Goal: Answer question/provide support: Share knowledge or assist other users

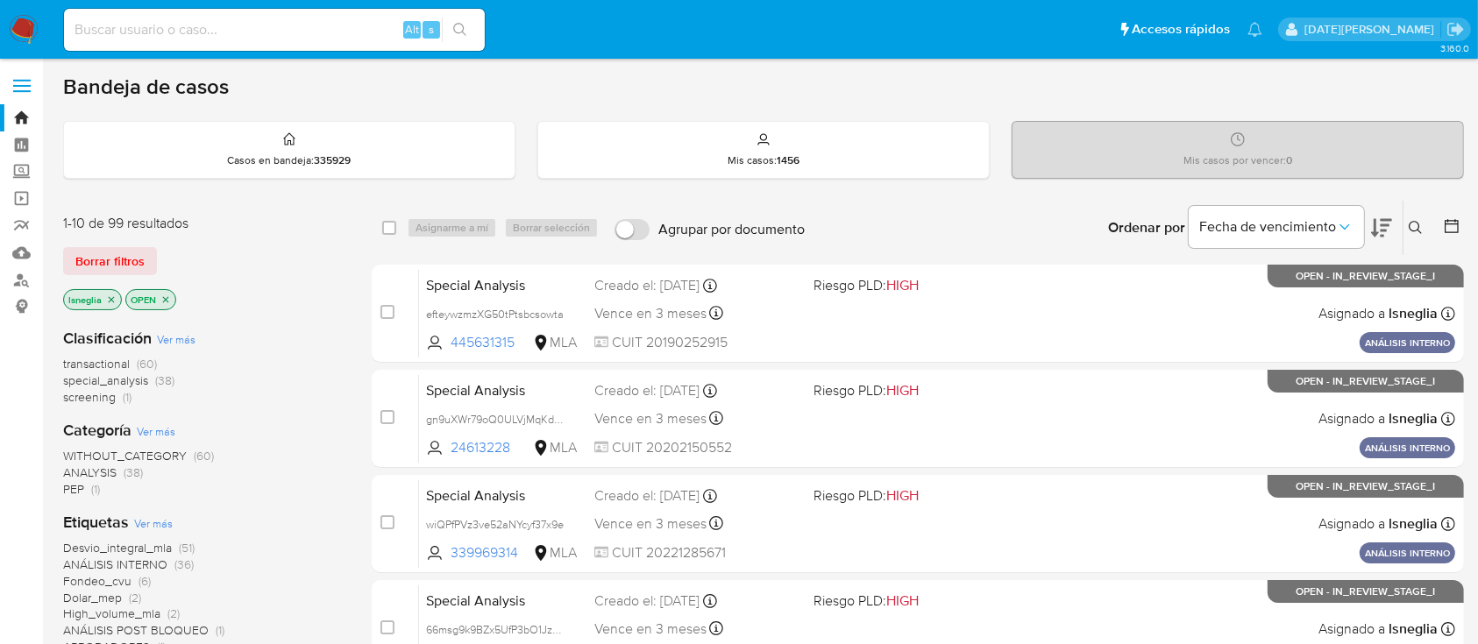
click at [1413, 223] on icon at bounding box center [1415, 228] width 14 height 14
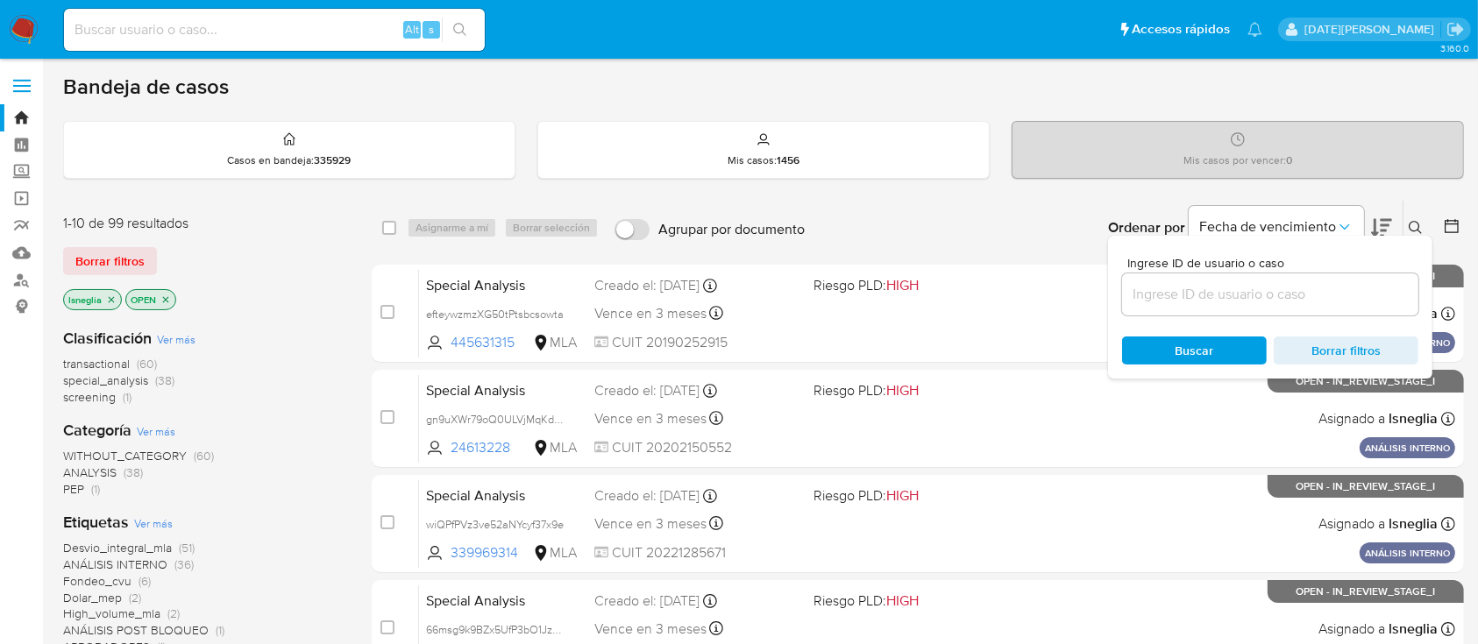
click at [1259, 311] on div at bounding box center [1270, 294] width 296 height 42
click at [1259, 298] on input at bounding box center [1270, 294] width 296 height 23
paste input "ogSSPB8G7laNOHnn9hcHcyHH"
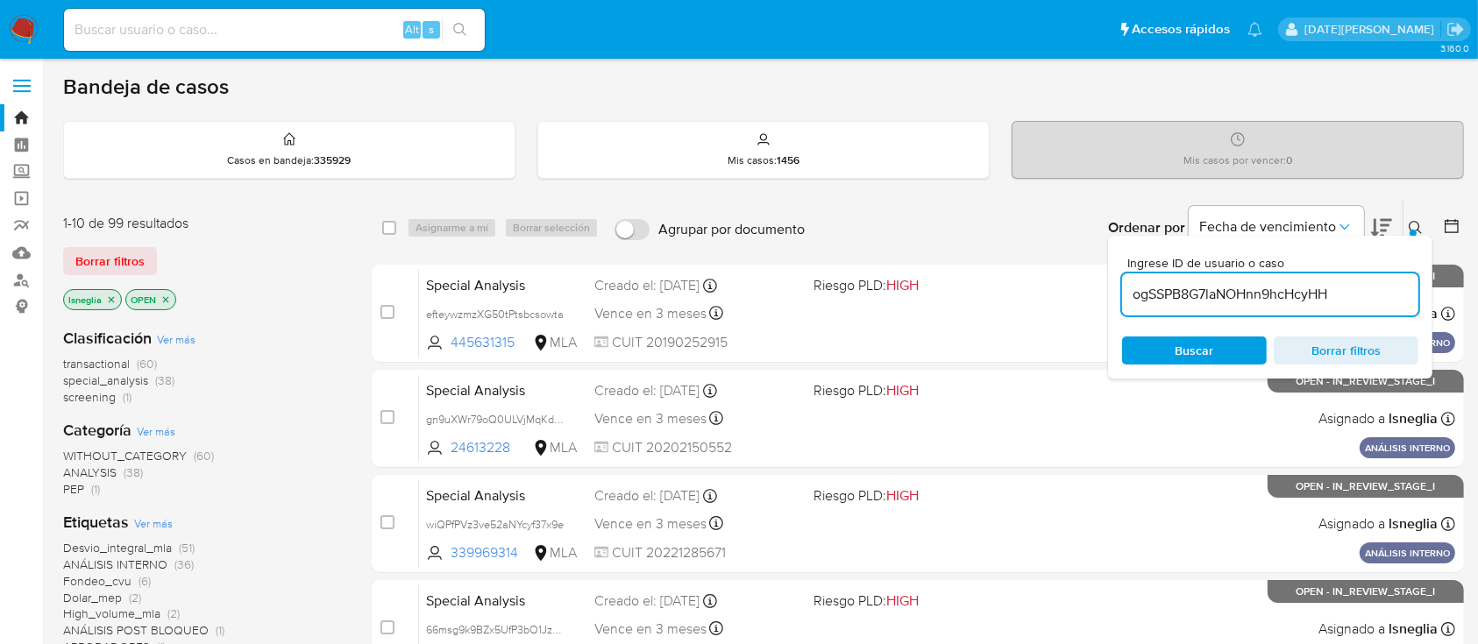
type input "ogSSPB8G7laNOHnn9hcHcyHH"
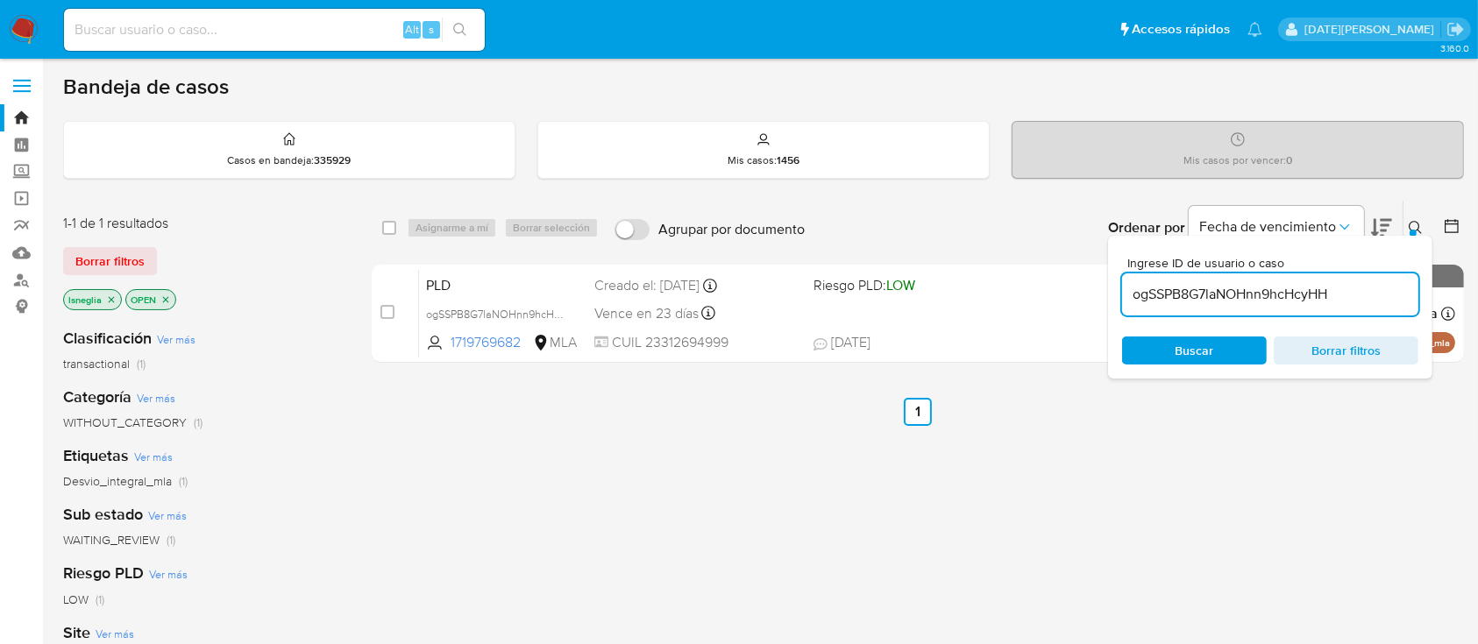
click at [1419, 228] on icon at bounding box center [1415, 228] width 14 height 14
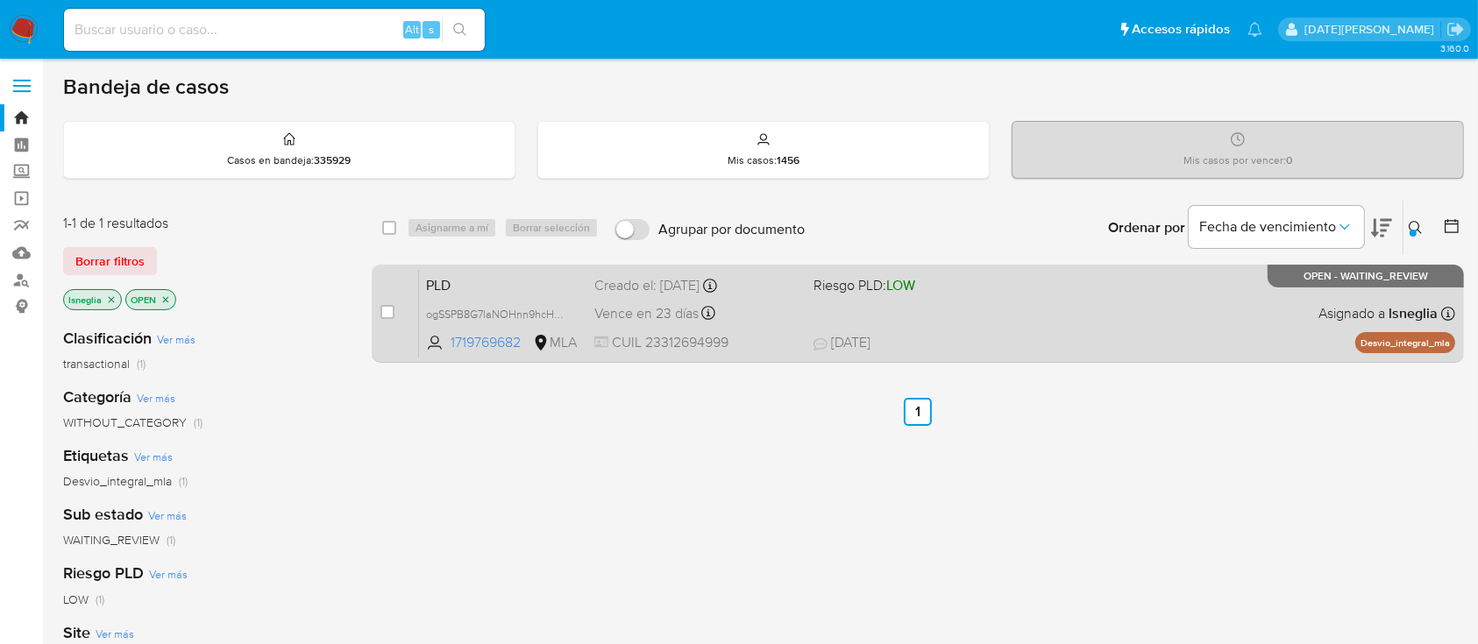
click at [386, 308] on input "checkbox" at bounding box center [387, 312] width 14 height 14
checkbox input "true"
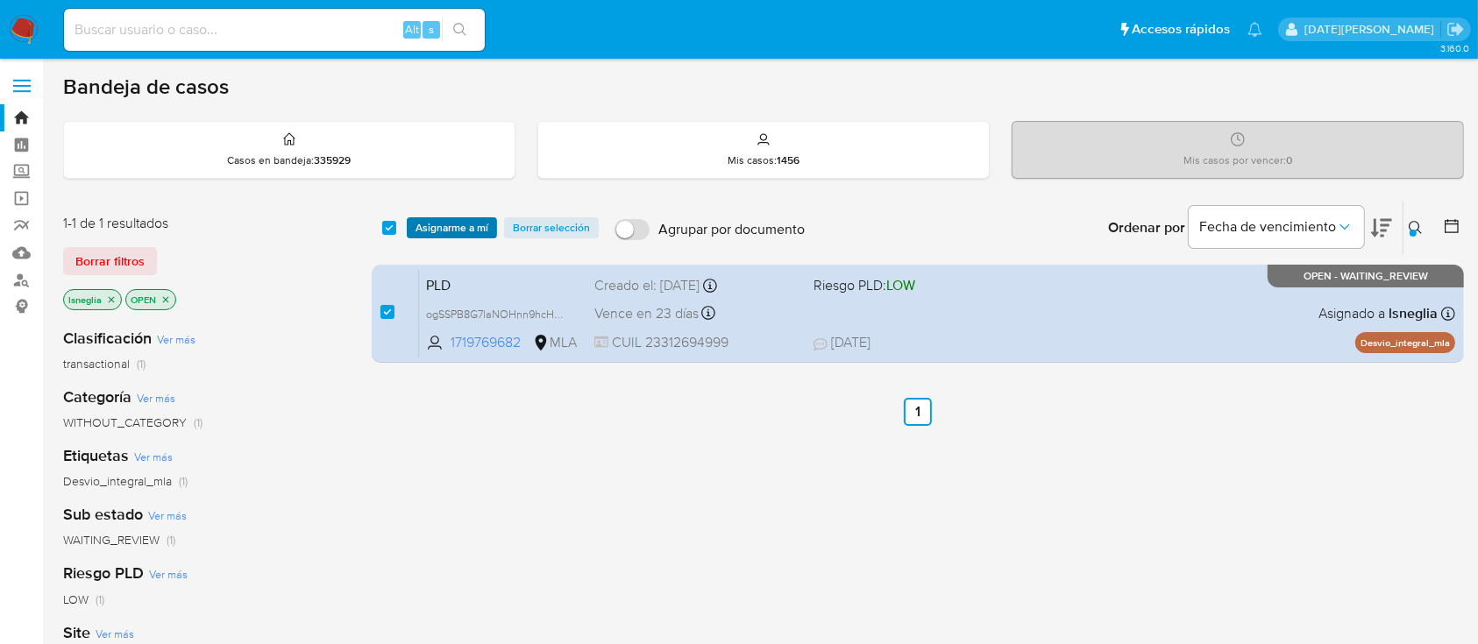
click at [470, 221] on span "Asignarme a mí" at bounding box center [451, 228] width 73 height 18
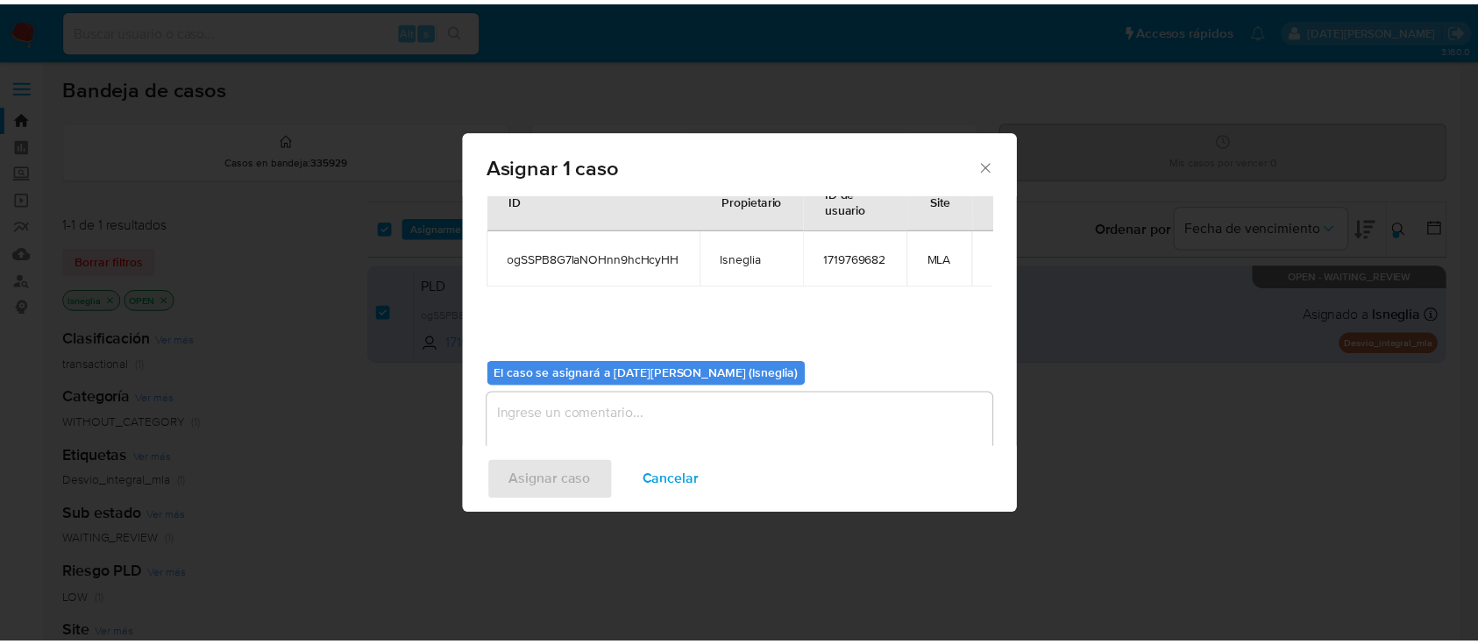
scroll to position [89, 0]
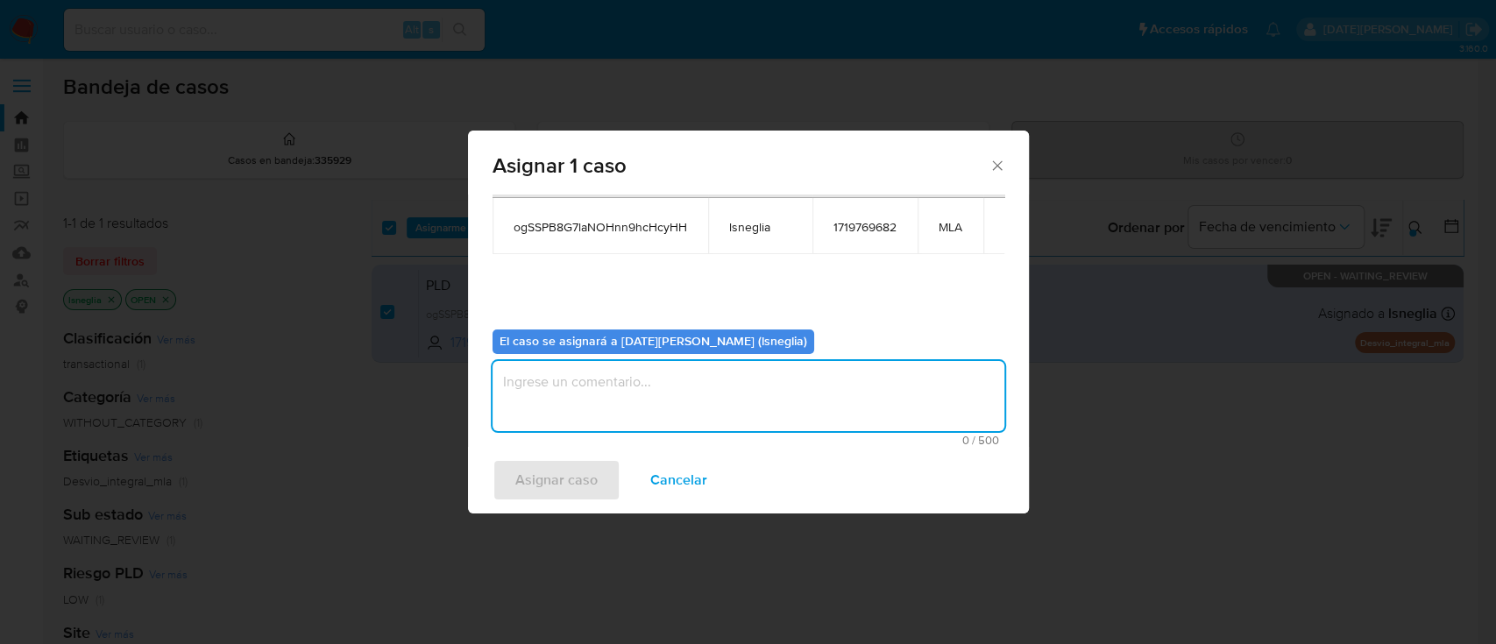
click at [651, 411] on textarea "assign-modal" at bounding box center [749, 396] width 512 height 70
type textarea "."
click at [582, 469] on span "Asignar caso" at bounding box center [556, 480] width 82 height 39
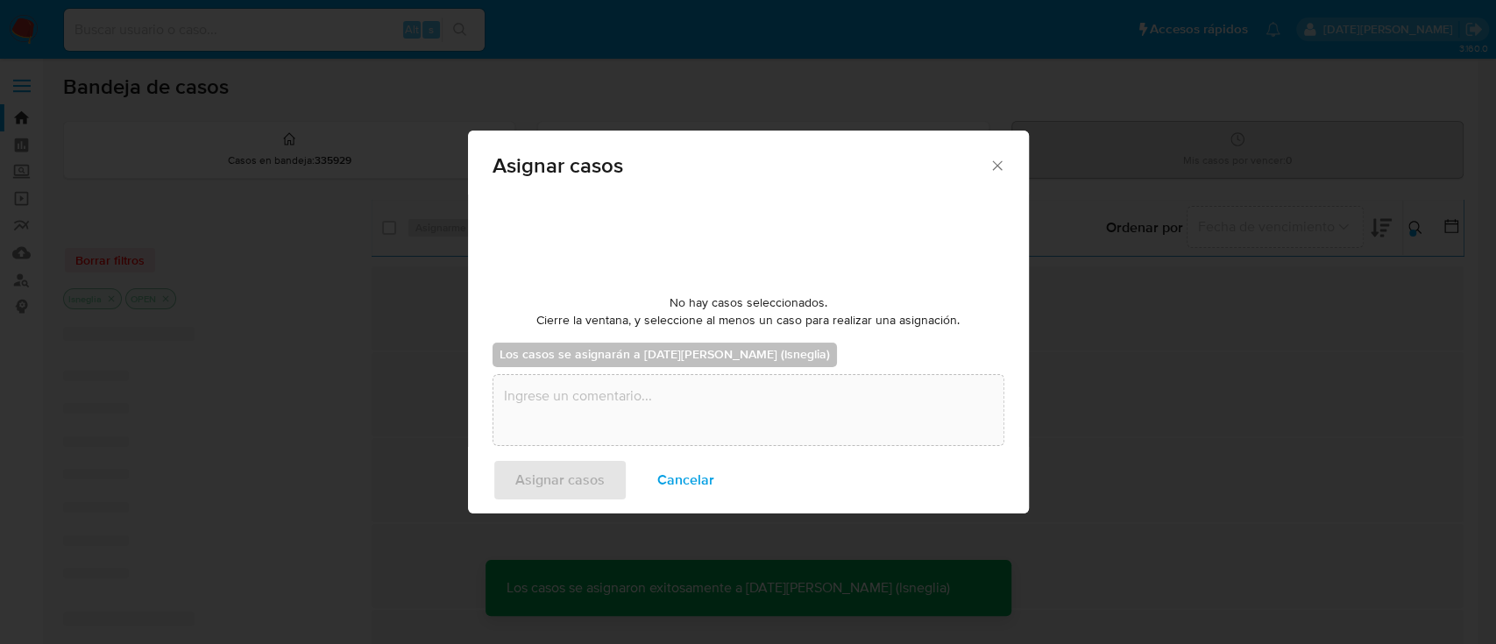
checkbox input "false"
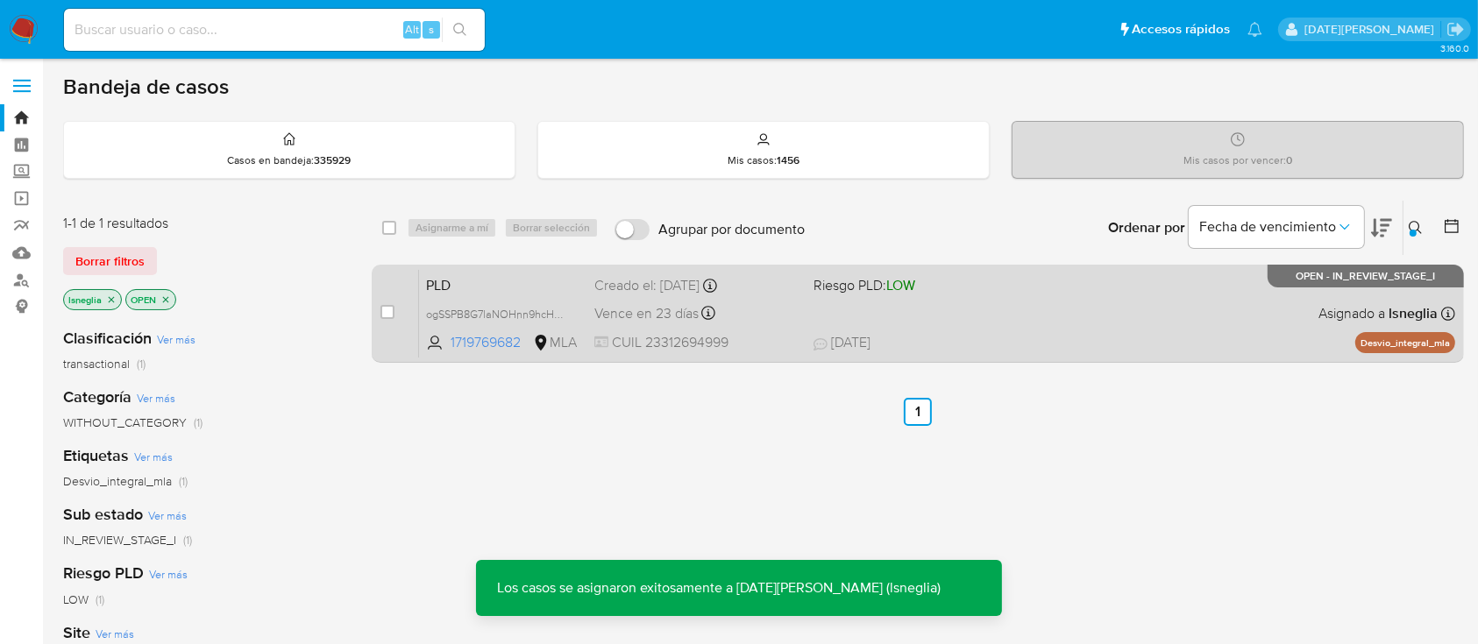
click at [483, 269] on div "PLD ogSSPB8G7laNOHnn9hcHcyHH 1719769682 MLA Riesgo PLD: LOW Creado el: 12/07/20…" at bounding box center [937, 313] width 1036 height 89
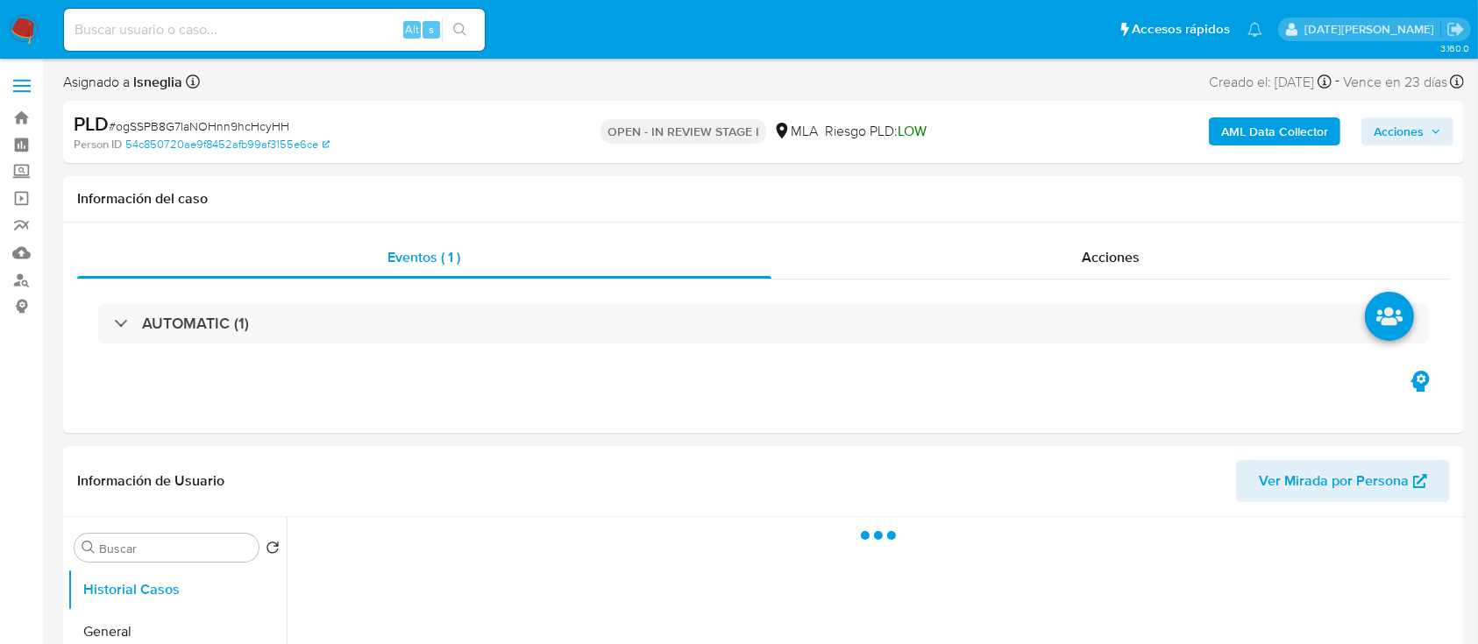
select select "10"
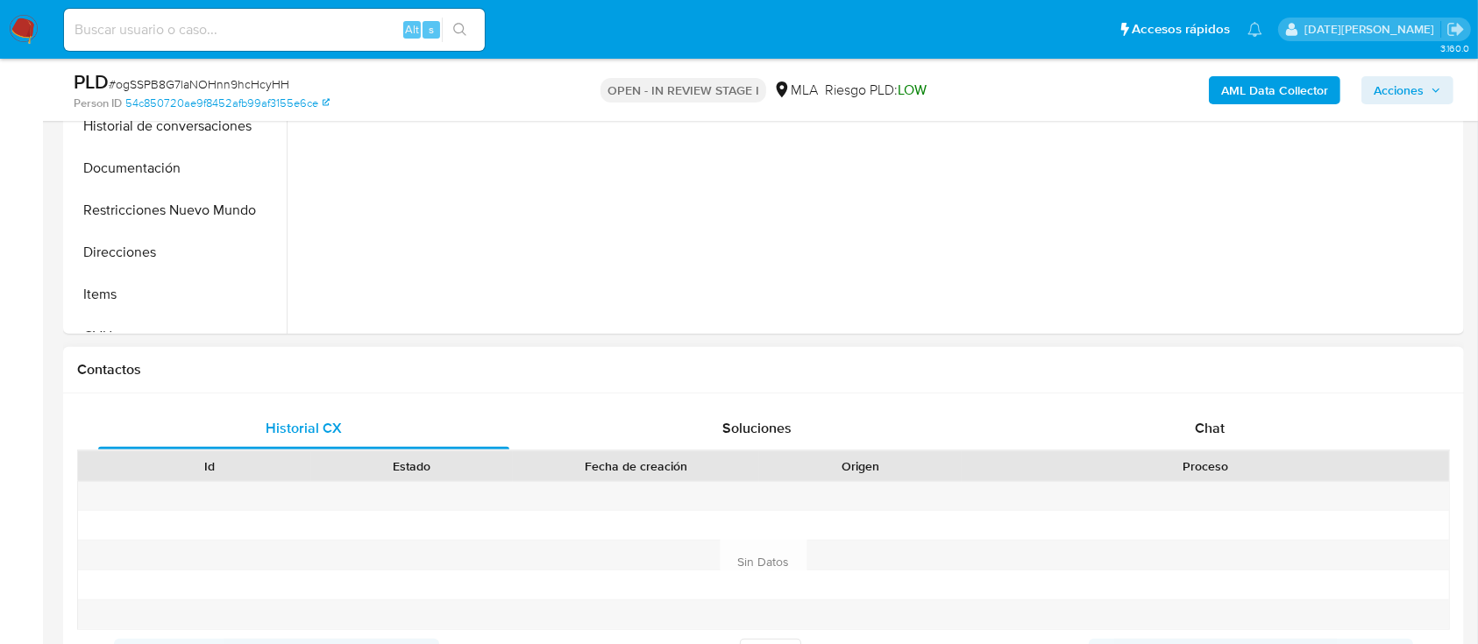
scroll to position [701, 0]
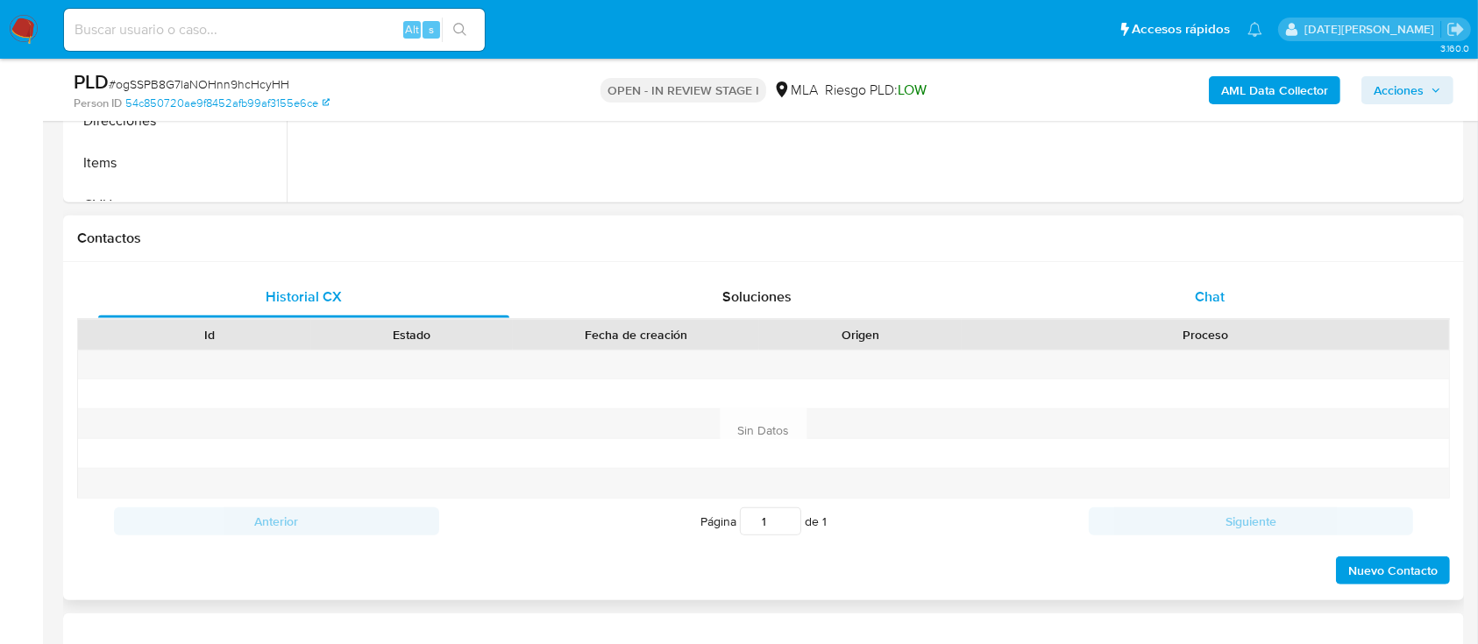
click at [1211, 301] on span "Chat" at bounding box center [1210, 297] width 30 height 20
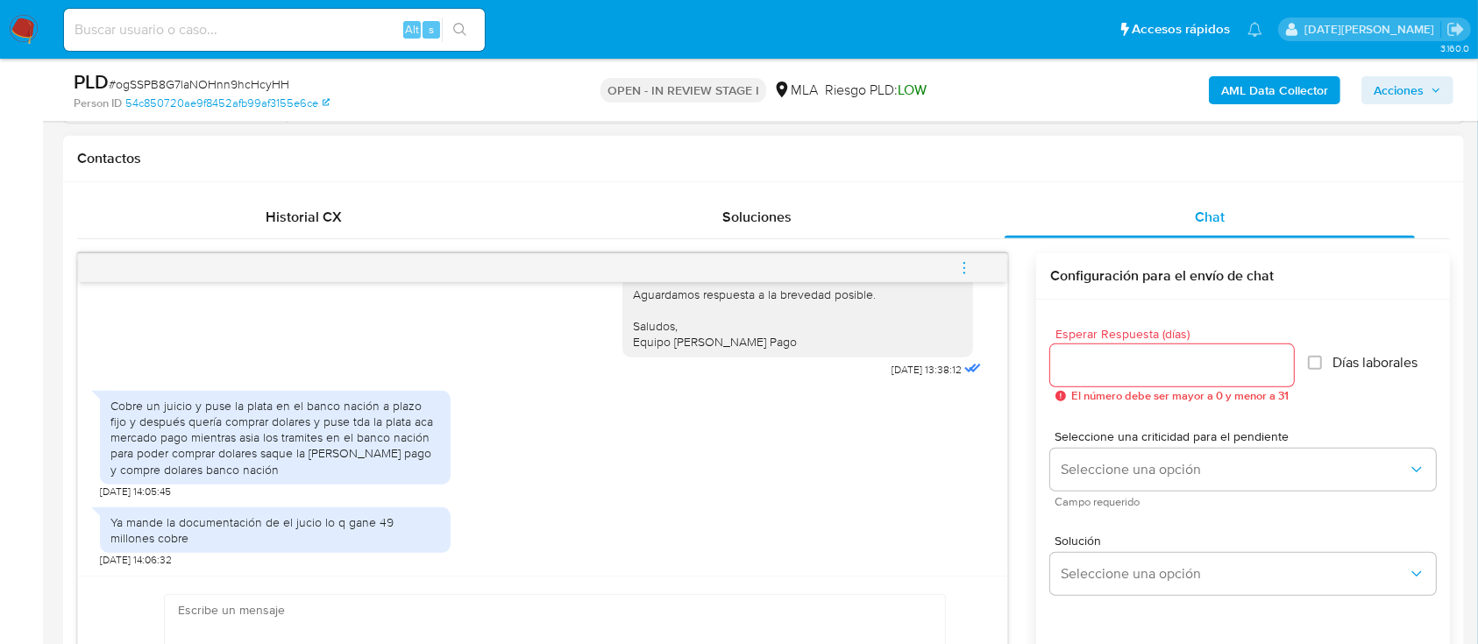
scroll to position [818, 0]
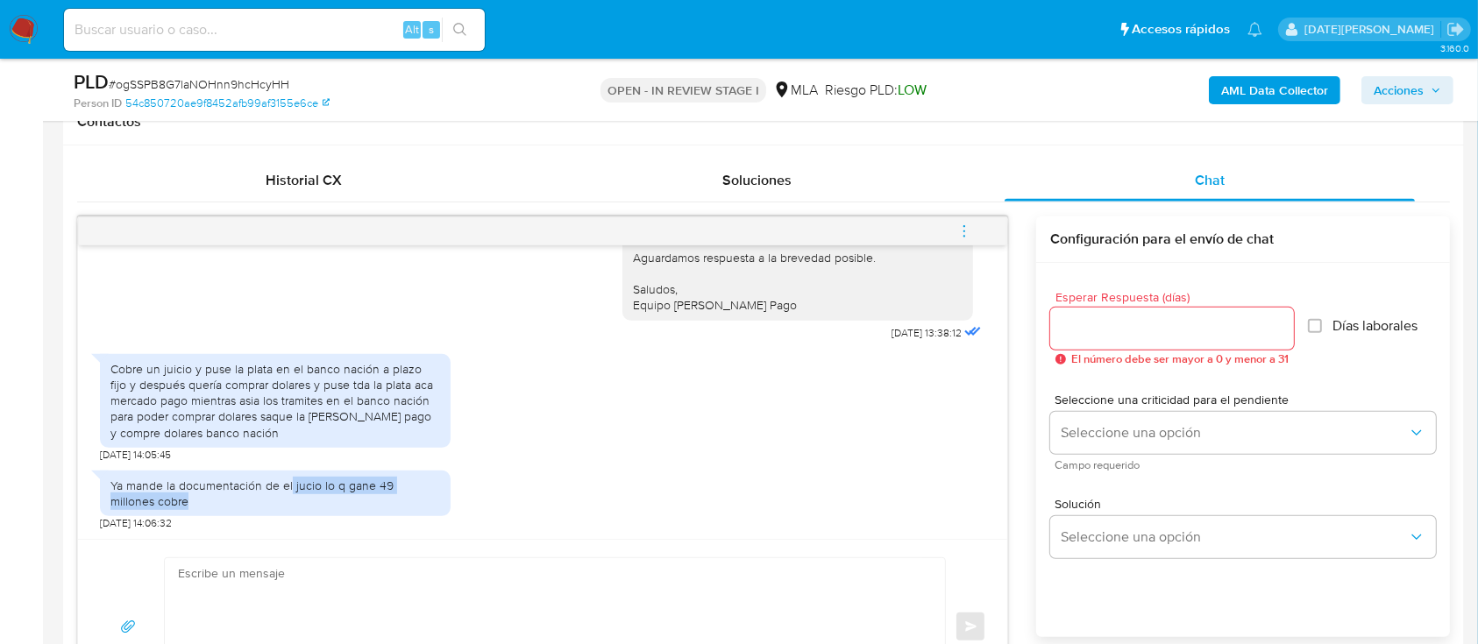
drag, startPoint x: 291, startPoint y: 479, endPoint x: 407, endPoint y: 499, distance: 117.3
click at [407, 499] on div "Ya mande la documentación de el jucio lo q gane 49 millones cobre" at bounding box center [275, 494] width 330 height 32
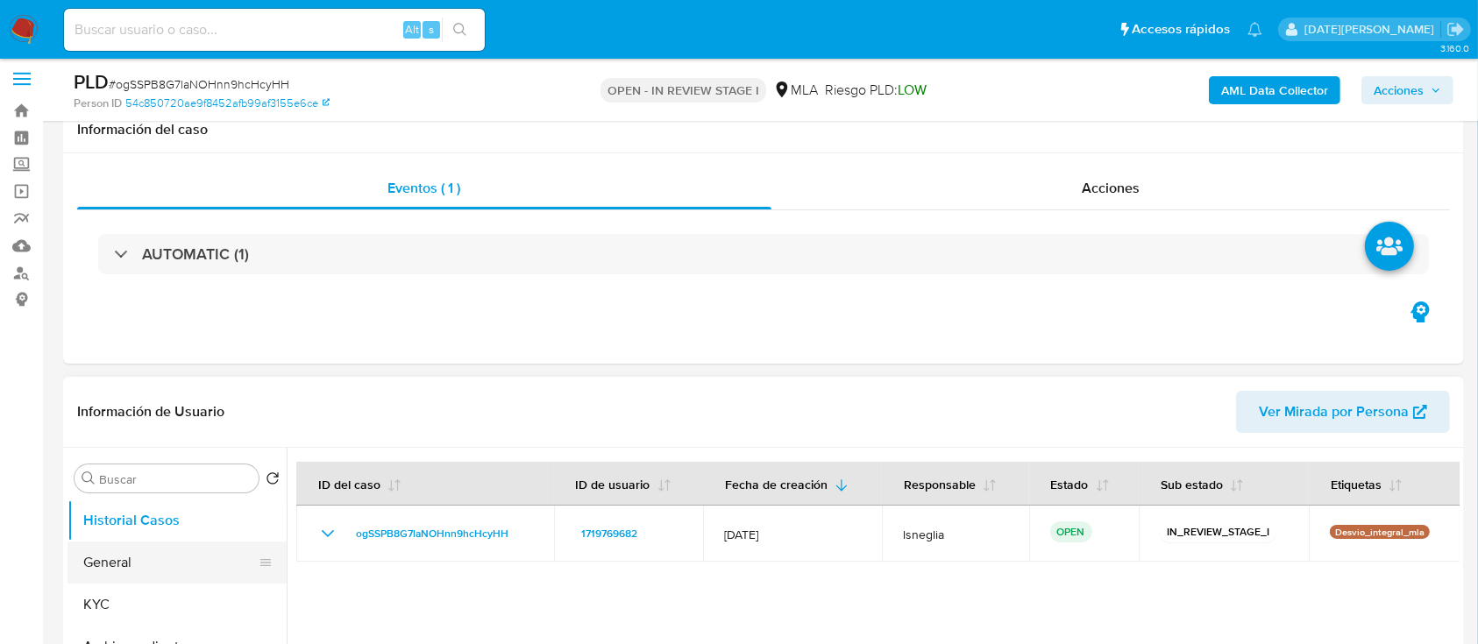
scroll to position [117, 0]
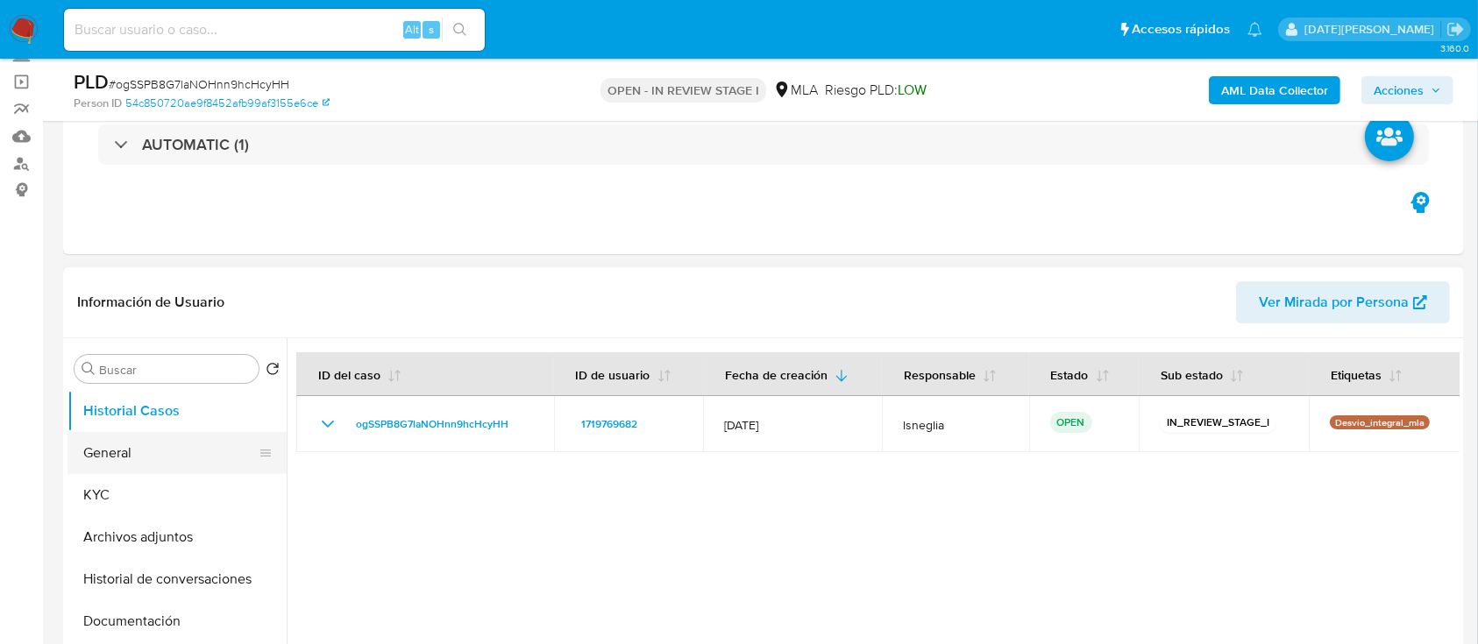
click at [126, 447] on button "General" at bounding box center [169, 453] width 205 height 42
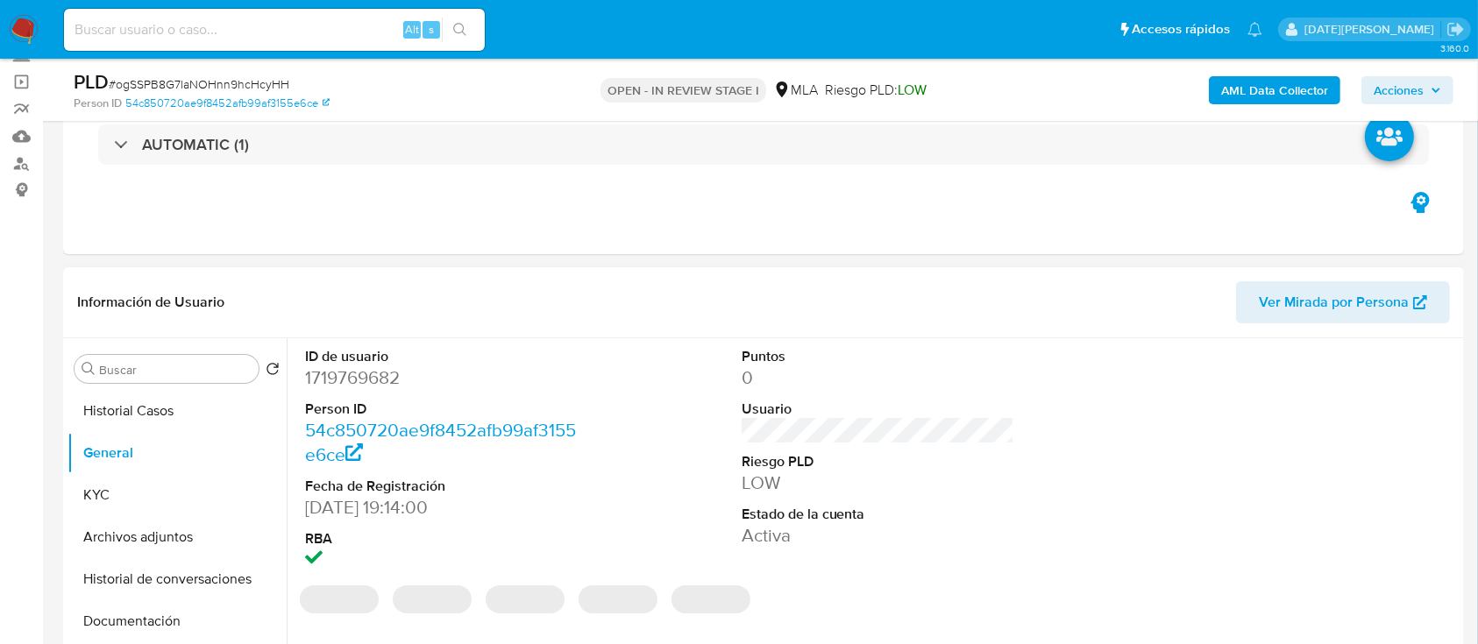
click at [344, 378] on dd "1719769682" at bounding box center [441, 377] width 273 height 25
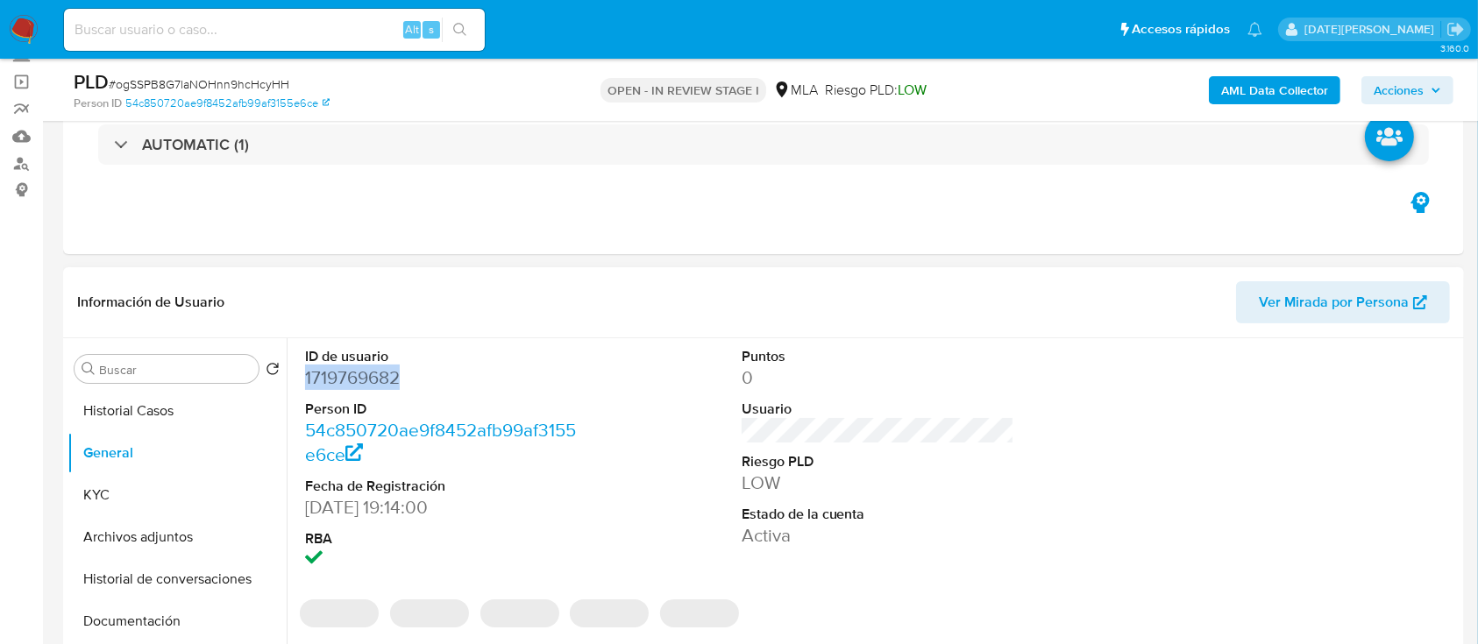
copy dd "1719769682"
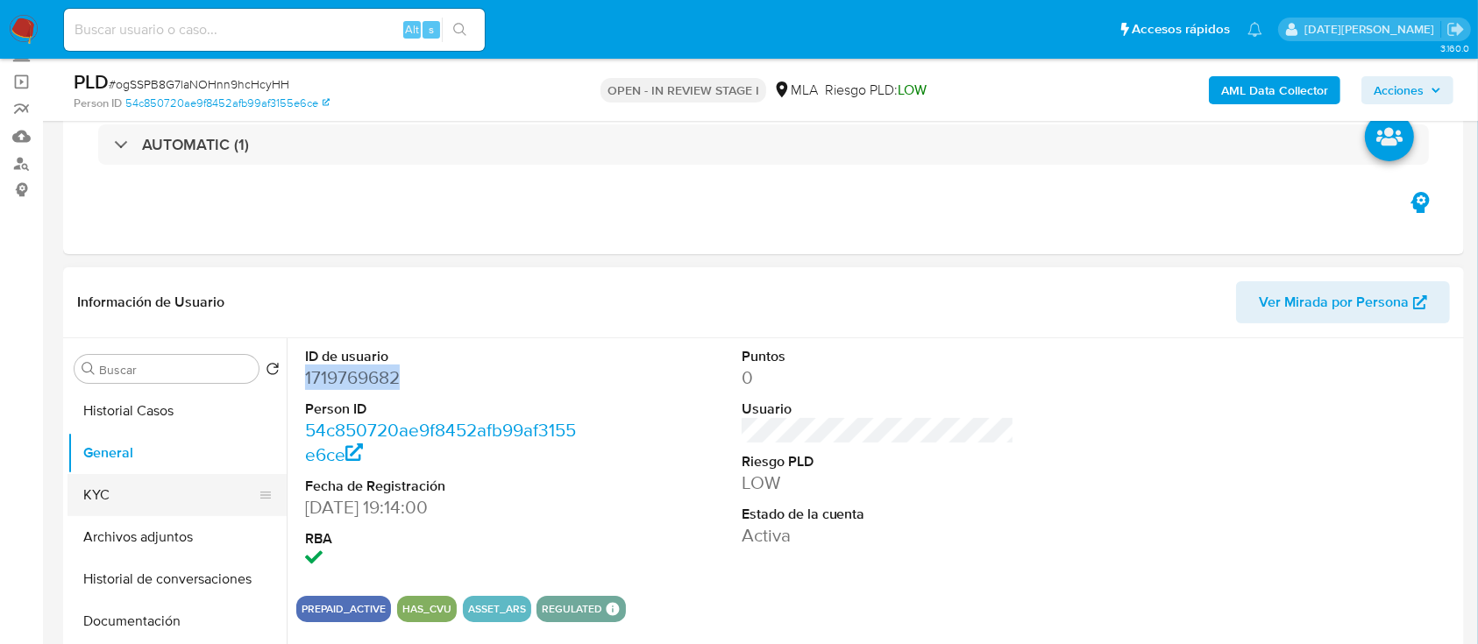
click at [138, 498] on button "KYC" at bounding box center [169, 495] width 205 height 42
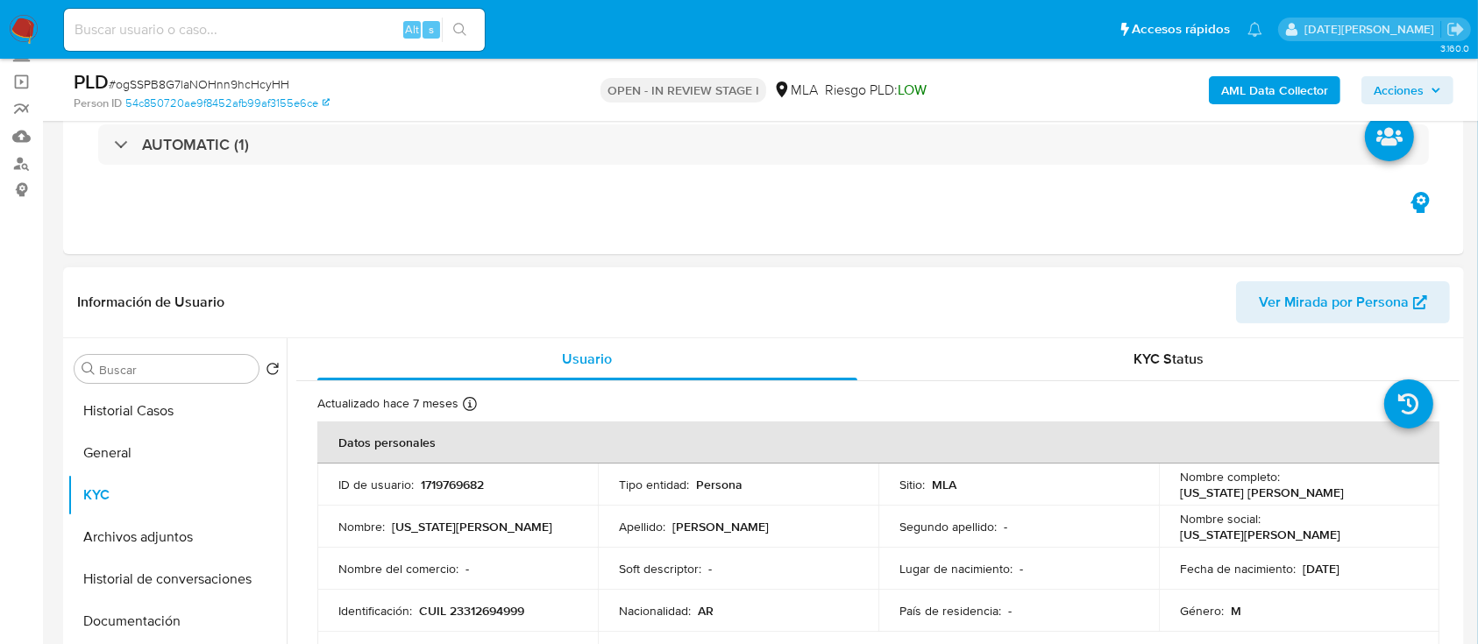
click at [1192, 493] on p "[US_STATE] [PERSON_NAME]" at bounding box center [1262, 493] width 164 height 16
copy p "Washington"
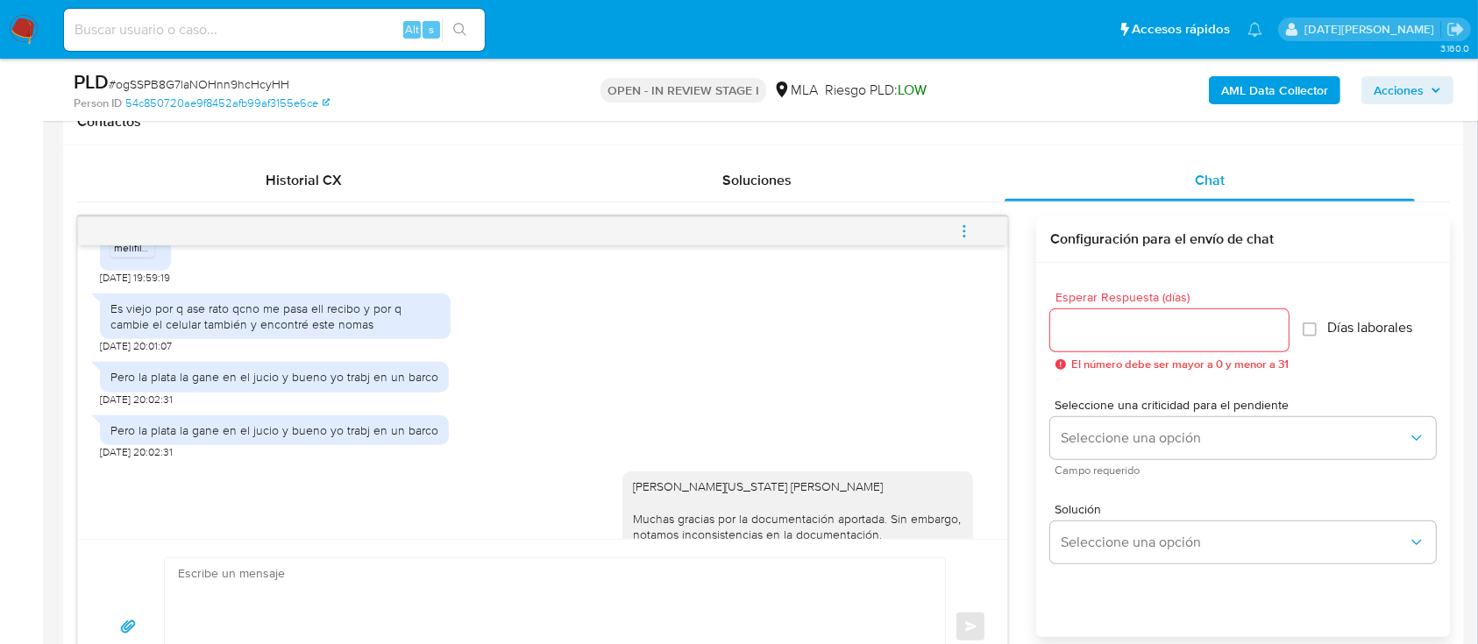
scroll to position [1986, 0]
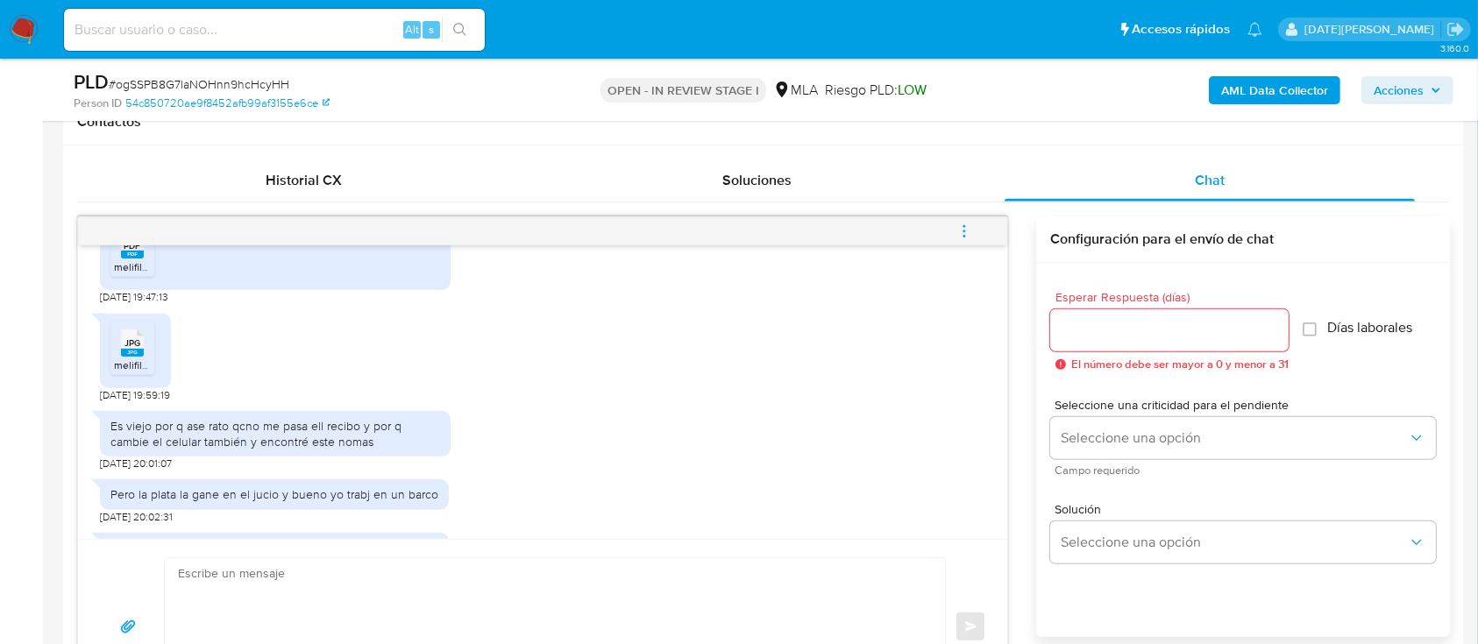
click at [128, 259] on rect at bounding box center [132, 255] width 23 height 8
click at [133, 349] on span "JPG" at bounding box center [132, 342] width 16 height 11
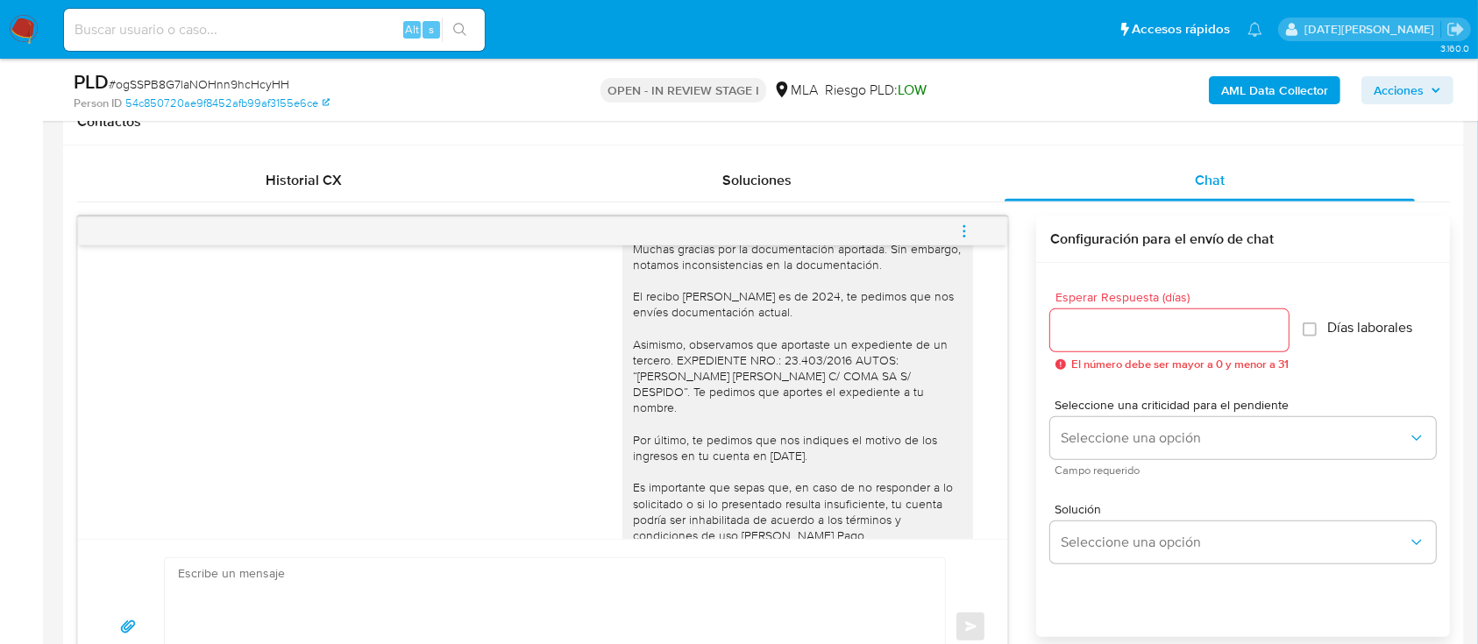
scroll to position [2337, 0]
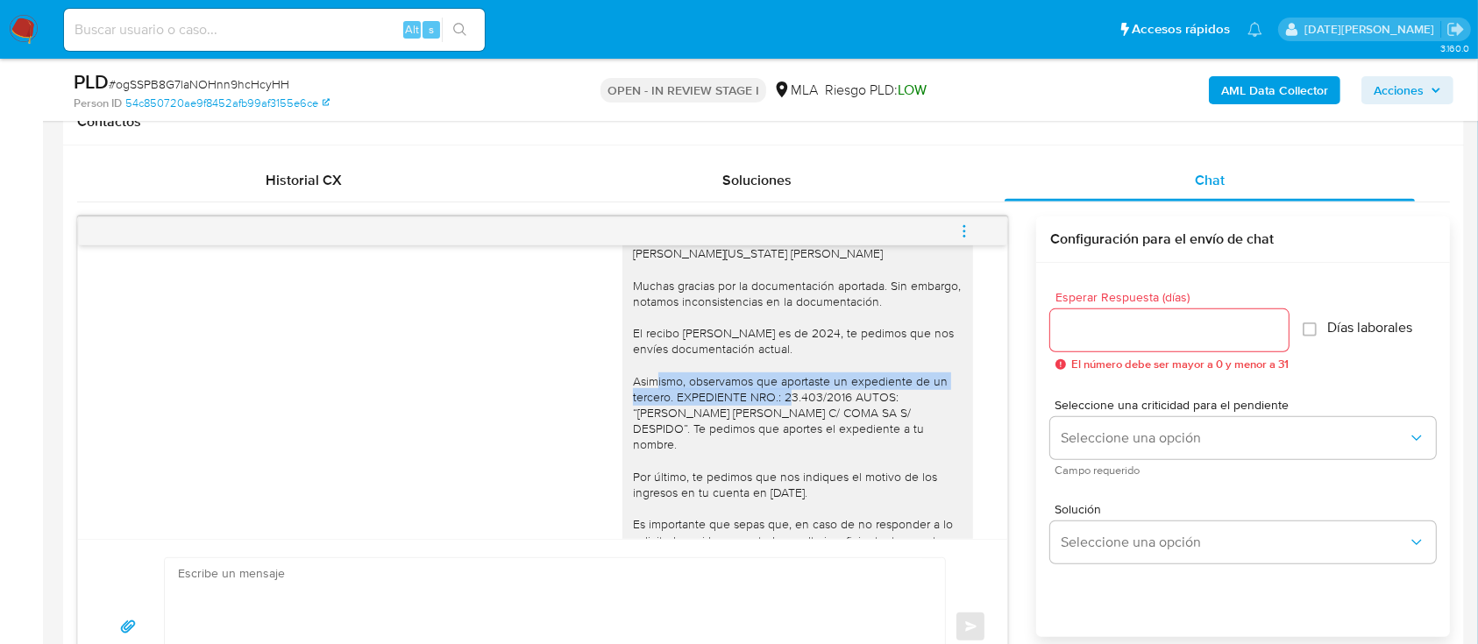
drag, startPoint x: 723, startPoint y: 410, endPoint x: 853, endPoint y: 432, distance: 131.5
click at [853, 432] on div "Hola Washington Daniel Riera Muchas gracias por la documentación aportada. Sin …" at bounding box center [798, 452] width 330 height 415
click at [854, 452] on div "Hola Washington Daniel Riera Muchas gracias por la documentación aportada. Sin …" at bounding box center [798, 452] width 330 height 415
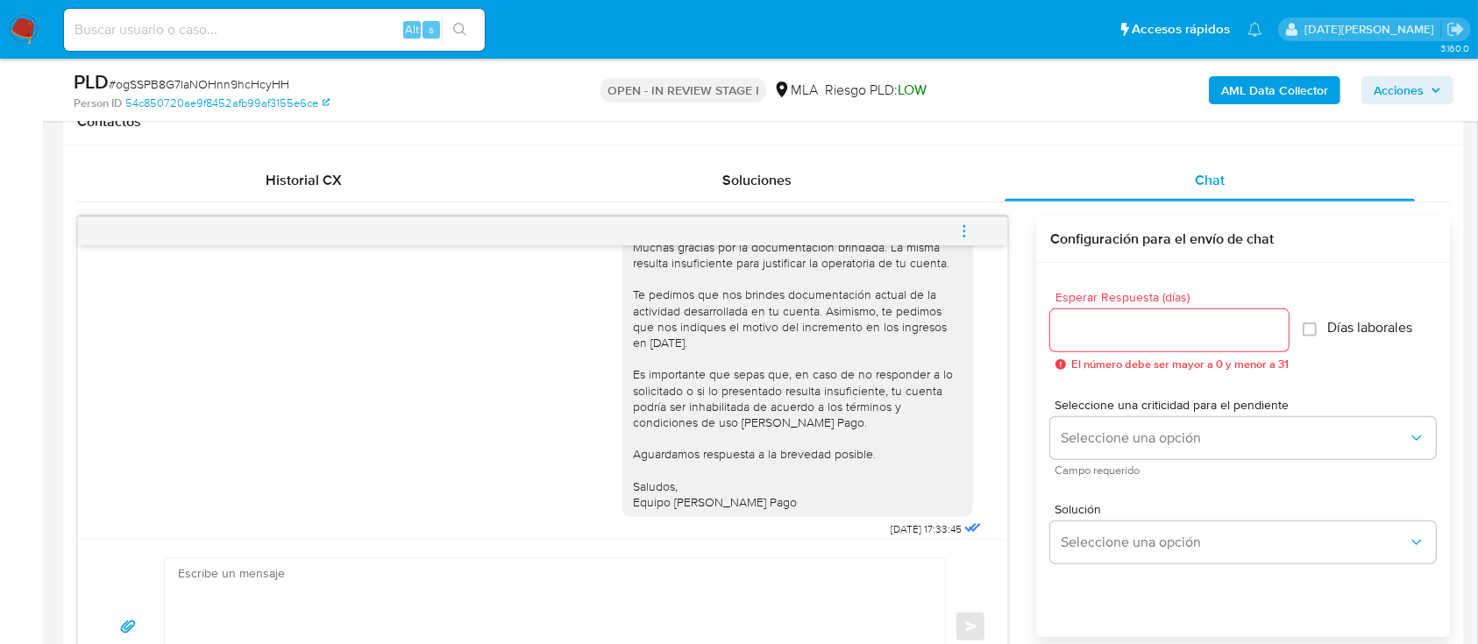
scroll to position [1402, 0]
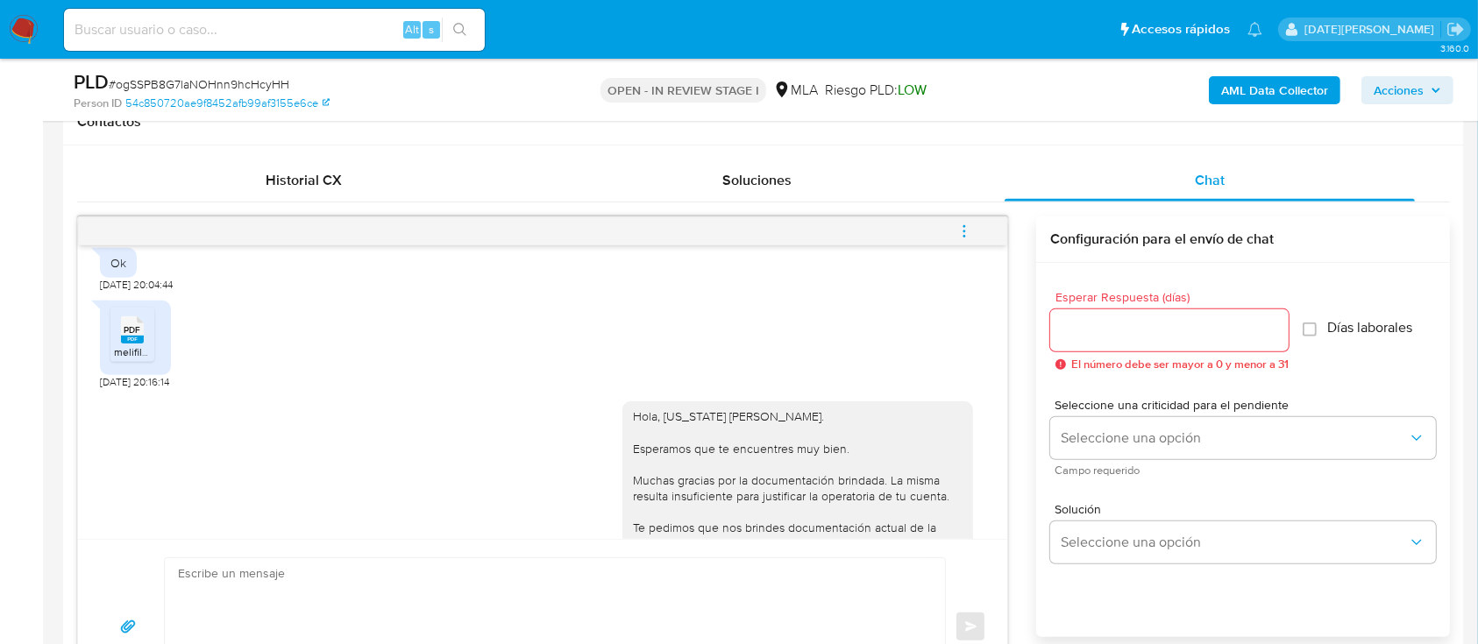
click at [134, 344] on rect at bounding box center [132, 340] width 23 height 8
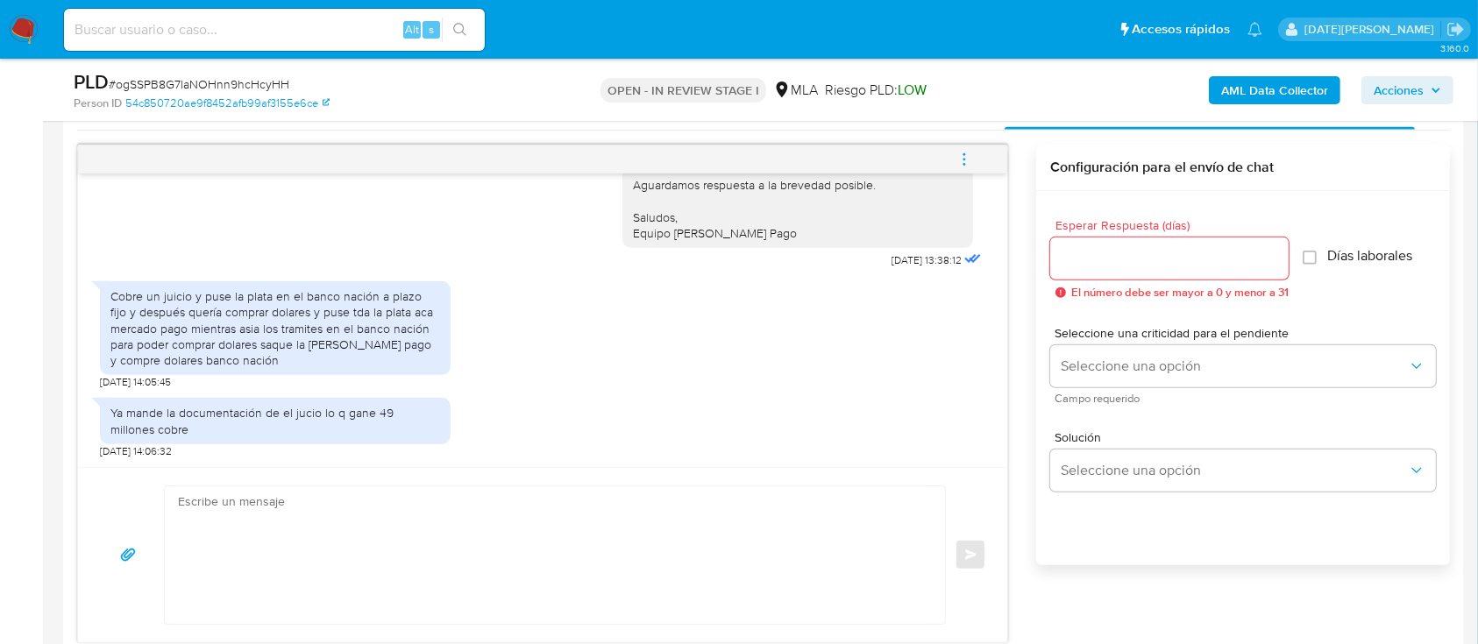
scroll to position [934, 0]
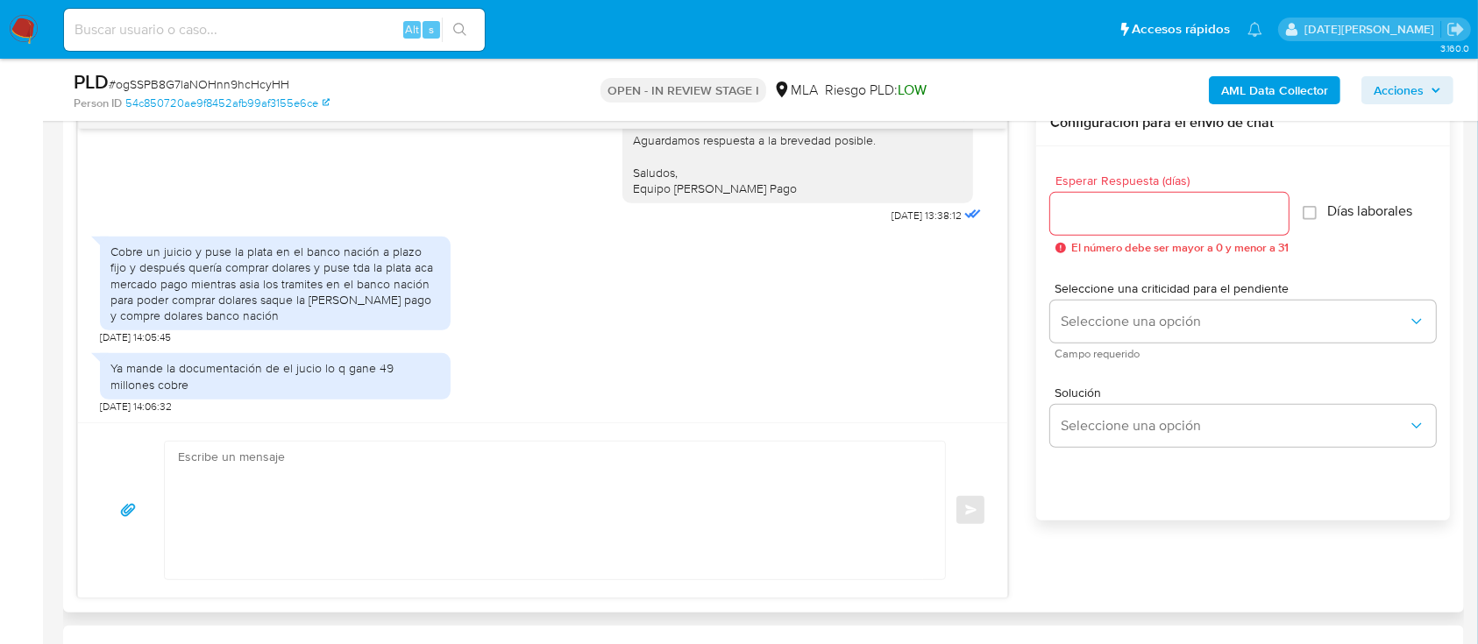
click at [389, 483] on textarea at bounding box center [550, 511] width 745 height 138
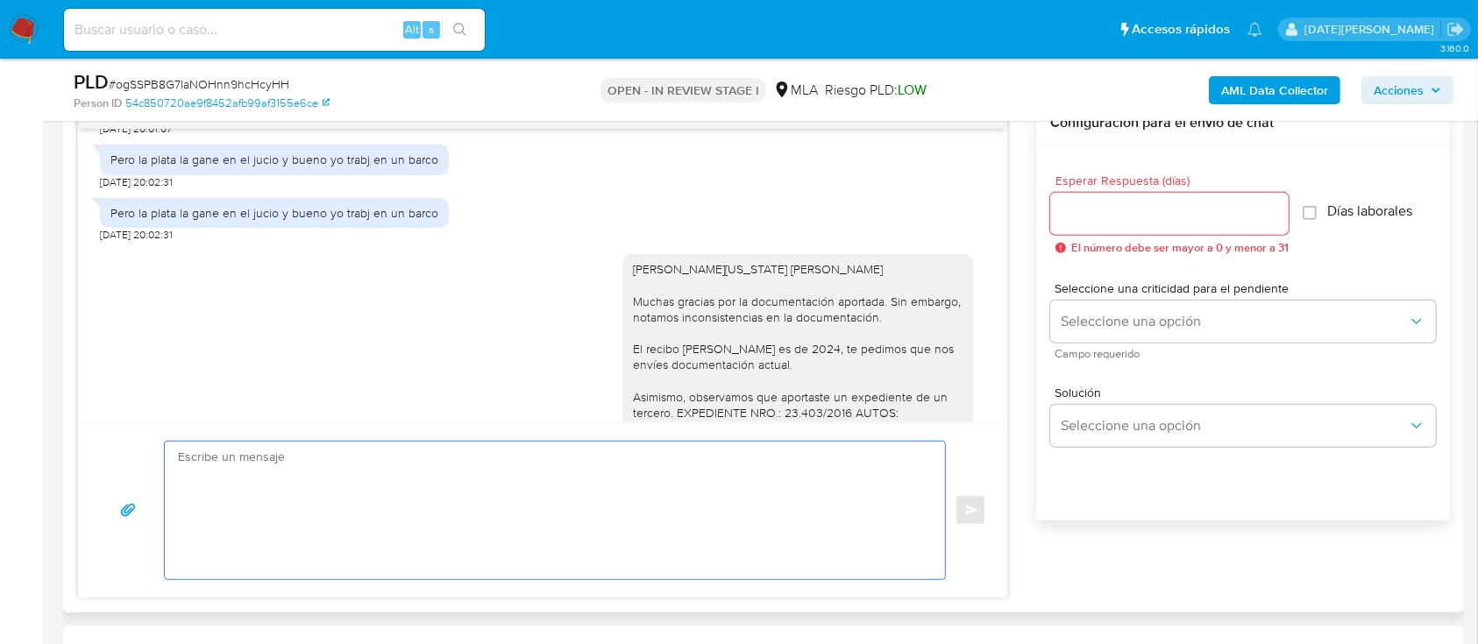
scroll to position [2247, 0]
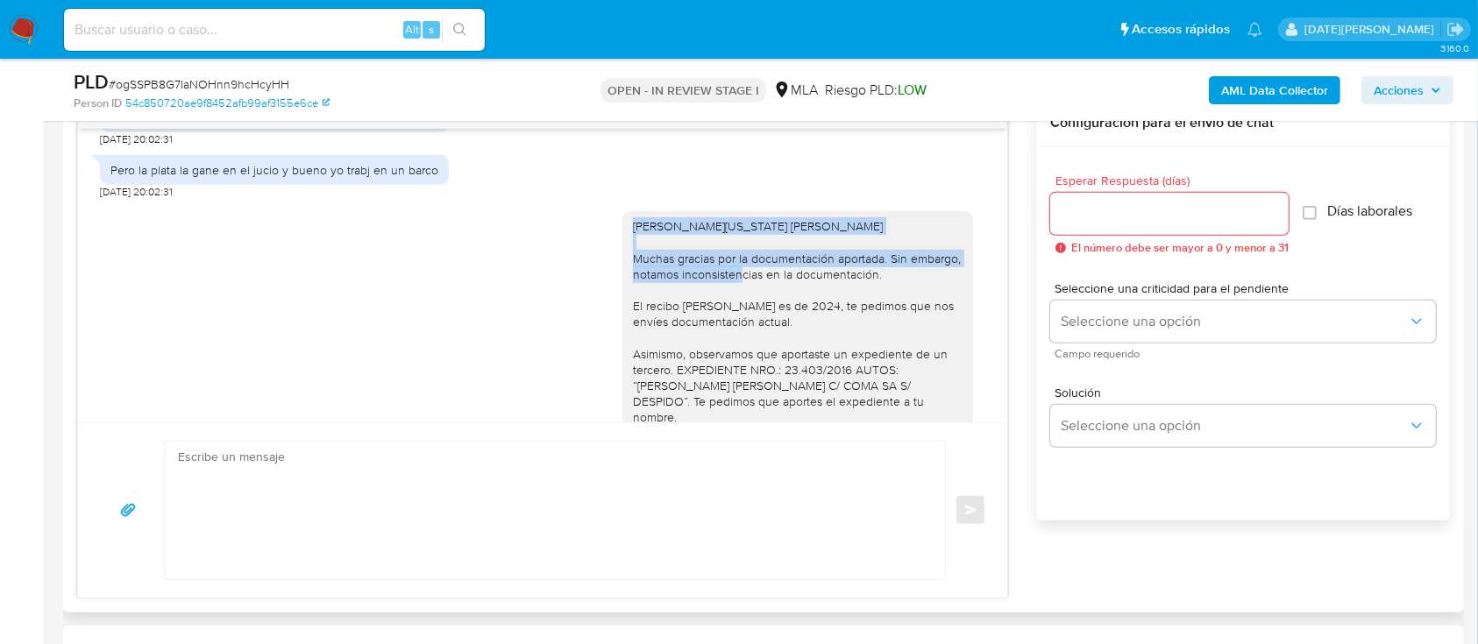
drag, startPoint x: 612, startPoint y: 256, endPoint x: 769, endPoint y: 310, distance: 166.0
click at [769, 310] on div "Hola Washington Daniel Riera Muchas gracias por la documentación aportada. Sin …" at bounding box center [797, 425] width 351 height 429
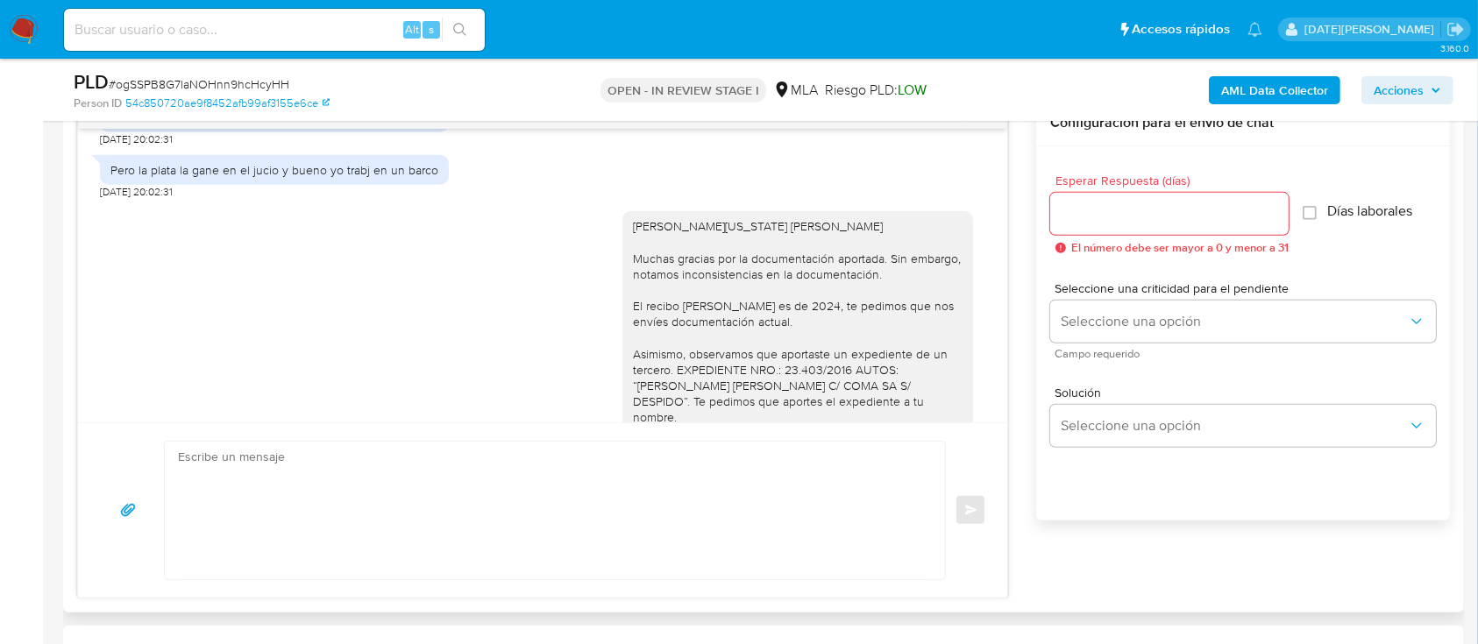
click at [777, 328] on div "Hola Washington Daniel Riera Muchas gracias por la documentación aportada. Sin …" at bounding box center [798, 425] width 330 height 415
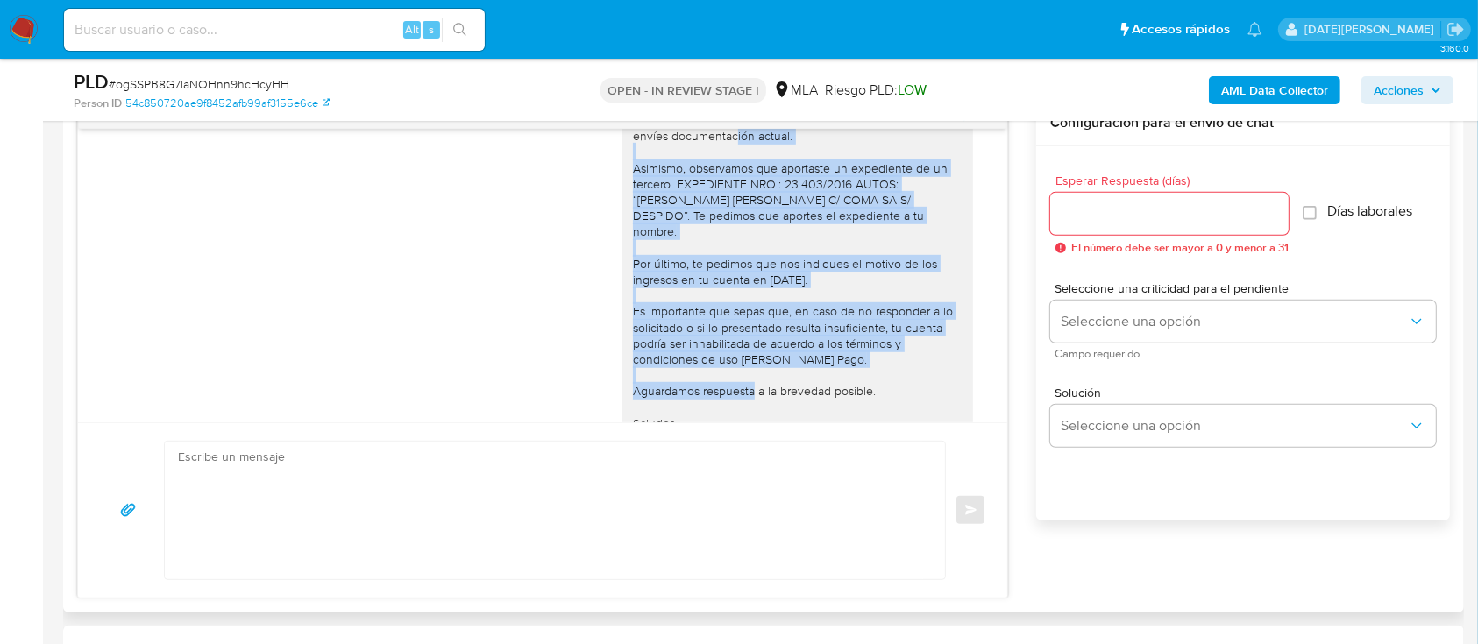
scroll to position [2481, 0]
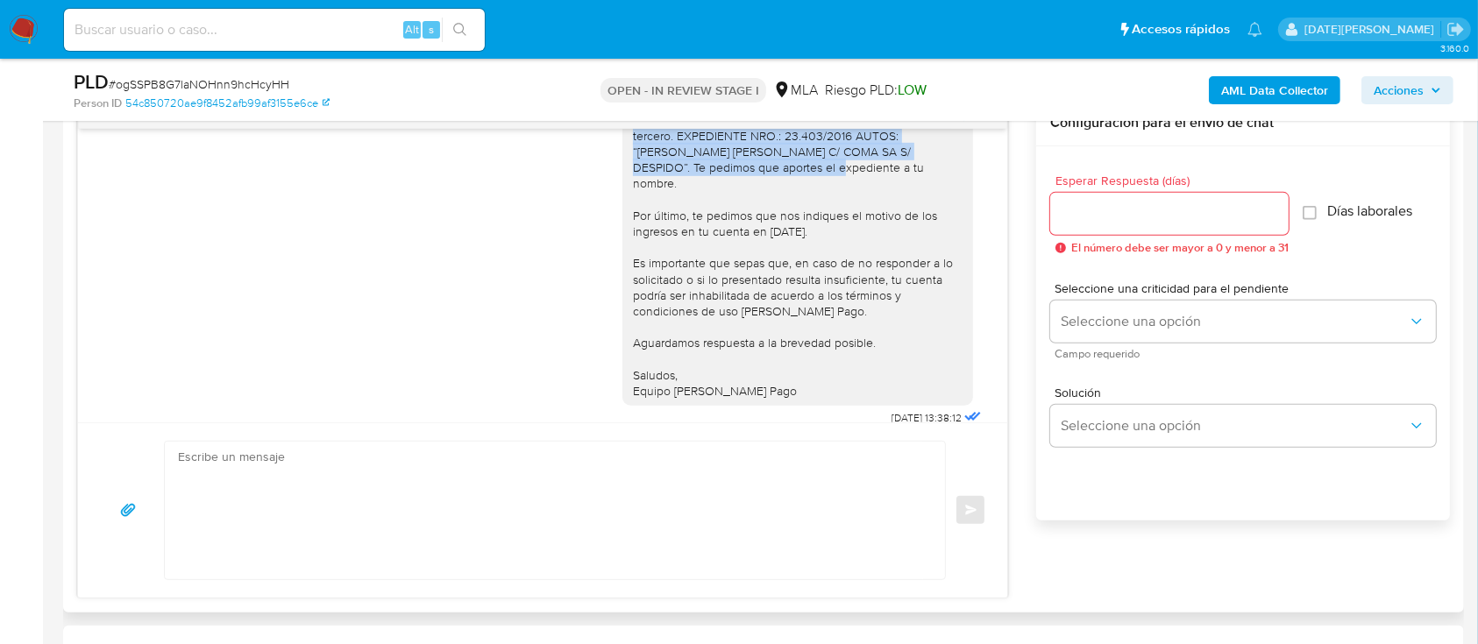
drag, startPoint x: 617, startPoint y: 271, endPoint x: 834, endPoint y: 207, distance: 226.6
click at [834, 207] on div "Hola Washington Daniel Riera Muchas gracias por la documentación aportada. Sin …" at bounding box center [798, 191] width 330 height 415
copy div "Asimismo, observamos que aportaste un expediente de un tercero. EXPEDIENTE NRO.…"
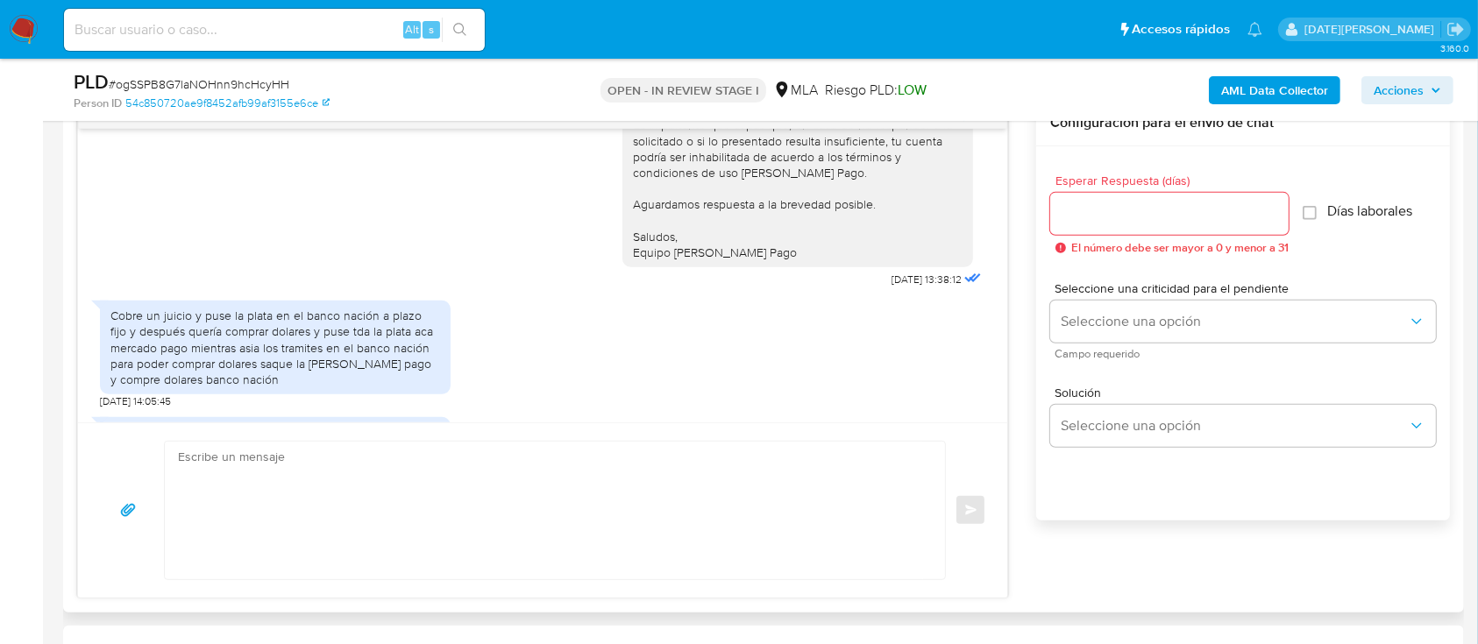
scroll to position [2714, 0]
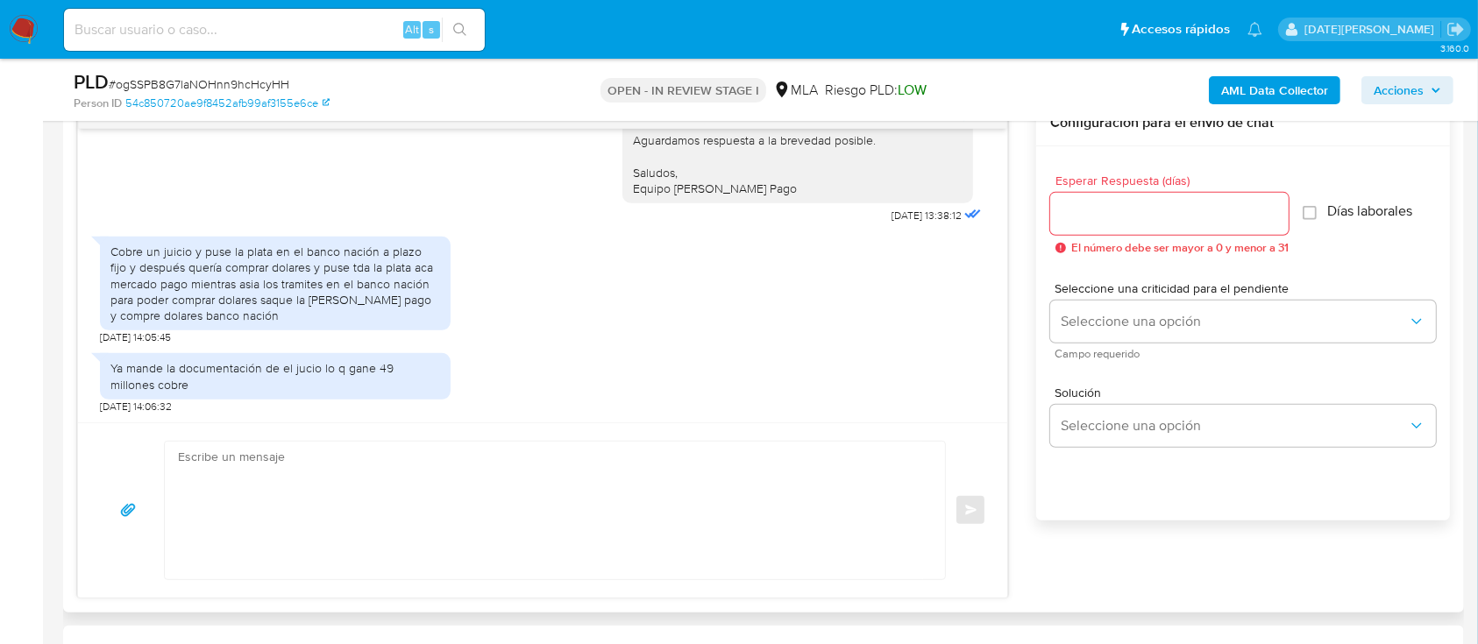
click at [388, 457] on textarea at bounding box center [550, 511] width 745 height 138
paste textarea "Asimismo, observamos que aportaste un expediente de un tercero. EXPEDIENTE NRO.…"
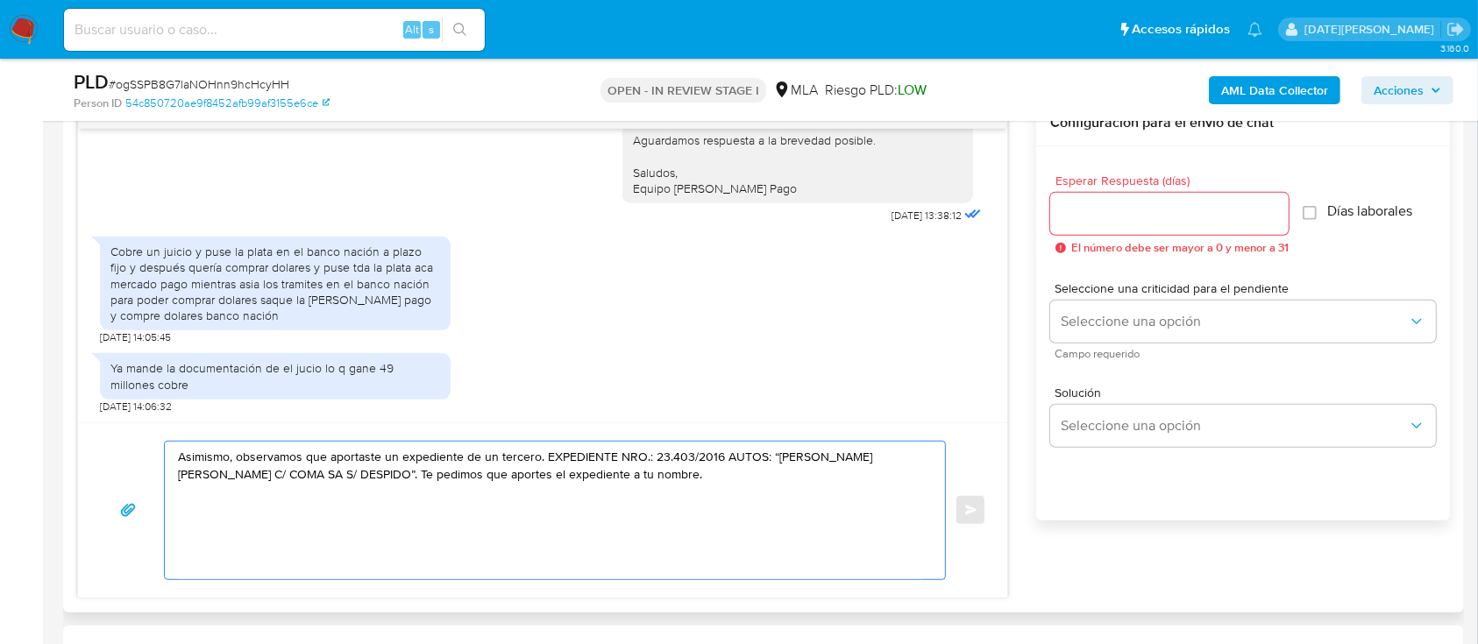
drag, startPoint x: 236, startPoint y: 457, endPoint x: 154, endPoint y: 455, distance: 81.5
click at [154, 455] on div "Asimismo, observamos que aportaste un expediente de un tercero. EXPEDIENTE NRO.…" at bounding box center [542, 510] width 887 height 139
click at [568, 476] on textarea "Observamos que aportaste un expediente de un tercero. EXPEDIENTE NRO.: 23.403/2…" at bounding box center [550, 511] width 745 height 138
type textarea "Observamos que aportaste un expediente de un tercero. EXPEDIENTE NRO.: 23.403/2…"
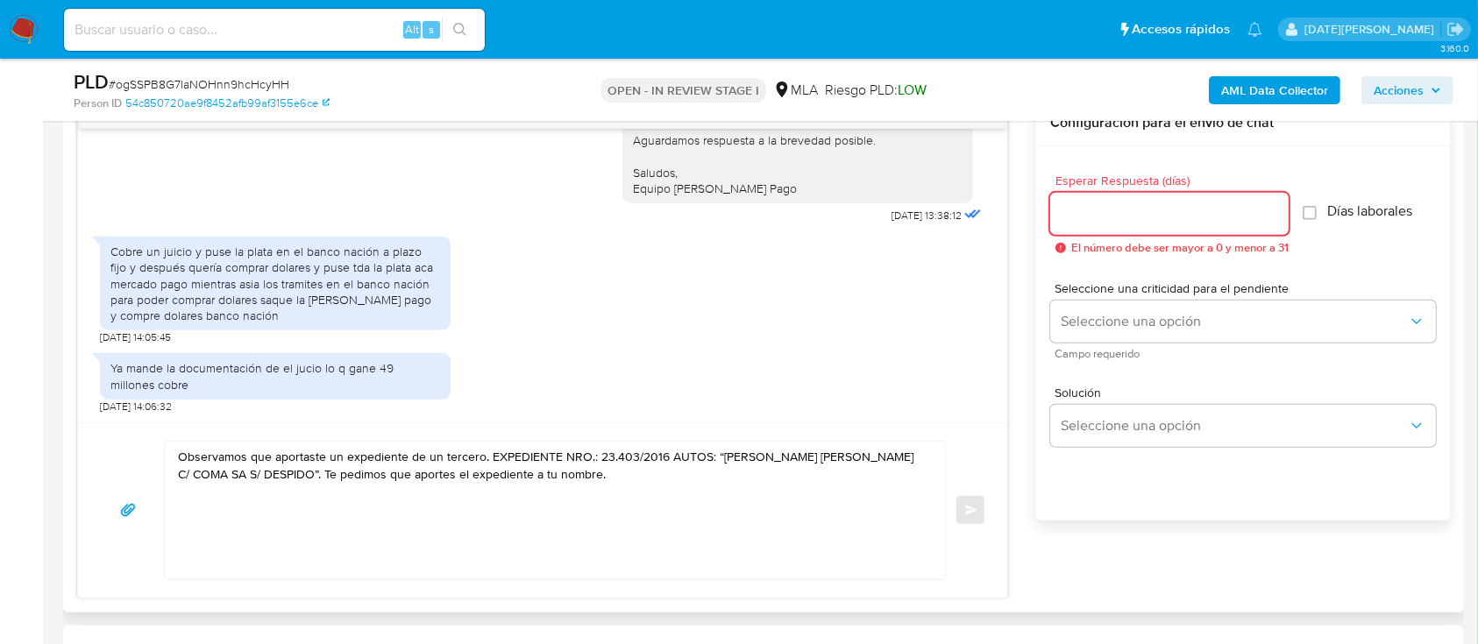
click at [1079, 223] on input "Esperar Respuesta (días)" at bounding box center [1169, 213] width 238 height 23
click at [657, 480] on textarea "Observamos que aportaste un expediente de un tercero. EXPEDIENTE NRO.: 23.403/2…" at bounding box center [550, 511] width 745 height 138
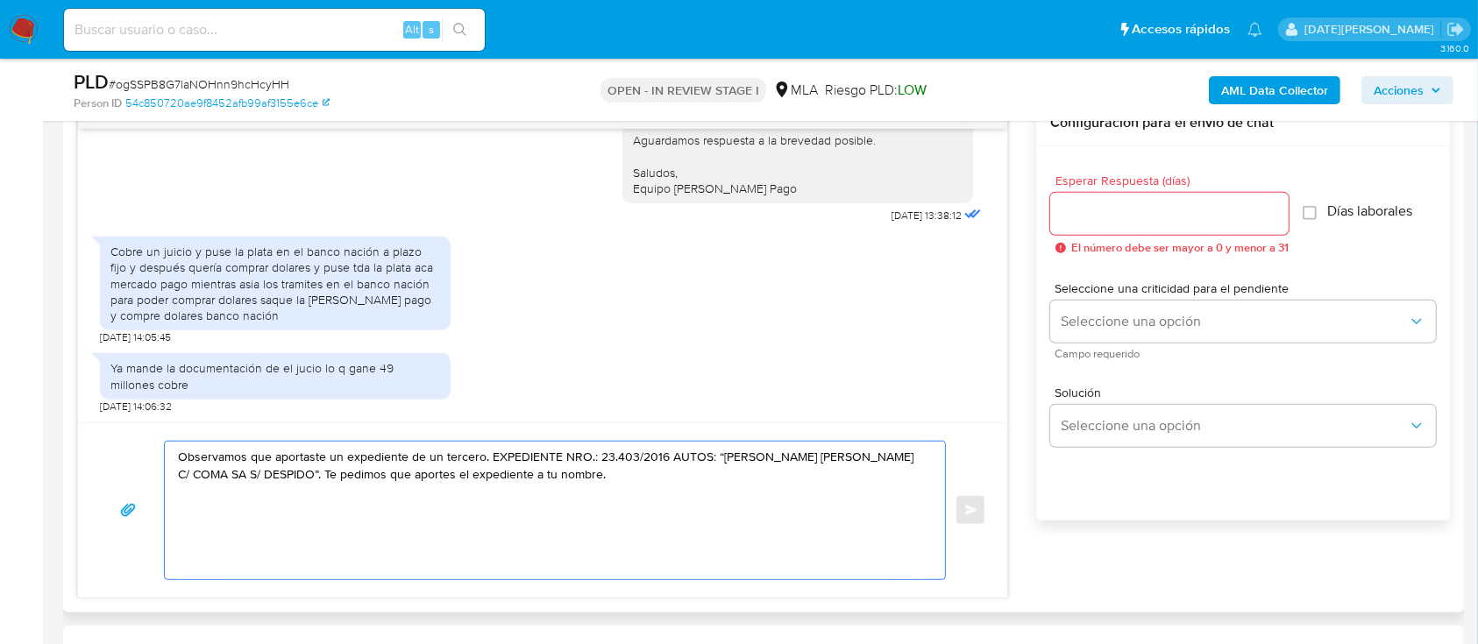
click at [567, 475] on textarea "Observamos que aportaste un expediente de un tercero. EXPEDIENTE NRO.: 23.403/2…" at bounding box center [550, 511] width 745 height 138
click at [1107, 200] on div at bounding box center [1169, 214] width 238 height 42
click at [1109, 209] on input "Esperar Respuesta (días)" at bounding box center [1169, 213] width 238 height 23
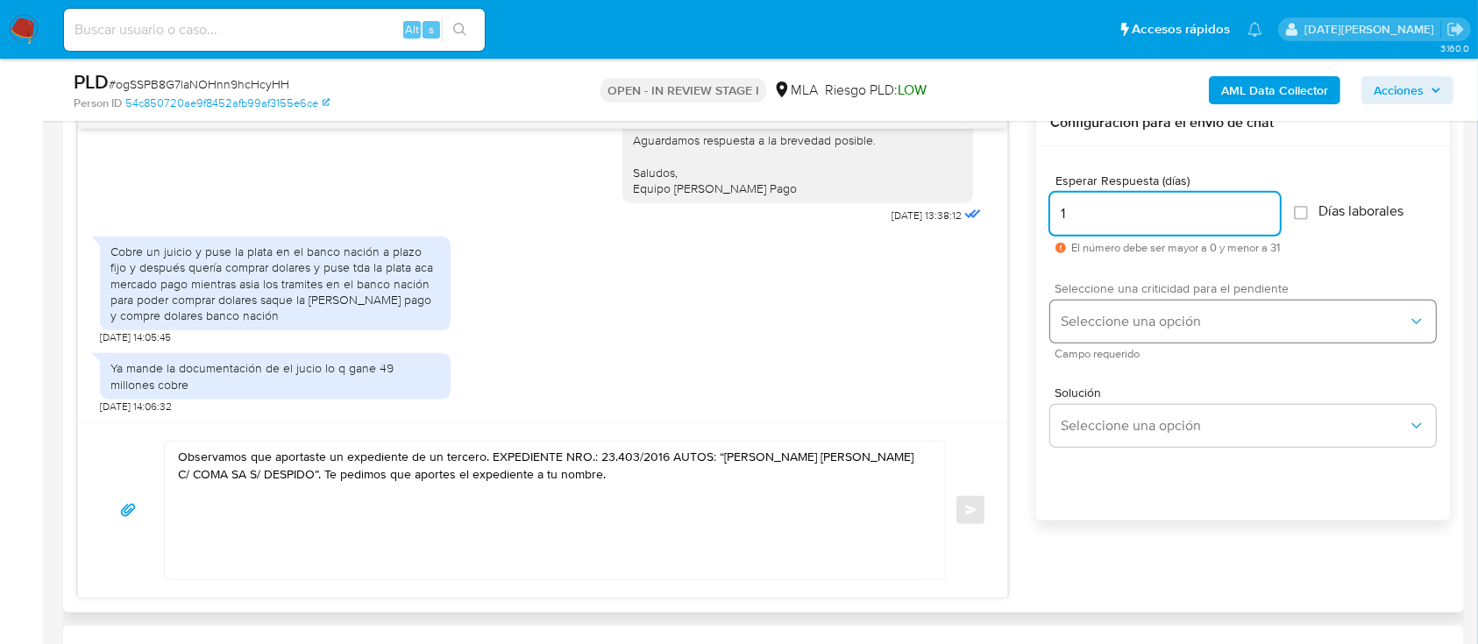
type input "1"
click at [1174, 317] on span "Seleccione una opción" at bounding box center [1233, 322] width 347 height 18
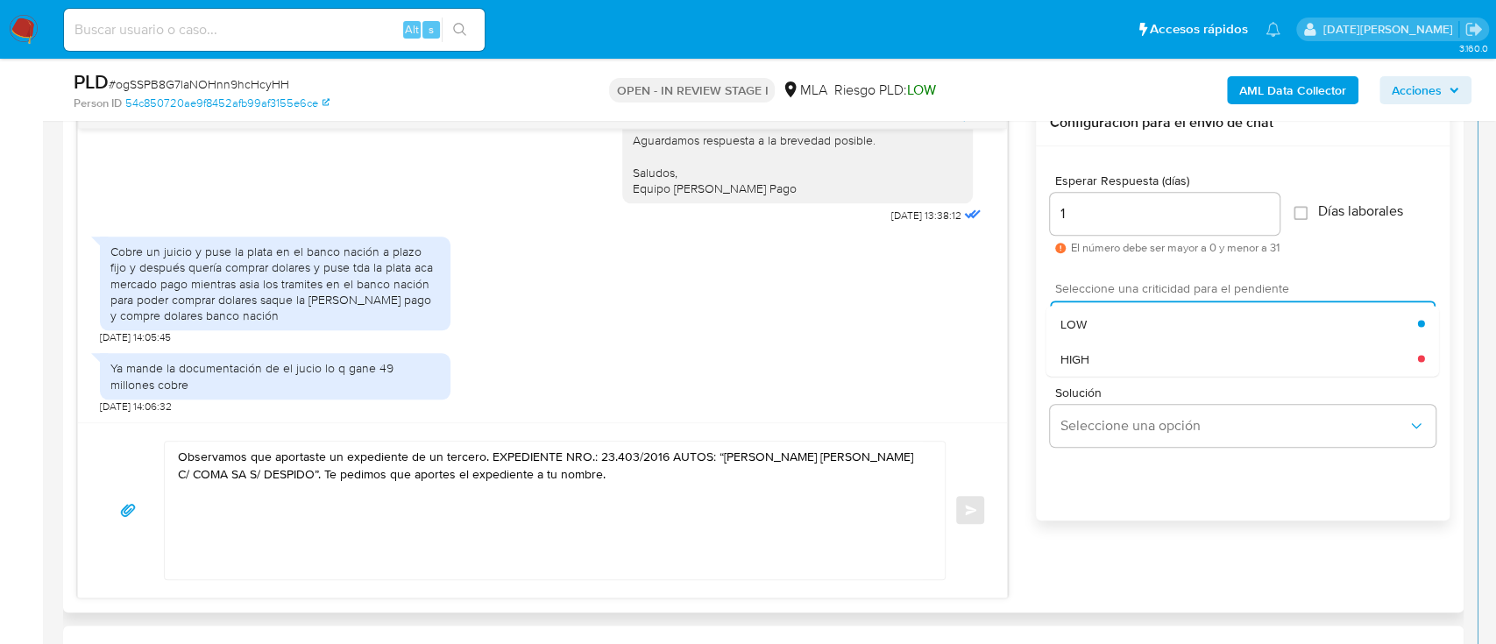
click at [1118, 356] on div "HIGH" at bounding box center [1239, 358] width 358 height 35
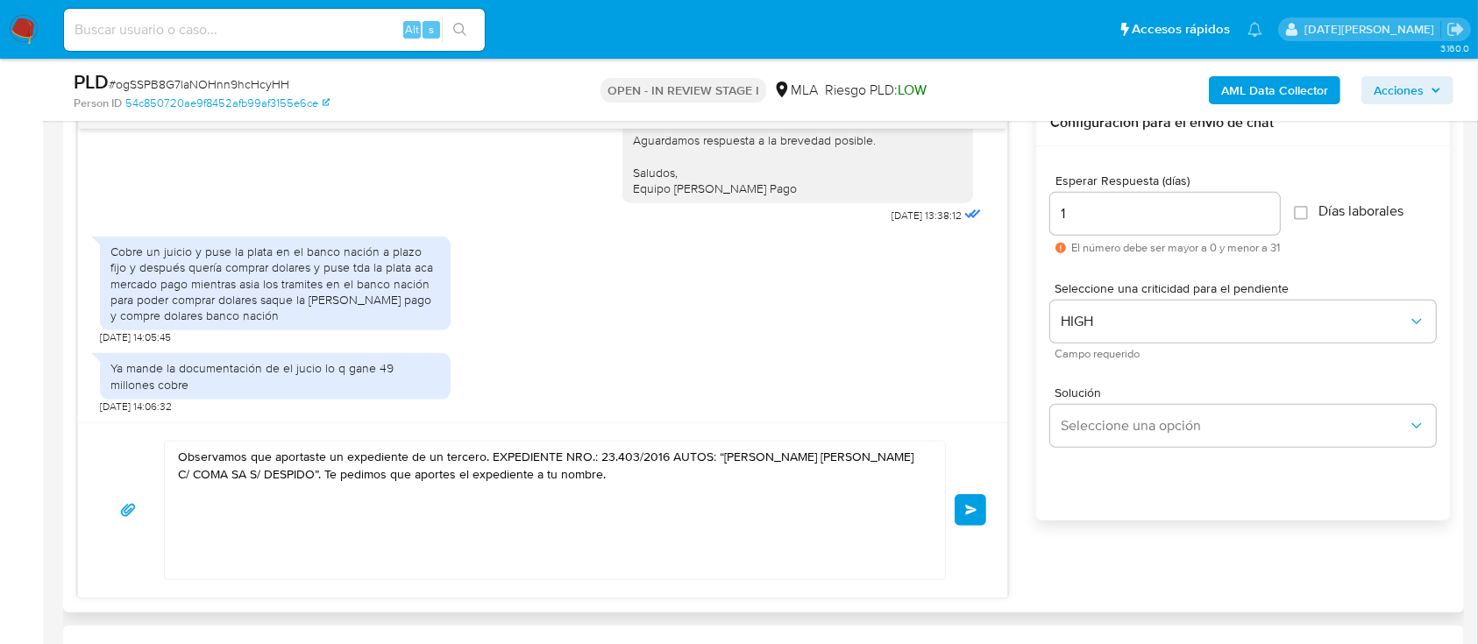
click at [963, 503] on button "Enviar" at bounding box center [970, 510] width 32 height 32
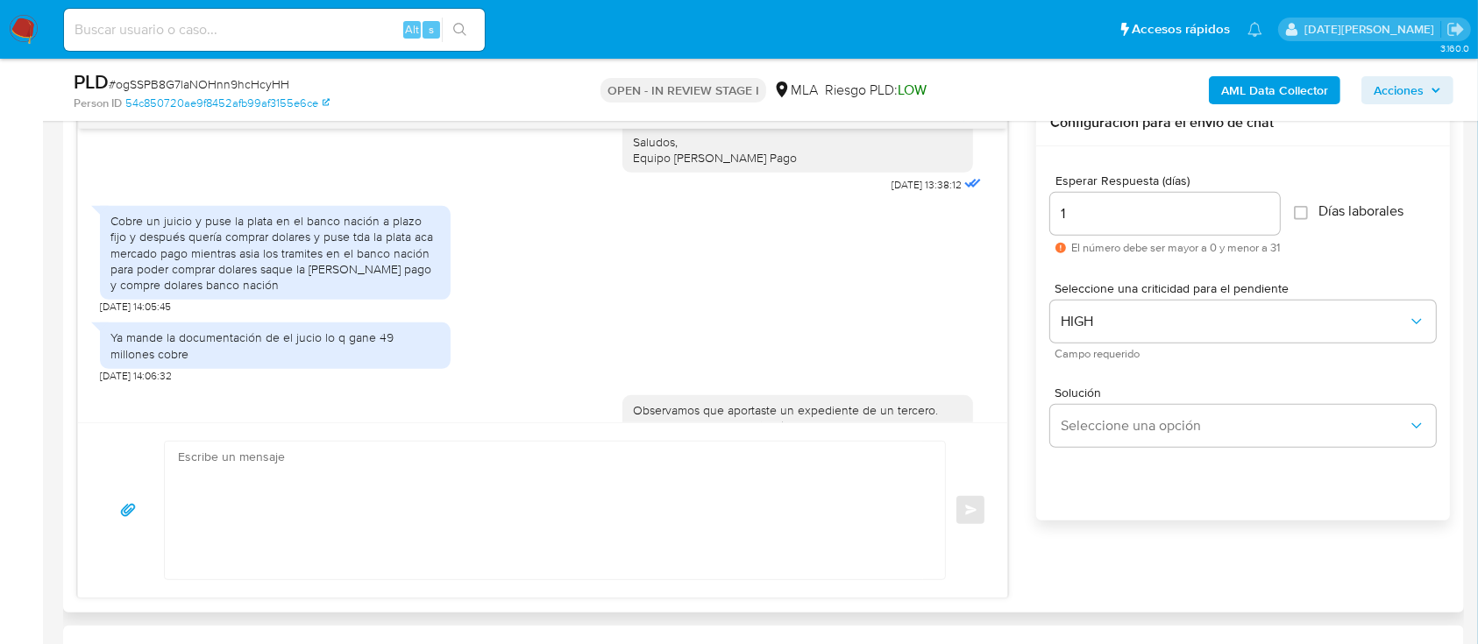
scroll to position [2829, 0]
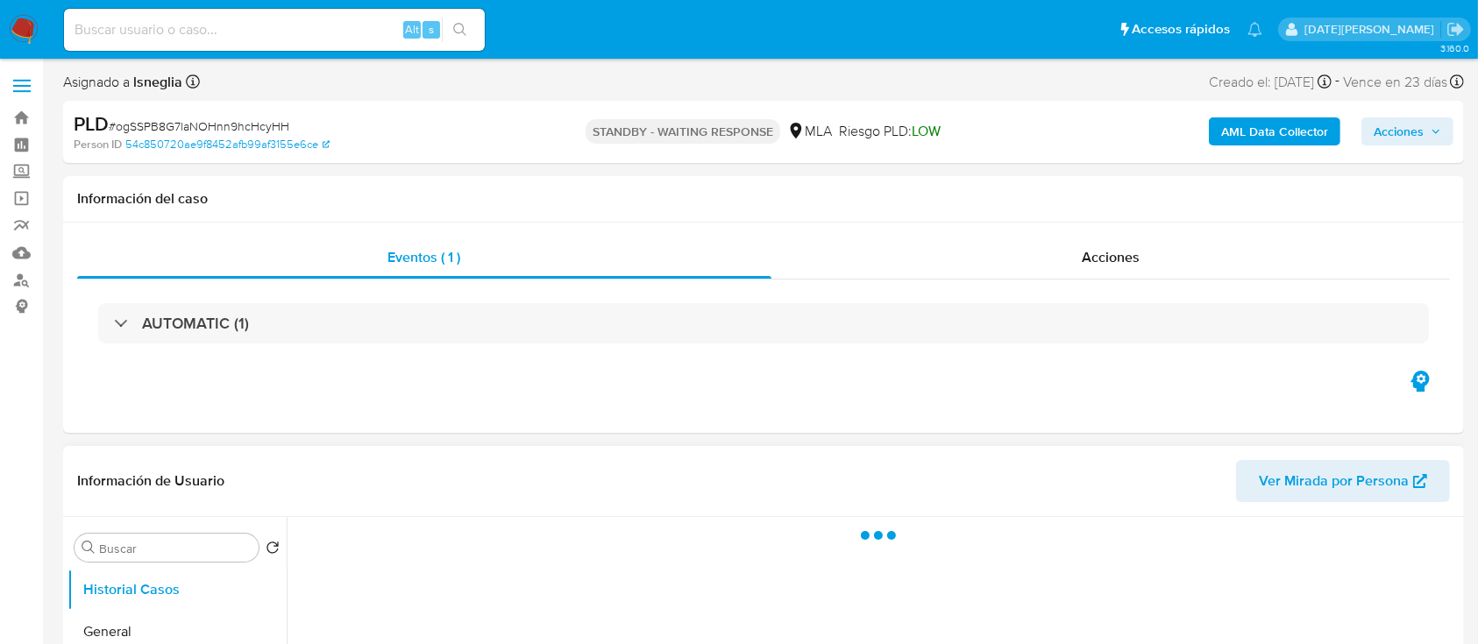
select select "10"
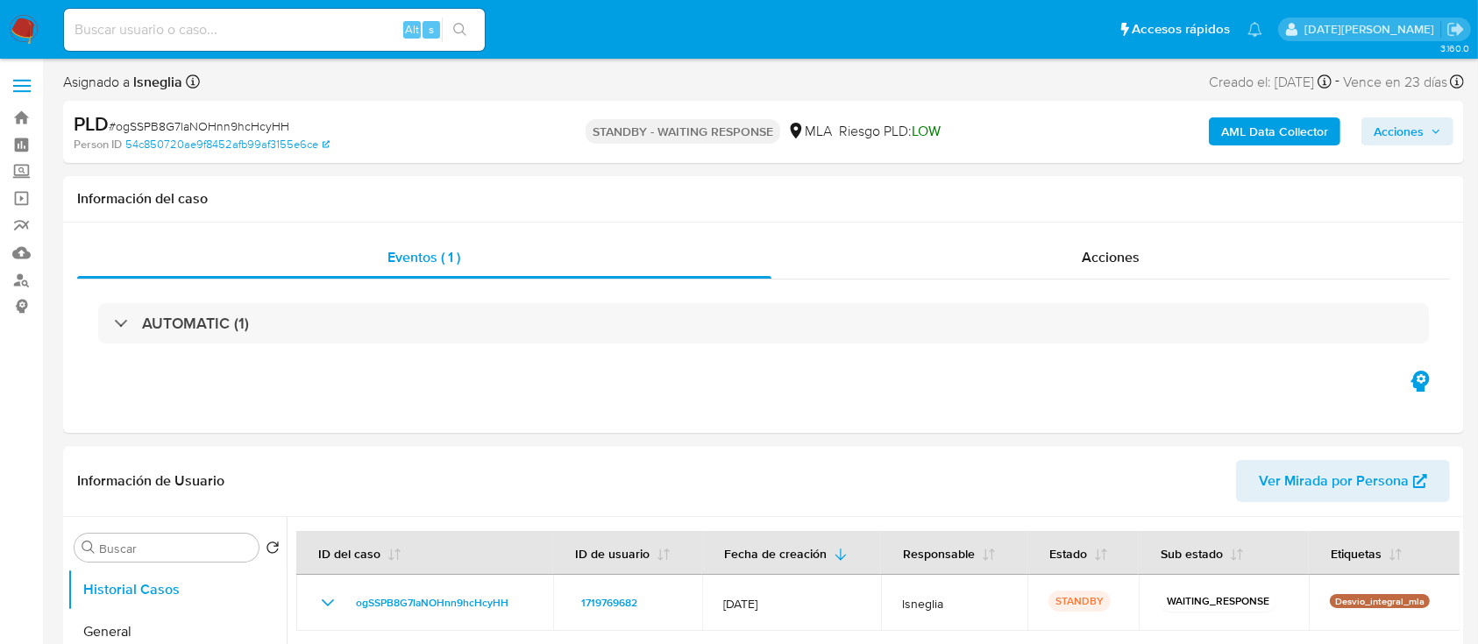
click at [298, 23] on input at bounding box center [274, 29] width 421 height 23
paste input "Ezr7MXFp1I4UvjDZVfEtYhVR"
type input "Ezr7MXFp1I4UvjDZVfEtYhVR"
click at [465, 26] on icon "search-icon" at bounding box center [460, 30] width 14 height 14
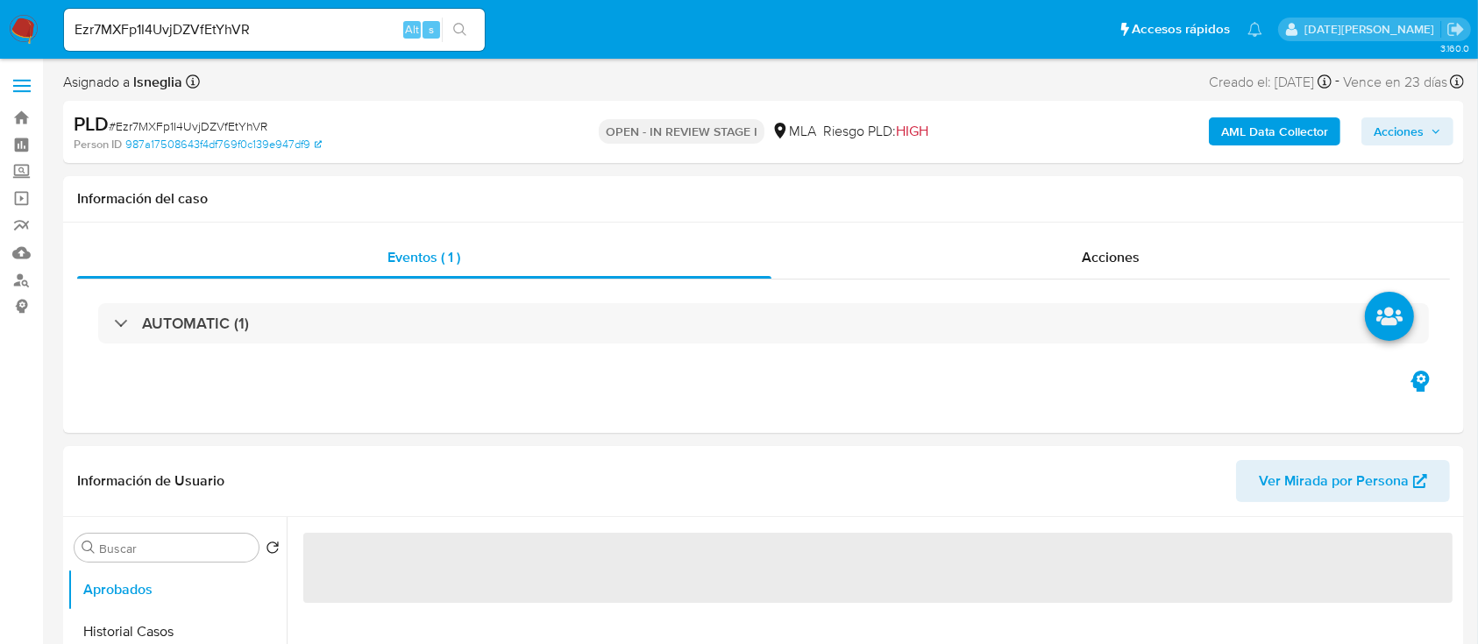
select select "10"
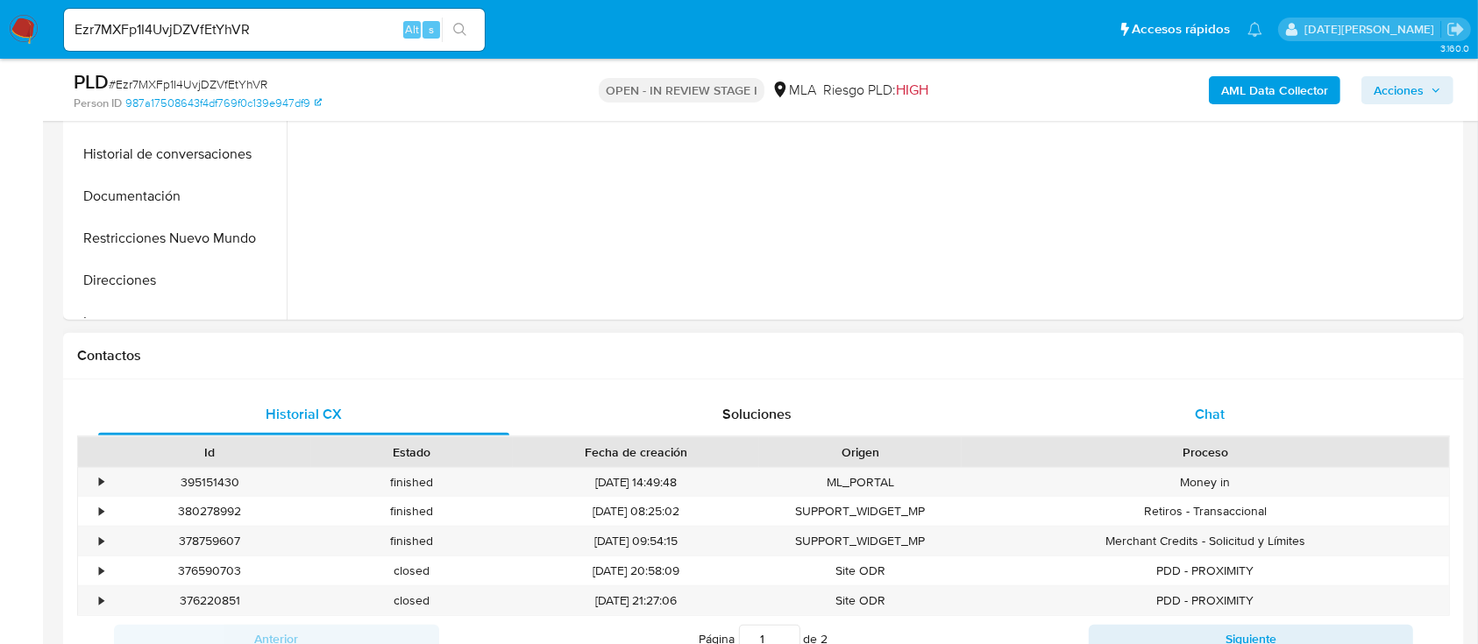
click at [1170, 402] on div "Chat" at bounding box center [1209, 415] width 411 height 42
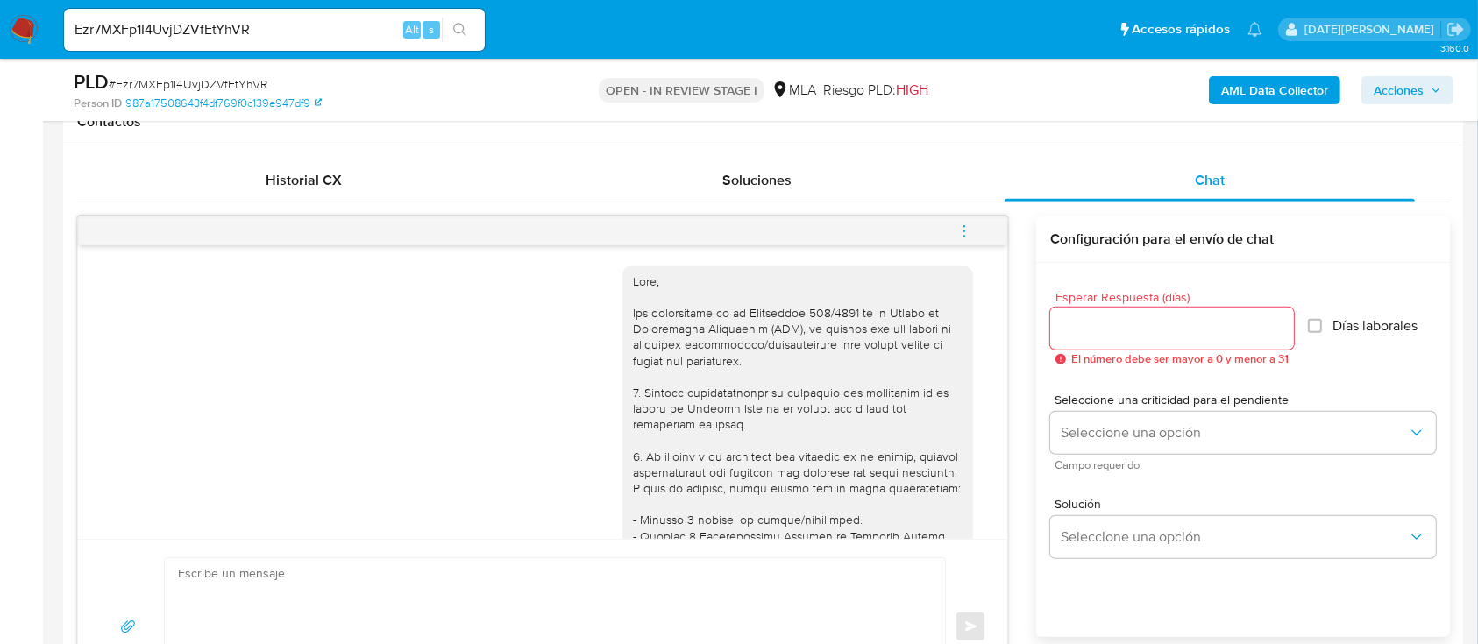
scroll to position [117, 0]
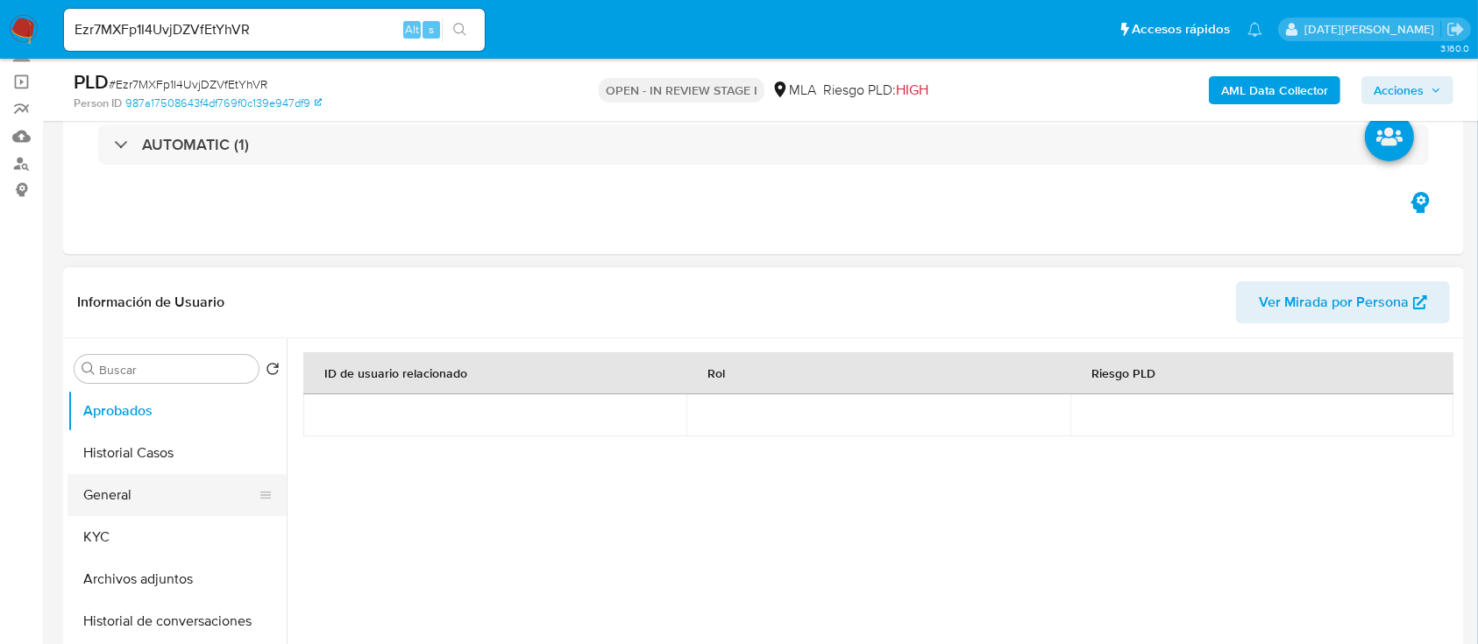
click at [112, 500] on button "General" at bounding box center [169, 495] width 205 height 42
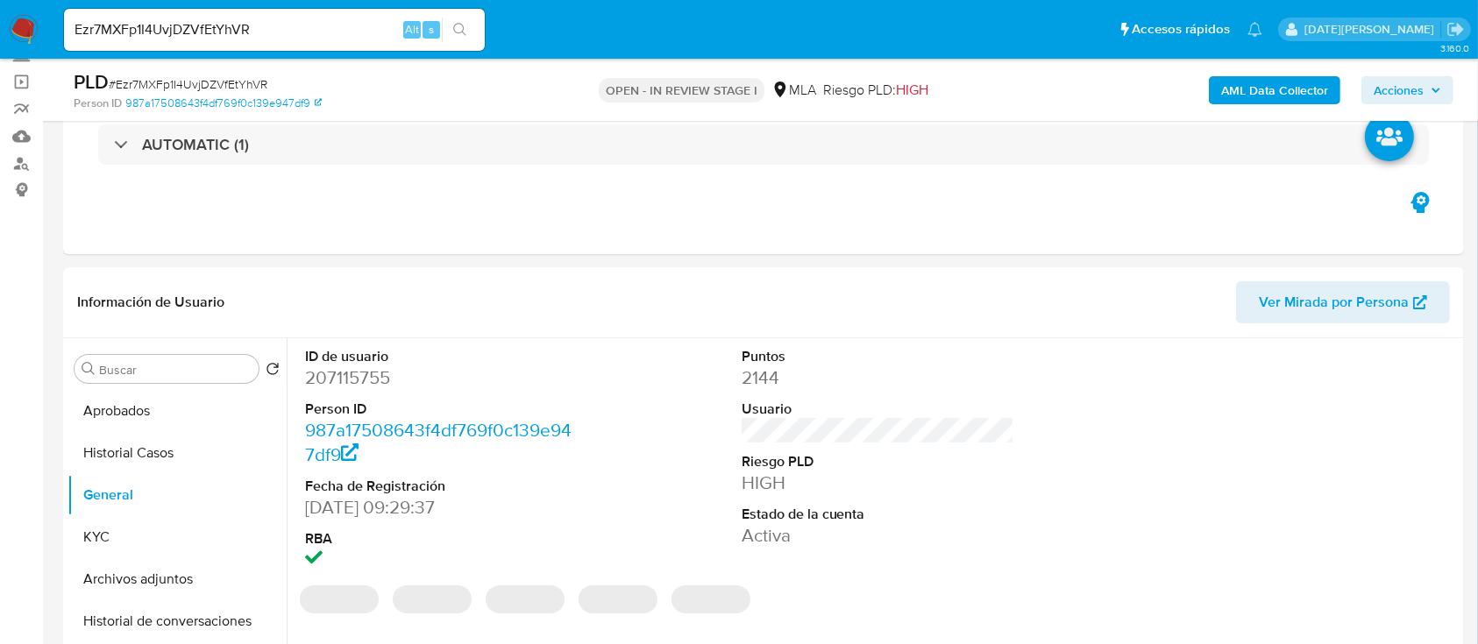
click at [358, 373] on dd "207115755" at bounding box center [441, 377] width 273 height 25
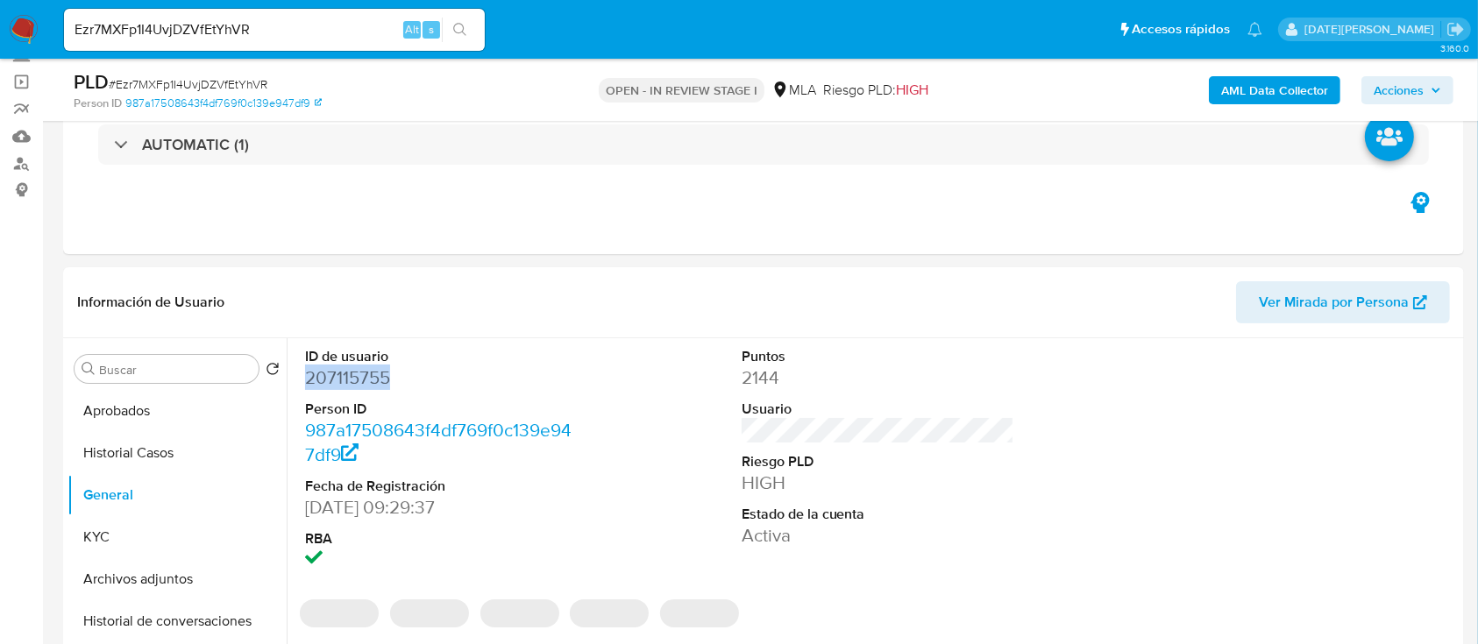
copy dd "207115755"
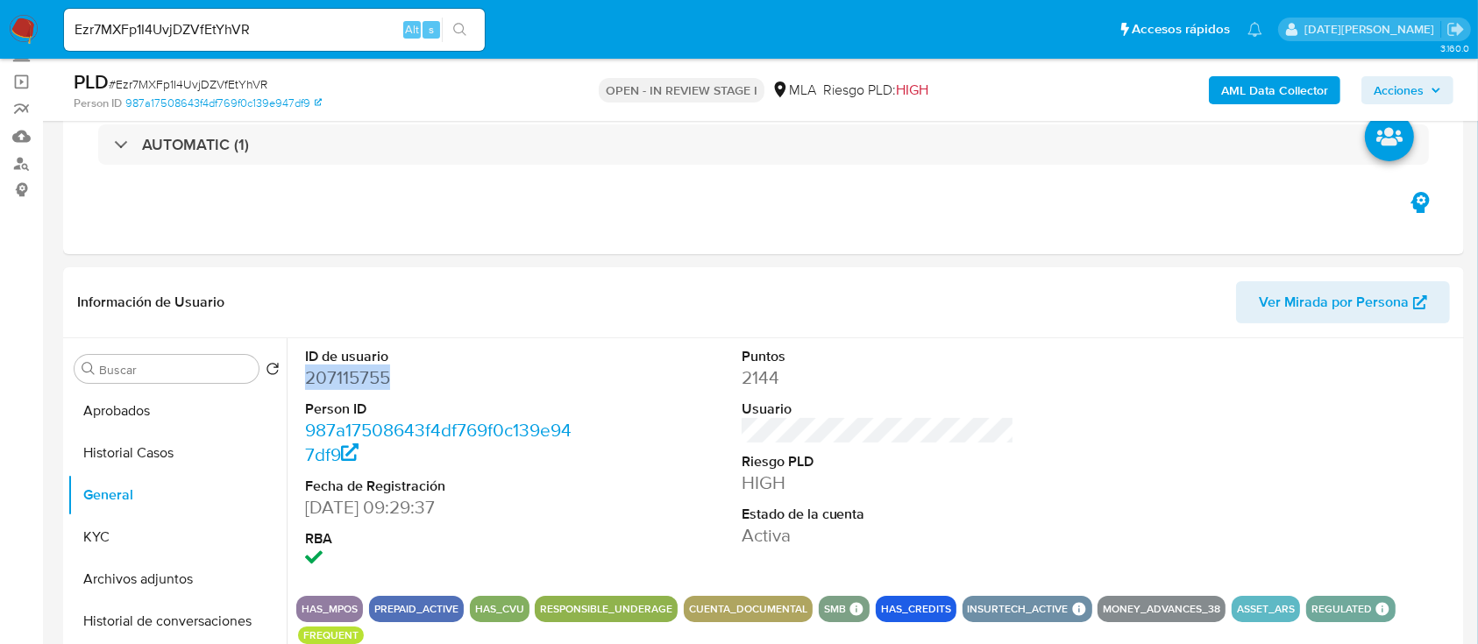
click at [24, 32] on img at bounding box center [24, 30] width 30 height 30
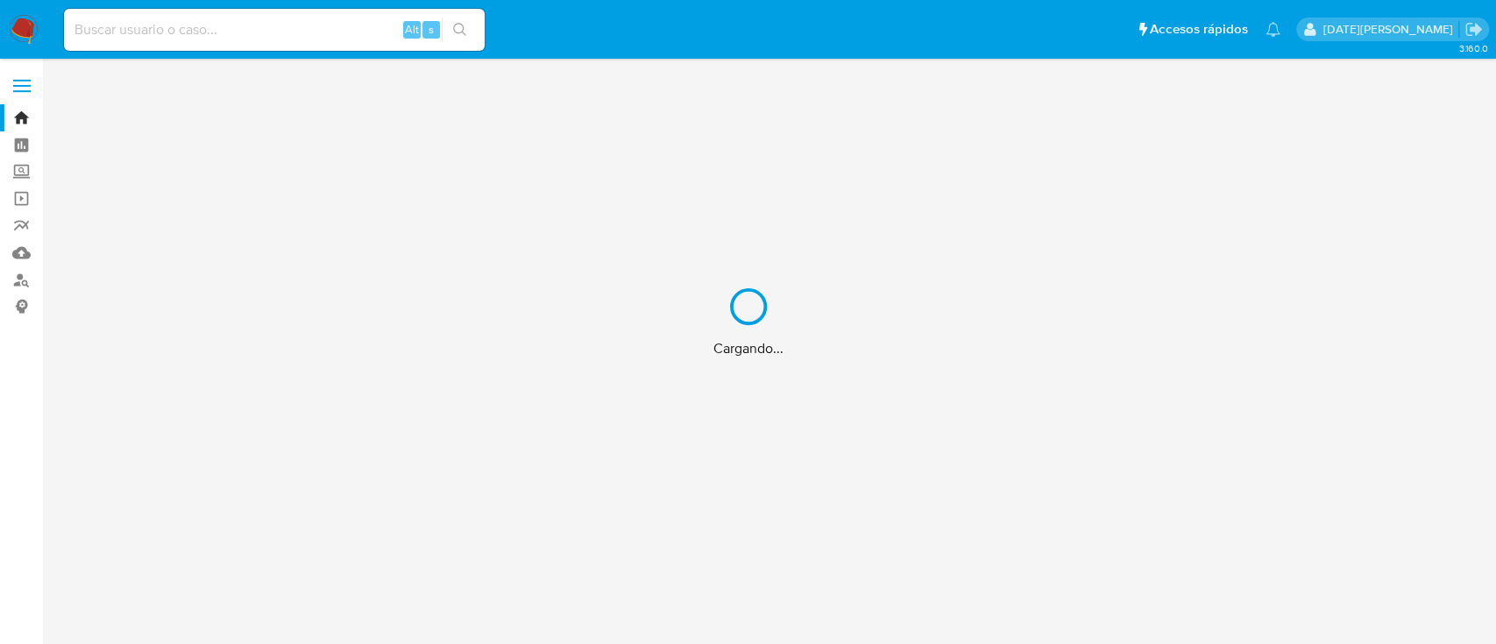
click at [214, 32] on div "Cargando..." at bounding box center [748, 322] width 1496 height 644
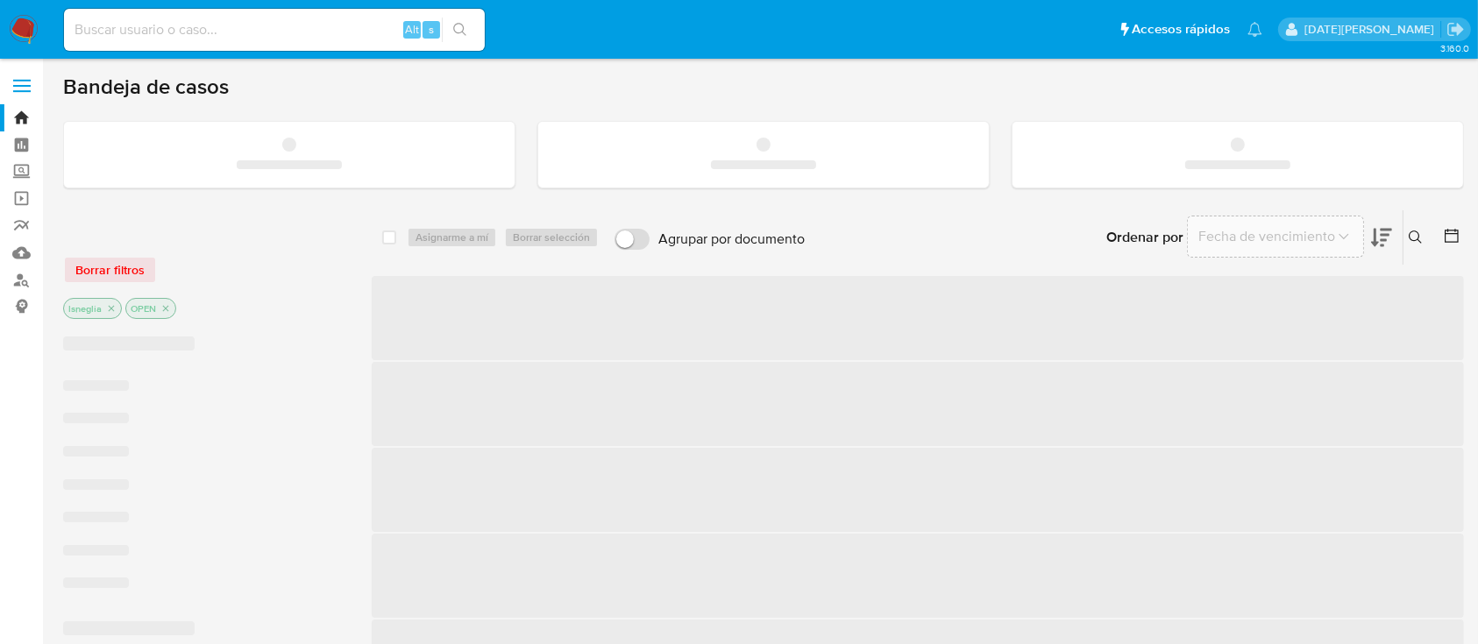
drag, startPoint x: 214, startPoint y: 34, endPoint x: 167, endPoint y: 33, distance: 46.5
click at [167, 33] on input at bounding box center [274, 29] width 421 height 23
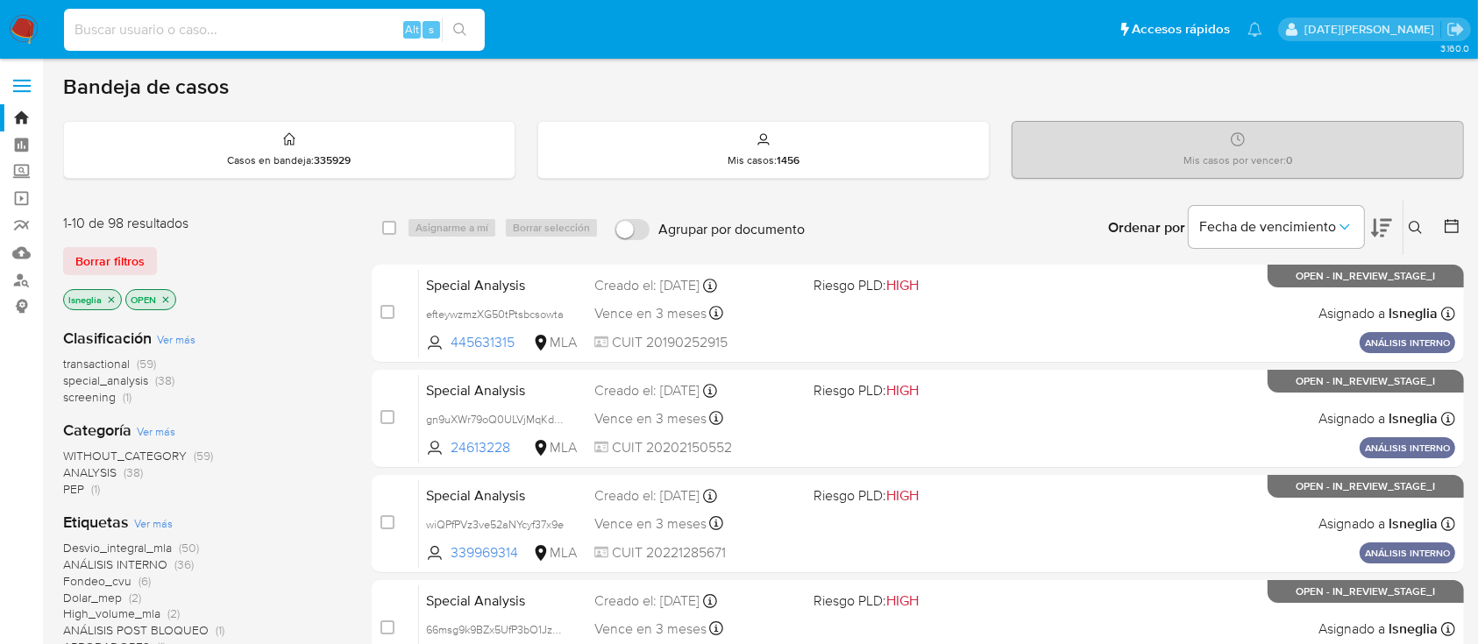
paste input "207115755"
type input "207115755"
click at [473, 27] on button "search-icon" at bounding box center [460, 30] width 36 height 25
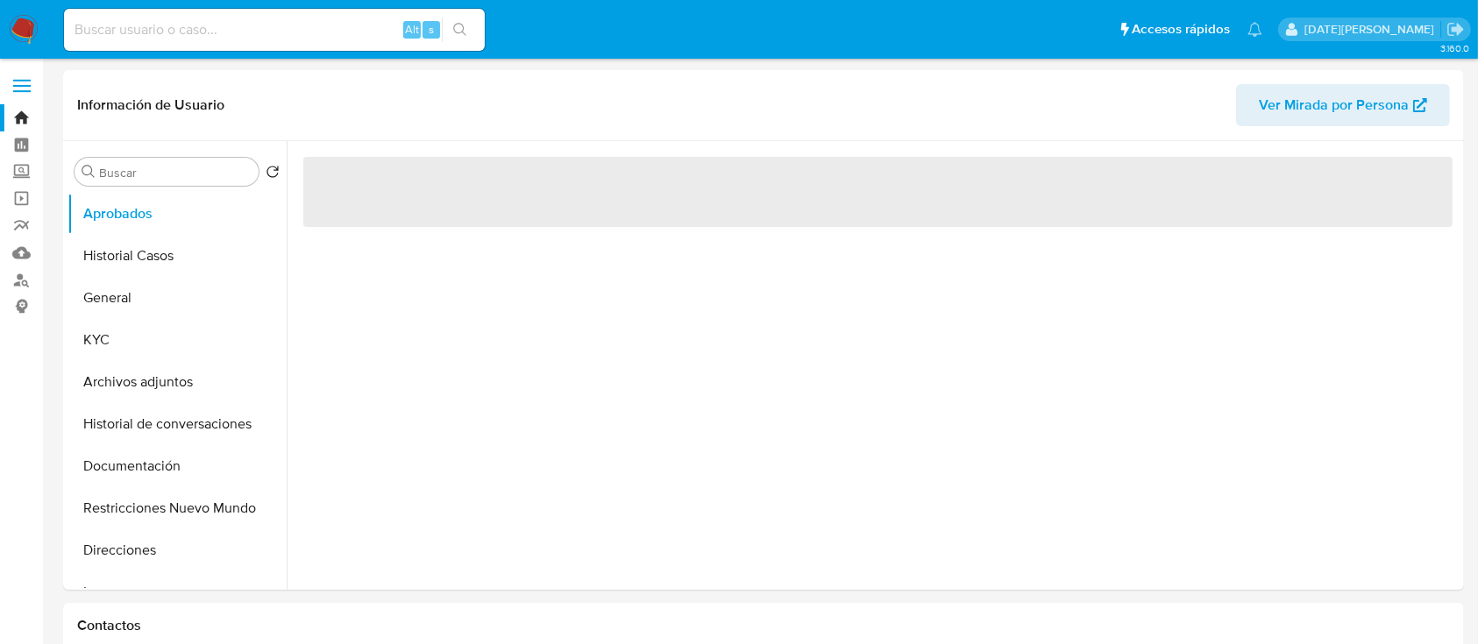
select select "10"
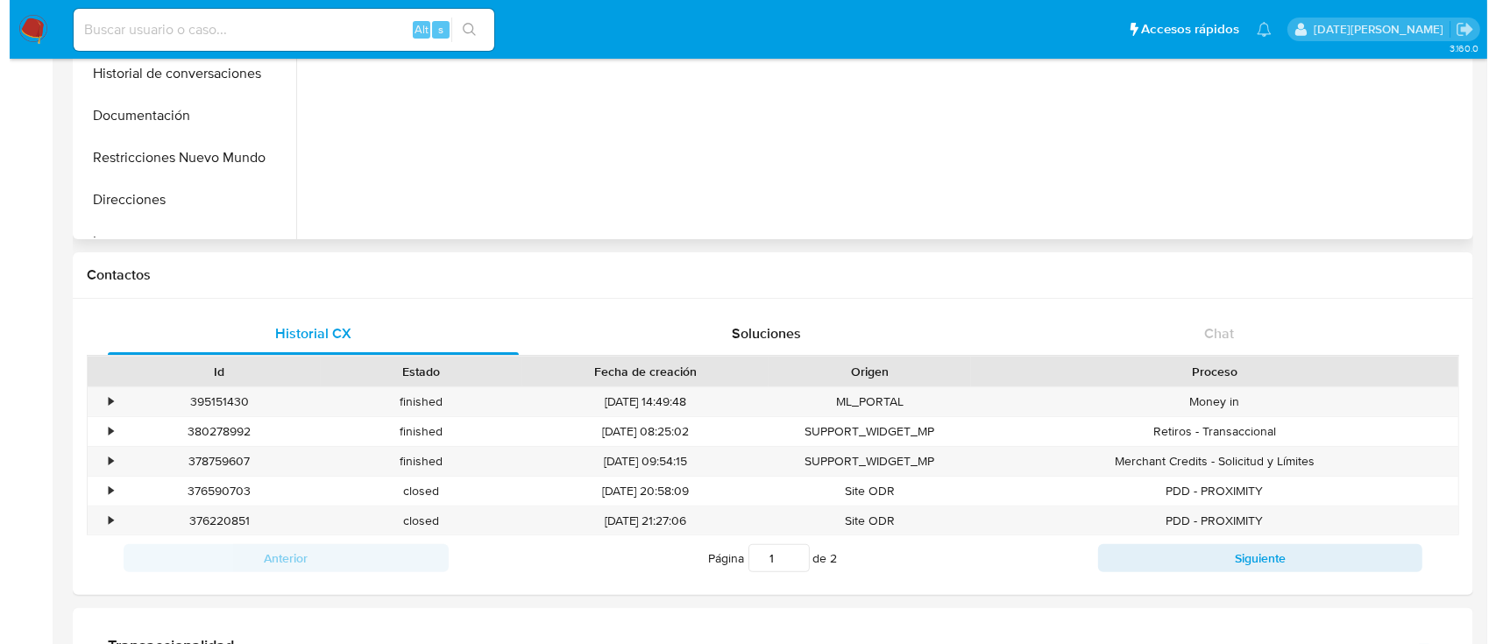
scroll to position [117, 0]
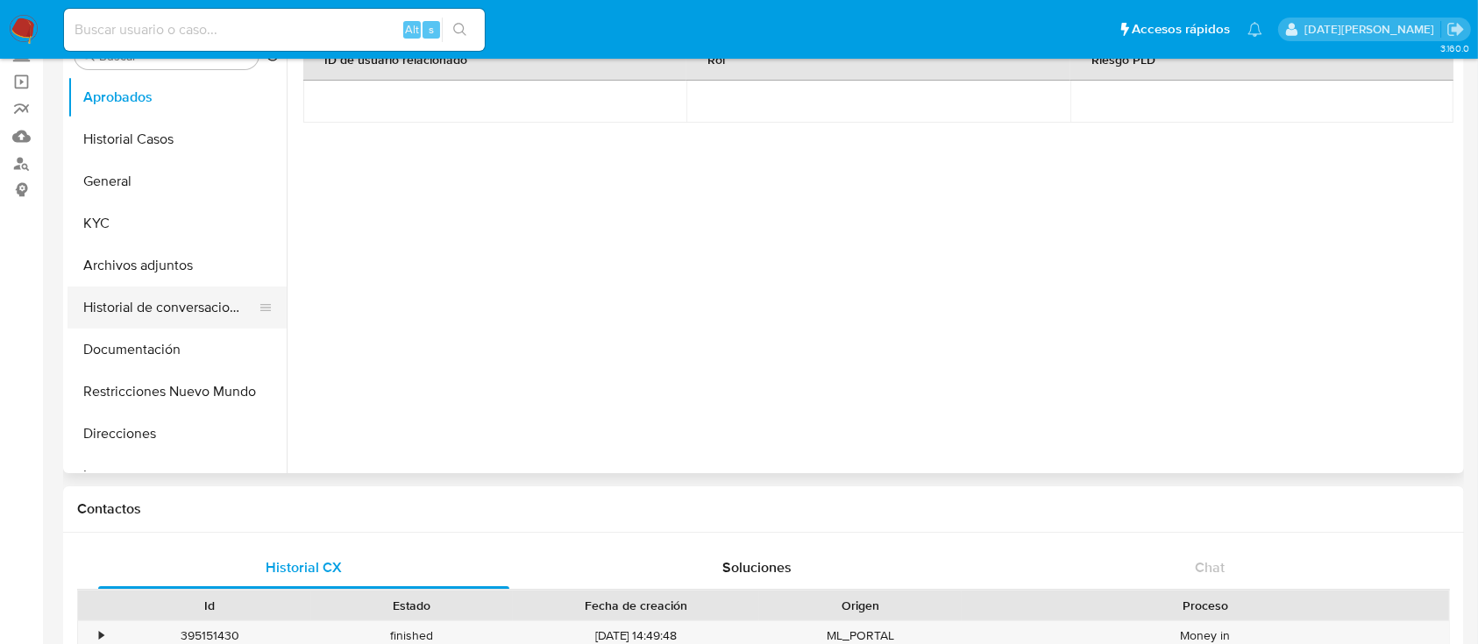
click at [148, 305] on button "Historial de conversaciones" at bounding box center [169, 308] width 205 height 42
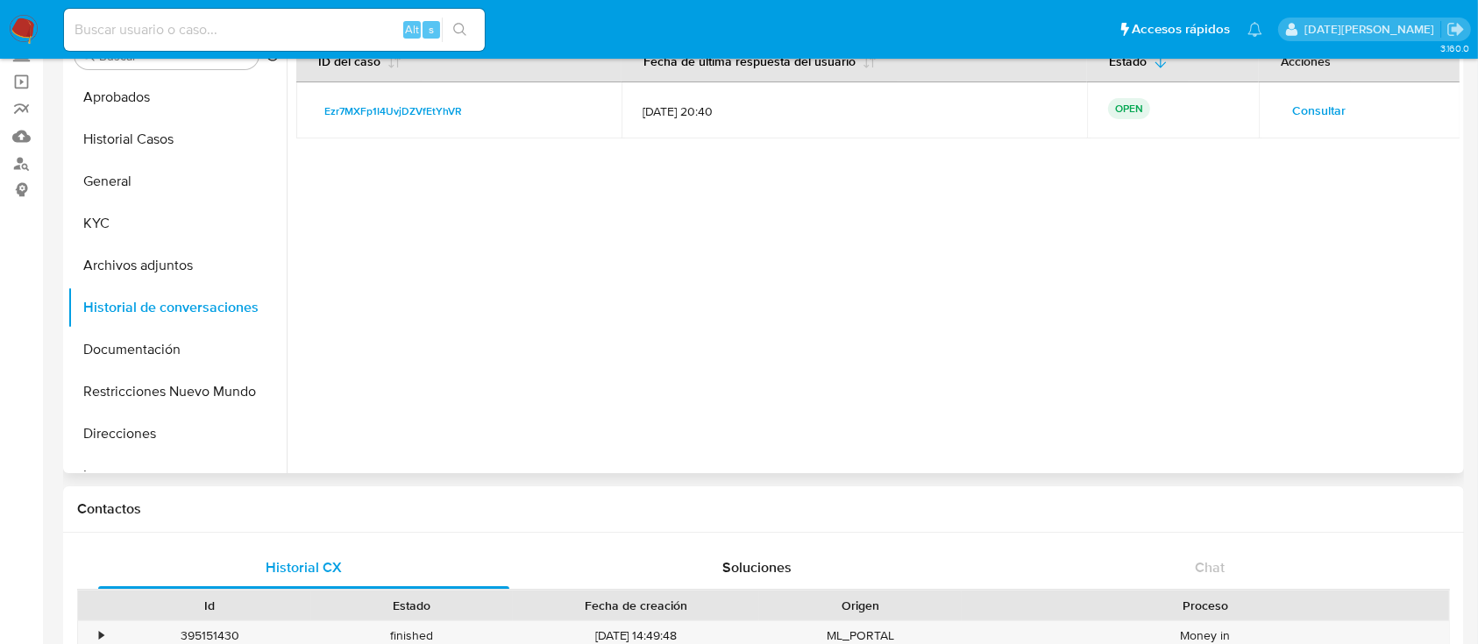
click at [1308, 107] on span "Consultar" at bounding box center [1318, 110] width 53 height 25
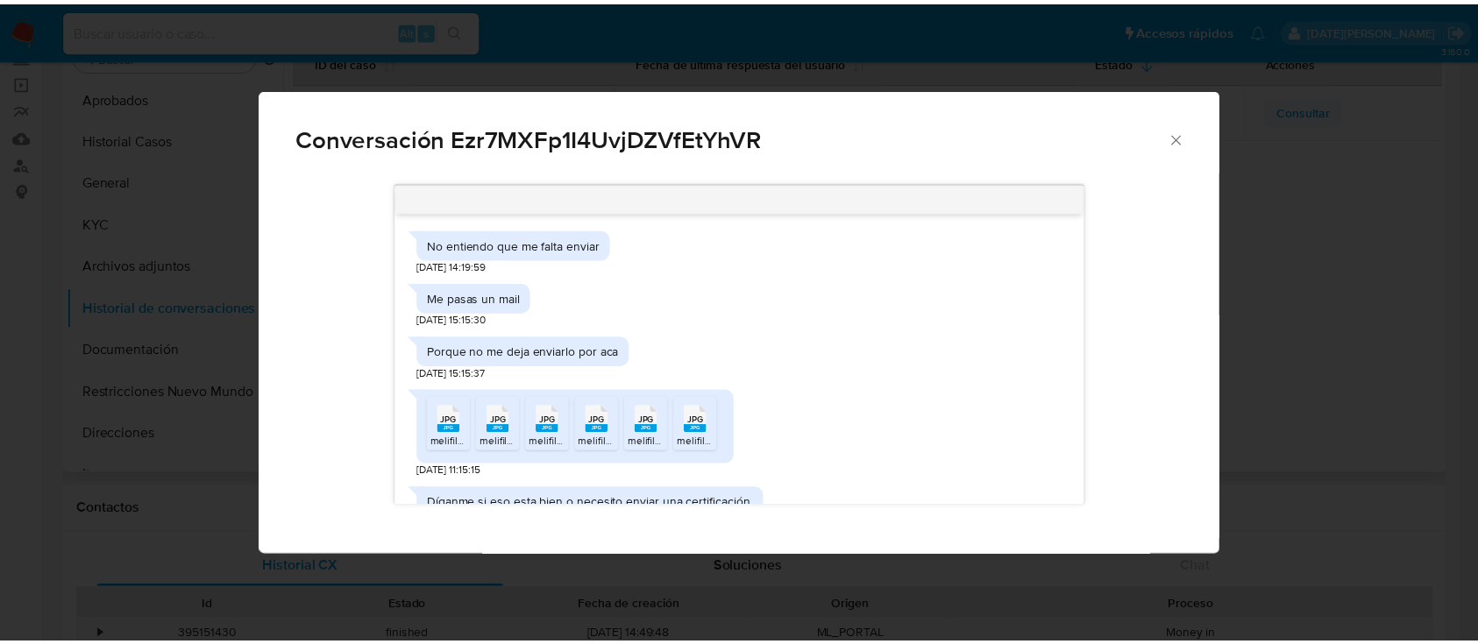
scroll to position [1188, 0]
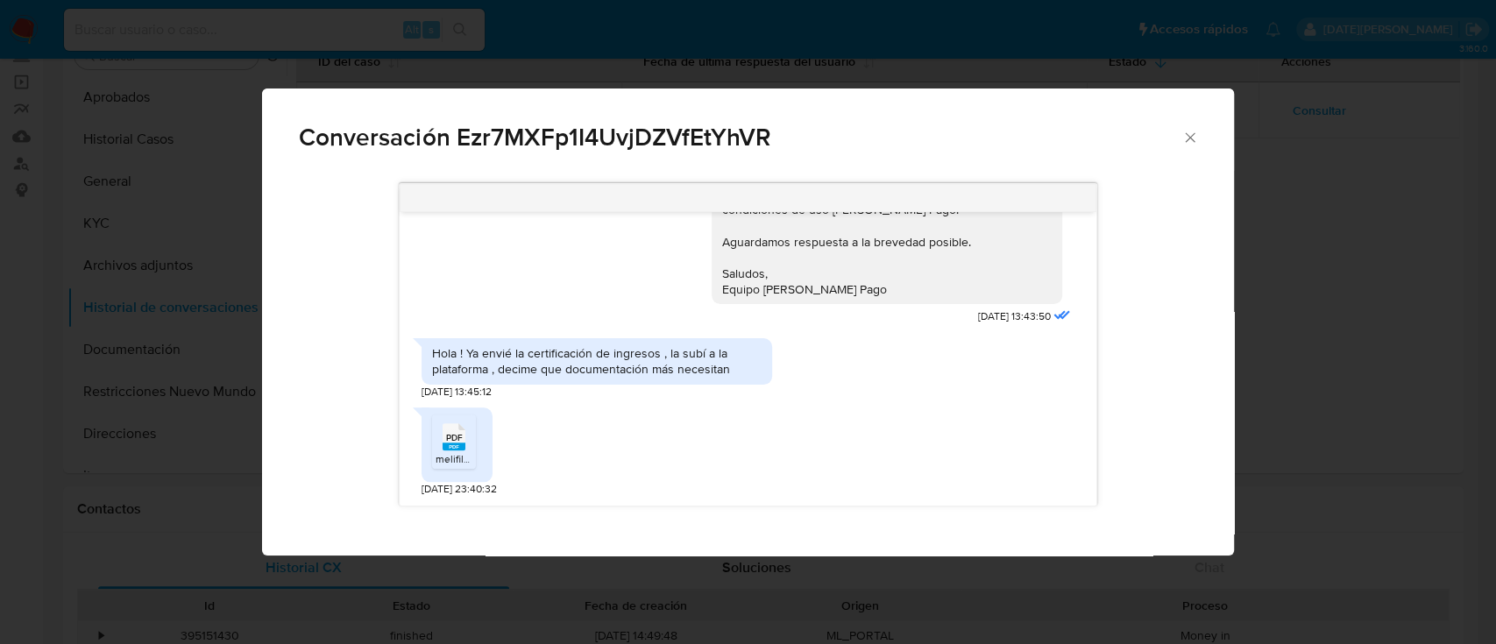
click at [1199, 137] on div "Conversación Ezr7MXFp1I4UvjDZVfEtYhVR" at bounding box center [747, 130] width 971 height 83
click at [1180, 137] on span "Conversación Ezr7MXFp1I4UvjDZVfEtYhVR" at bounding box center [740, 137] width 883 height 25
click at [1187, 140] on icon "Cerrar" at bounding box center [1190, 138] width 18 height 18
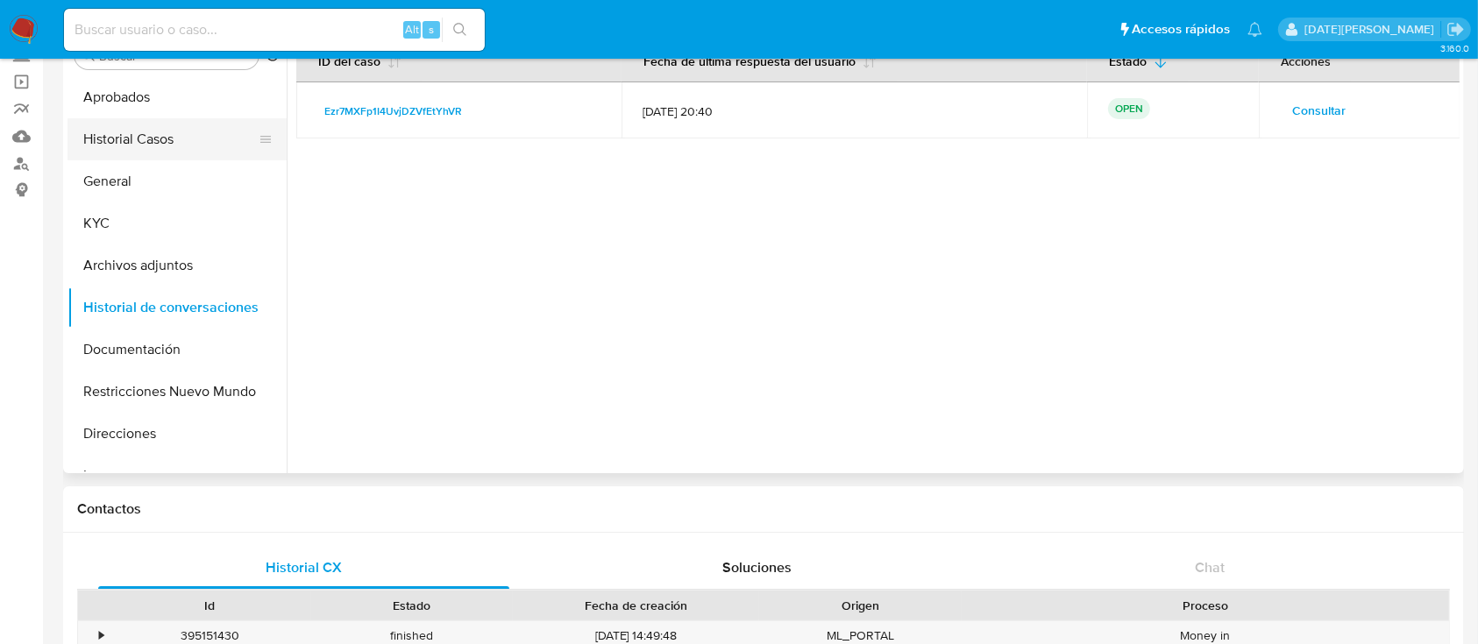
click at [167, 149] on button "Historial Casos" at bounding box center [169, 139] width 205 height 42
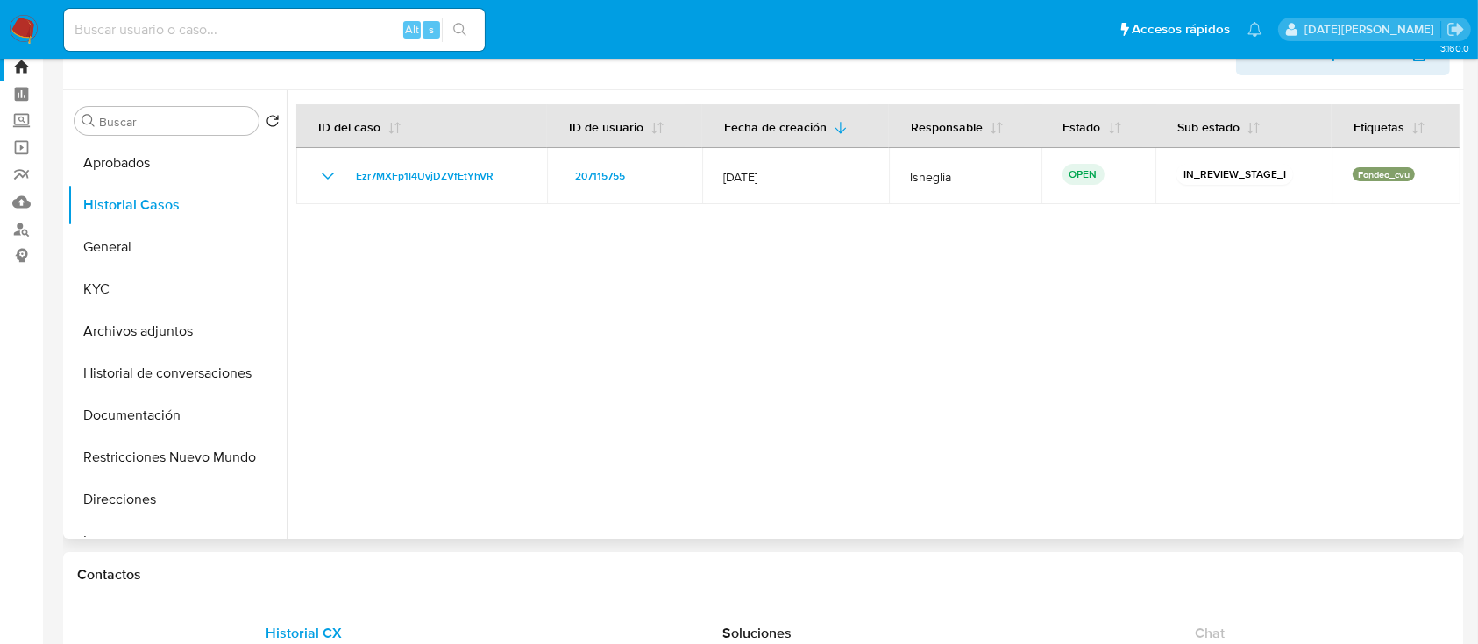
scroll to position [0, 0]
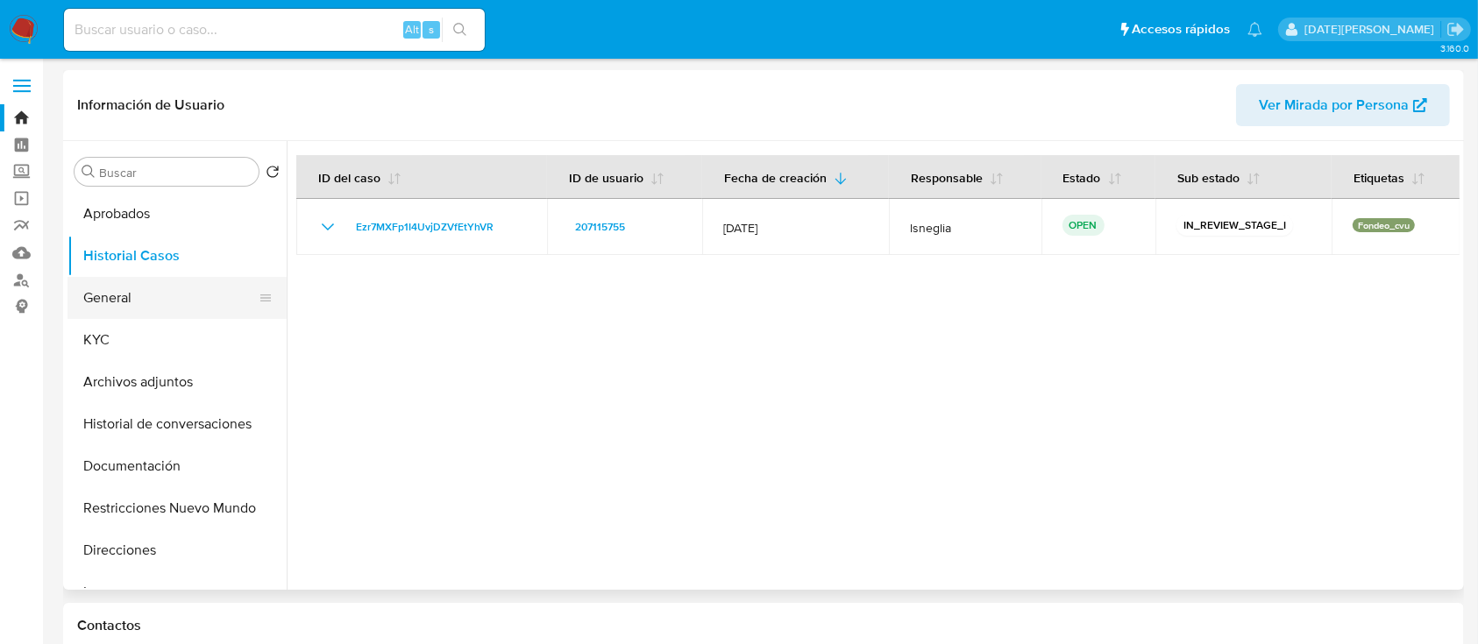
click at [138, 311] on button "General" at bounding box center [169, 298] width 205 height 42
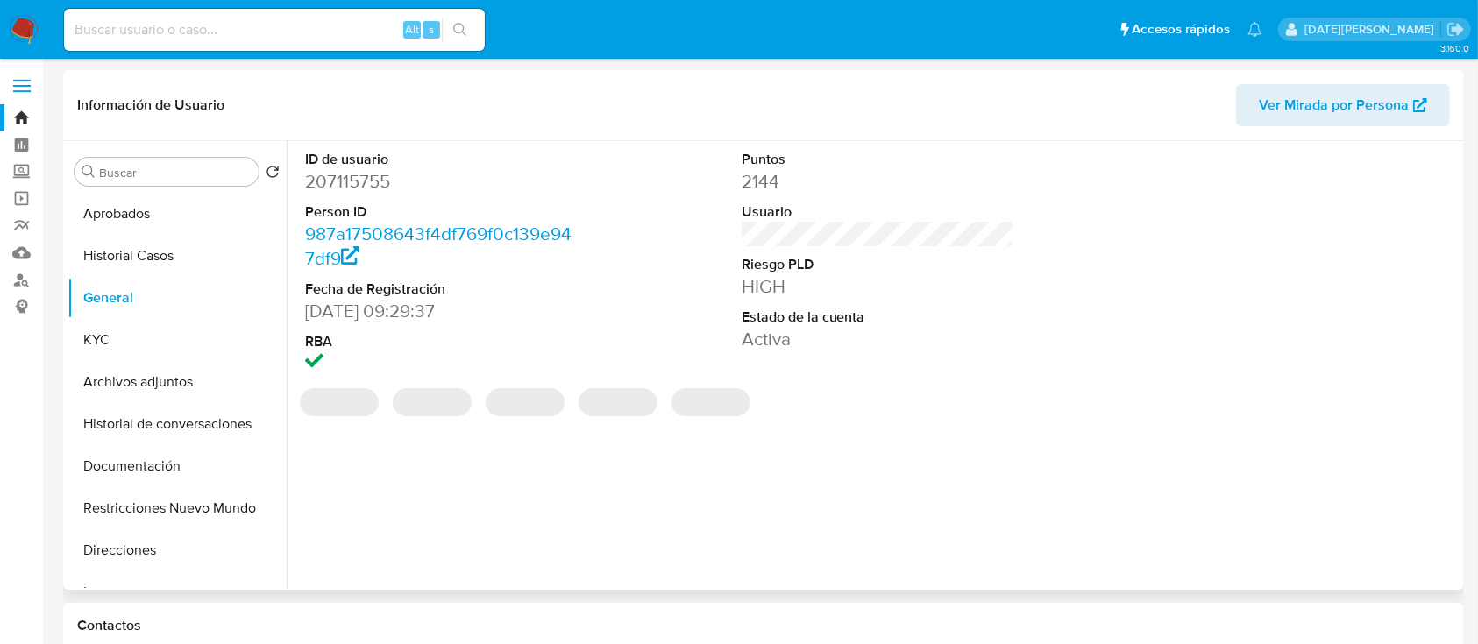
click at [377, 186] on dd "207115755" at bounding box center [441, 181] width 273 height 25
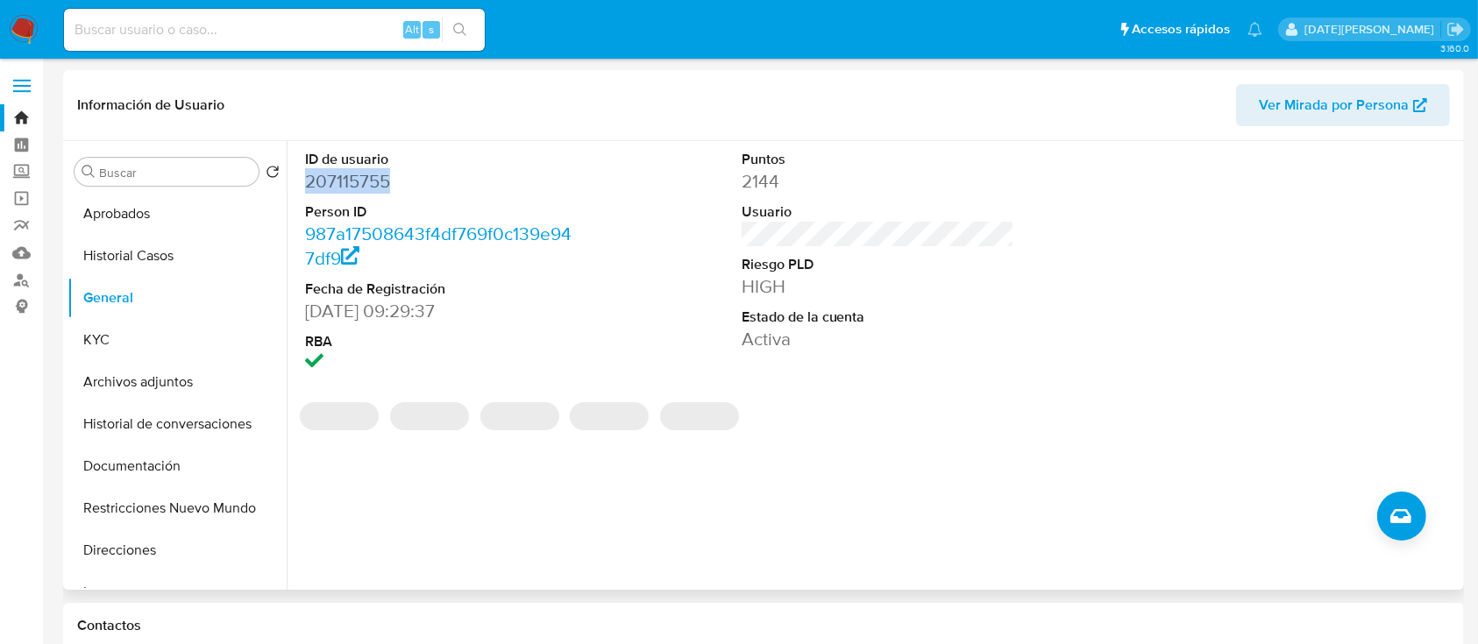
copy dd "207115755"
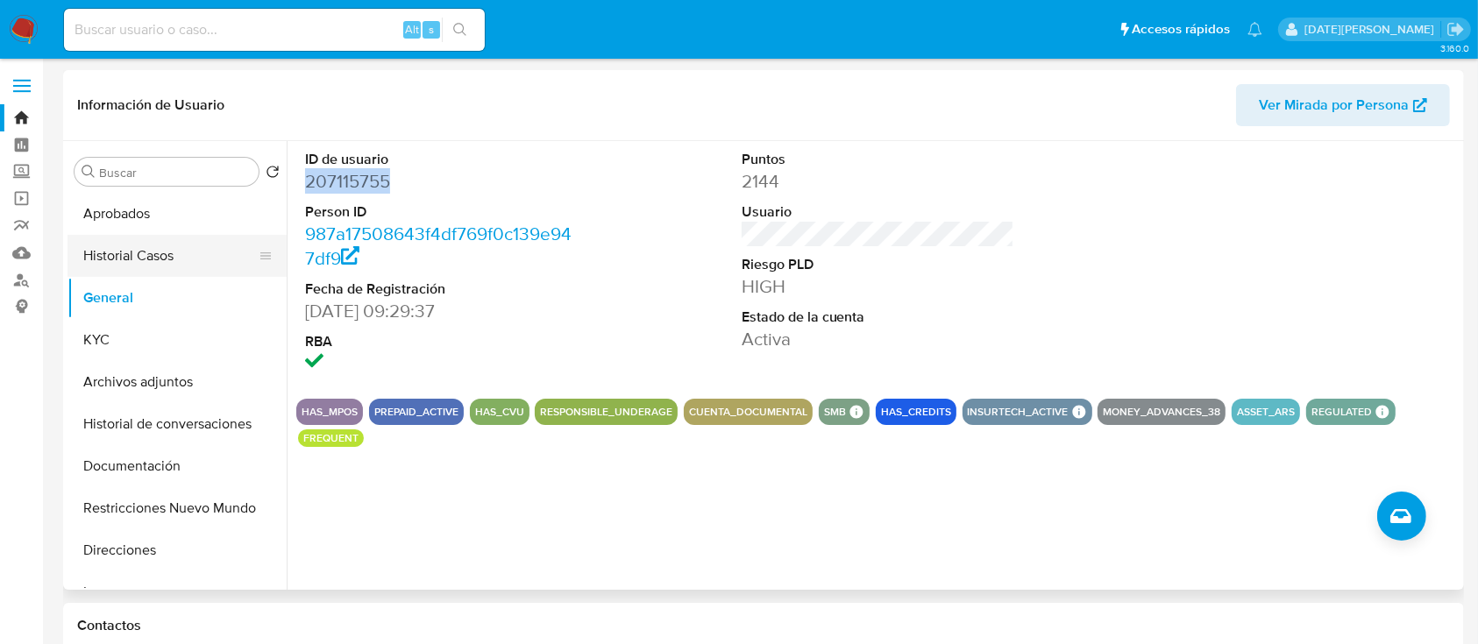
click at [149, 256] on button "Historial Casos" at bounding box center [169, 256] width 205 height 42
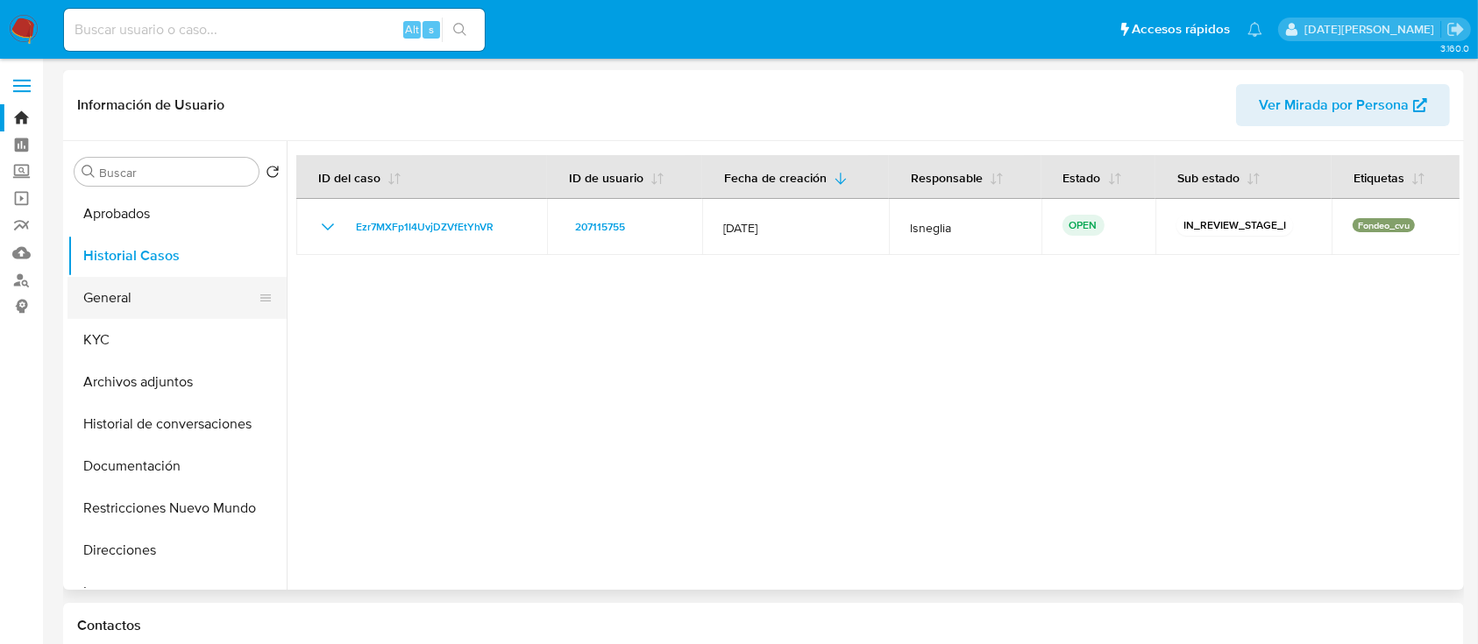
click at [130, 291] on button "General" at bounding box center [169, 298] width 205 height 42
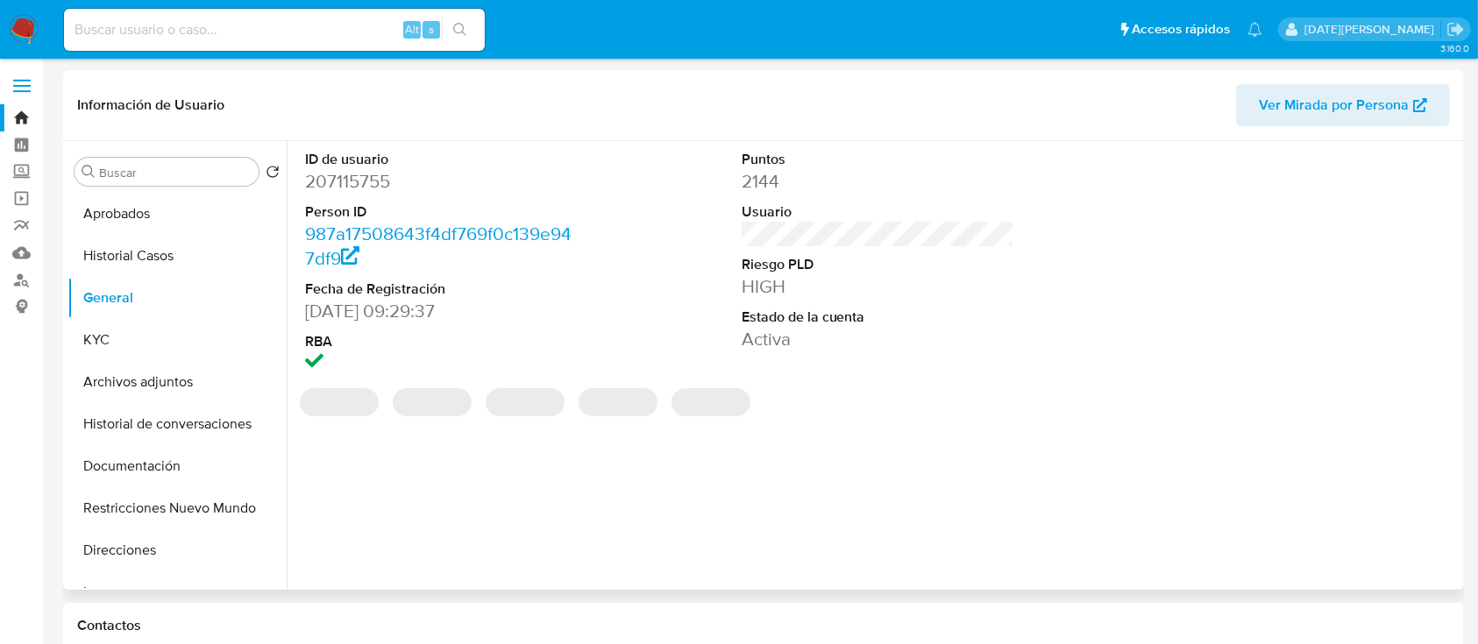
click at [346, 181] on dd "207115755" at bounding box center [441, 181] width 273 height 25
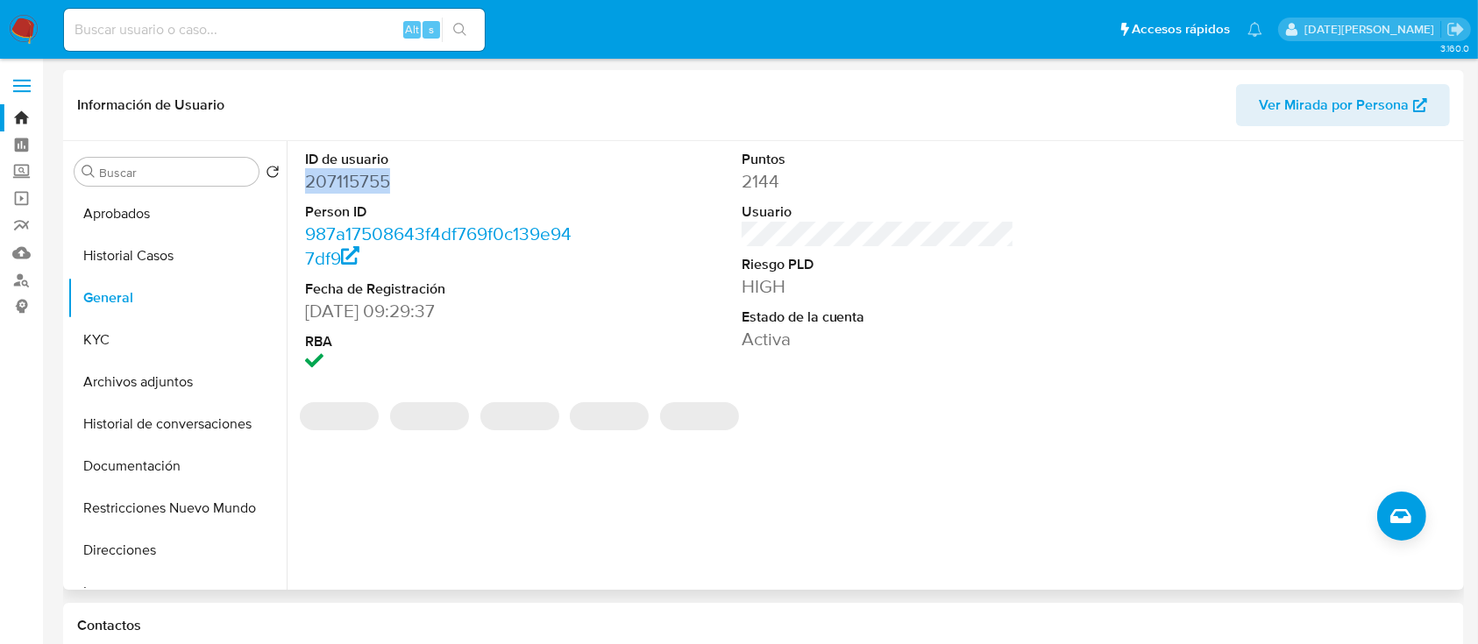
copy dd "207115755"
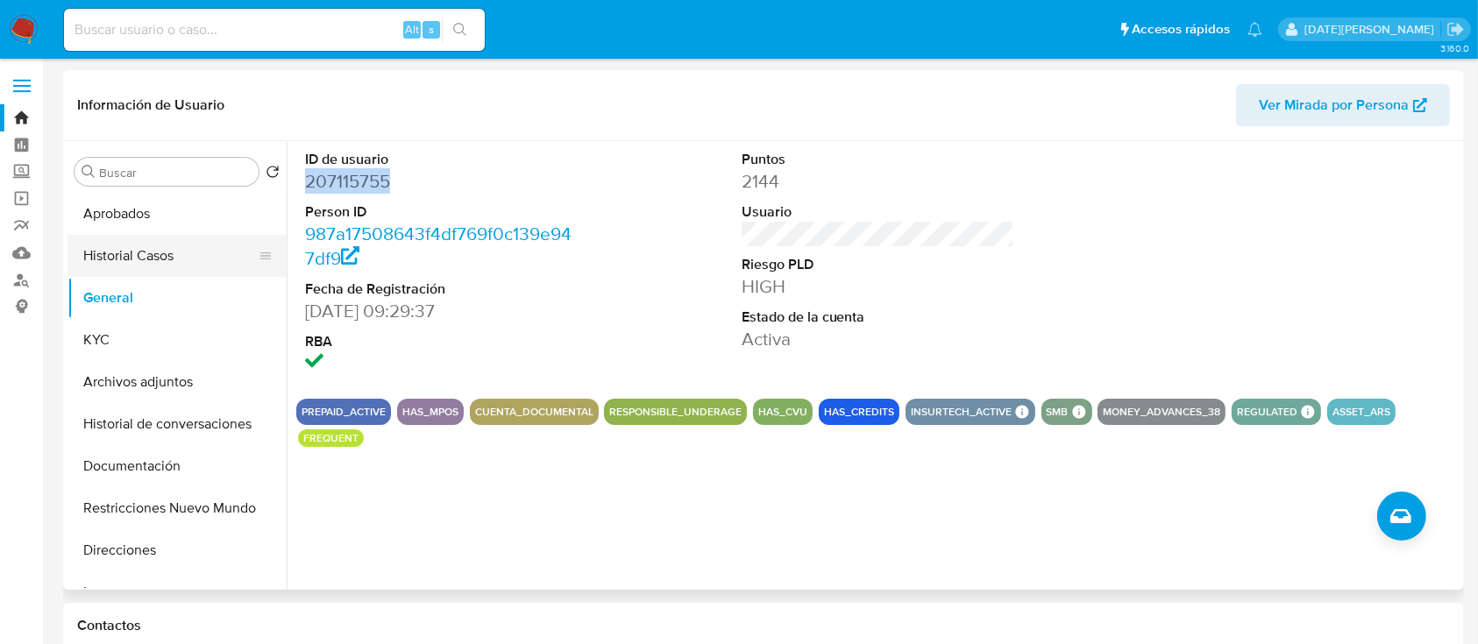
click at [122, 258] on button "Historial Casos" at bounding box center [169, 256] width 205 height 42
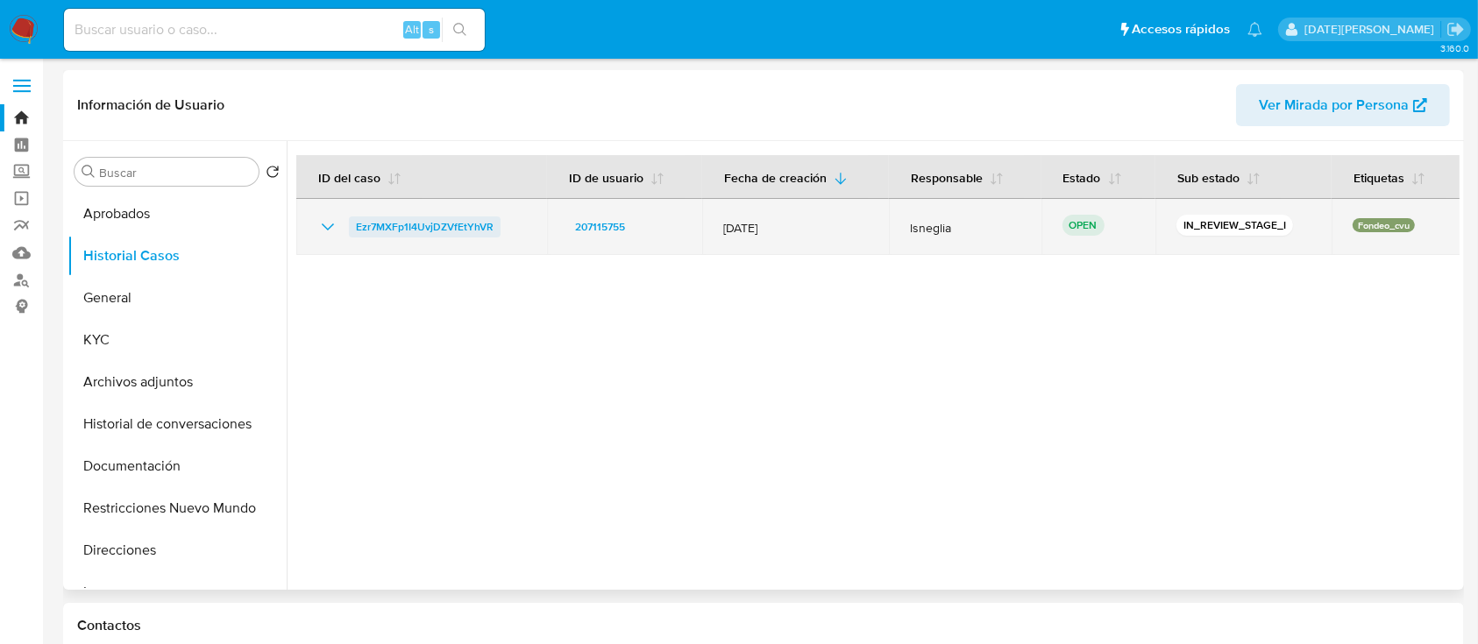
click at [451, 223] on span "Ezr7MXFp1I4UvjDZVfEtYhVR" at bounding box center [425, 226] width 138 height 21
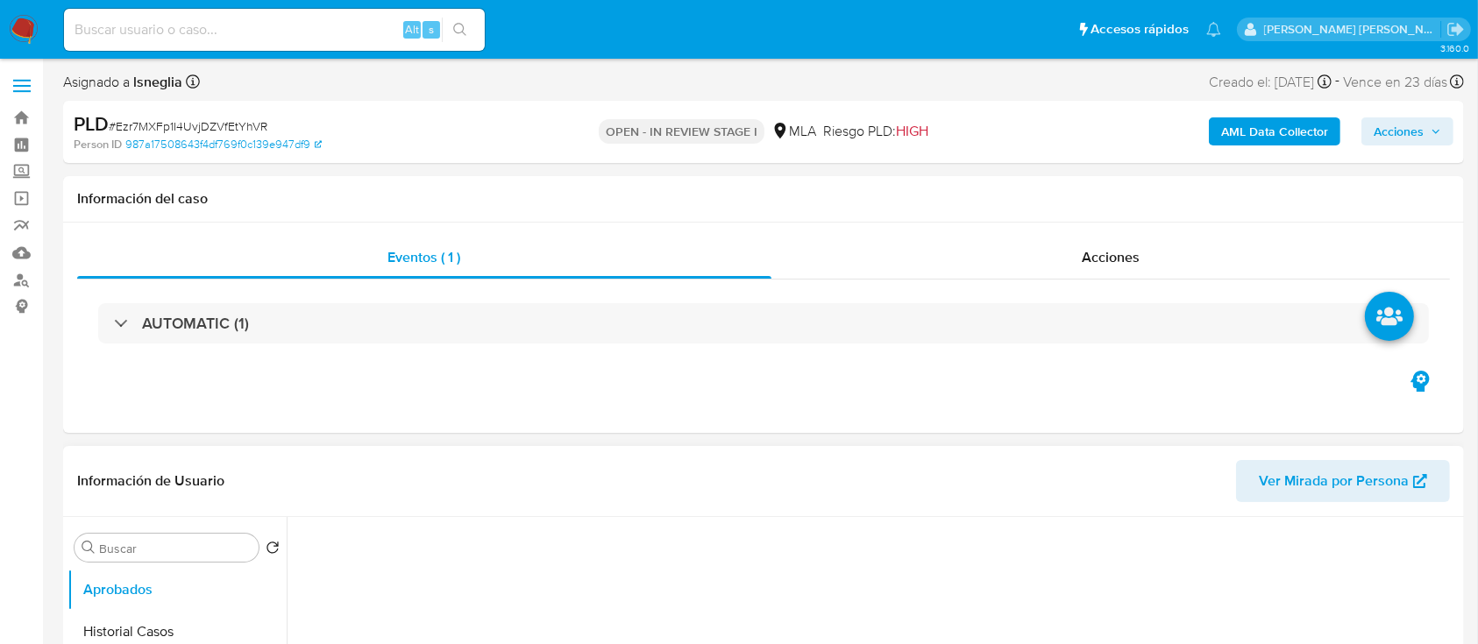
select select "10"
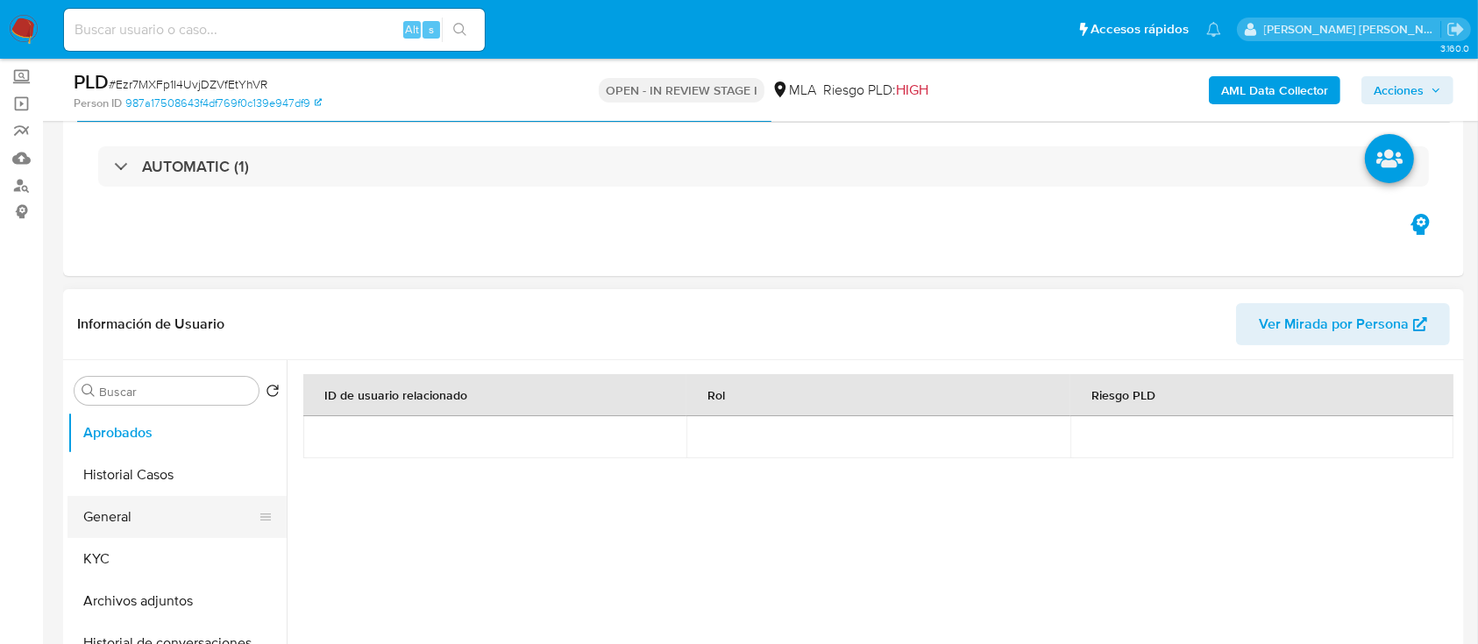
scroll to position [117, 0]
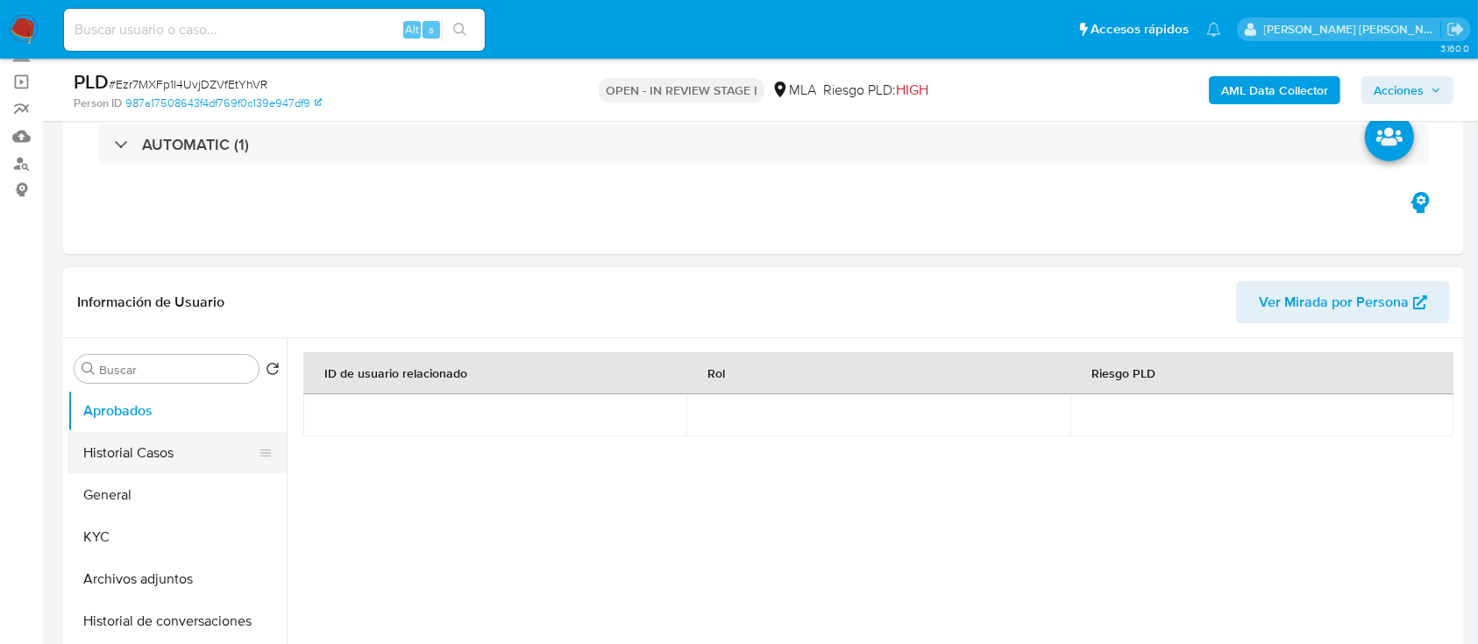
click at [107, 446] on button "Historial Casos" at bounding box center [169, 453] width 205 height 42
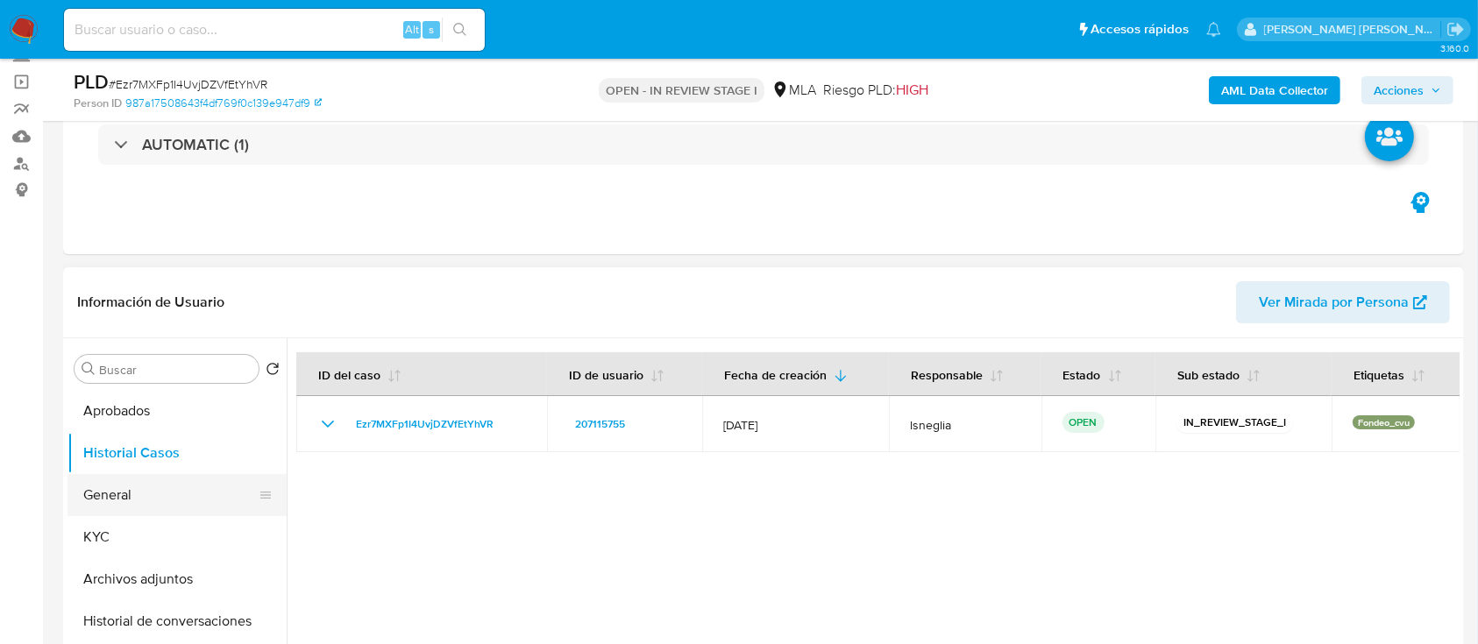
click at [120, 498] on button "General" at bounding box center [169, 495] width 205 height 42
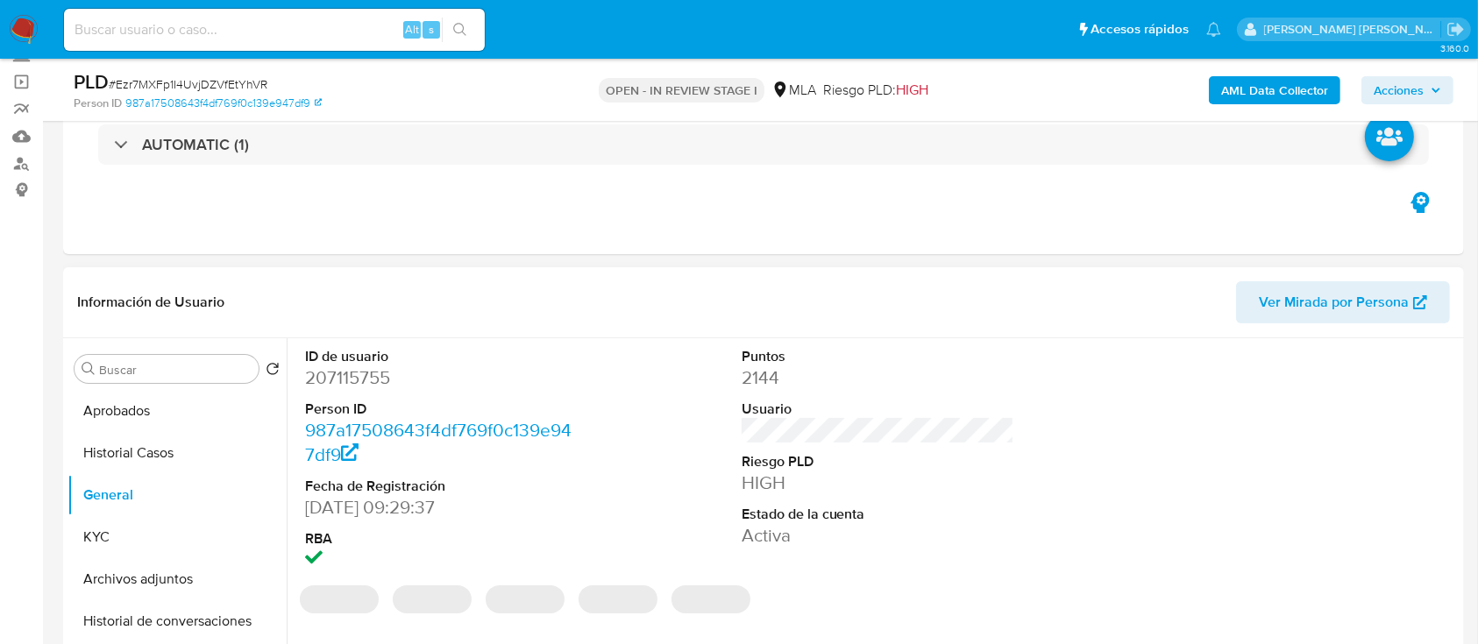
click at [351, 388] on dd "207115755" at bounding box center [441, 377] width 273 height 25
click at [358, 378] on dd "207115755" at bounding box center [441, 377] width 273 height 25
click at [359, 378] on dd "207115755" at bounding box center [441, 377] width 273 height 25
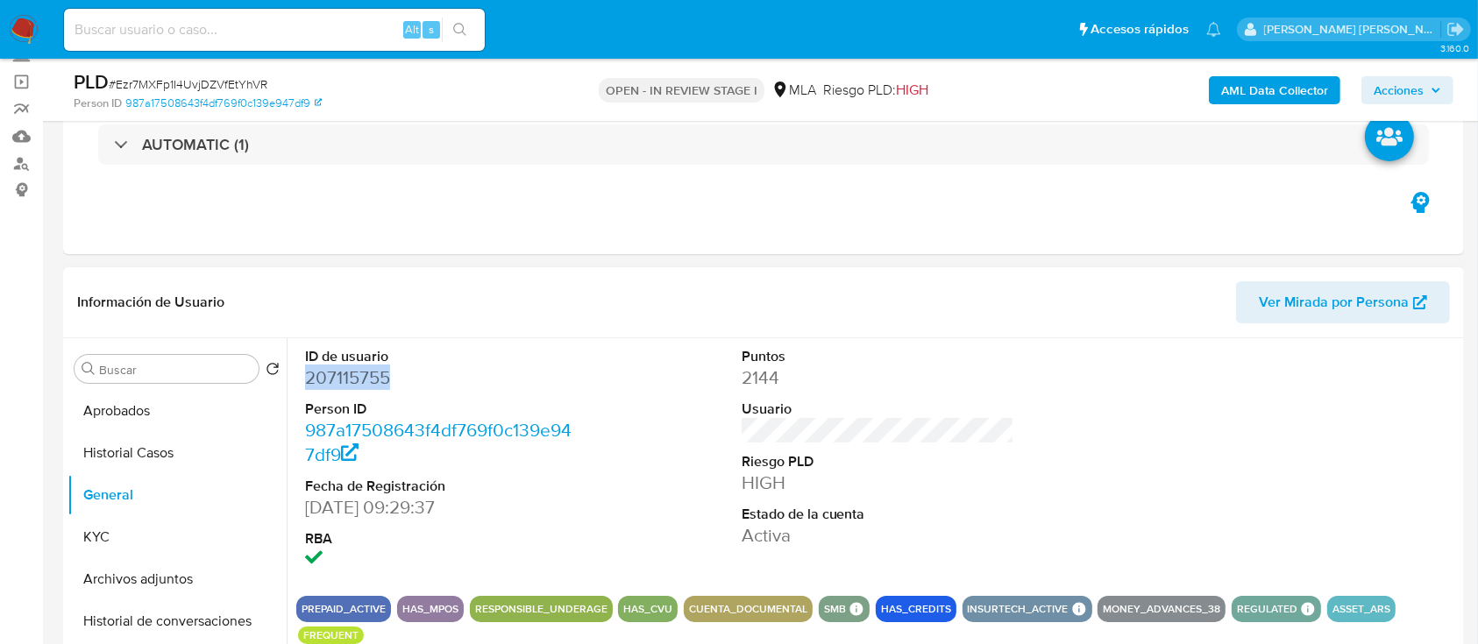
copy dd "207115755"
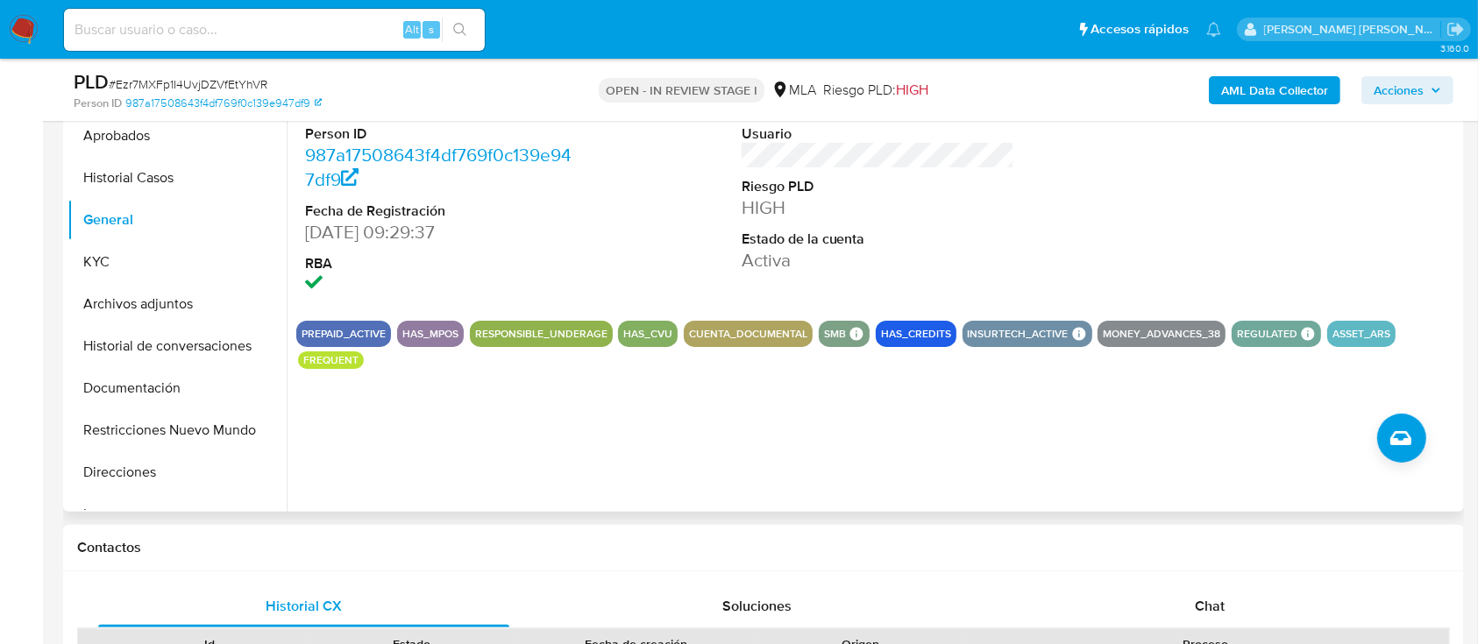
scroll to position [584, 0]
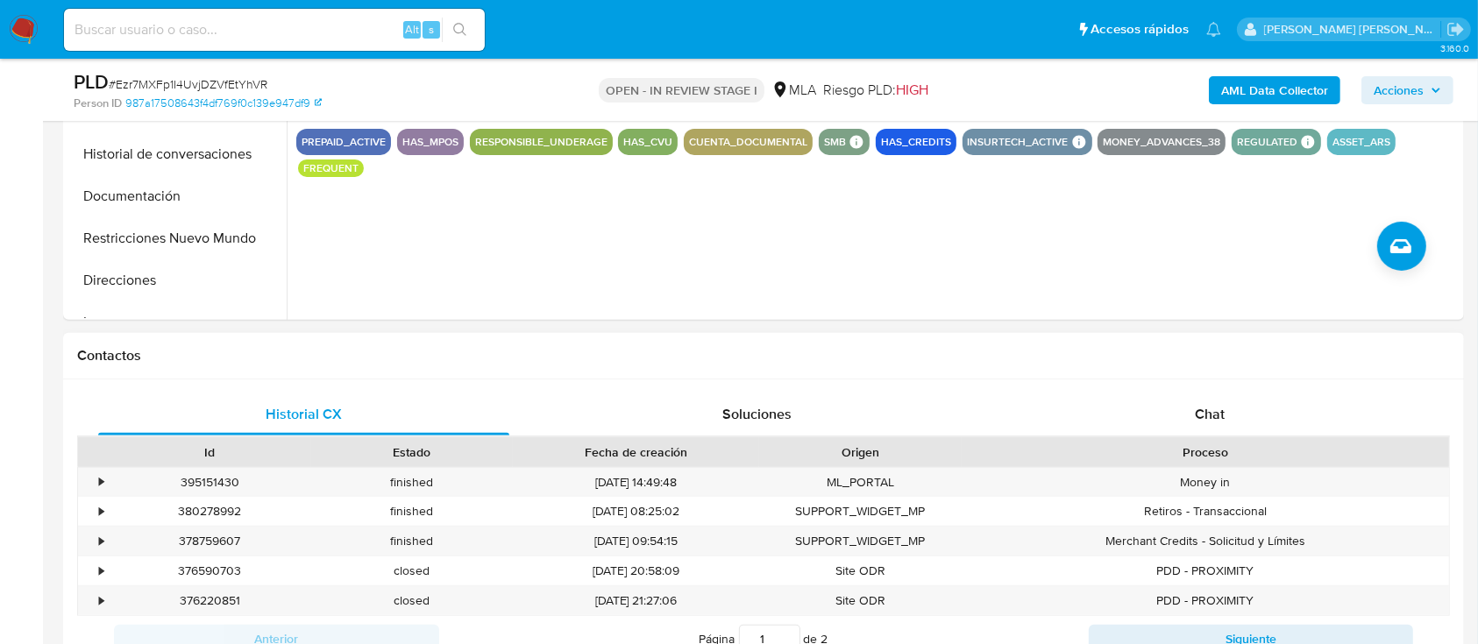
drag, startPoint x: 631, startPoint y: 369, endPoint x: 716, endPoint y: 378, distance: 85.5
click at [631, 369] on div "Contactos" at bounding box center [763, 356] width 1401 height 46
click at [1193, 421] on div "Chat" at bounding box center [1209, 415] width 411 height 42
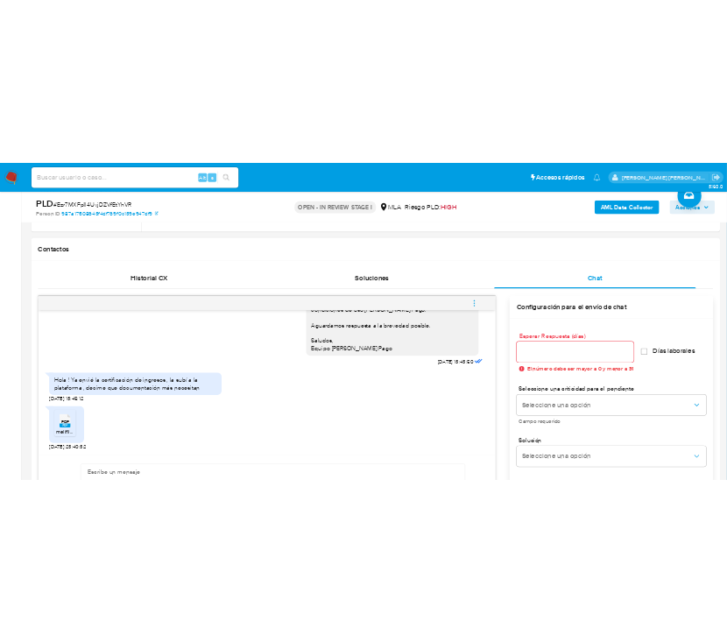
scroll to position [818, 0]
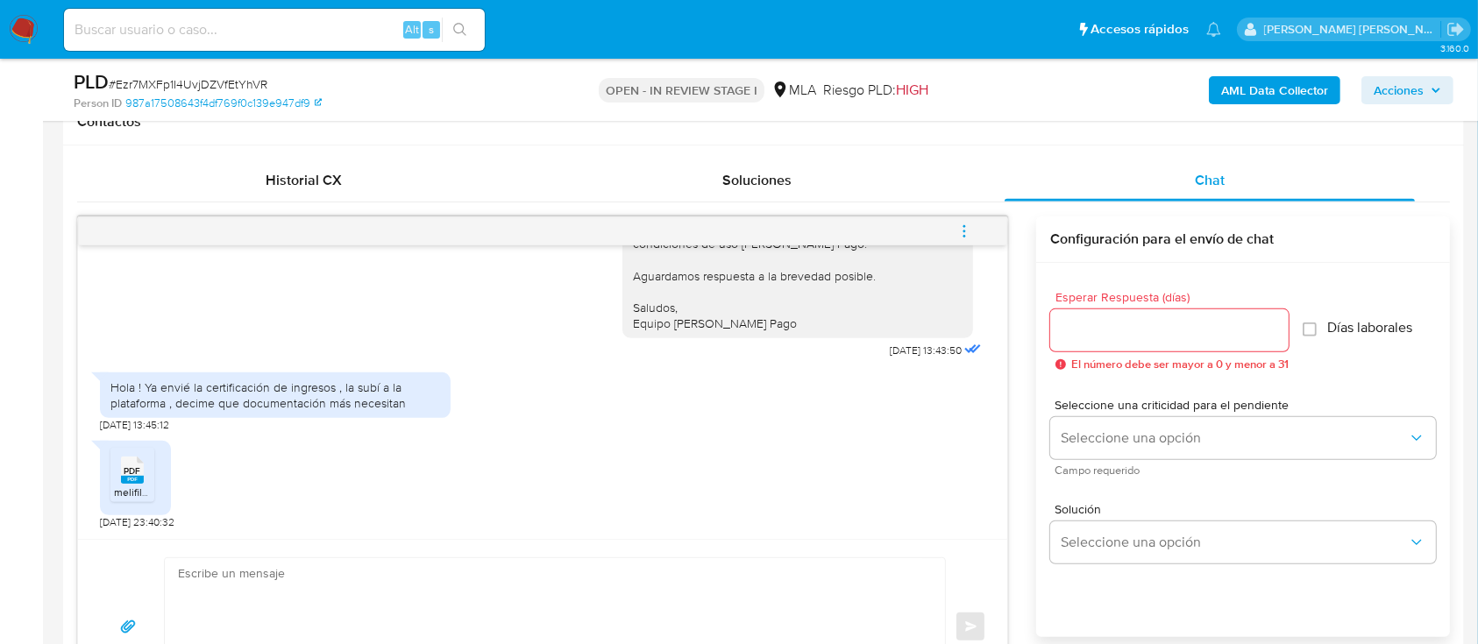
click at [126, 480] on rect at bounding box center [132, 480] width 23 height 8
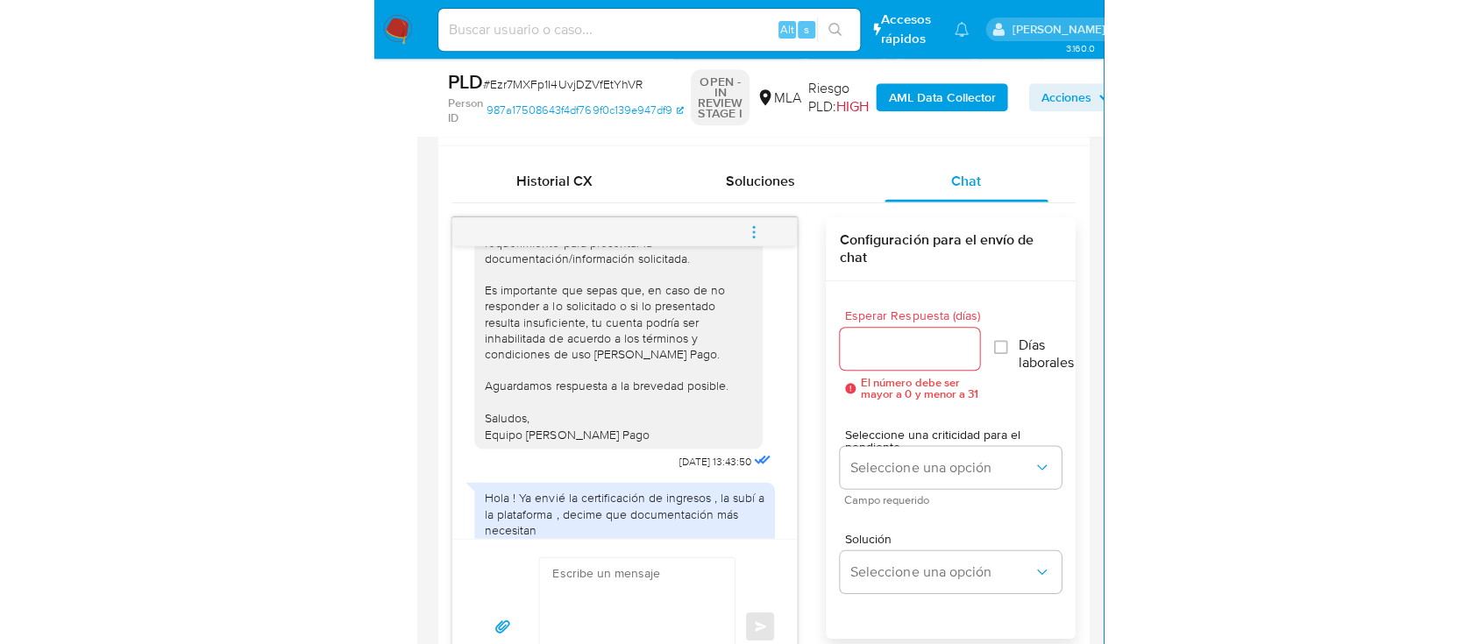
scroll to position [1306, 0]
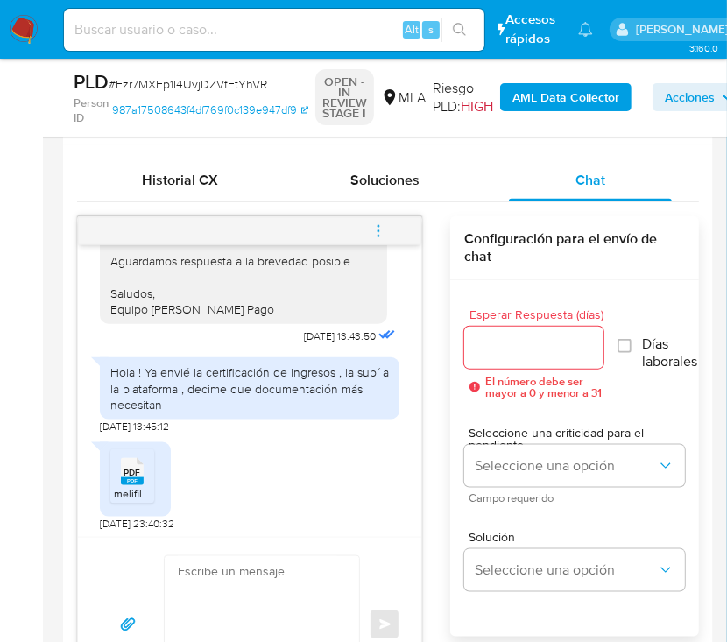
click at [670, 142] on div "Contactos" at bounding box center [388, 122] width 650 height 46
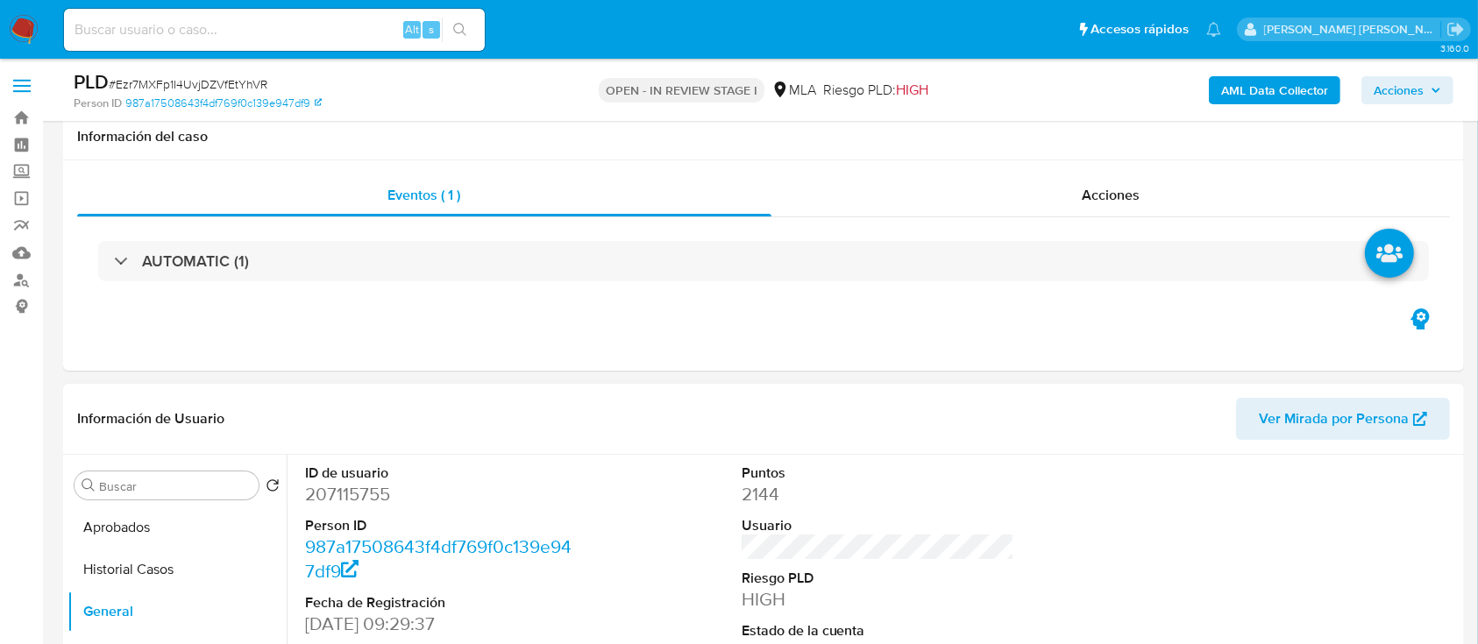
scroll to position [233, 0]
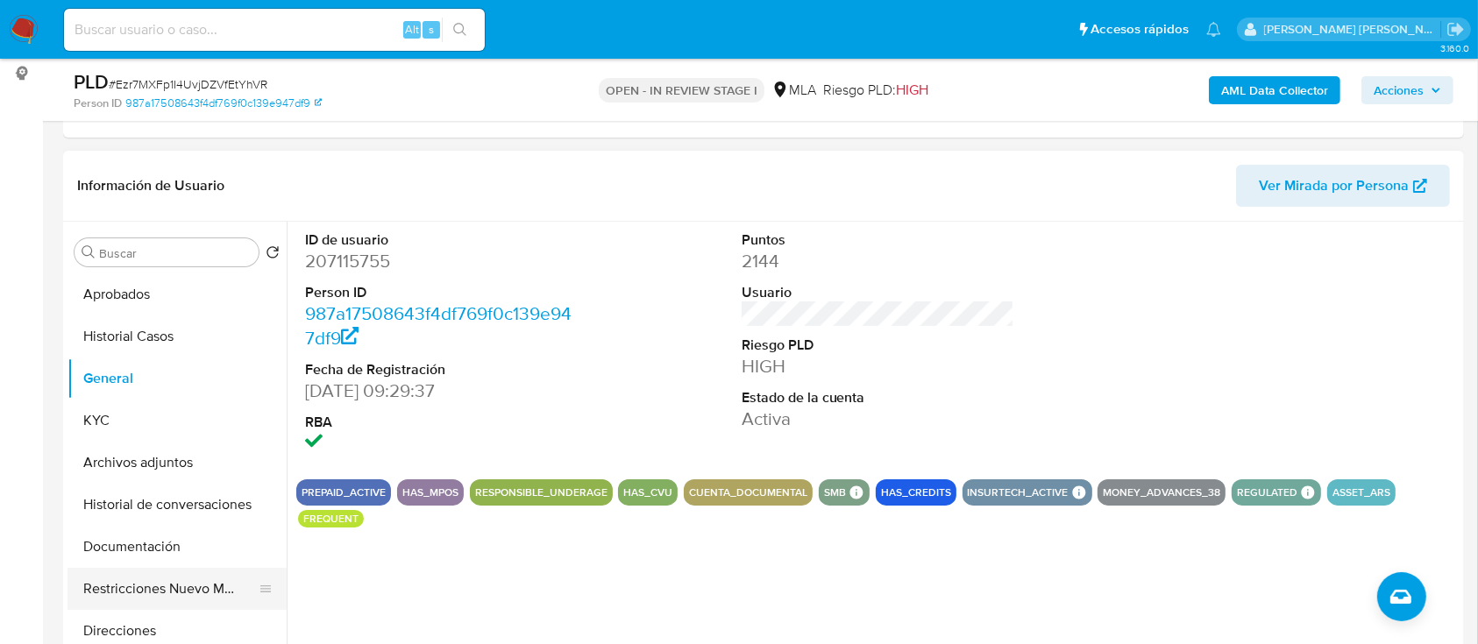
click at [136, 606] on button "Restricciones Nuevo Mundo" at bounding box center [169, 589] width 205 height 42
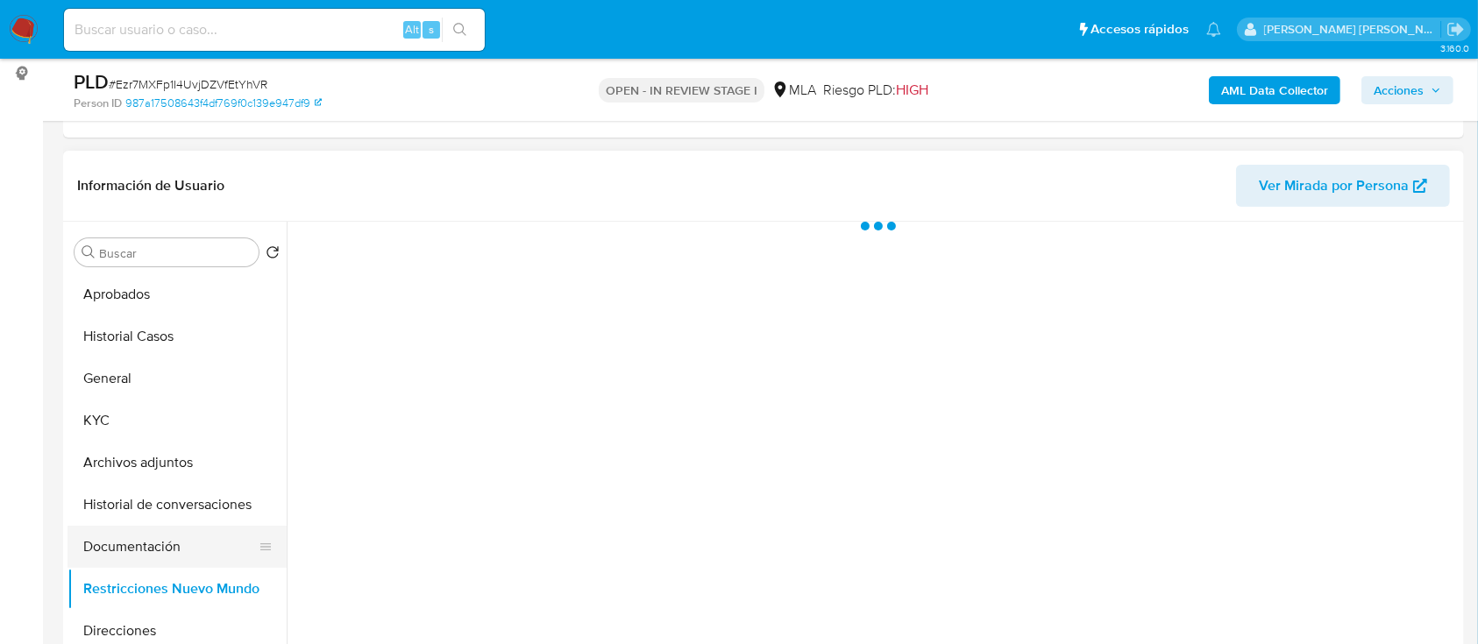
click at [146, 555] on button "Documentación" at bounding box center [169, 547] width 205 height 42
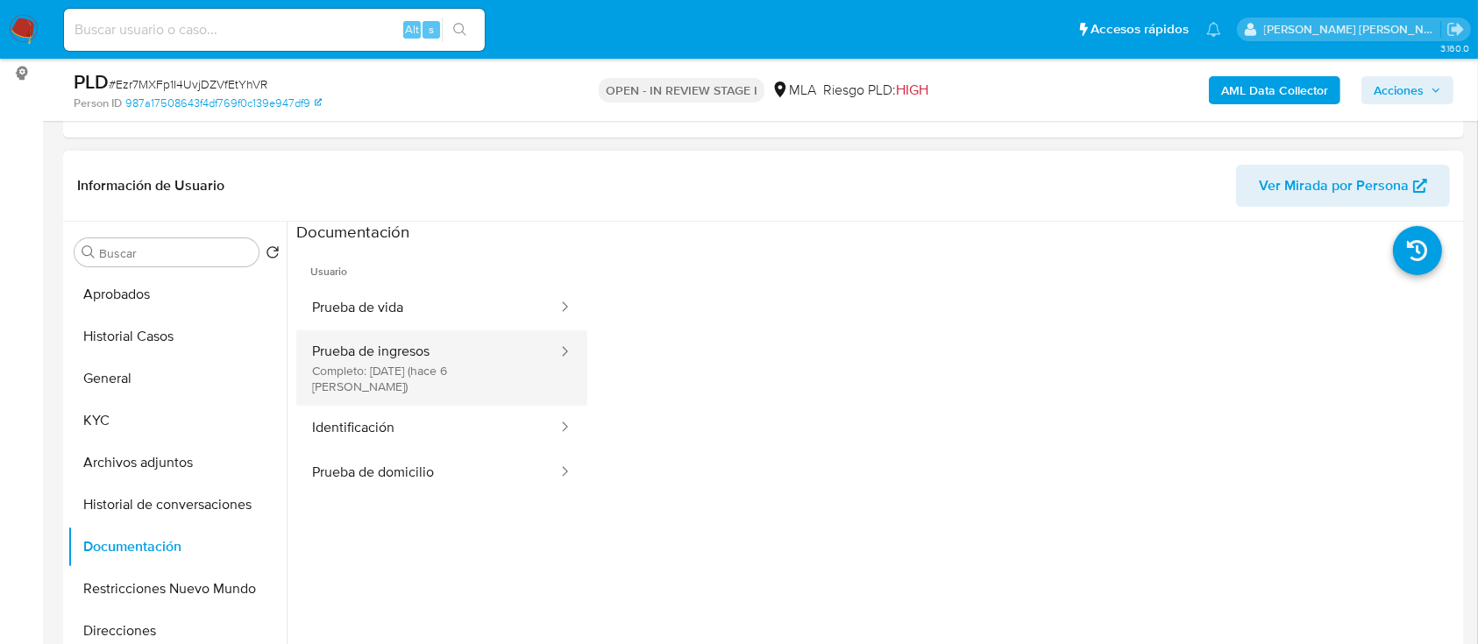
click at [466, 354] on button "Prueba de ingresos Completo: 11/09/2025 (hace 6 días)" at bounding box center [427, 367] width 263 height 75
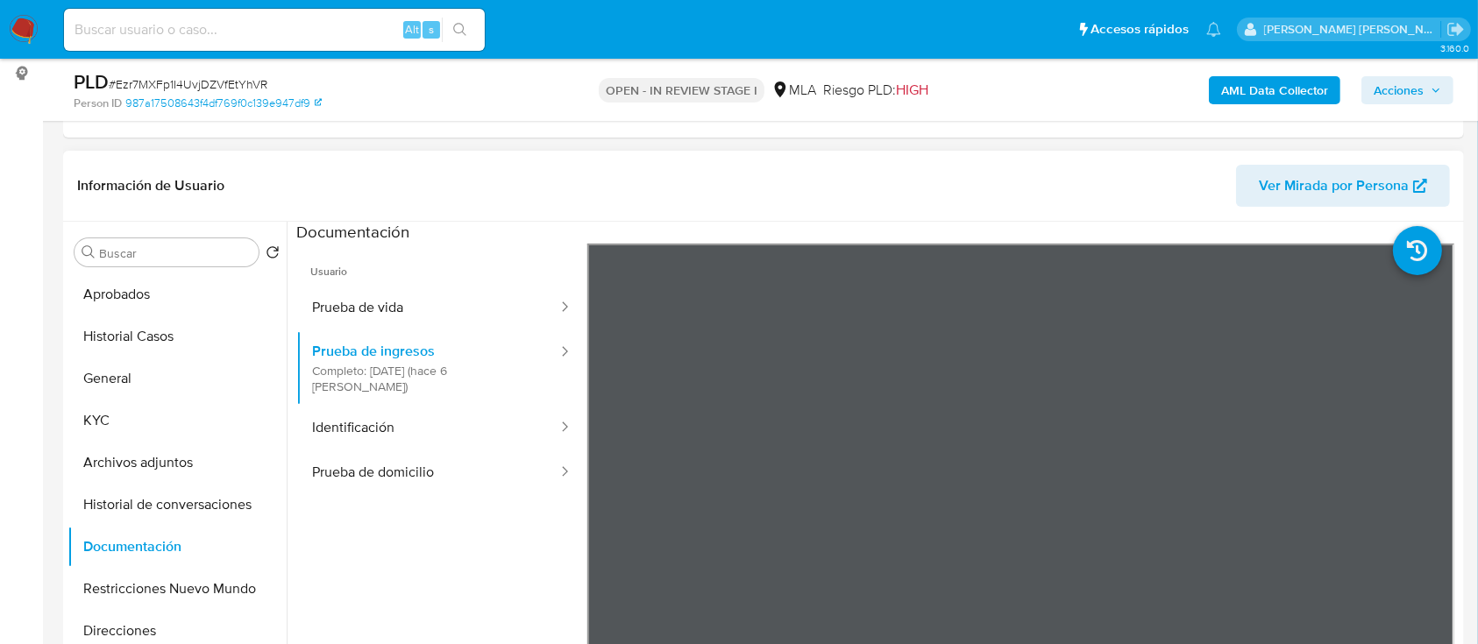
click at [589, 186] on header "Información de Usuario Ver Mirada por Persona" at bounding box center [763, 186] width 1372 height 42
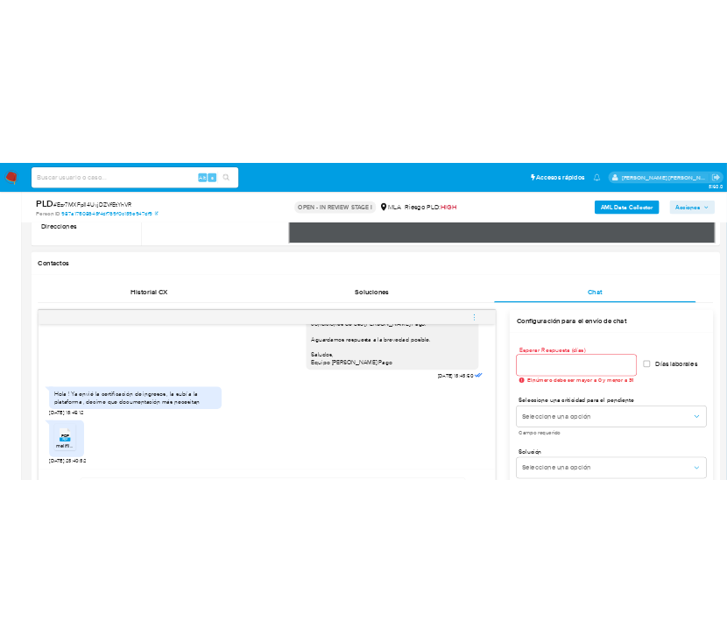
scroll to position [818, 0]
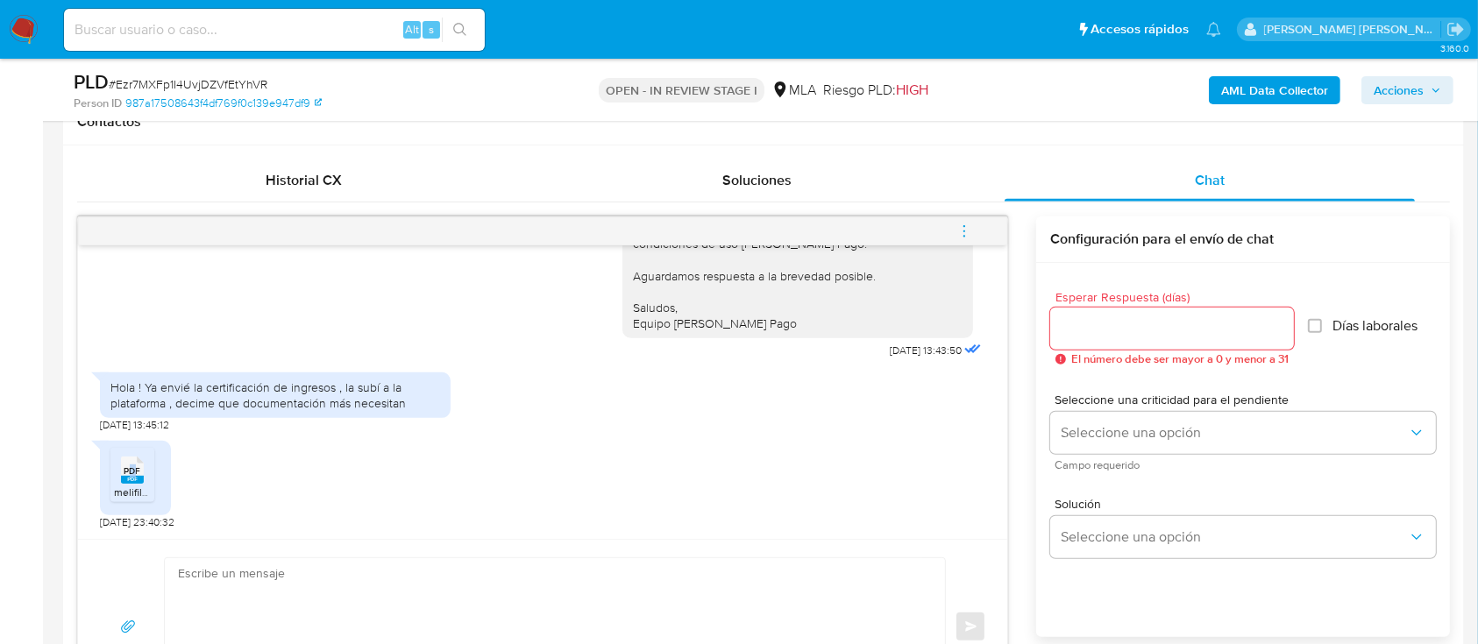
click at [133, 471] on span "PDF" at bounding box center [132, 470] width 17 height 11
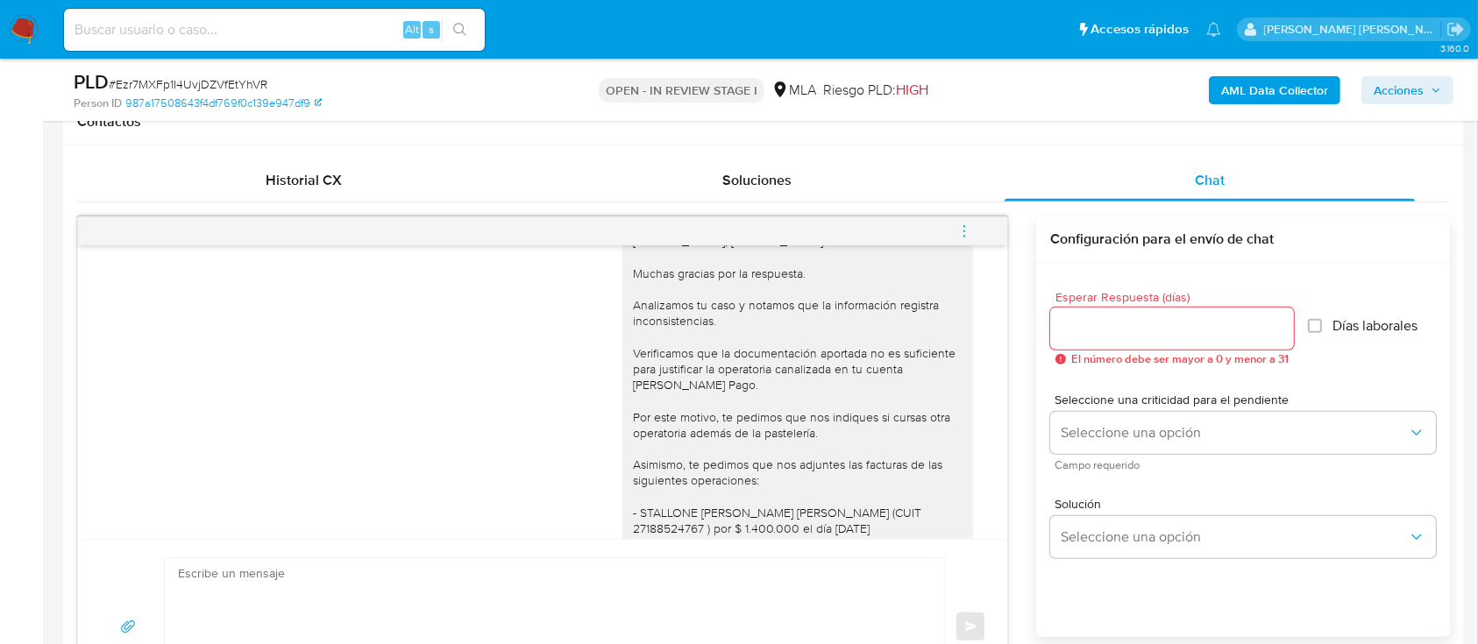
scroll to position [482, 0]
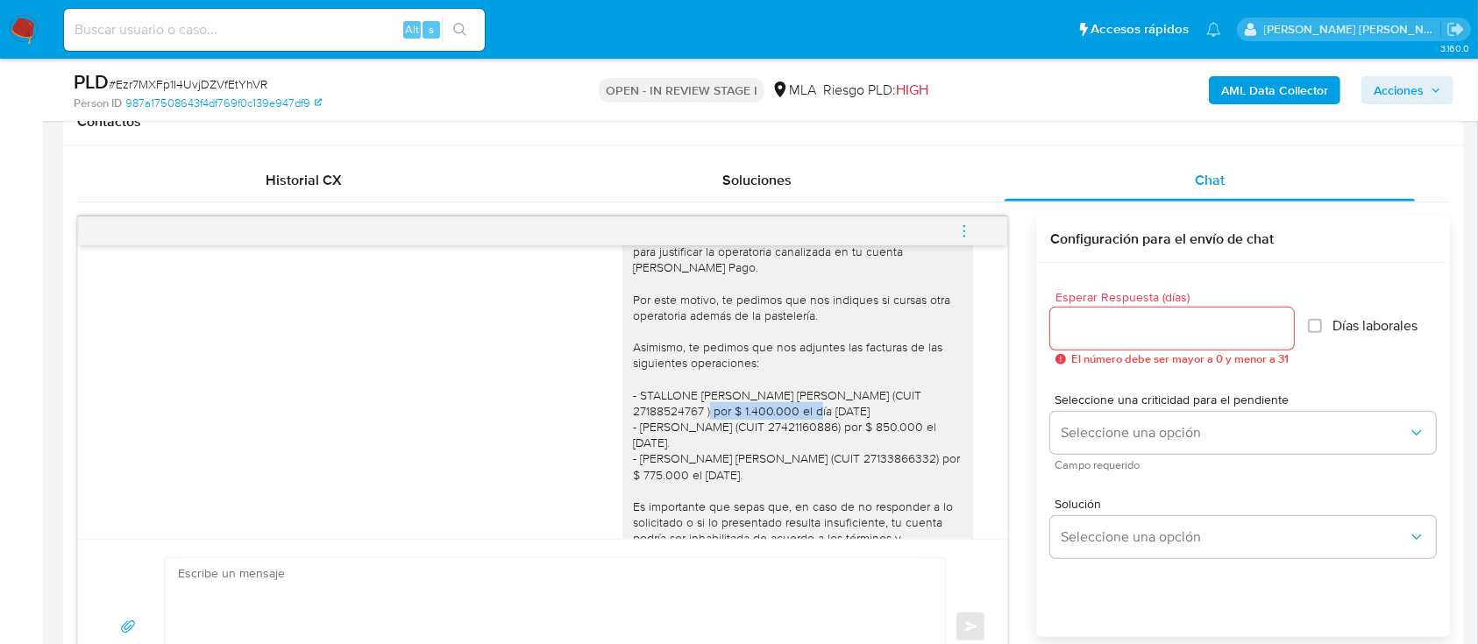
drag, startPoint x: 735, startPoint y: 408, endPoint x: 850, endPoint y: 410, distance: 114.8
click at [850, 410] on div "Hola, Ludmila Maria Mori. Muchas gracias por la respuesta. Analizamos tu caso y…" at bounding box center [798, 379] width 330 height 526
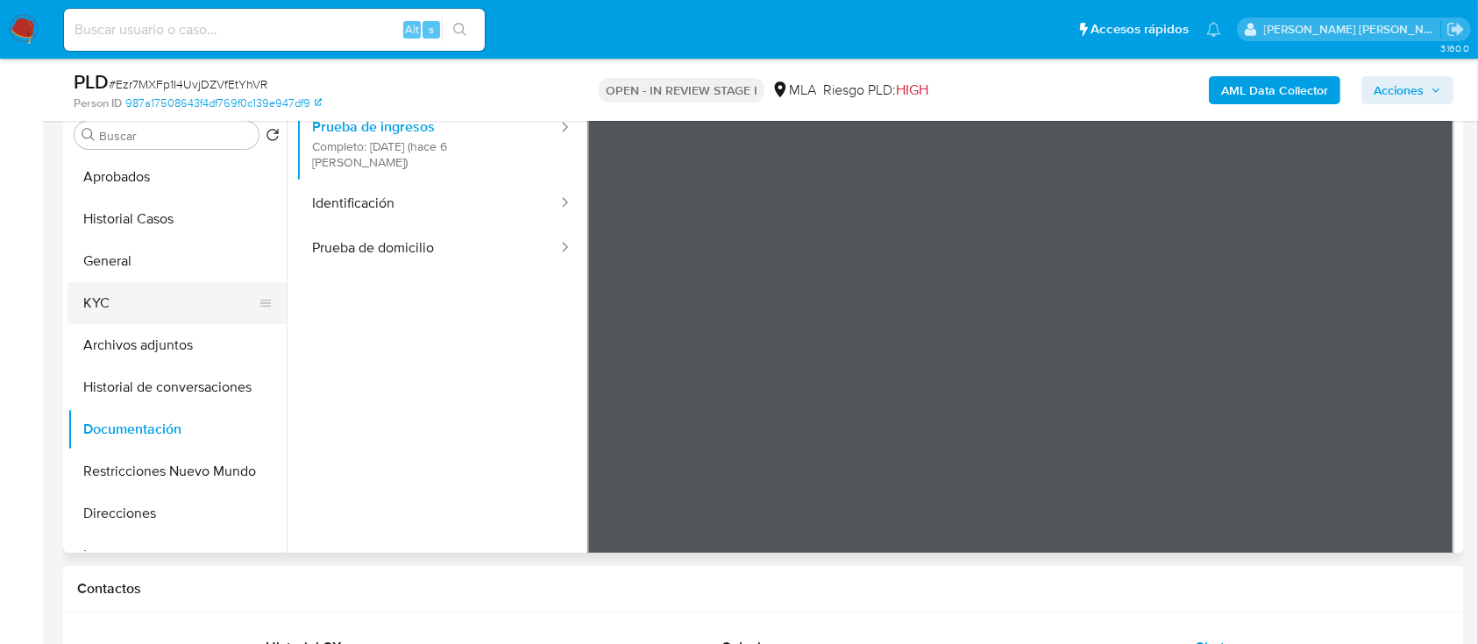
scroll to position [0, 0]
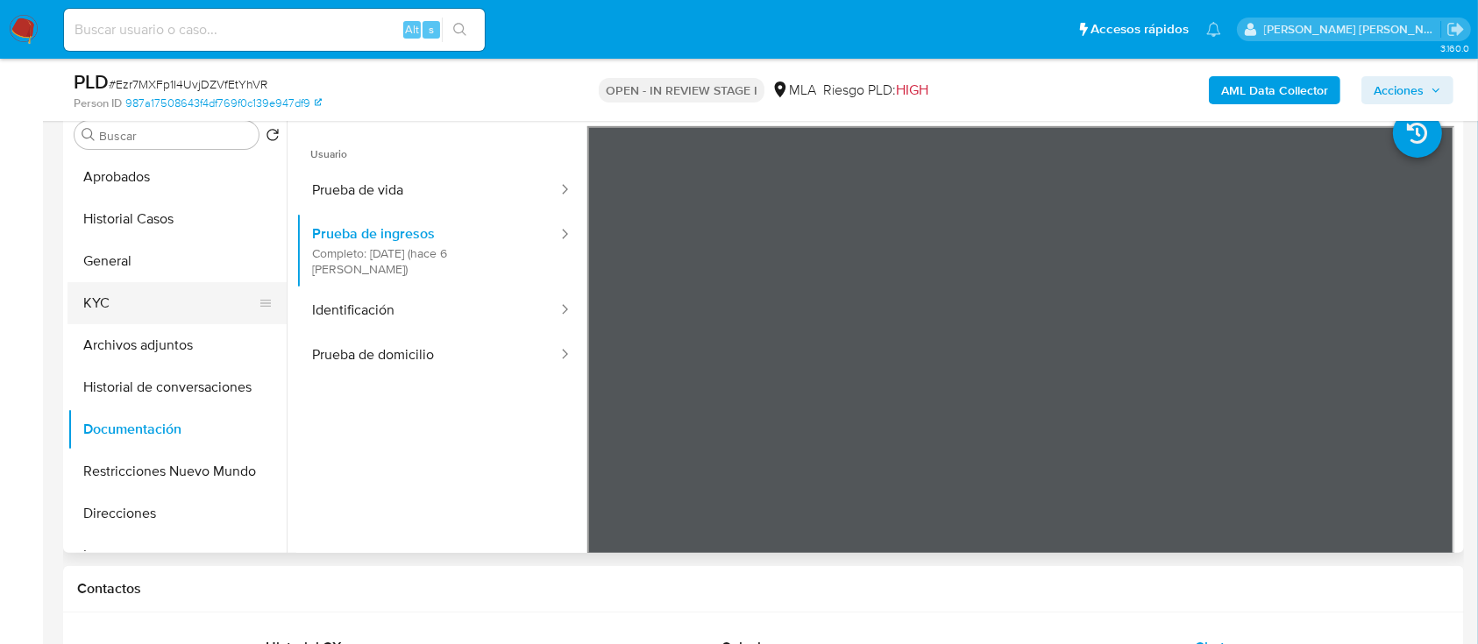
click at [112, 288] on button "KYC" at bounding box center [169, 303] width 205 height 42
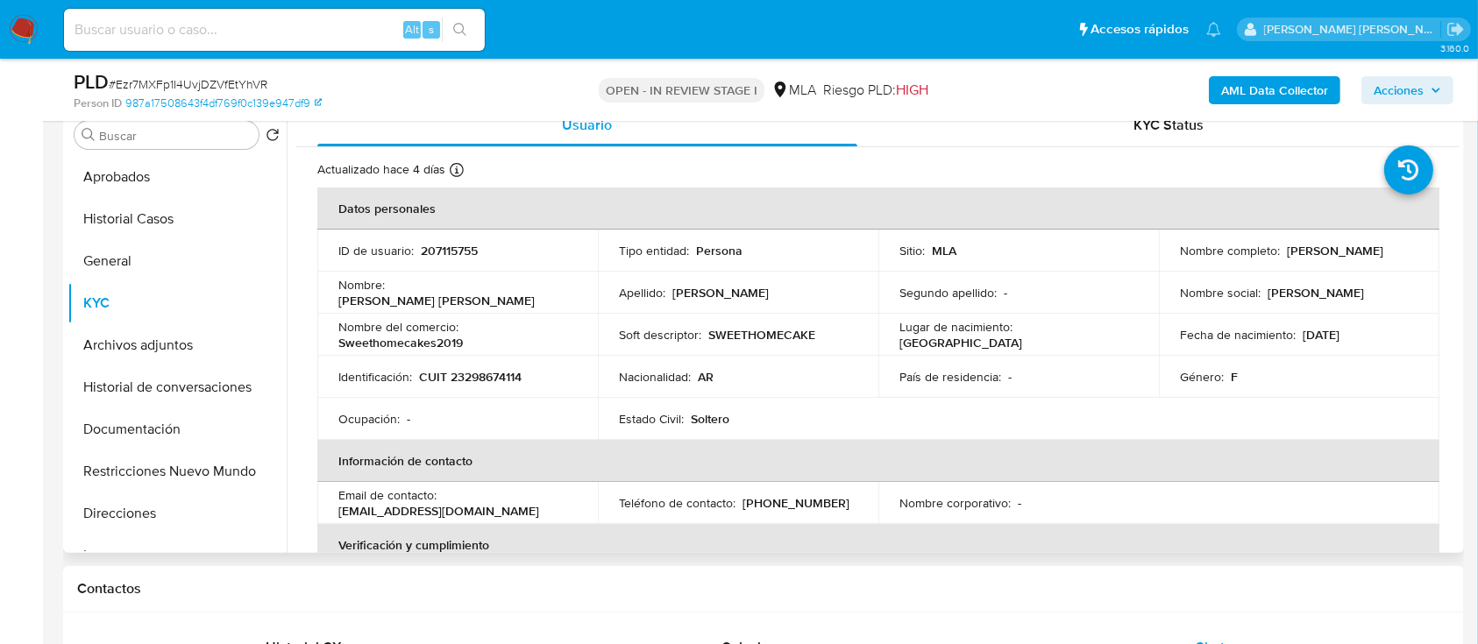
drag, startPoint x: 1283, startPoint y: 252, endPoint x: 1399, endPoint y: 252, distance: 115.7
click at [1399, 252] on div "Nombre completo : Ludmila Maria Mori" at bounding box center [1299, 251] width 238 height 16
copy p "Ludmila Maria Mori"
drag, startPoint x: 419, startPoint y: 375, endPoint x: 557, endPoint y: 375, distance: 137.6
click at [557, 375] on div "Identificación : CUIT 23298674114" at bounding box center [457, 377] width 238 height 16
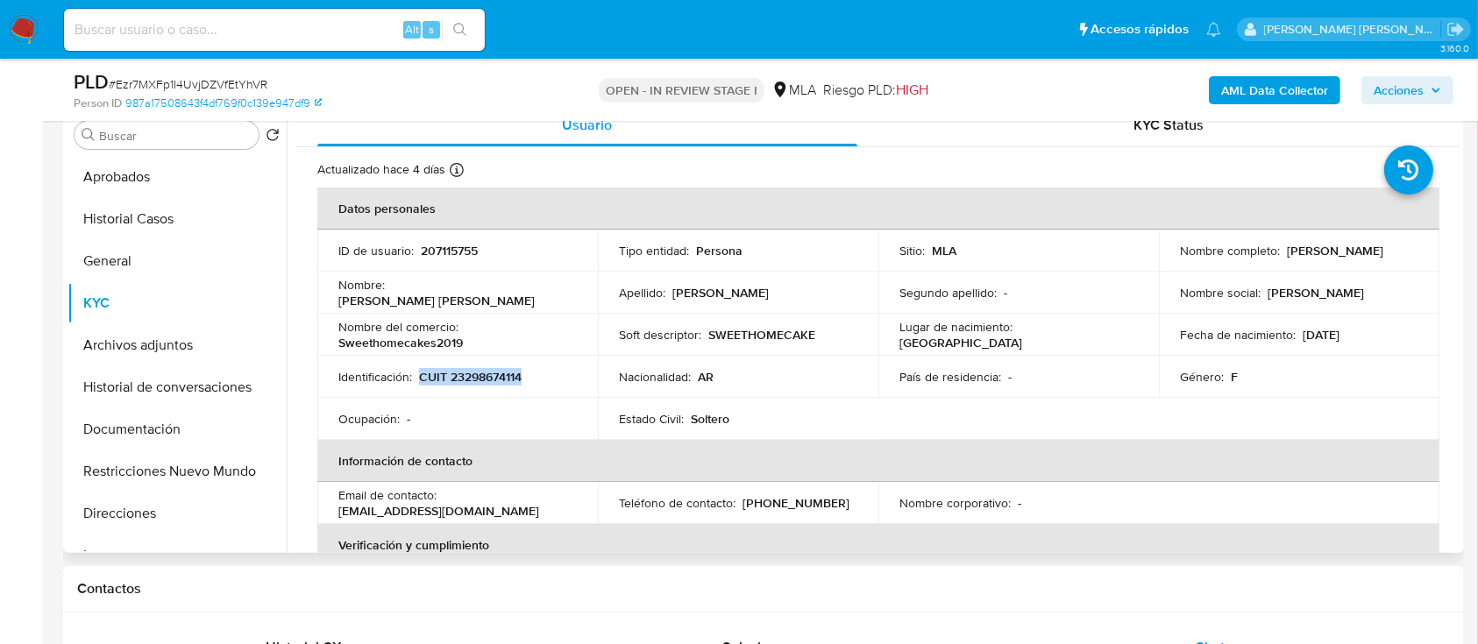
copy p "CUIT 23298674114"
click at [535, 432] on td "Ocupación : -" at bounding box center [457, 419] width 280 height 42
drag, startPoint x: 335, startPoint y: 250, endPoint x: 500, endPoint y: 253, distance: 164.8
click at [500, 253] on td "ID de usuario : 207115755" at bounding box center [457, 251] width 280 height 42
copy div "ID de usuario : 207115755"
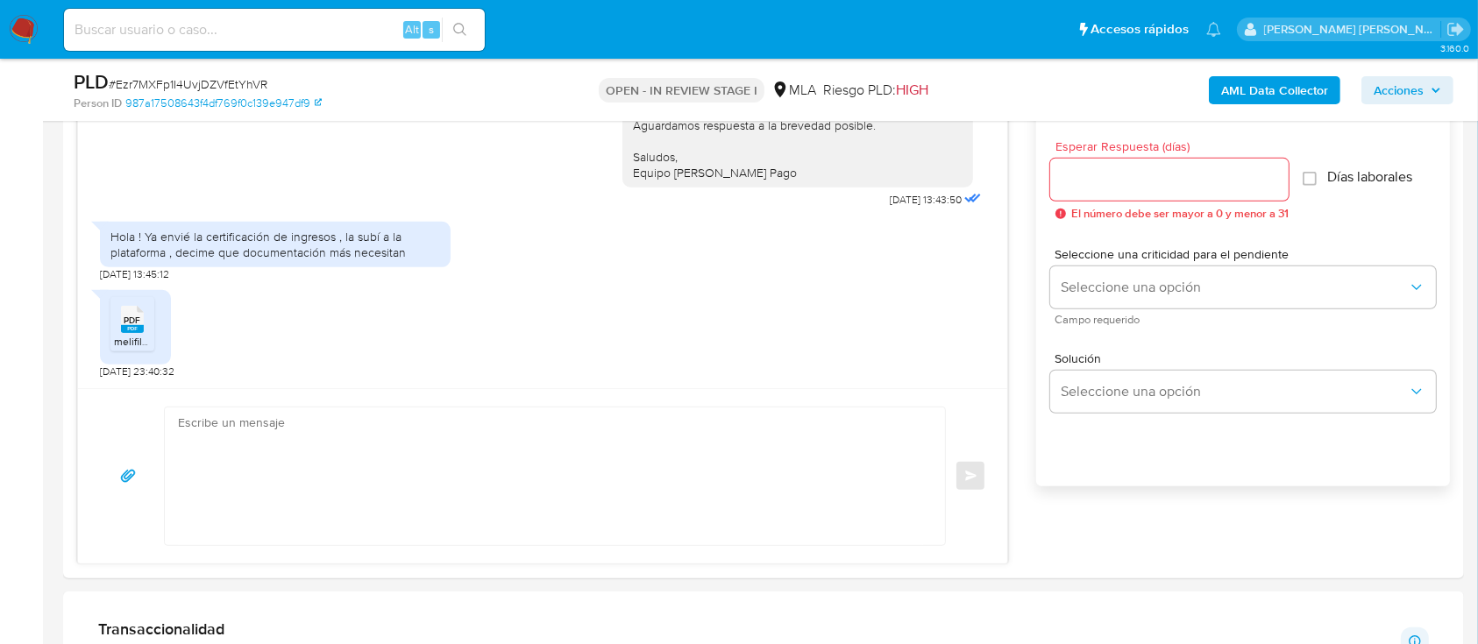
scroll to position [934, 0]
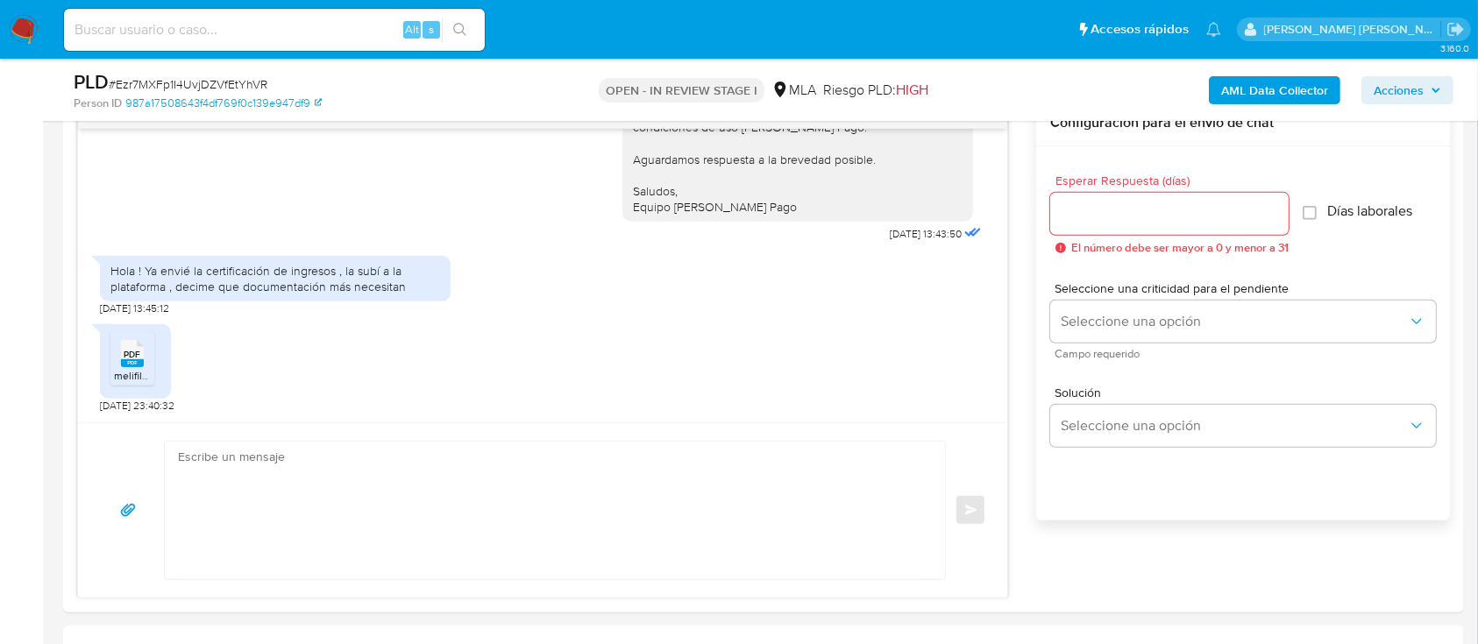
click at [185, 33] on input at bounding box center [274, 29] width 421 height 23
paste input "Z4uQSl0mAPcXxyDp5ngfednL"
type input "Z4uQSl0mAPcXxyDp5ngfednL"
click at [470, 28] on button "search-icon" at bounding box center [460, 30] width 36 height 25
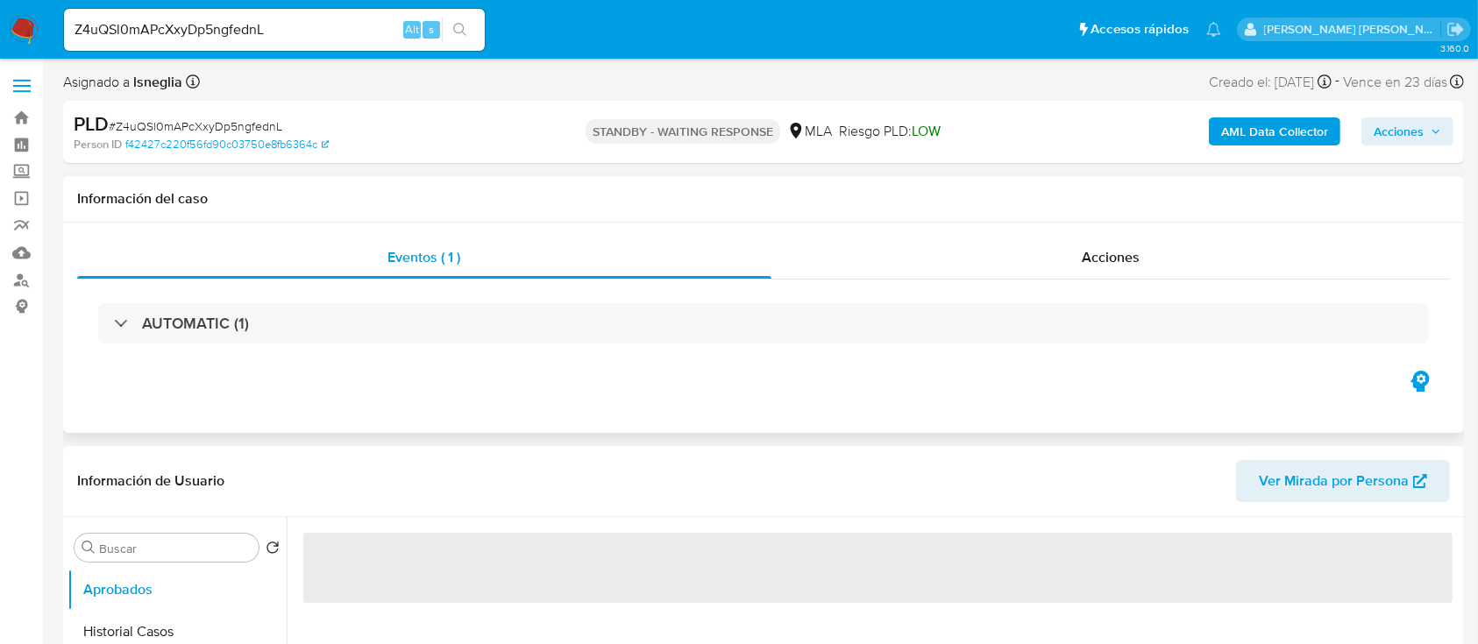
select select "10"
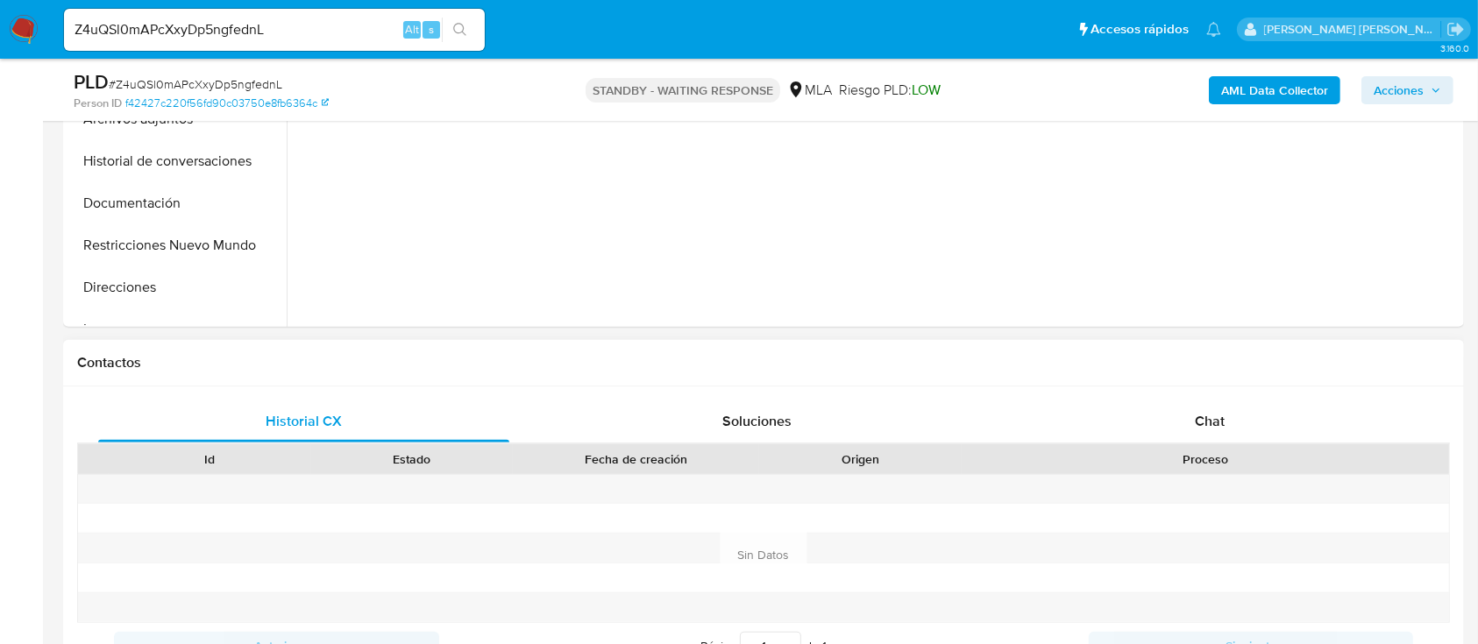
scroll to position [584, 0]
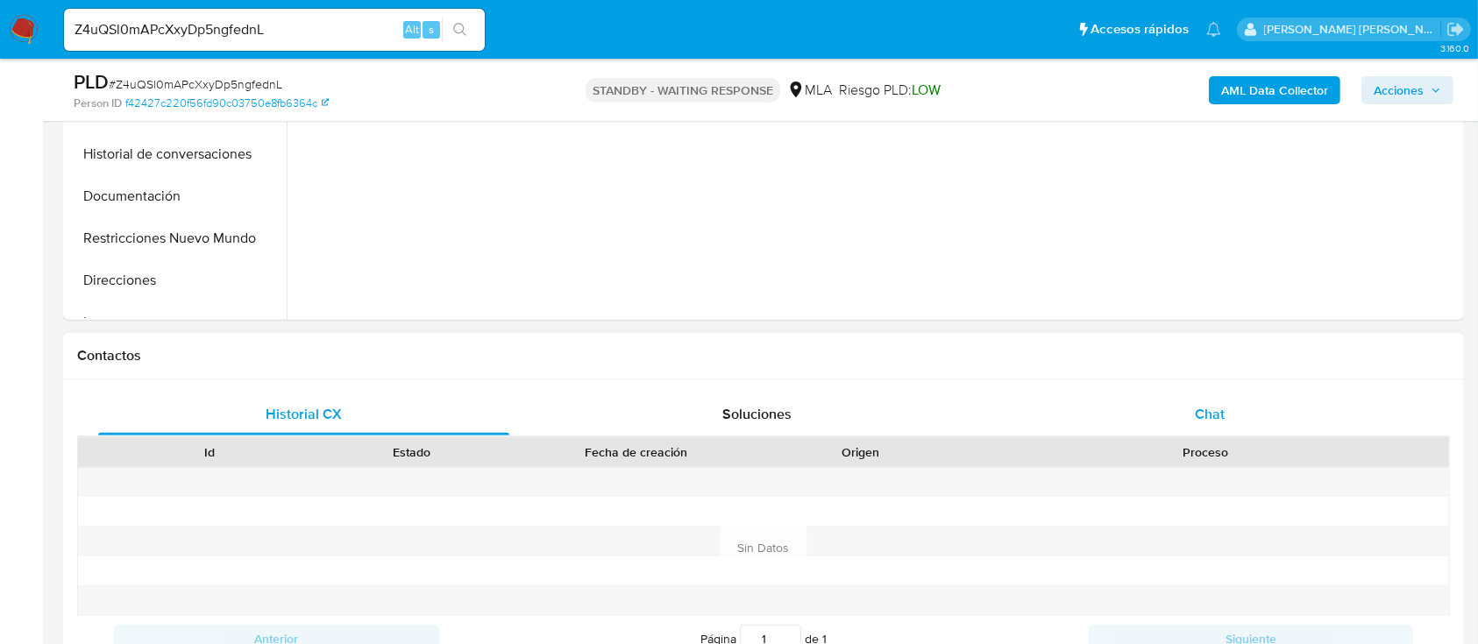
click at [1191, 401] on div "Chat" at bounding box center [1209, 415] width 411 height 42
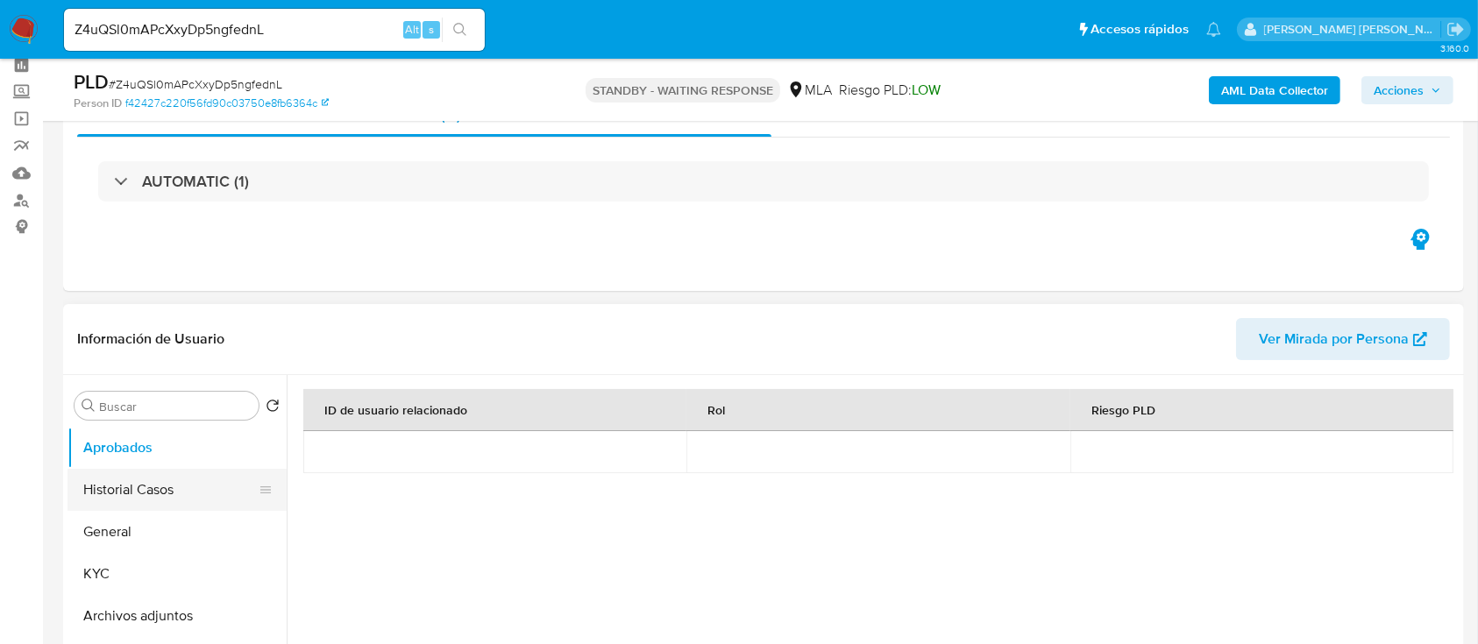
scroll to position [117, 0]
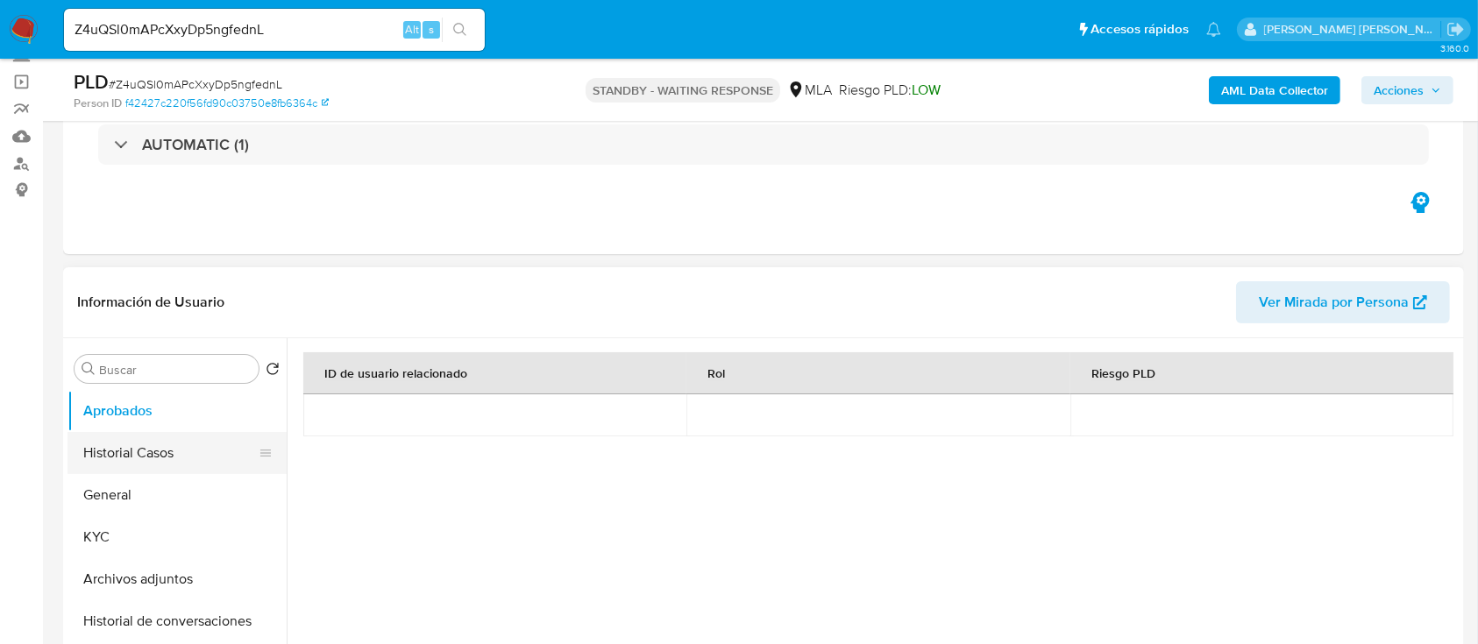
click at [145, 452] on button "Historial Casos" at bounding box center [169, 453] width 205 height 42
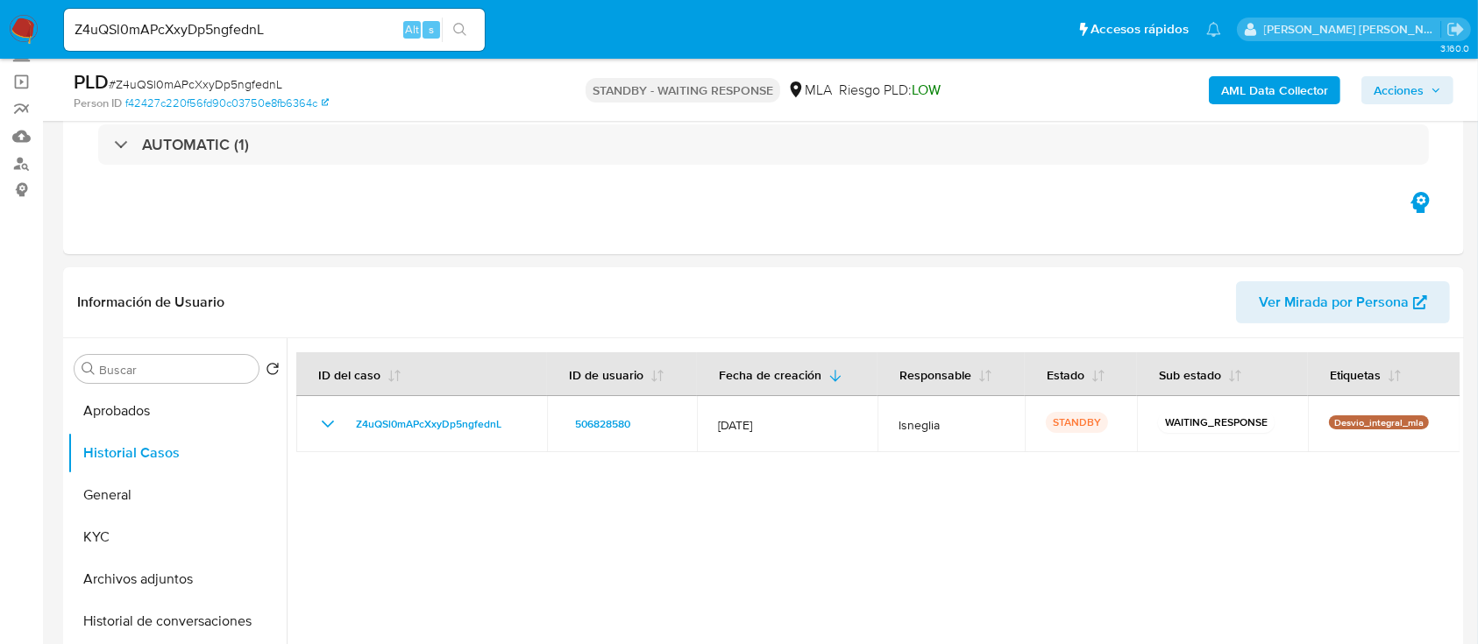
click at [231, 32] on input "Z4uQSl0mAPcXxyDp5ngfednL" at bounding box center [274, 29] width 421 height 23
click at [450, 27] on button "search-icon" at bounding box center [460, 30] width 36 height 25
drag, startPoint x: 463, startPoint y: 30, endPoint x: 473, endPoint y: 48, distance: 21.2
click at [465, 29] on icon "search-icon" at bounding box center [460, 30] width 14 height 14
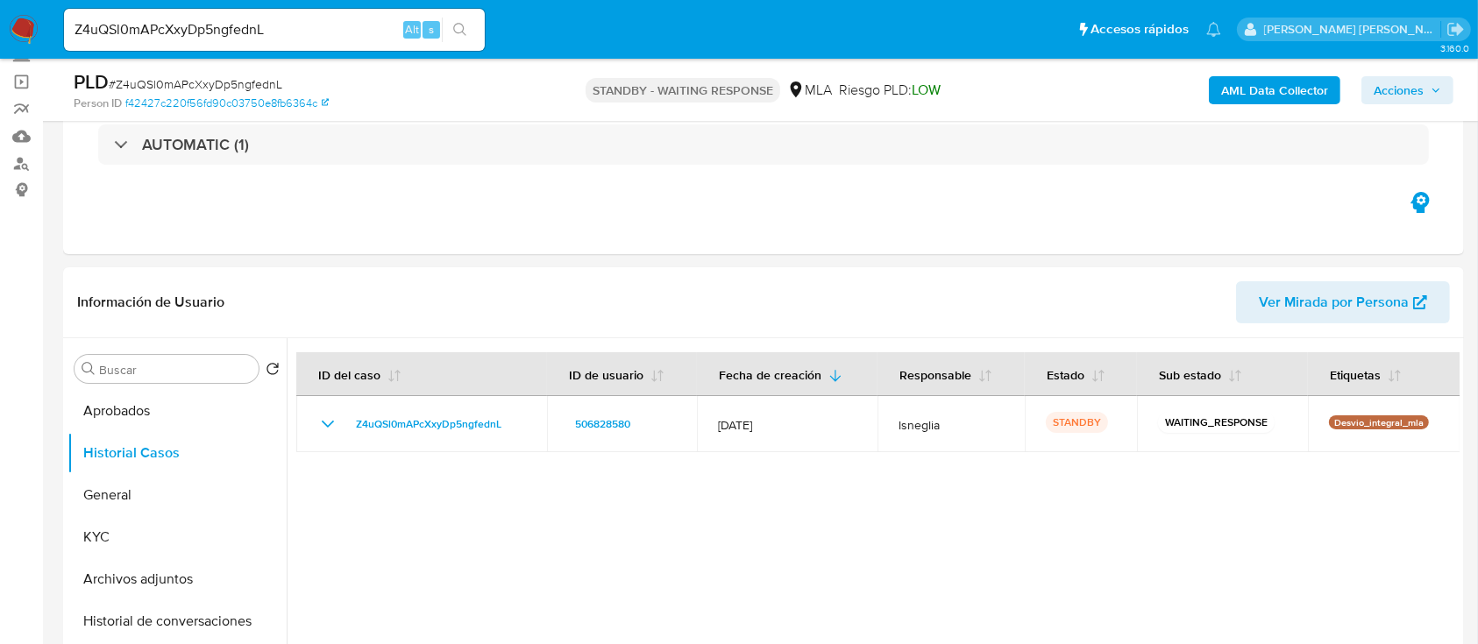
click at [291, 25] on input "Z4uQSl0mAPcXxyDp5ngfednL" at bounding box center [274, 29] width 421 height 23
click at [464, 30] on icon "search-icon" at bounding box center [460, 30] width 14 height 14
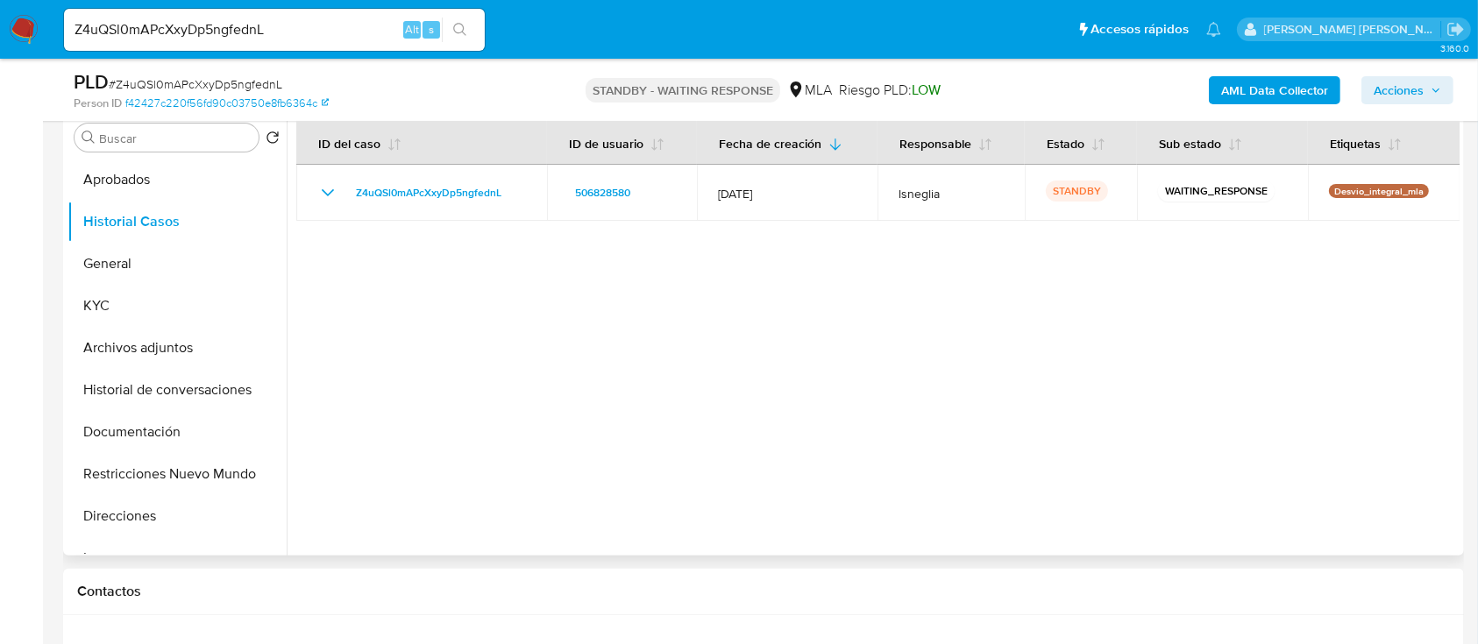
scroll to position [233, 0]
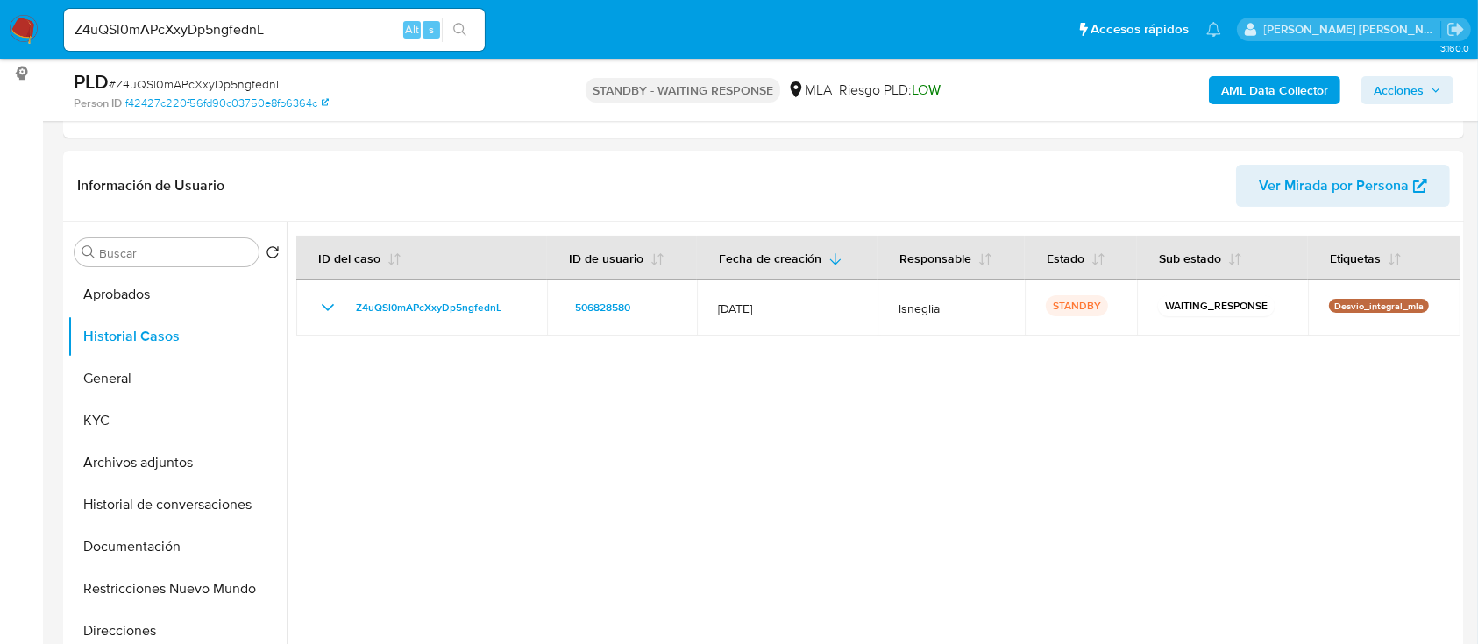
click at [221, 30] on input "Z4uQSl0mAPcXxyDp5ngfednL" at bounding box center [274, 29] width 421 height 23
paste input "cYoon5DCt59Y2OjVAL6J33Pw"
type input "cYoon5DCt59Y2OjVAL6J33Pw"
click at [455, 32] on icon "search-icon" at bounding box center [460, 30] width 14 height 14
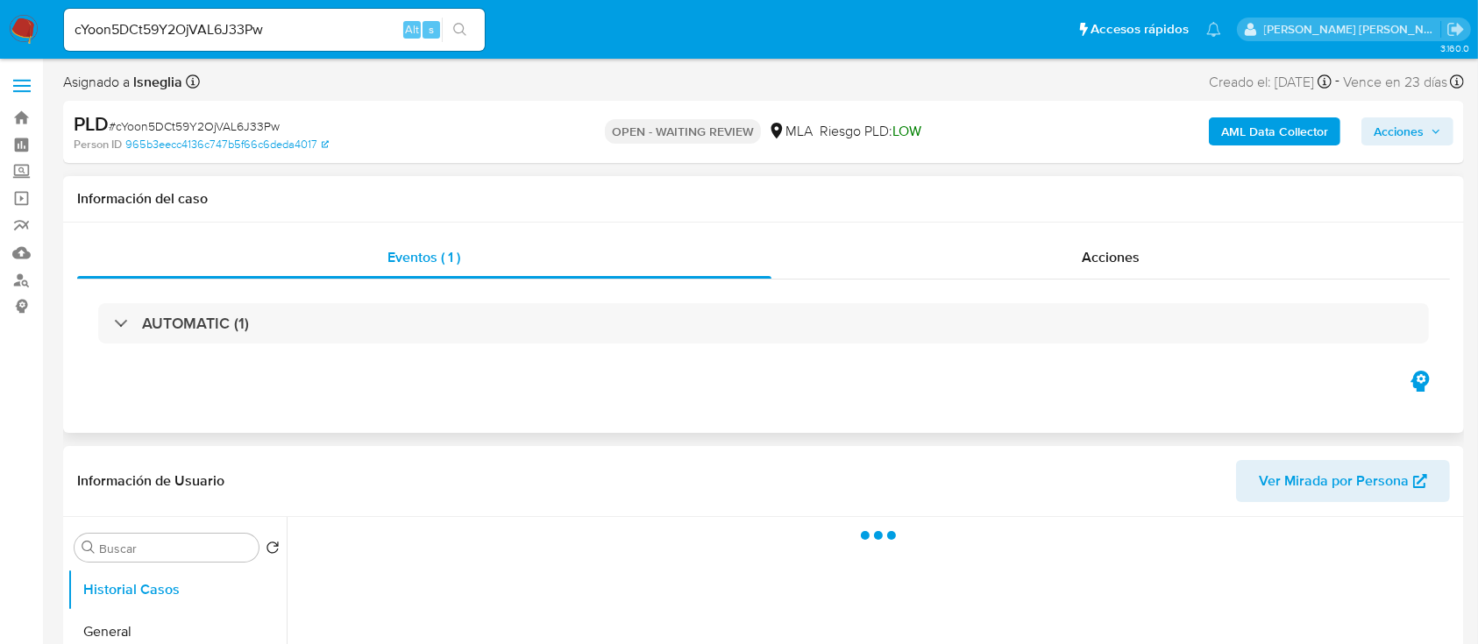
select select "10"
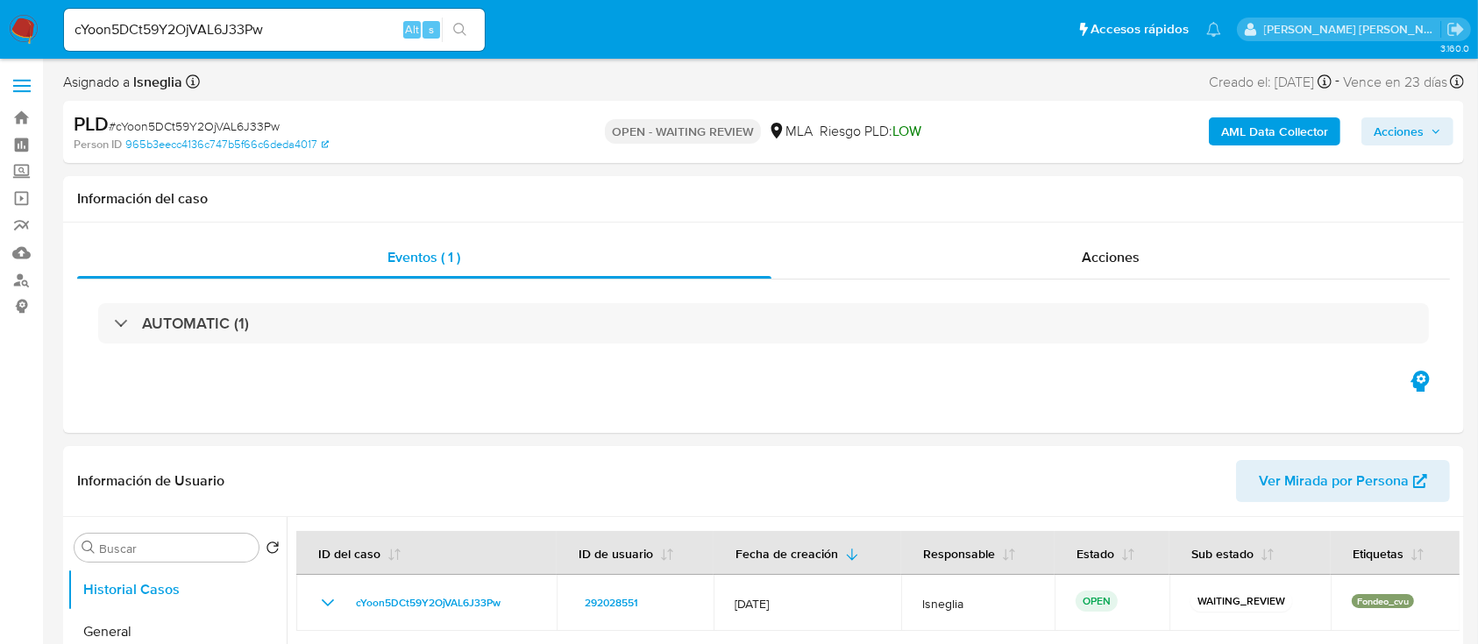
click at [252, 126] on span "# cYoon5DCt59Y2OjVAL6J33Pw" at bounding box center [194, 126] width 171 height 18
copy span "cYoon5DCt59Y2OjVAL6J33Pw"
click at [18, 32] on img at bounding box center [24, 30] width 30 height 30
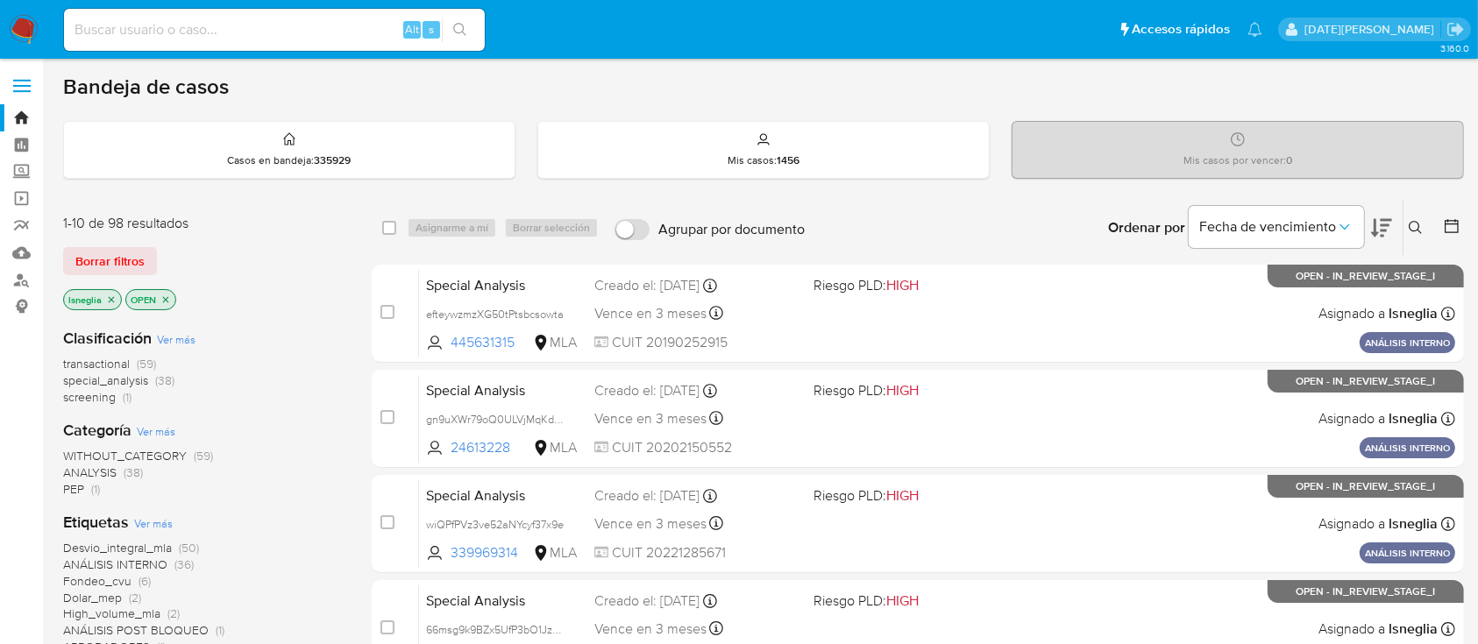
click at [1408, 230] on button at bounding box center [1417, 227] width 29 height 21
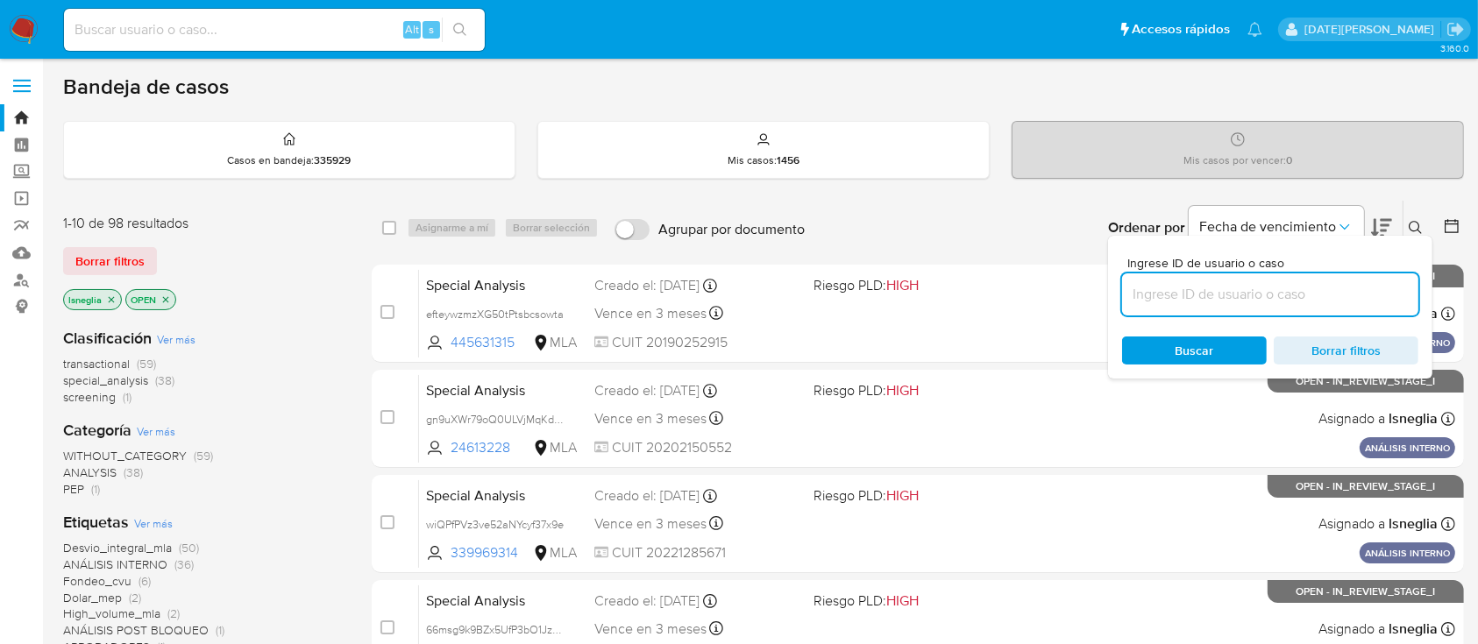
click at [1245, 288] on input at bounding box center [1270, 294] width 296 height 23
type input "cYoon5DCt59Y2OjVAL6J33Pw"
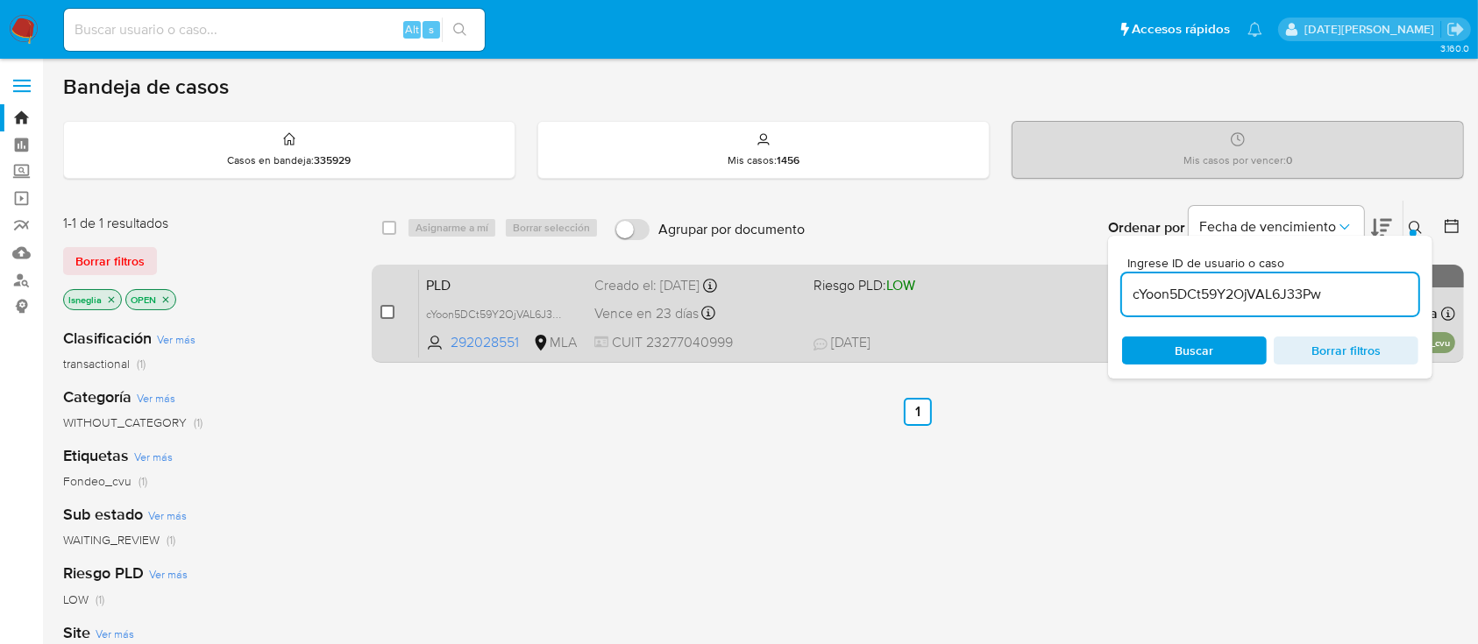
click at [384, 309] on input "checkbox" at bounding box center [387, 312] width 14 height 14
checkbox input "true"
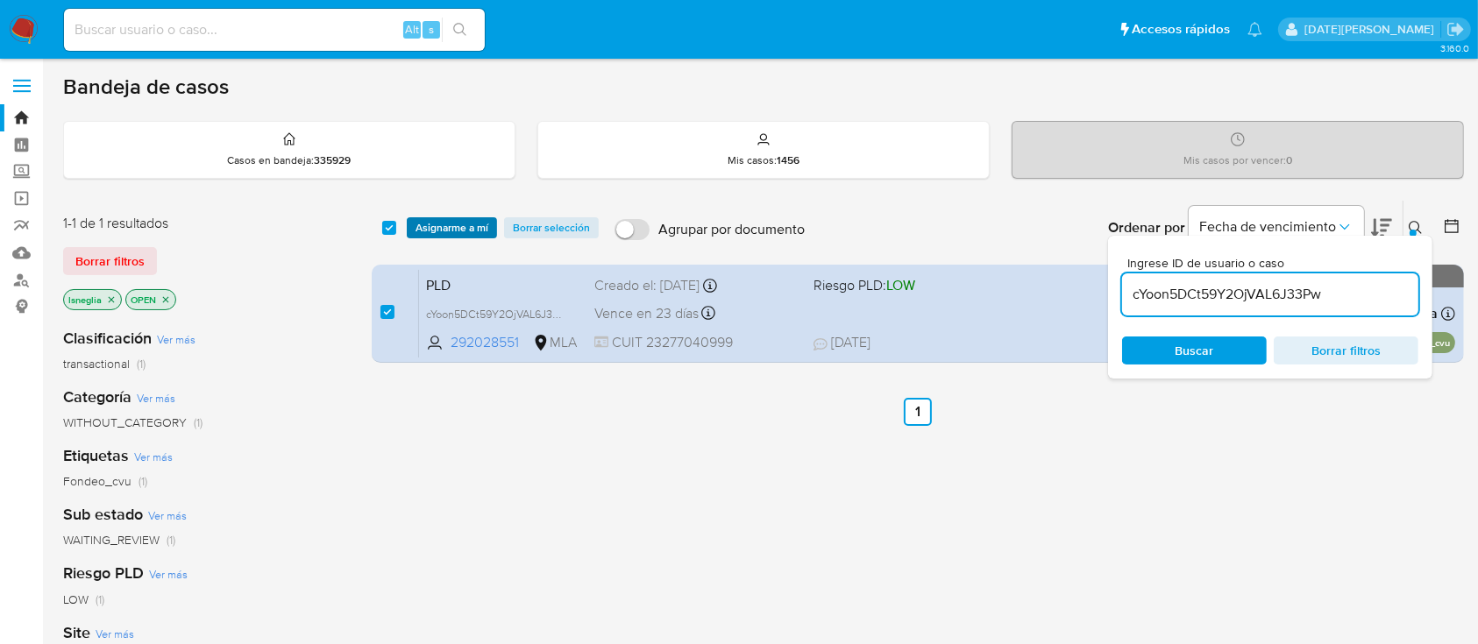
click at [454, 230] on span "Asignarme a mí" at bounding box center [451, 228] width 73 height 18
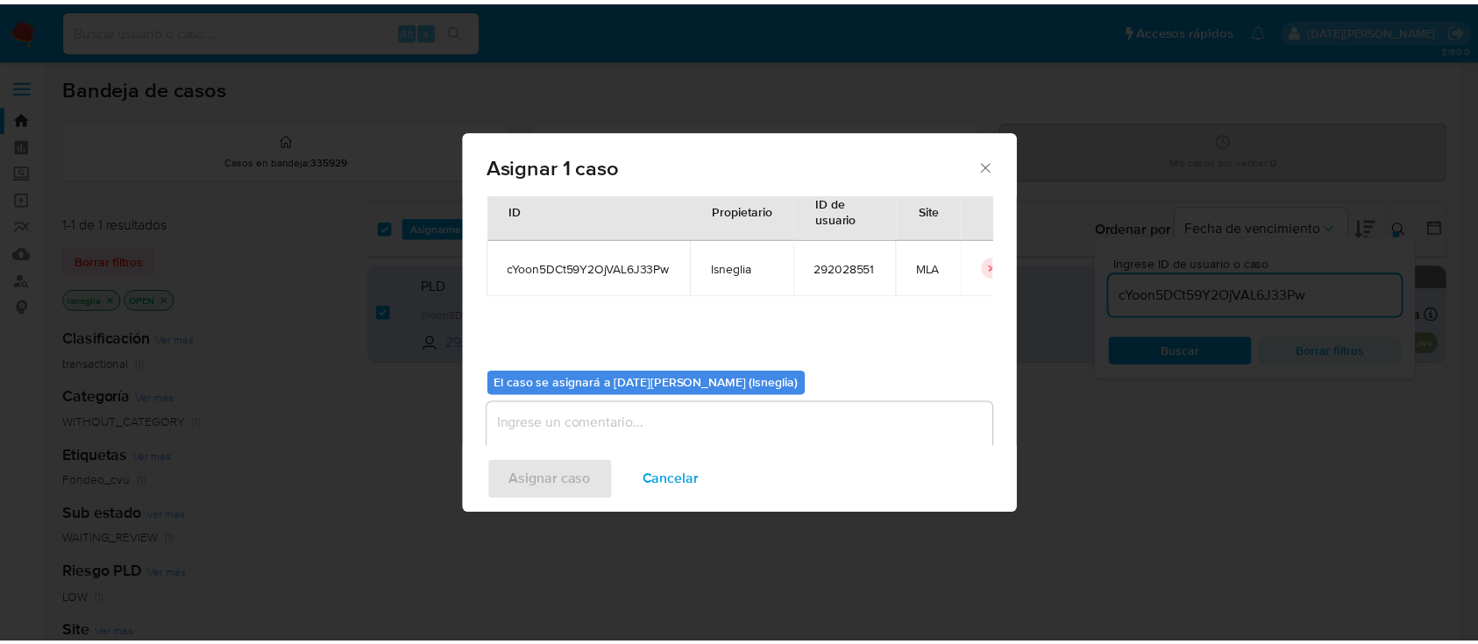
scroll to position [89, 0]
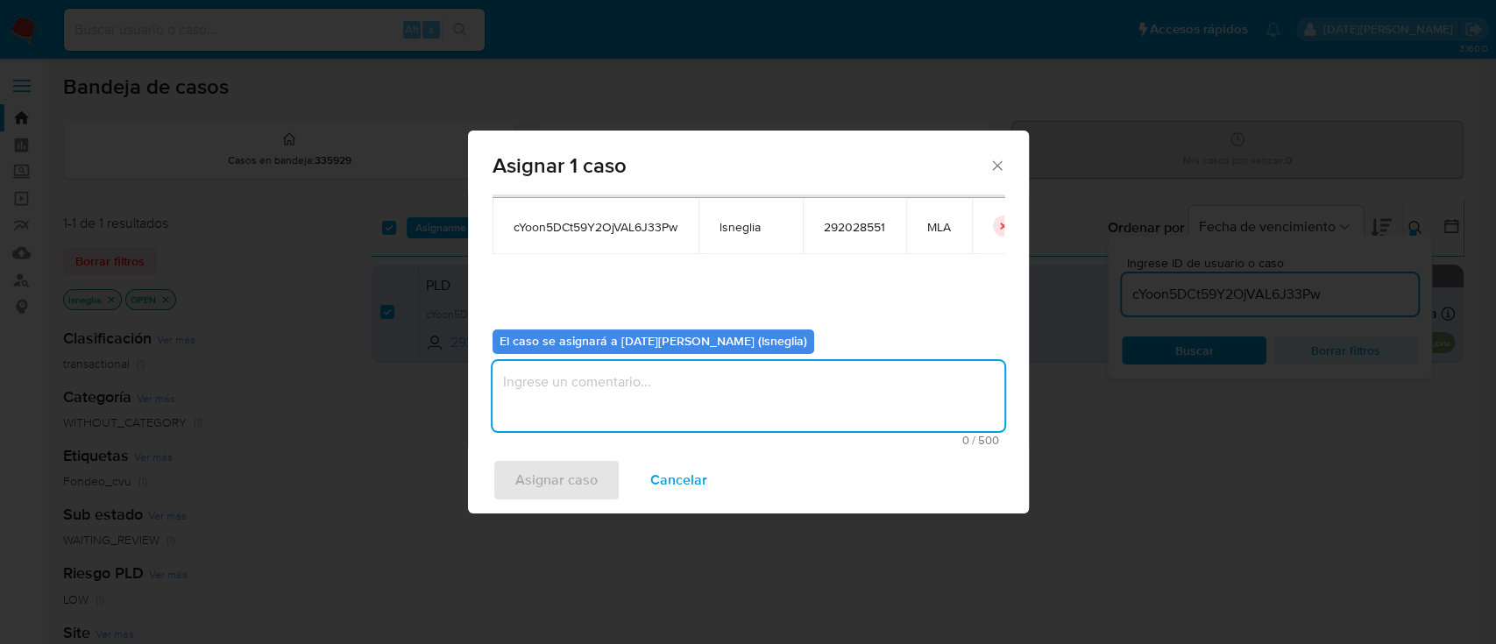
click at [708, 418] on textarea "assign-modal" at bounding box center [749, 396] width 512 height 70
type textarea ","
click at [554, 490] on span "Asignar caso" at bounding box center [556, 480] width 82 height 39
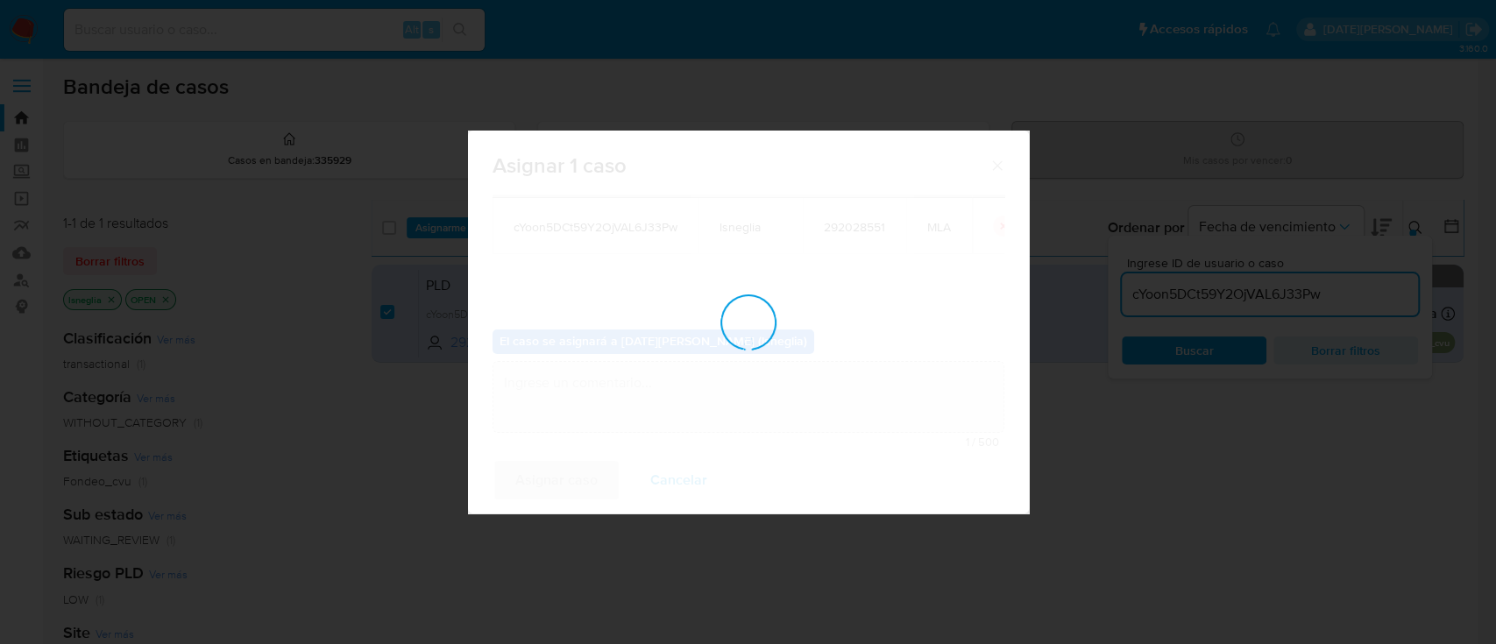
checkbox input "false"
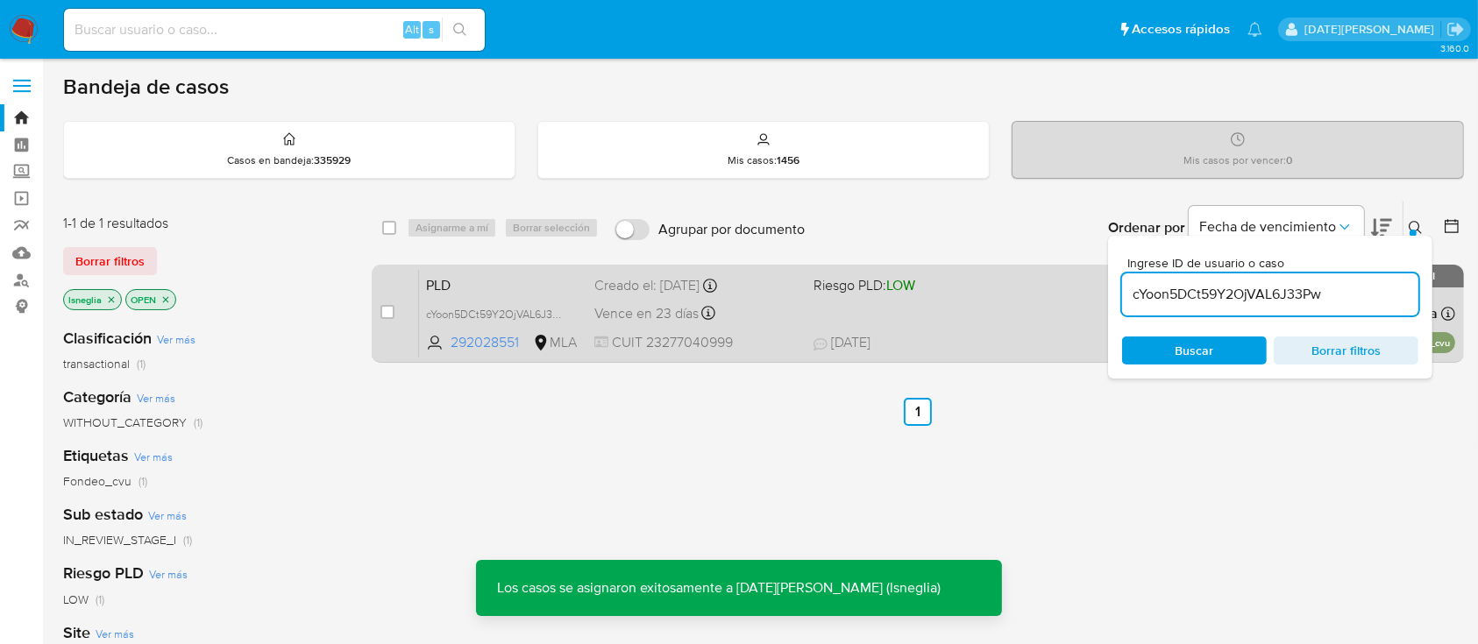
click at [519, 273] on span "PLD" at bounding box center [503, 284] width 154 height 23
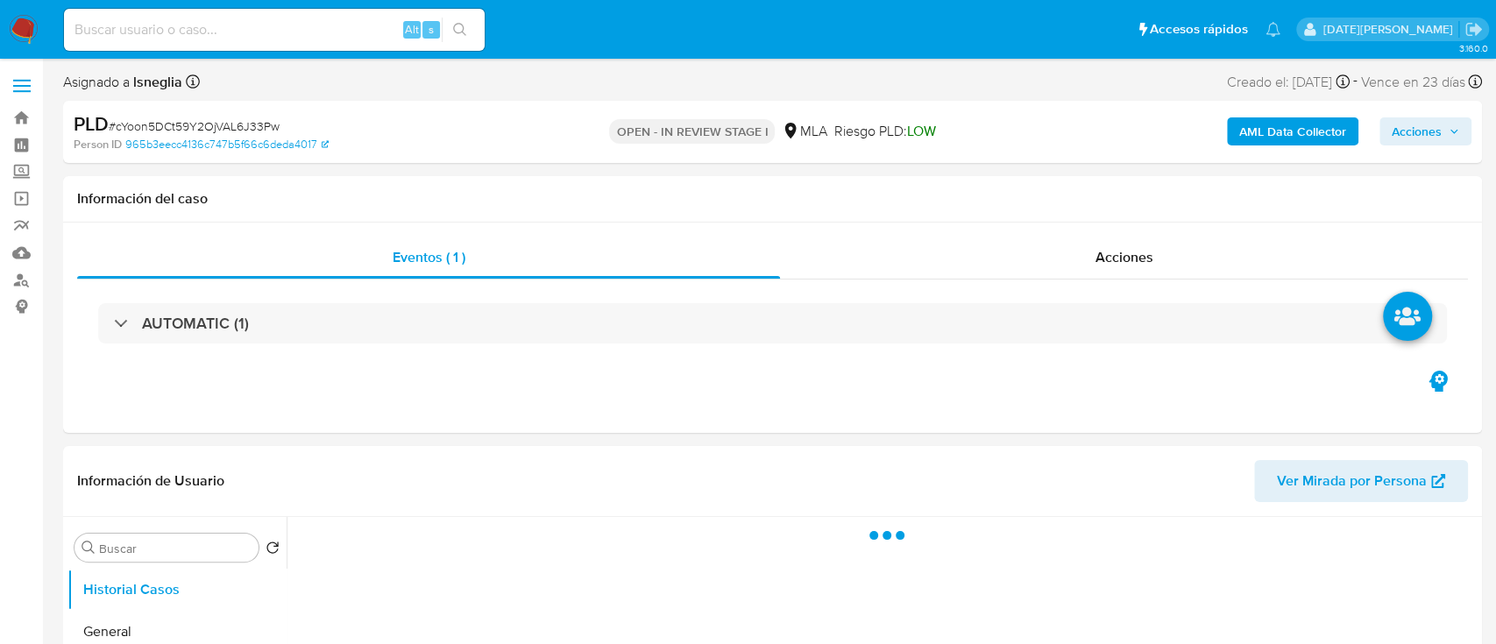
select select "10"
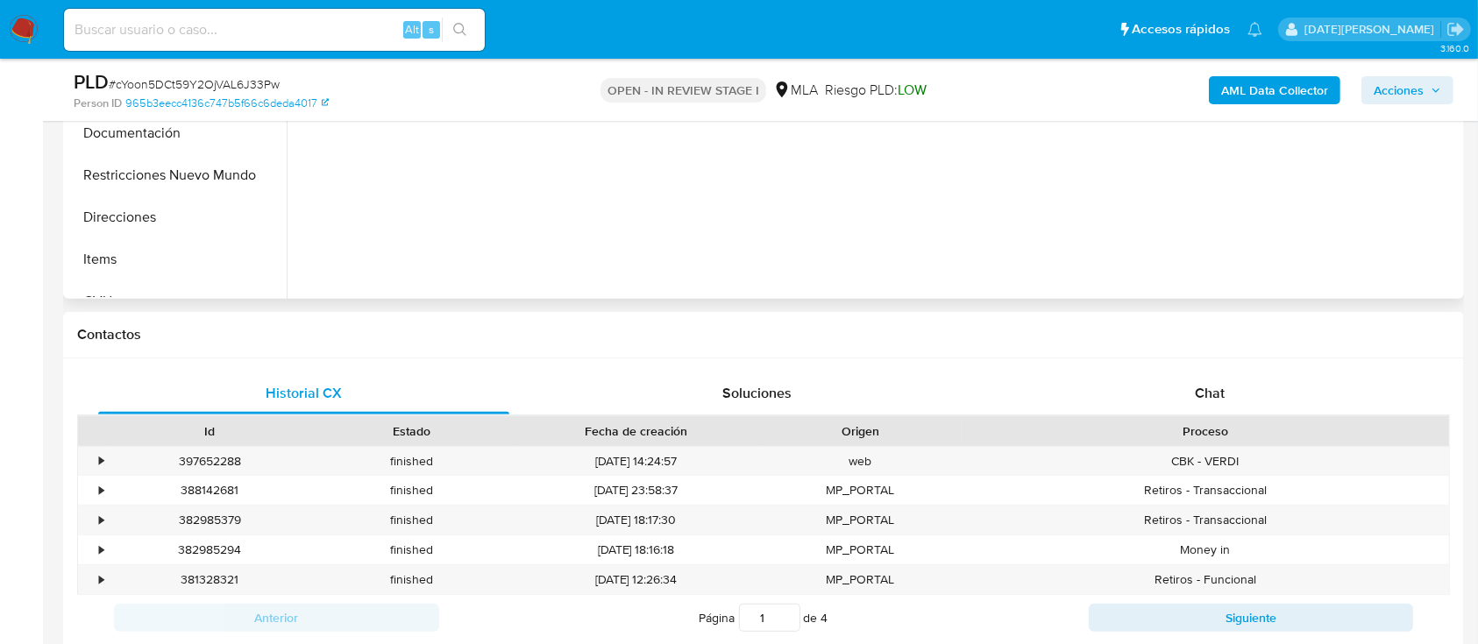
scroll to position [701, 0]
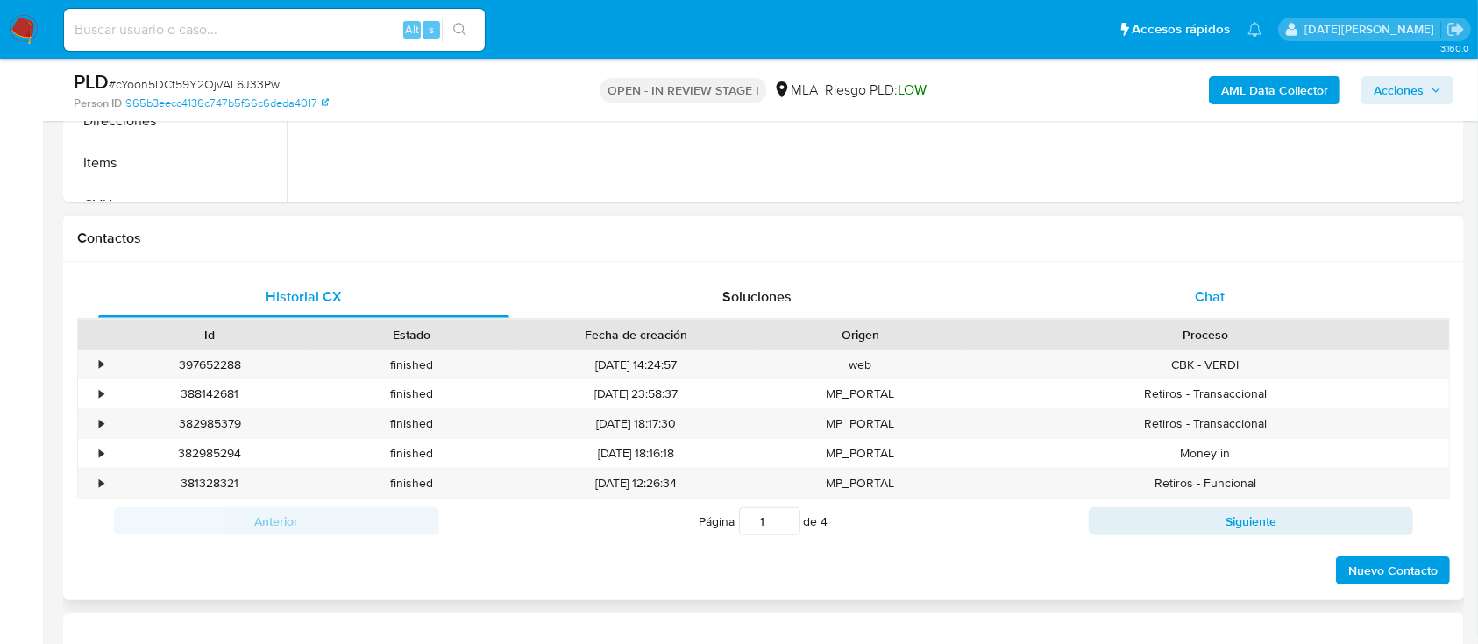
click at [1197, 283] on div "Chat" at bounding box center [1209, 297] width 411 height 42
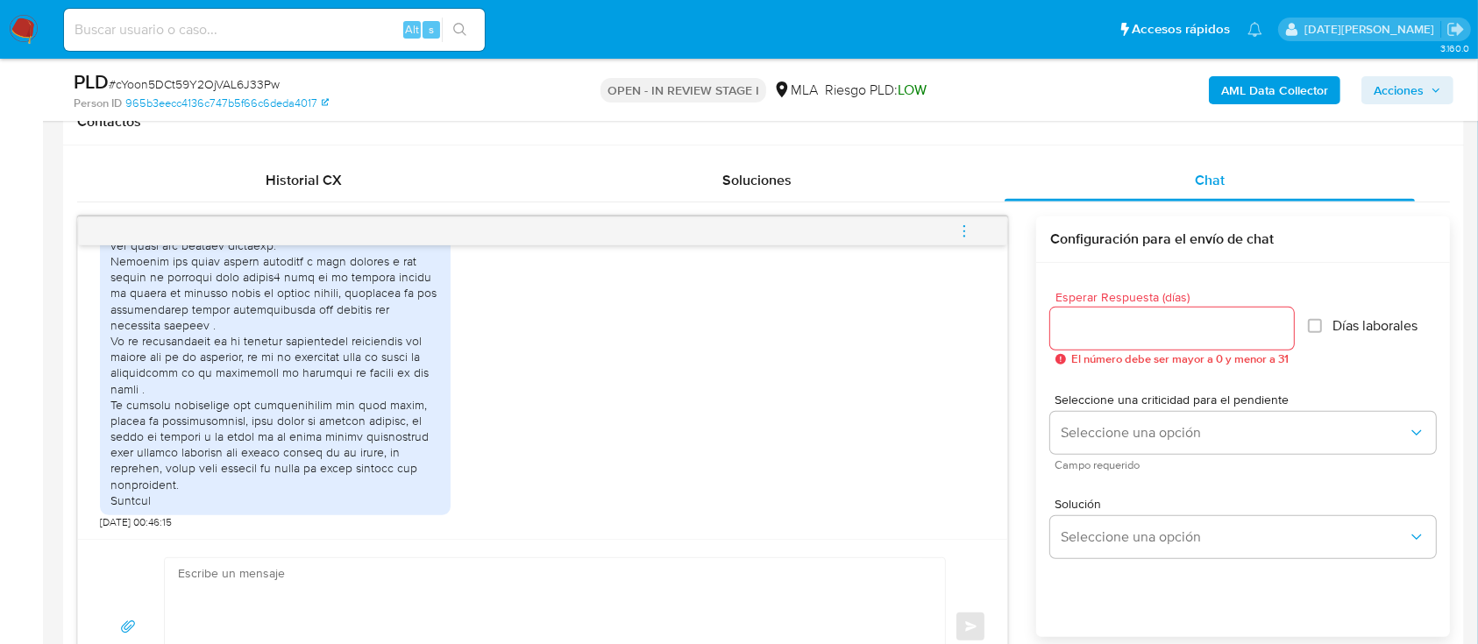
scroll to position [1859, 0]
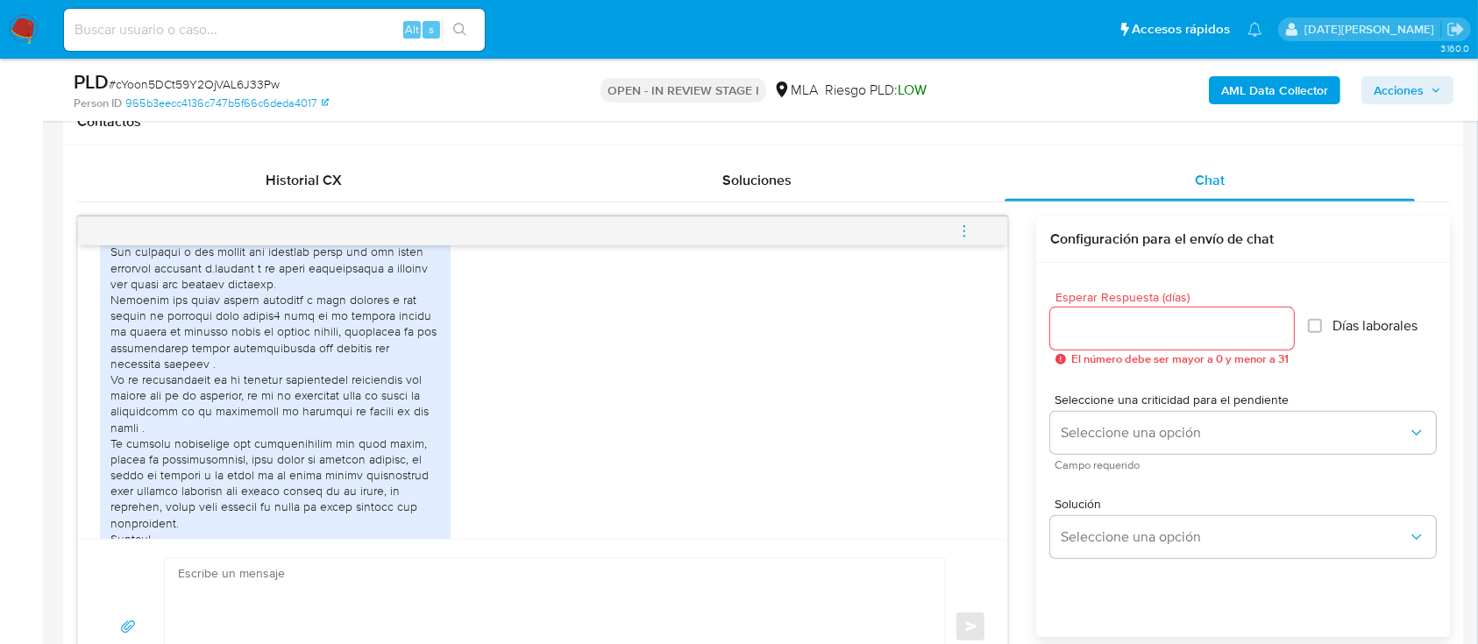
drag, startPoint x: 332, startPoint y: 303, endPoint x: 361, endPoint y: 318, distance: 32.5
click at [361, 318] on div at bounding box center [275, 364] width 330 height 366
drag, startPoint x: 287, startPoint y: 345, endPoint x: 379, endPoint y: 365, distance: 93.4
click at [379, 365] on div at bounding box center [275, 364] width 330 height 366
drag, startPoint x: 258, startPoint y: 487, endPoint x: 420, endPoint y: 500, distance: 162.7
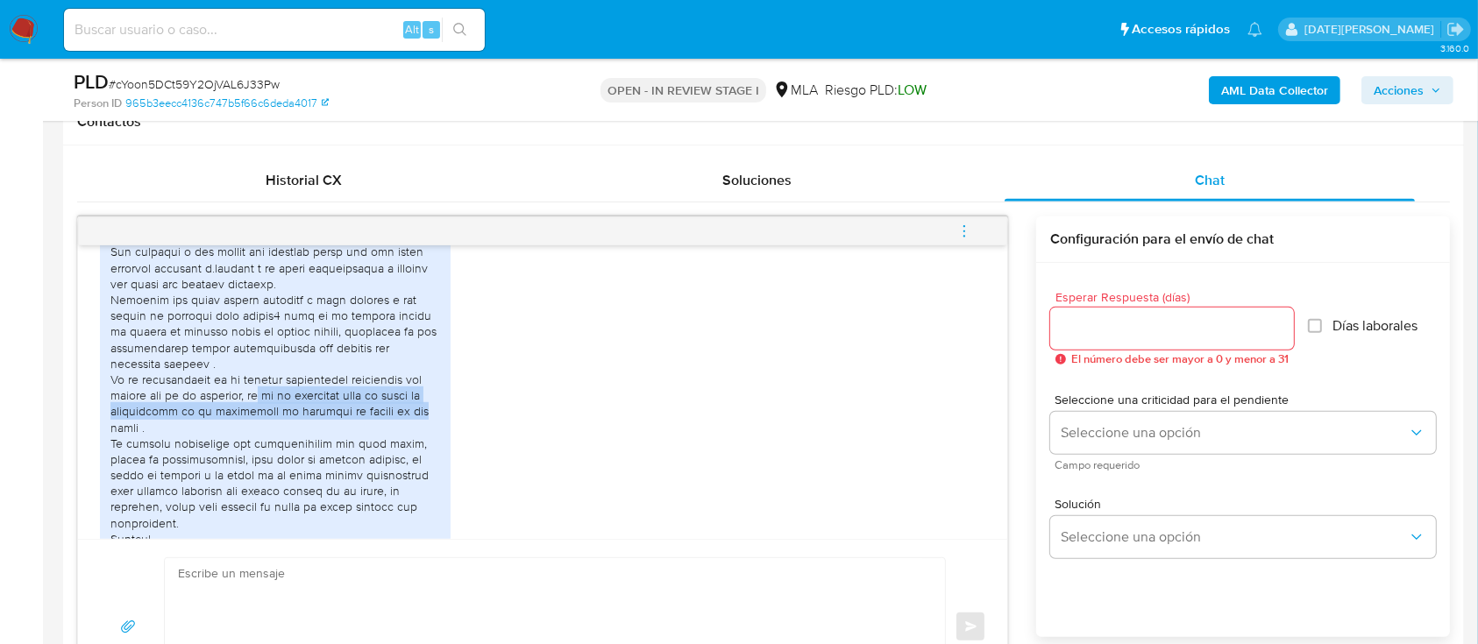
click at [420, 500] on div at bounding box center [275, 364] width 330 height 366
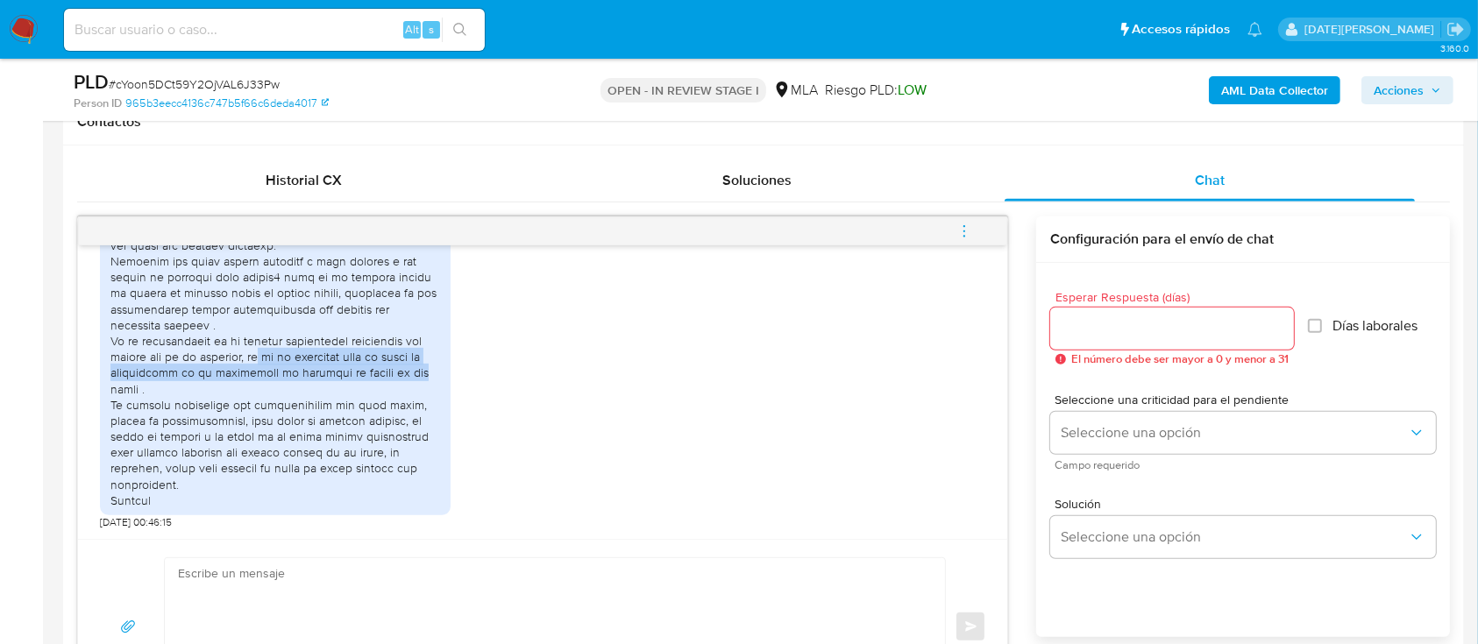
scroll to position [1976, 0]
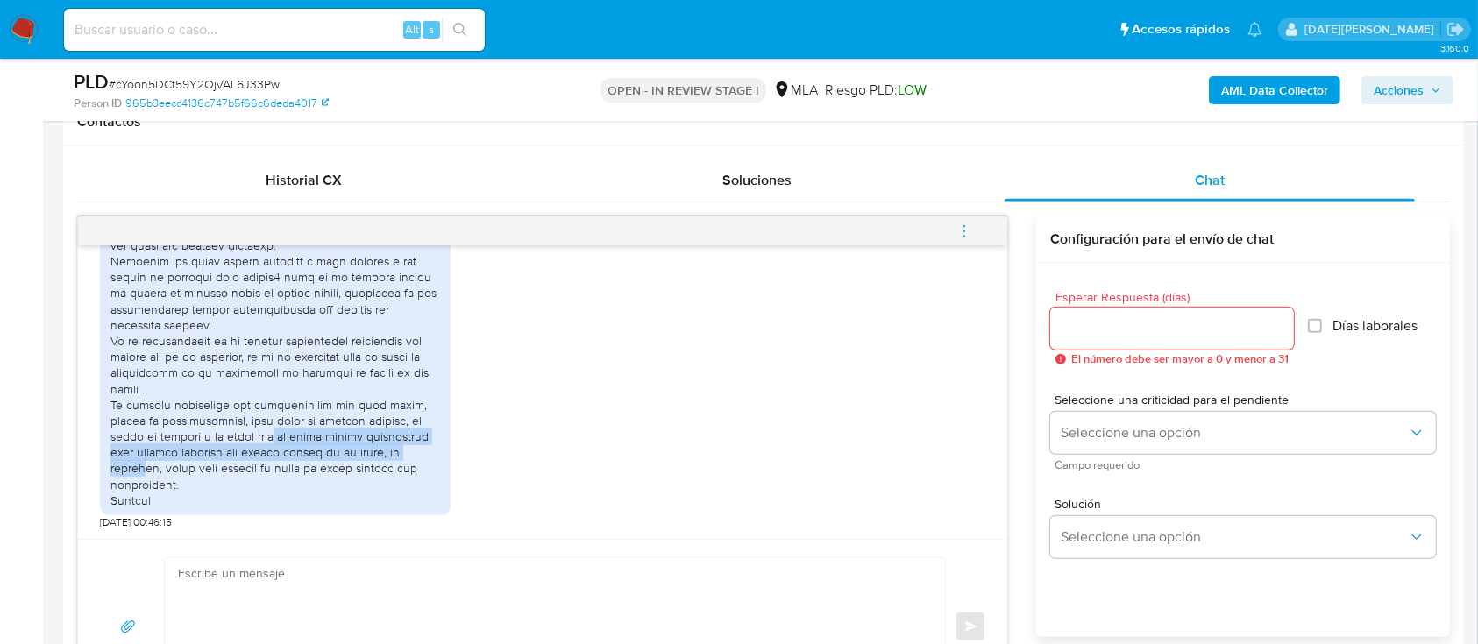
drag, startPoint x: 240, startPoint y: 448, endPoint x: 416, endPoint y: 468, distance: 177.3
click at [416, 468] on div at bounding box center [275, 325] width 330 height 366
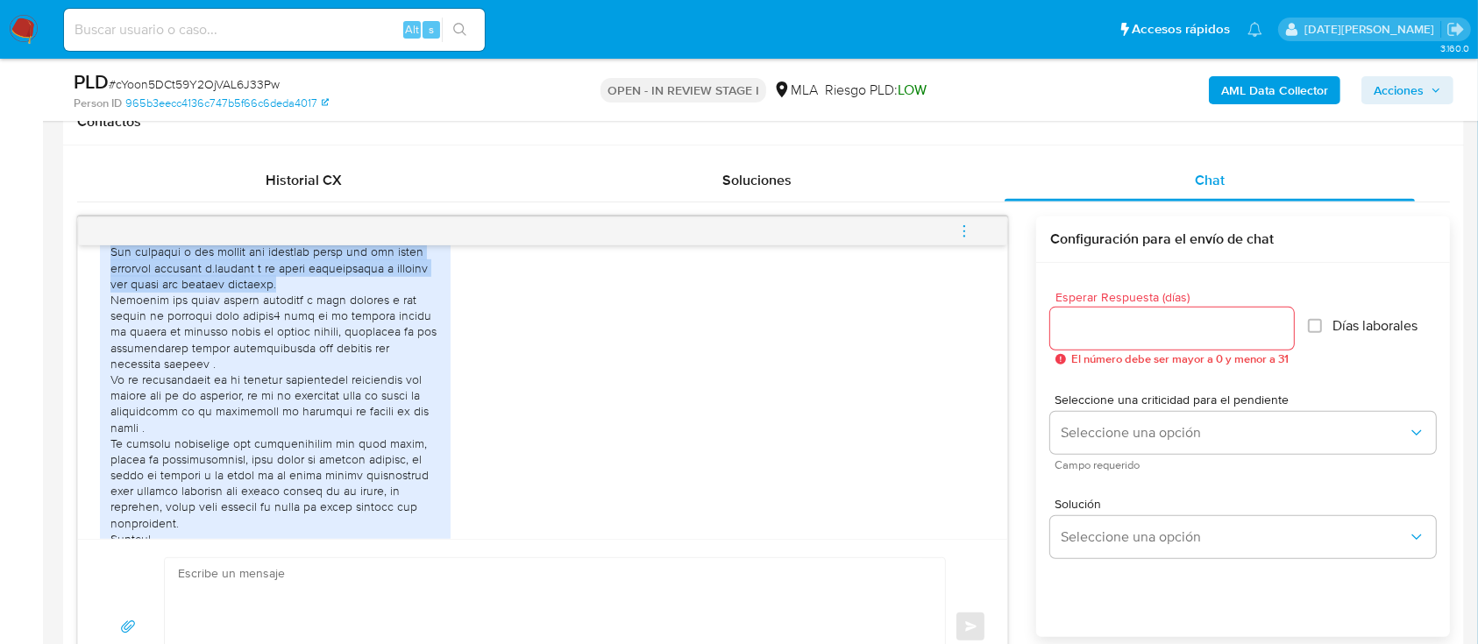
drag, startPoint x: 111, startPoint y: 348, endPoint x: 436, endPoint y: 376, distance: 325.5
click at [436, 376] on div at bounding box center [275, 364] width 330 height 366
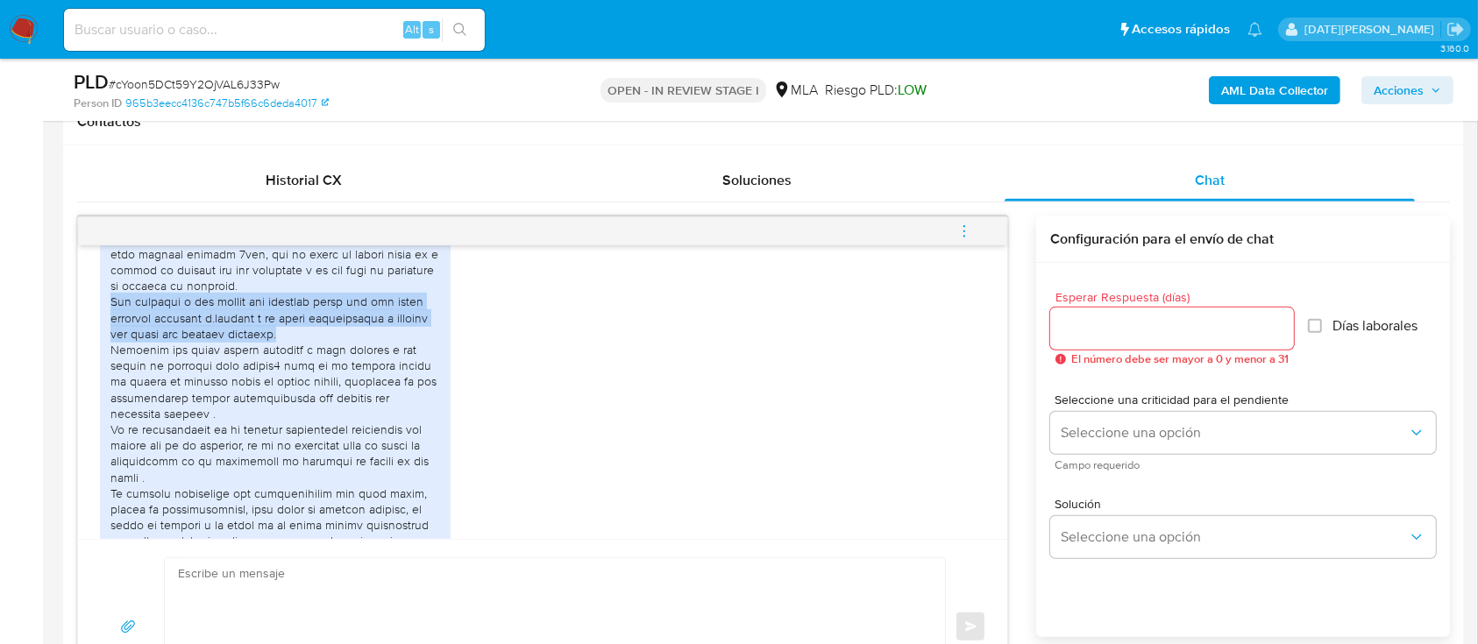
scroll to position [1976, 0]
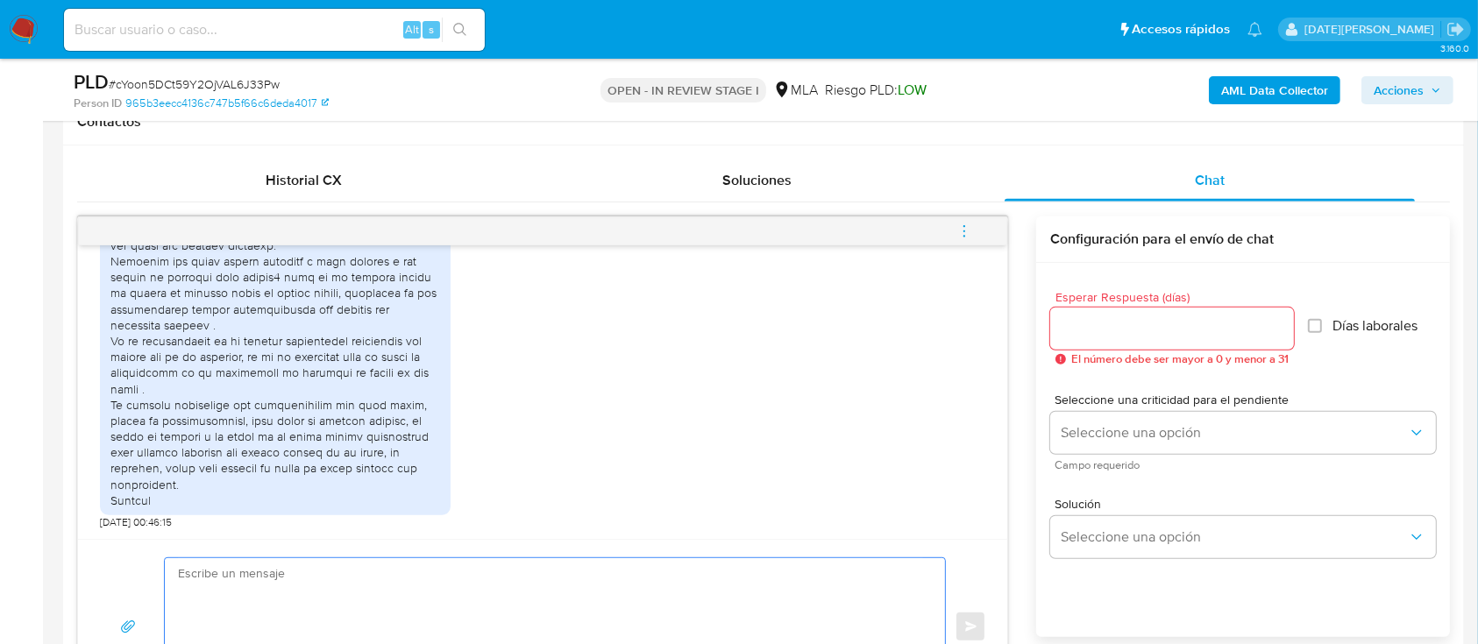
click at [628, 598] on textarea at bounding box center [550, 627] width 745 height 138
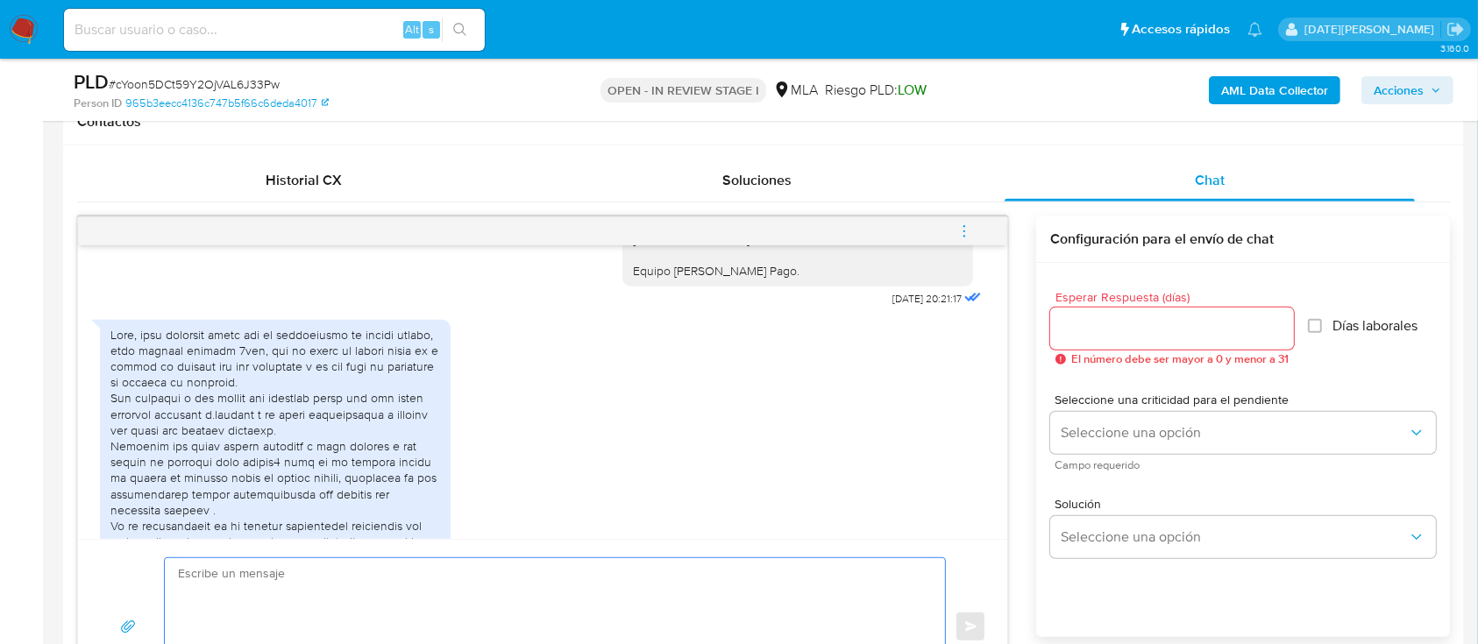
scroll to position [1742, 0]
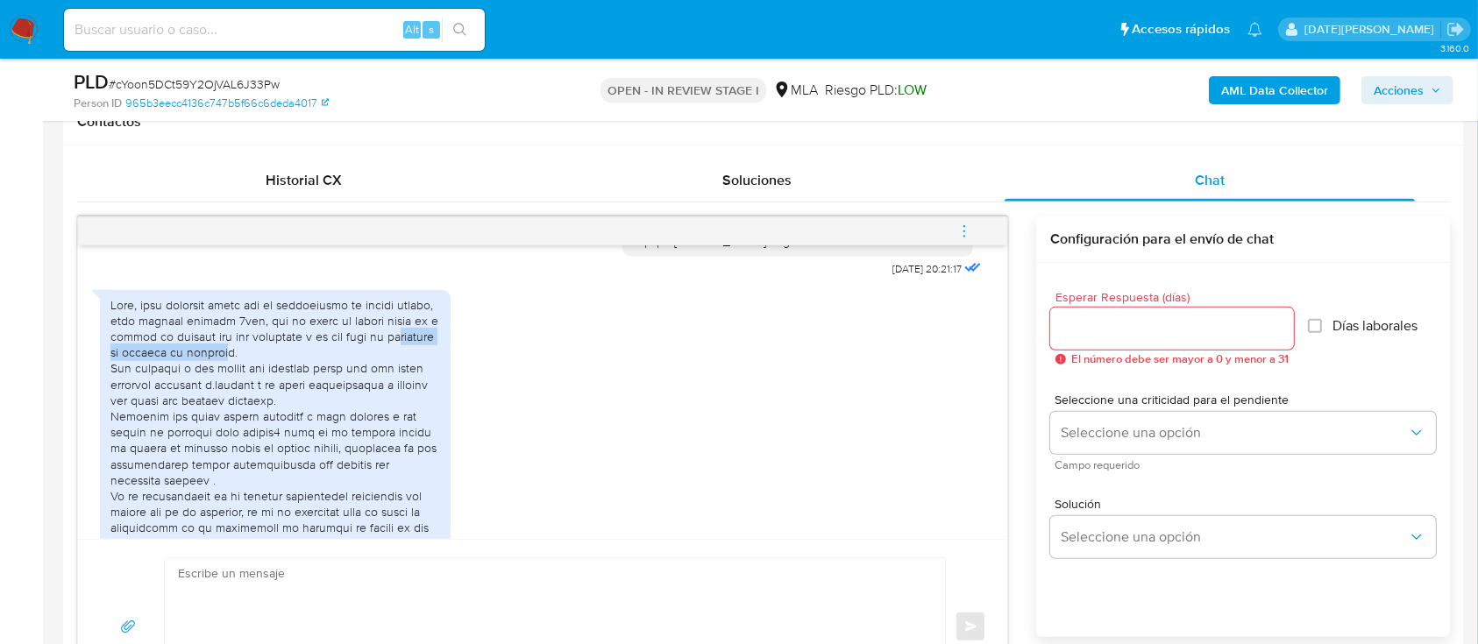
drag, startPoint x: 167, startPoint y: 452, endPoint x: 319, endPoint y: 447, distance: 151.7
click at [319, 447] on div at bounding box center [275, 480] width 330 height 366
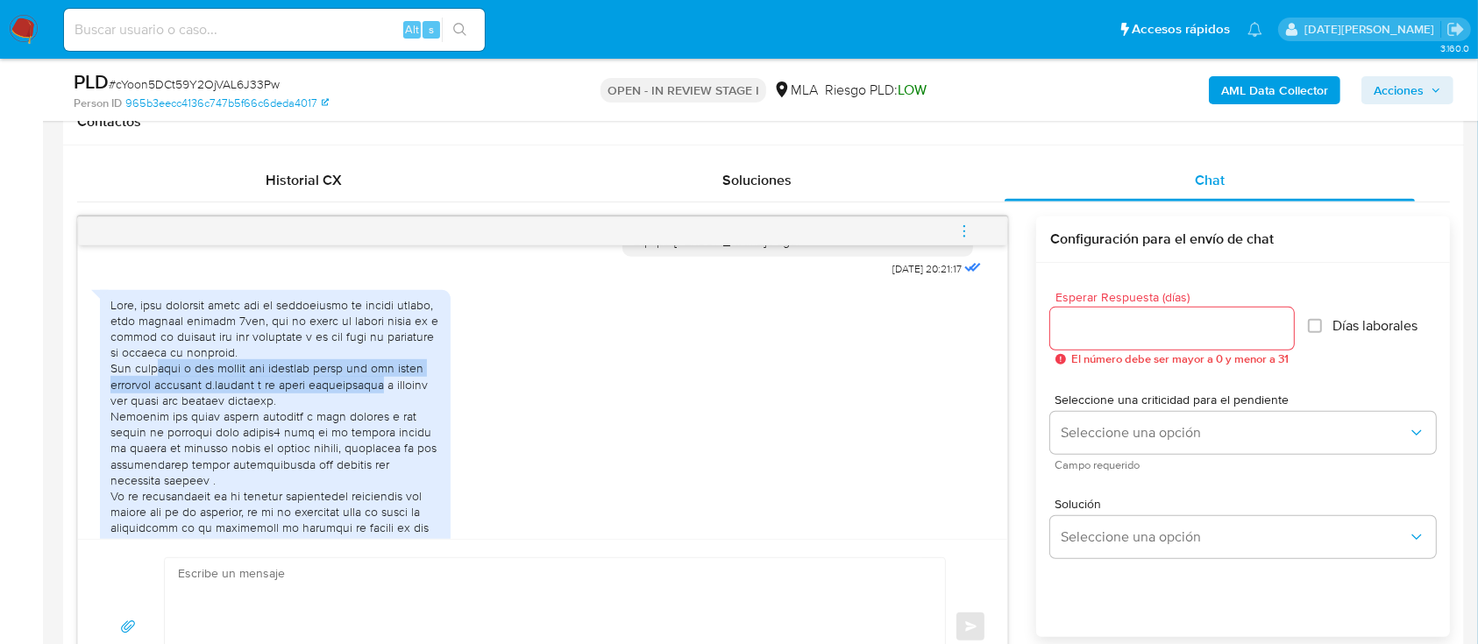
drag, startPoint x: 156, startPoint y: 462, endPoint x: 379, endPoint y: 478, distance: 223.2
click at [379, 478] on div at bounding box center [275, 480] width 330 height 366
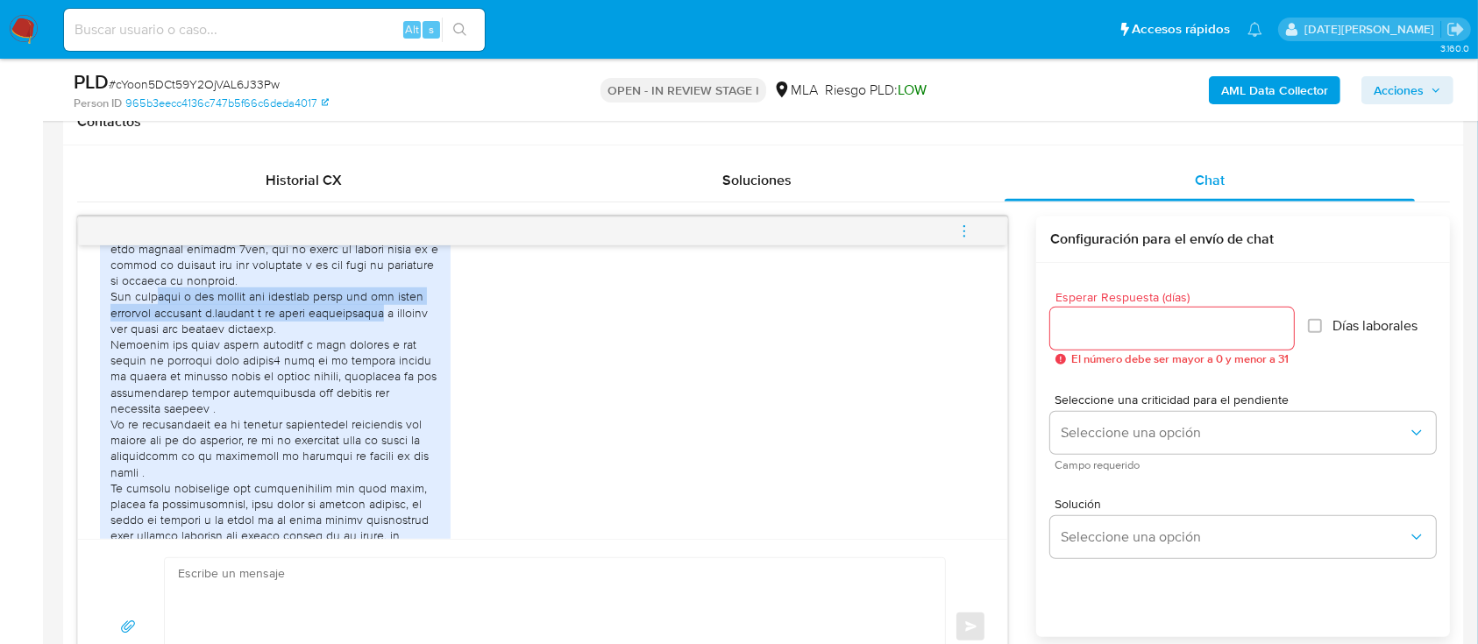
scroll to position [1859, 0]
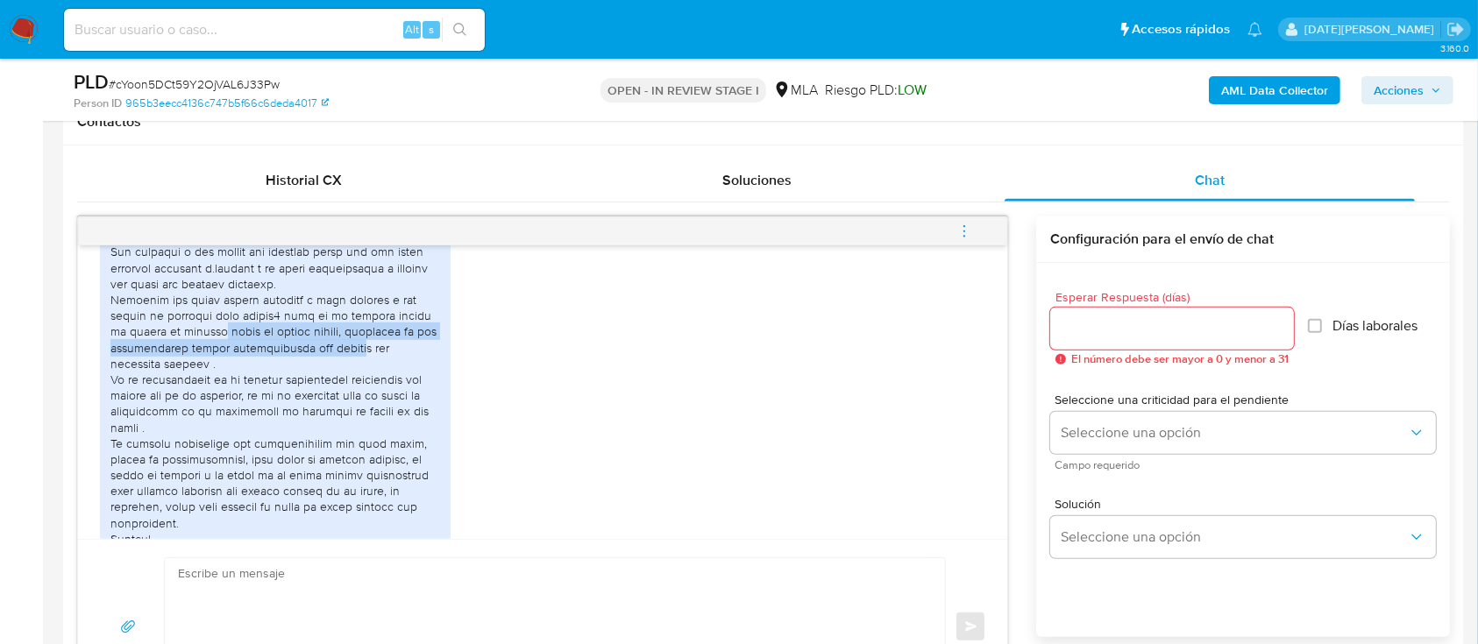
drag, startPoint x: 213, startPoint y: 424, endPoint x: 378, endPoint y: 445, distance: 166.1
click at [378, 445] on div at bounding box center [275, 364] width 330 height 366
click at [357, 439] on div at bounding box center [275, 364] width 330 height 366
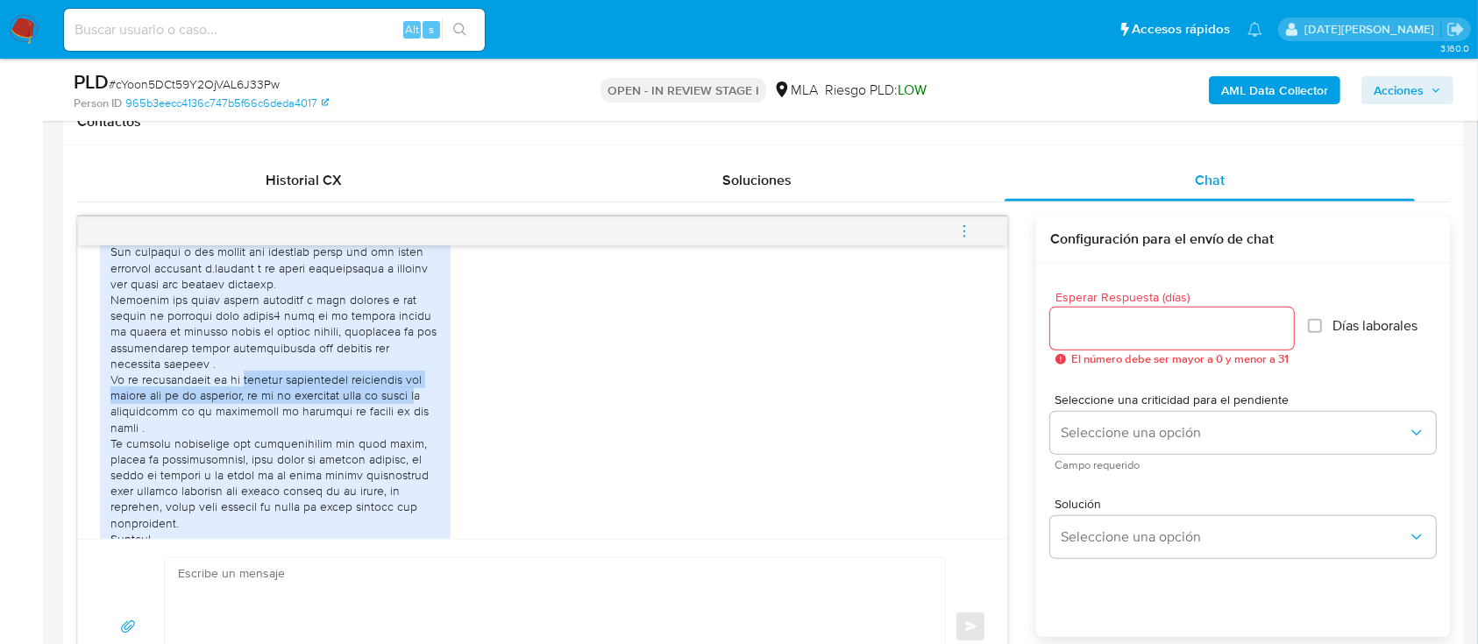
drag, startPoint x: 238, startPoint y: 474, endPoint x: 414, endPoint y: 492, distance: 176.2
click at [414, 492] on div at bounding box center [275, 364] width 330 height 366
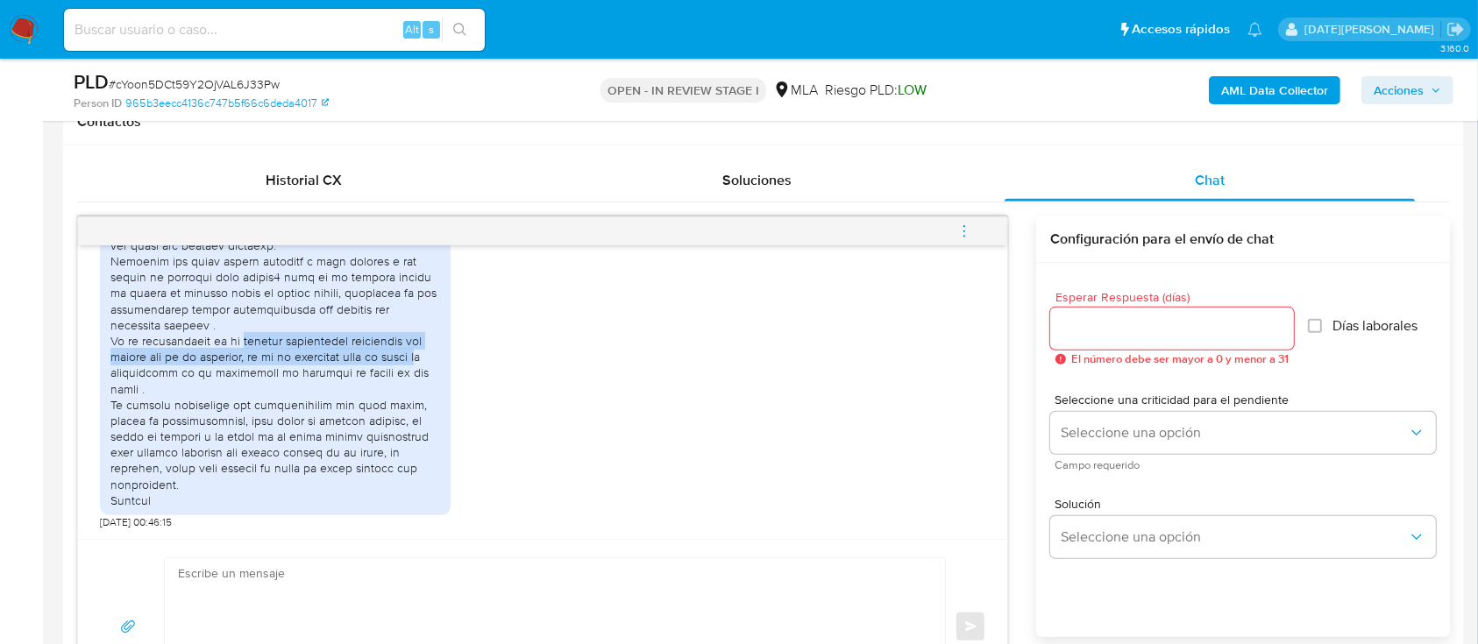
scroll to position [1976, 0]
click at [391, 392] on div at bounding box center [275, 325] width 330 height 366
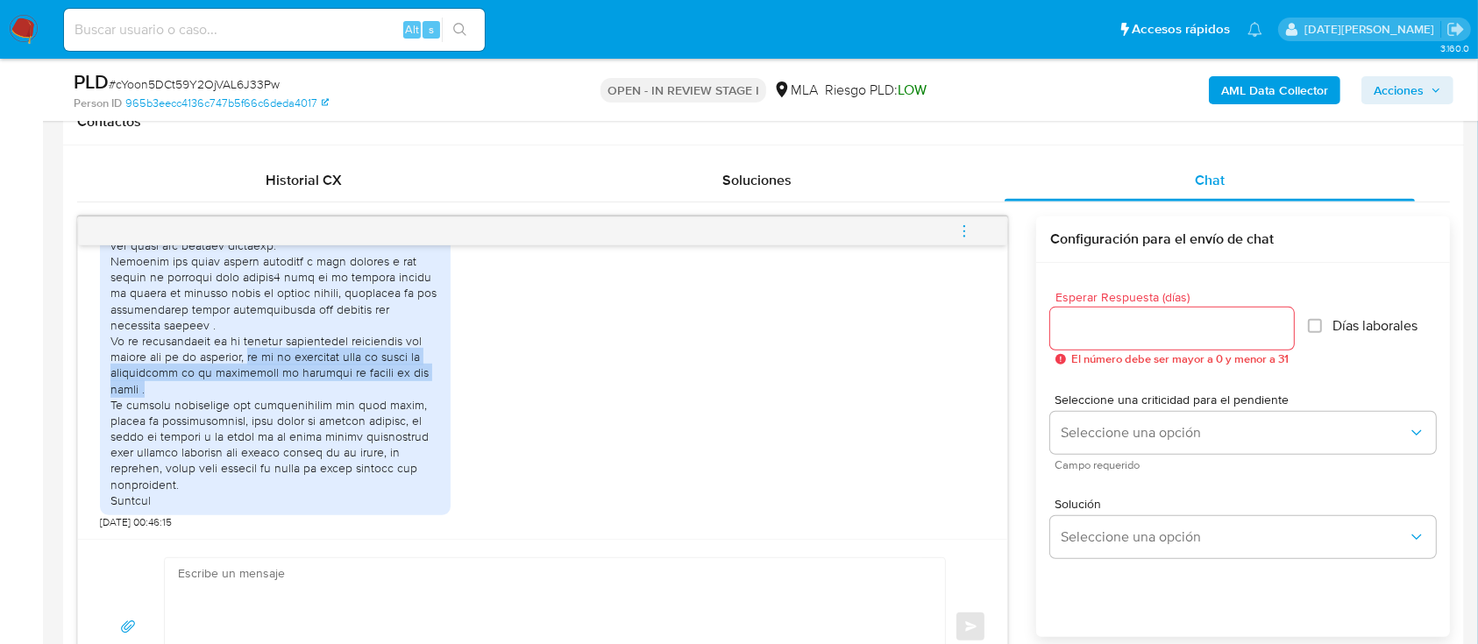
drag, startPoint x: 250, startPoint y: 372, endPoint x: 287, endPoint y: 402, distance: 48.0
click at [287, 402] on div at bounding box center [275, 325] width 330 height 366
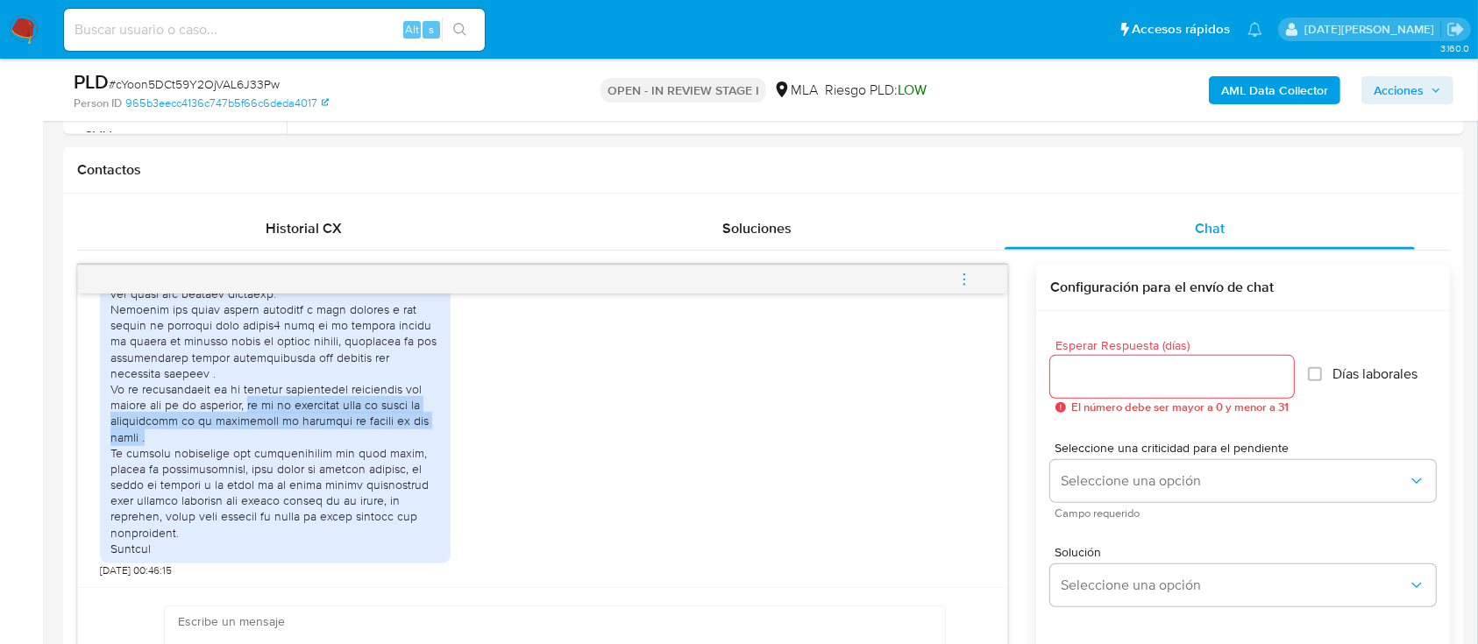
scroll to position [818, 0]
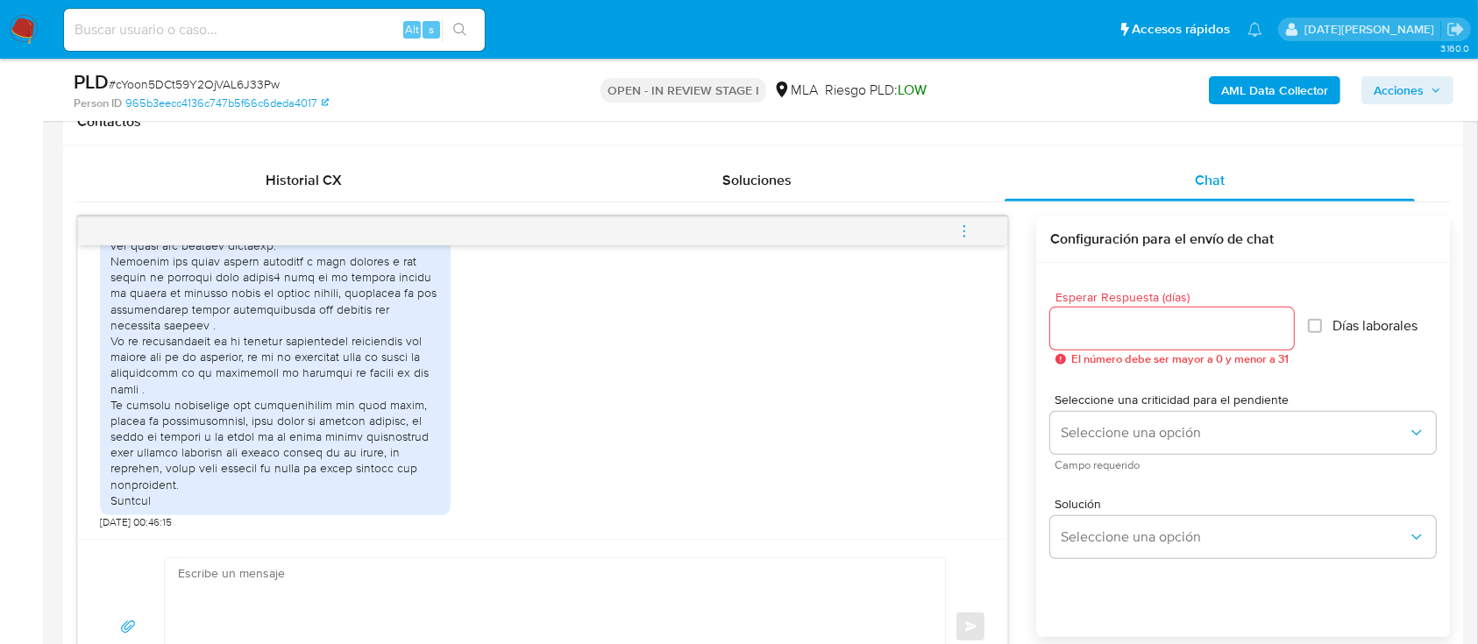
click at [205, 81] on span "# cYoon5DCt59Y2OjVAL6J33Pw" at bounding box center [194, 84] width 171 height 18
copy span "cYoon5DCt59Y2OjVAL6J33Pw"
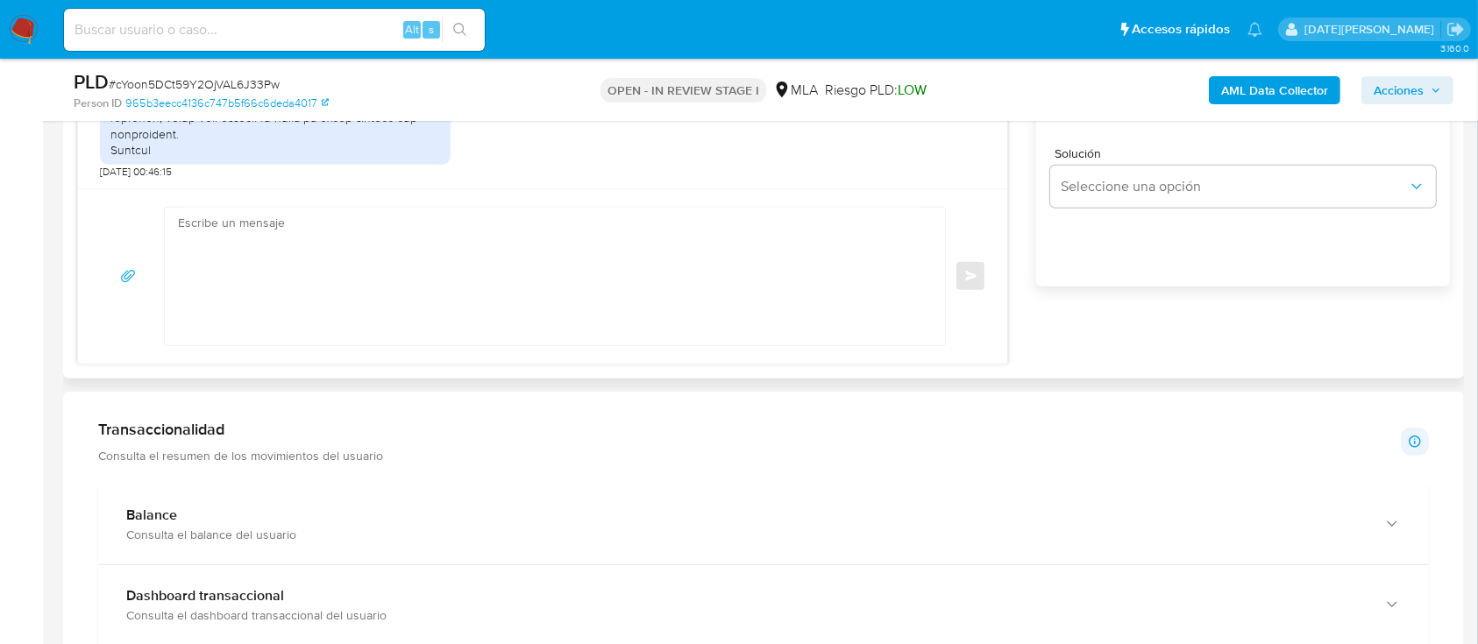
click at [485, 263] on textarea at bounding box center [550, 277] width 745 height 138
click at [238, 219] on textarea "/insufciente" at bounding box center [550, 277] width 745 height 138
drag, startPoint x: 252, startPoint y: 225, endPoint x: 119, endPoint y: 225, distance: 133.2
click at [119, 225] on div "/insufciente Enviar" at bounding box center [542, 276] width 887 height 139
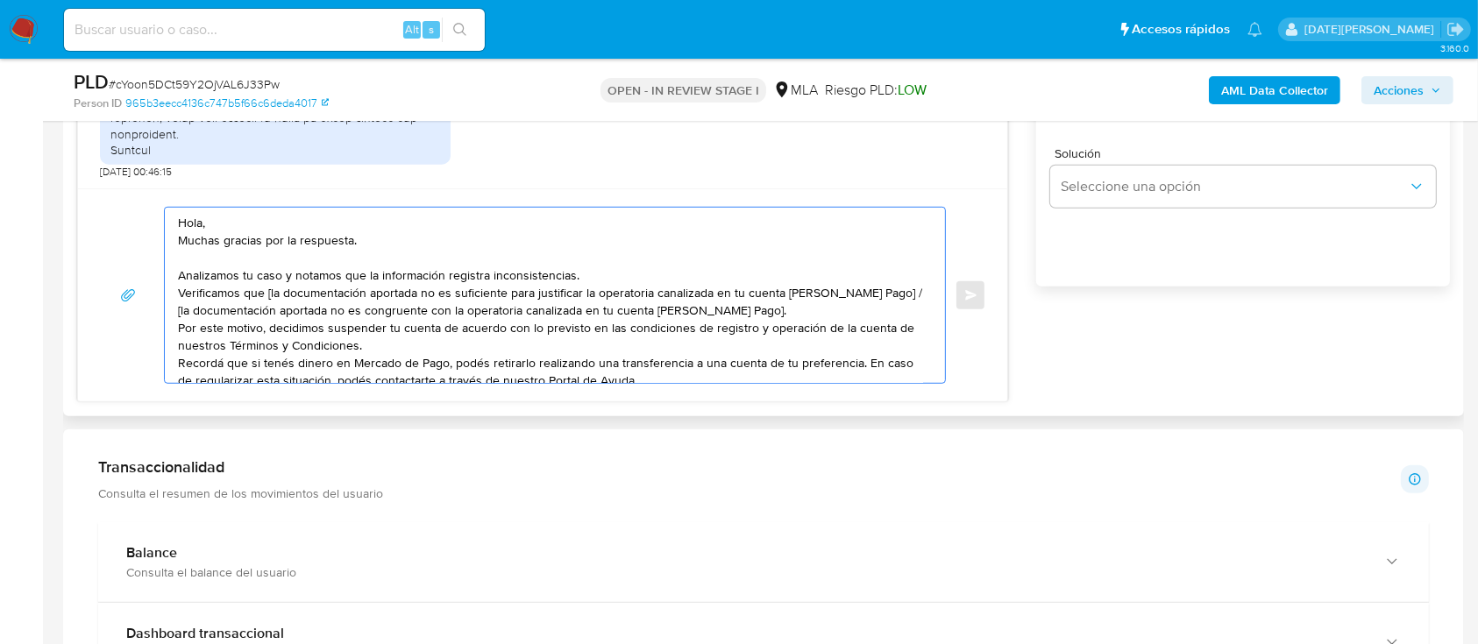
click at [258, 213] on textarea "Hola, Muchas gracias por la respuesta. Analizamos tu caso y notamos que la info…" at bounding box center [550, 295] width 745 height 175
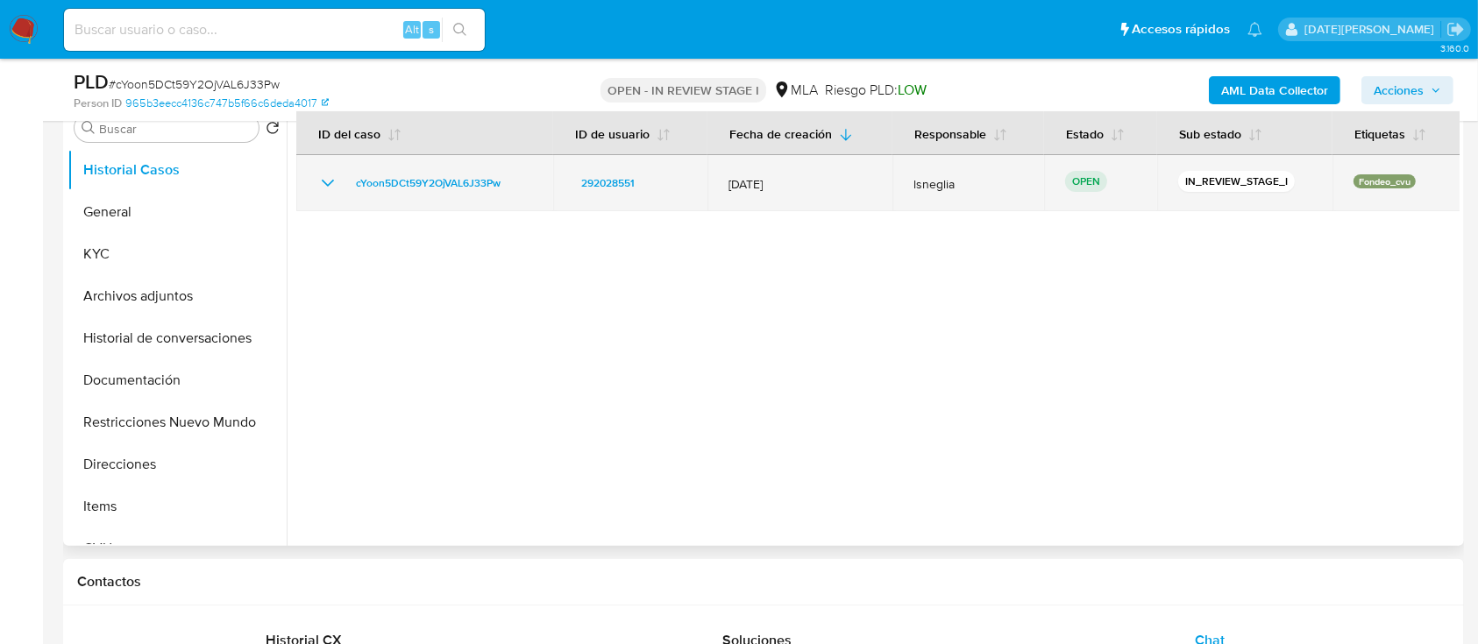
scroll to position [117, 0]
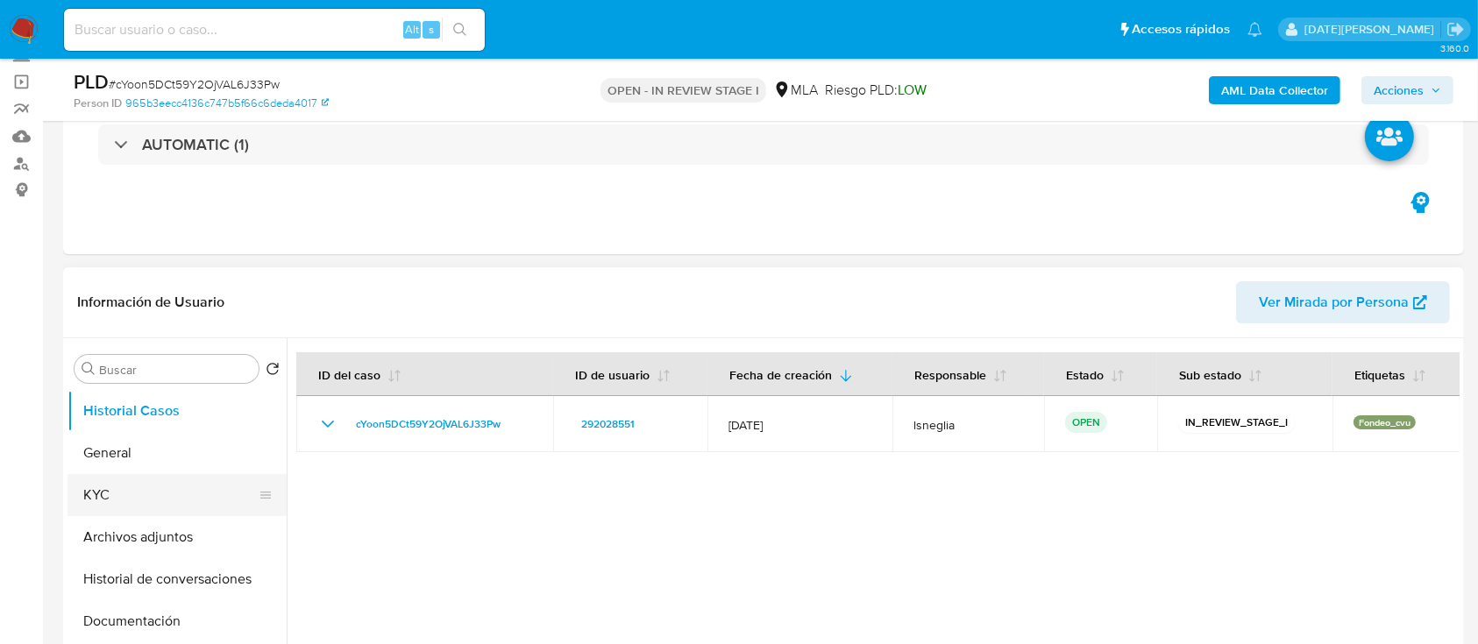
click at [86, 501] on button "KYC" at bounding box center [169, 495] width 205 height 42
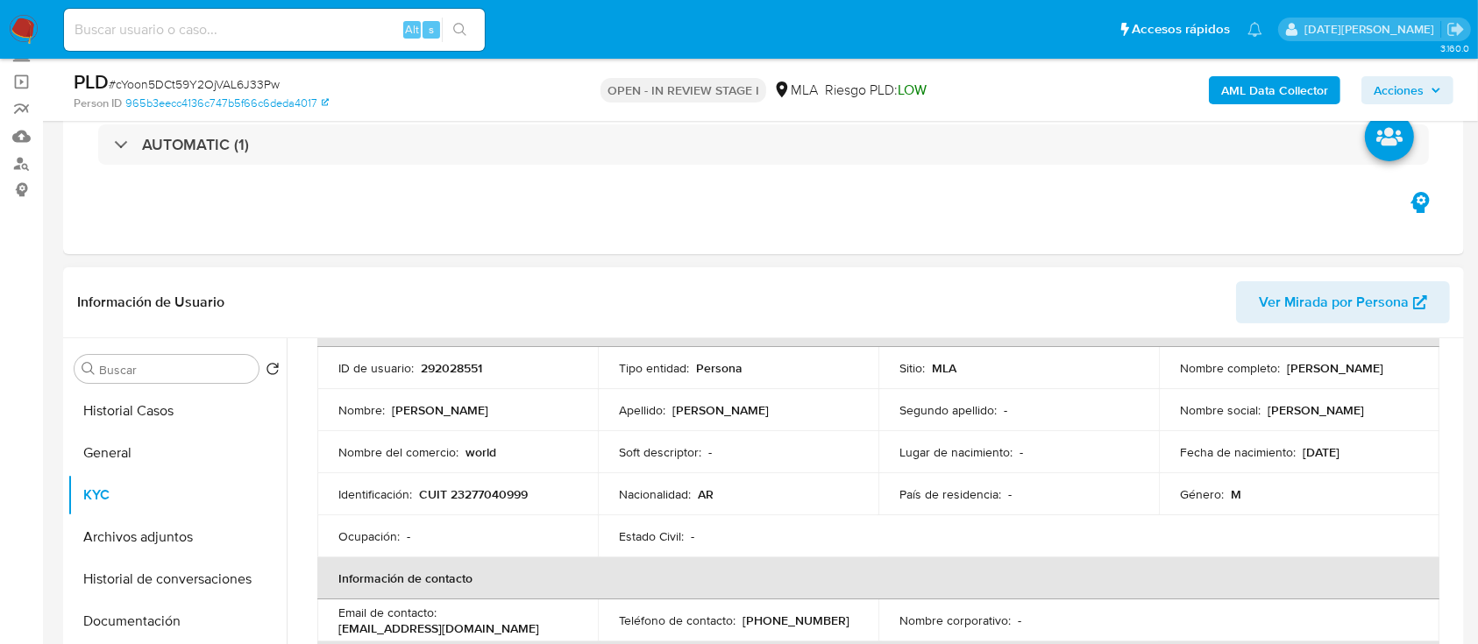
drag, startPoint x: 1175, startPoint y: 375, endPoint x: 1344, endPoint y: 376, distance: 168.3
click at [1344, 376] on div "Nombre completo : Fernando Marcos Halperin" at bounding box center [1299, 368] width 238 height 16
copy p "Fernando Marcos Halperin"
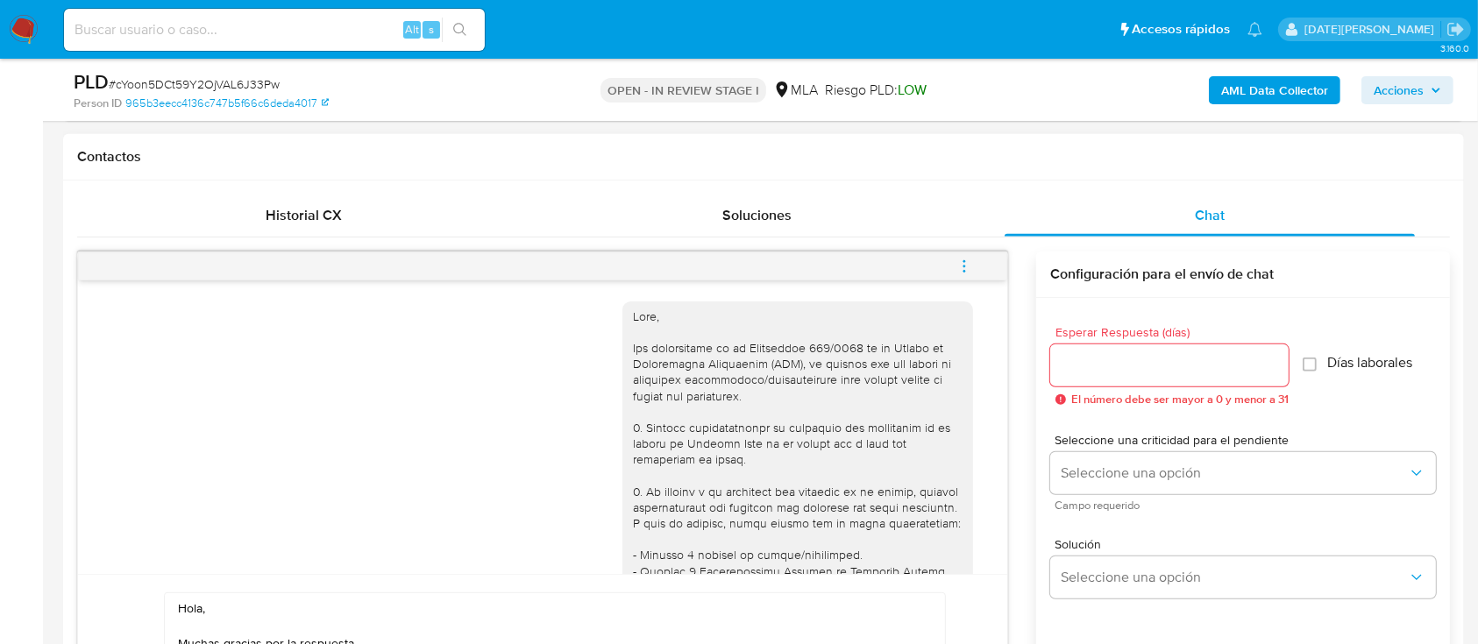
scroll to position [934, 0]
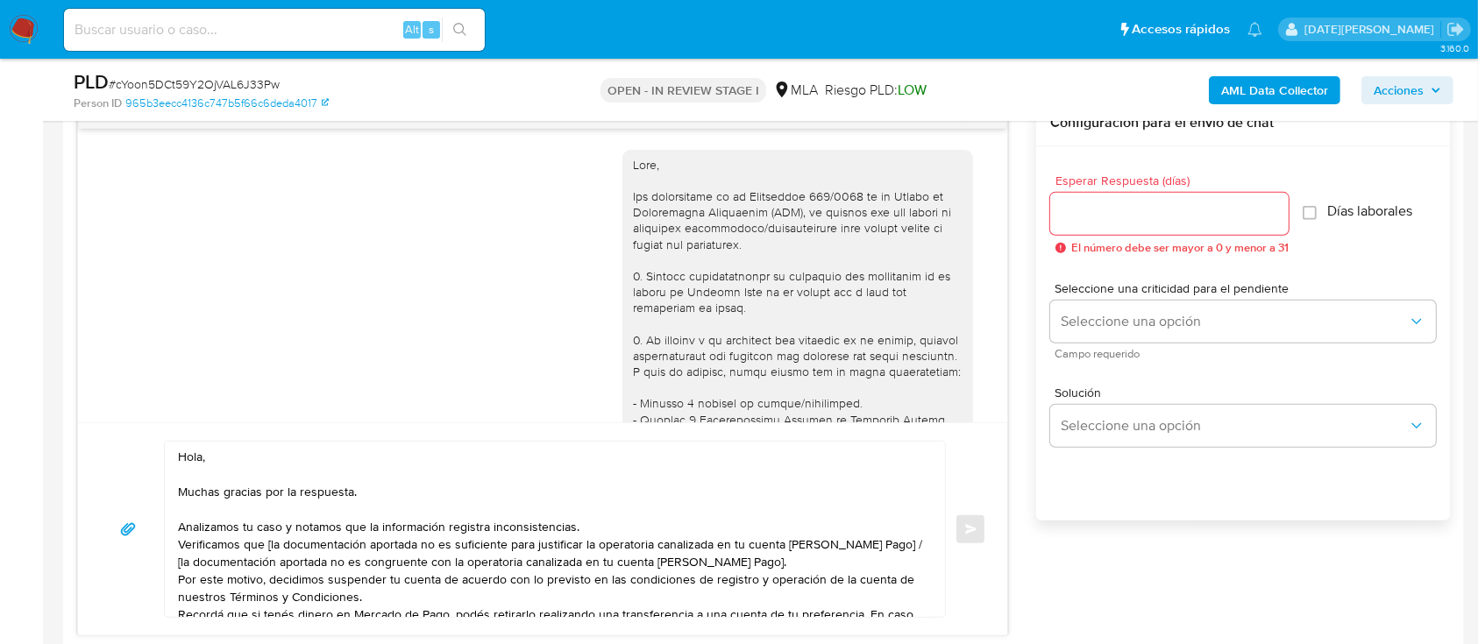
click at [271, 445] on textarea "Hola, Muchas gracias por la respuesta. Analizamos tu caso y notamos que la info…" at bounding box center [550, 529] width 745 height 175
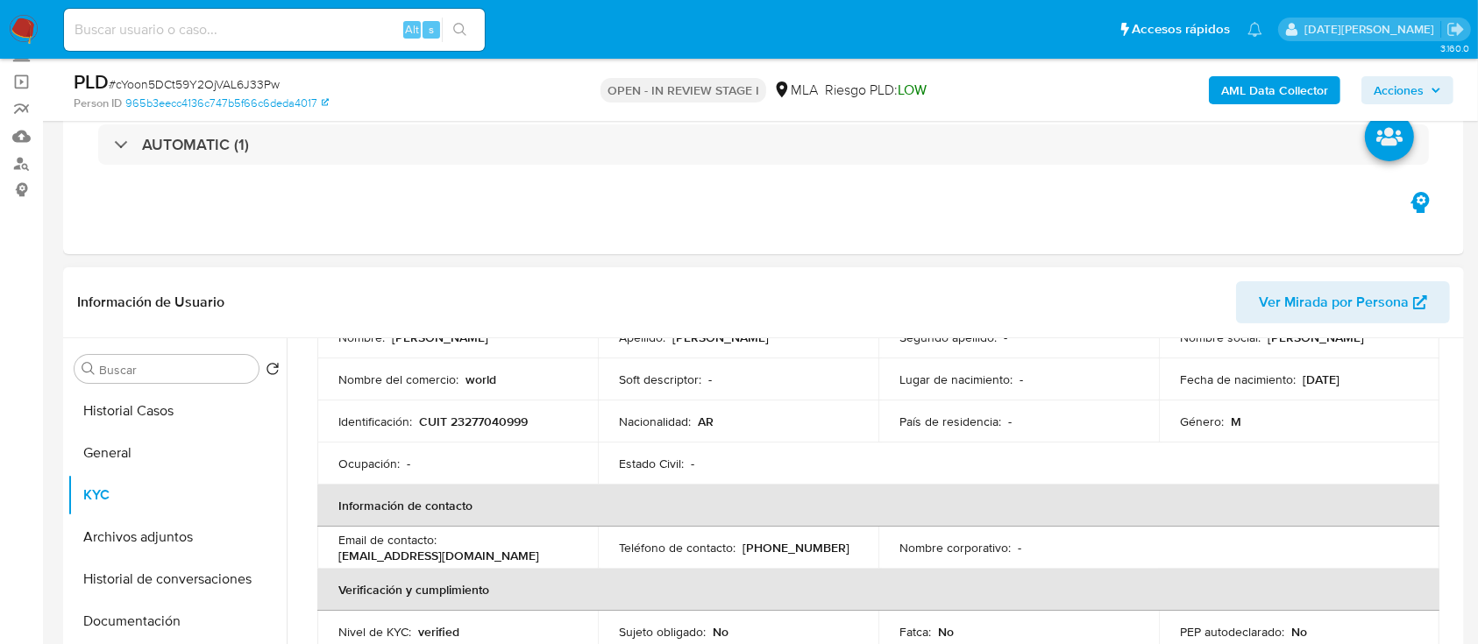
scroll to position [0, 0]
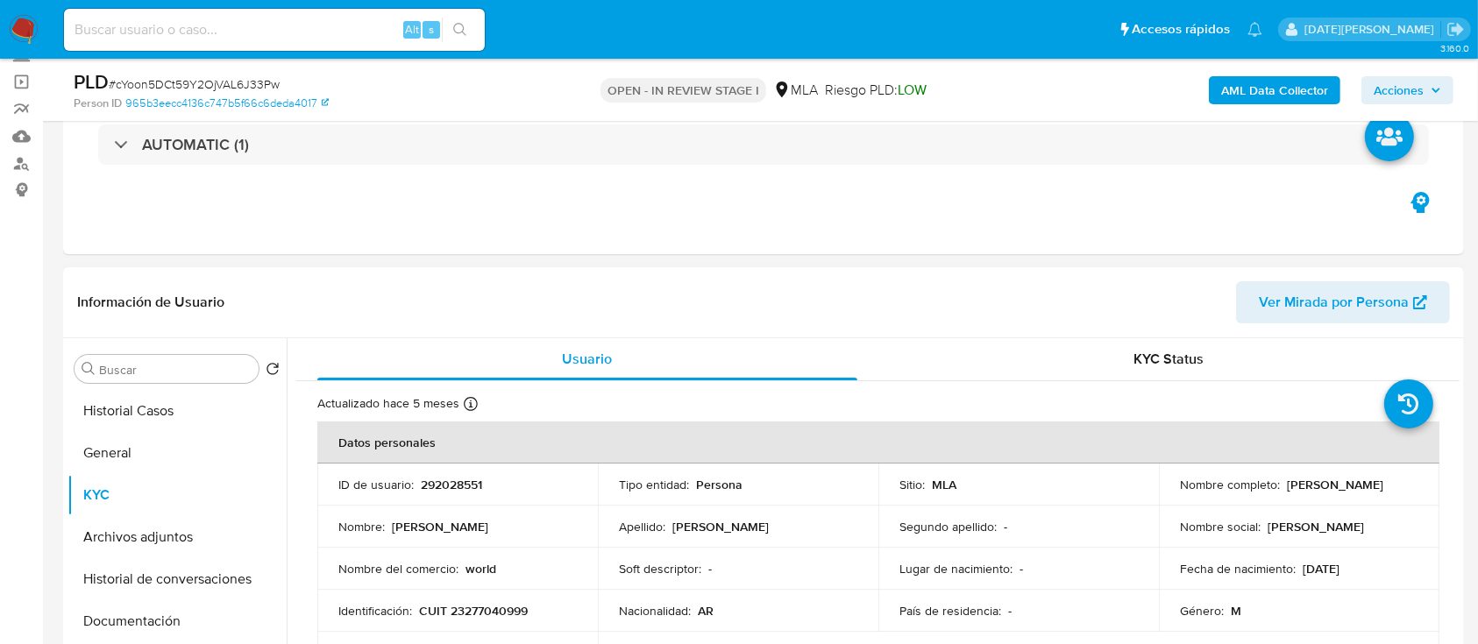
drag, startPoint x: 1176, startPoint y: 493, endPoint x: 1350, endPoint y: 493, distance: 173.5
click at [1350, 493] on div "Nombre completo : Fernando Marcos Halperin" at bounding box center [1299, 485] width 238 height 16
copy p "[PERSON_NAME]"
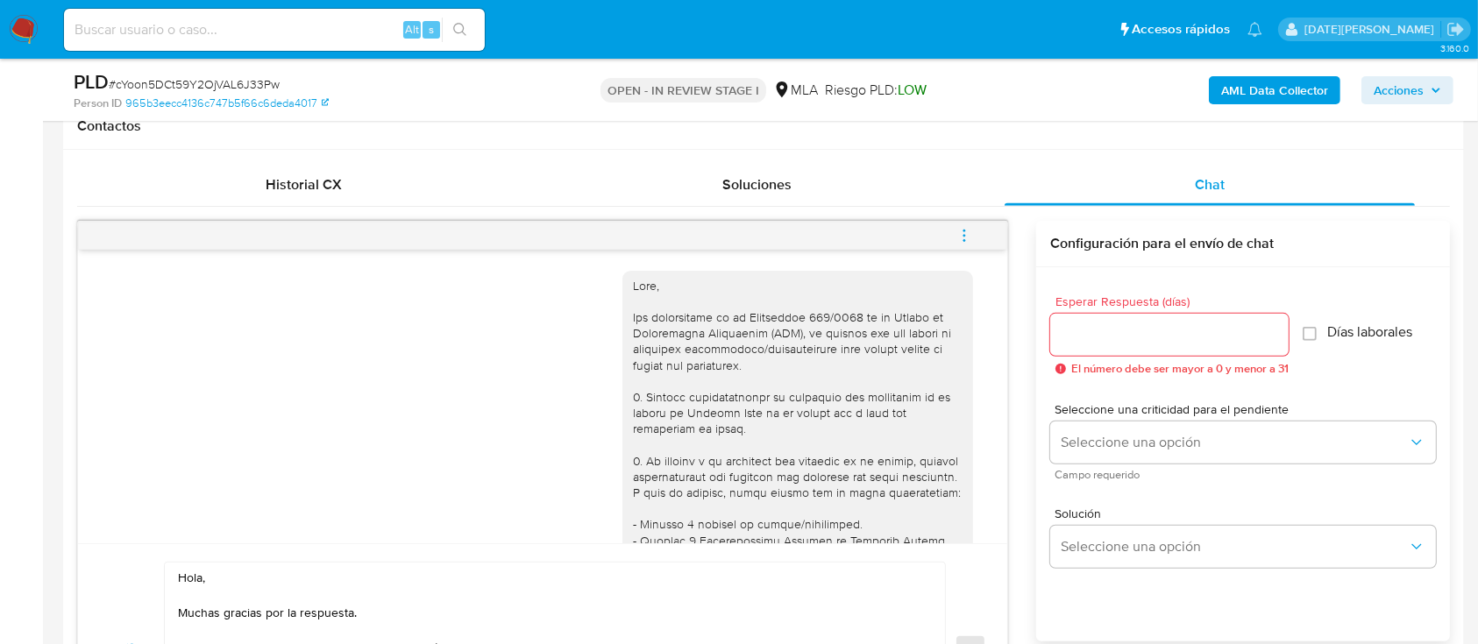
scroll to position [1052, 0]
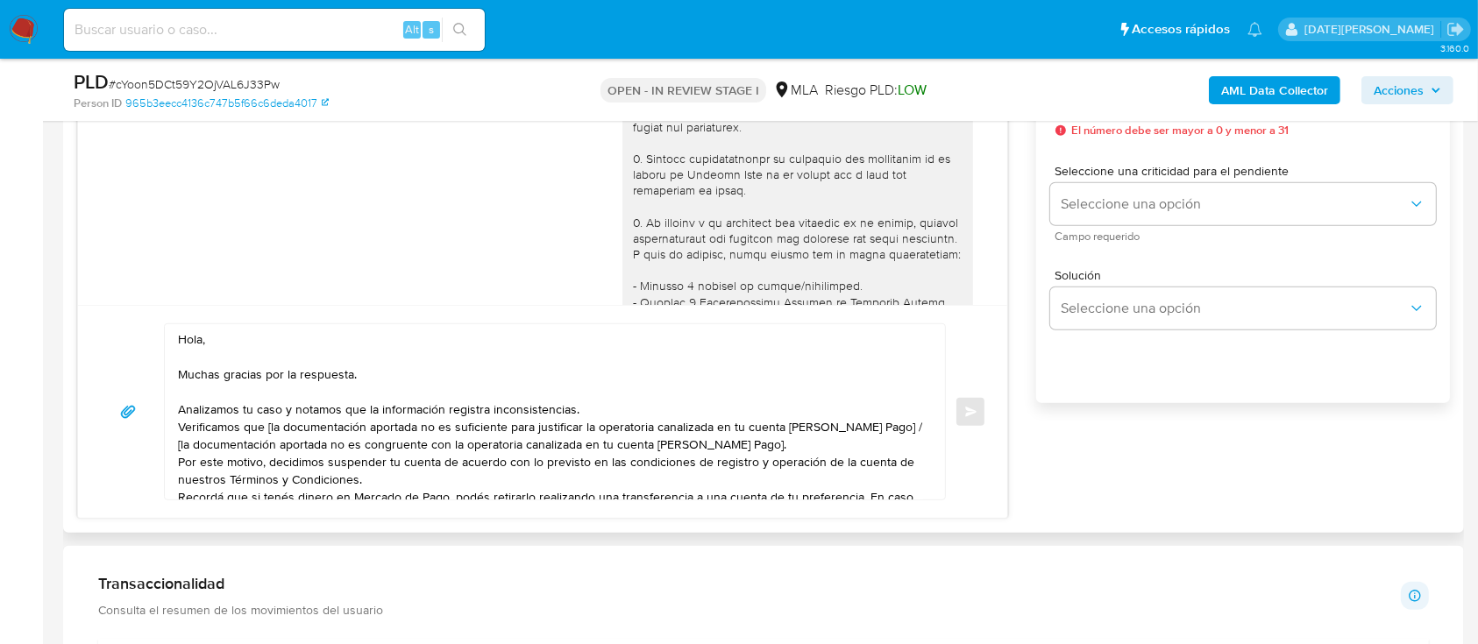
click at [260, 348] on textarea "Hola, Muchas gracias por la respuesta. Analizamos tu caso y notamos que la info…" at bounding box center [550, 411] width 745 height 175
click at [301, 334] on textarea "Hola, Muchas gracias por la respuesta. Analizamos tu caso y notamos que la info…" at bounding box center [550, 411] width 745 height 175
paste textarea "[PERSON_NAME]"
drag, startPoint x: 586, startPoint y: 417, endPoint x: 603, endPoint y: 408, distance: 18.8
click at [588, 417] on textarea "Hola, Fernando Marcos Halperin. Muchas gracias por la respuesta. Analizamos tu …" at bounding box center [550, 411] width 745 height 175
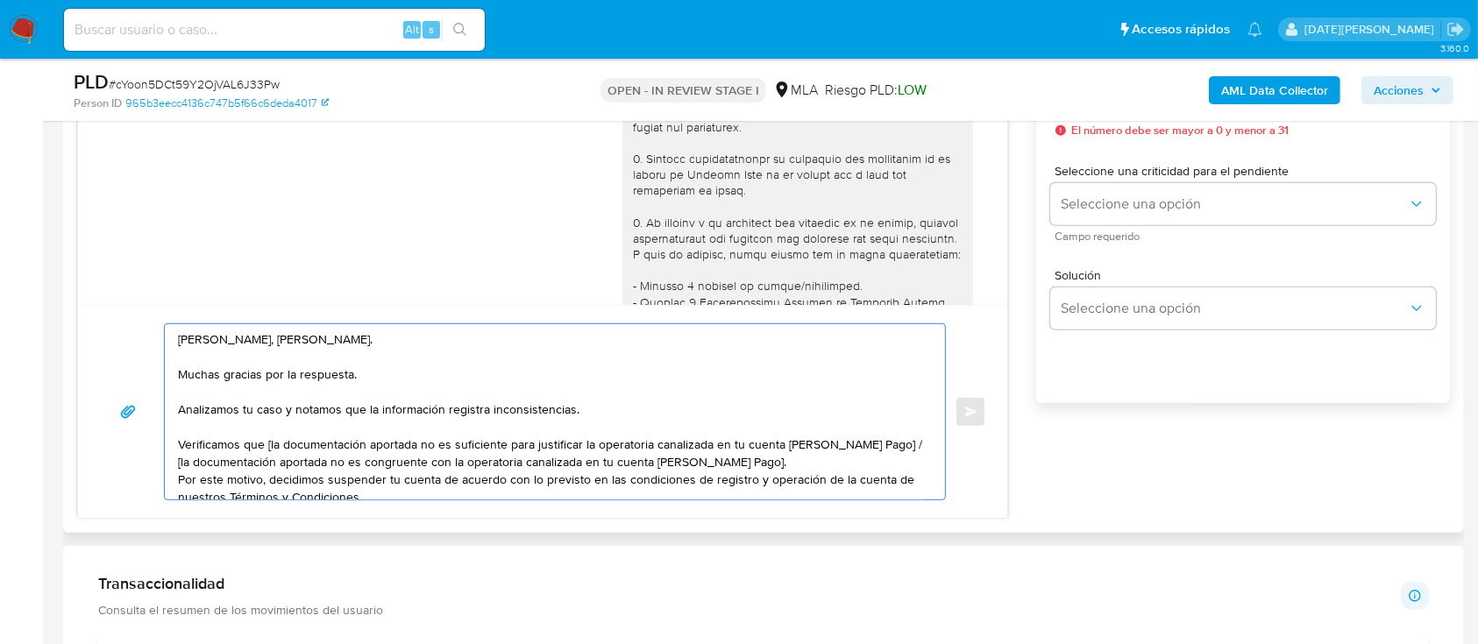
drag, startPoint x: 266, startPoint y: 447, endPoint x: 365, endPoint y: 448, distance: 99.0
click at [365, 448] on textarea "Hola, Fernando Marcos Halperin. Muchas gracias por la respuesta. Analizamos tu …" at bounding box center [550, 411] width 745 height 175
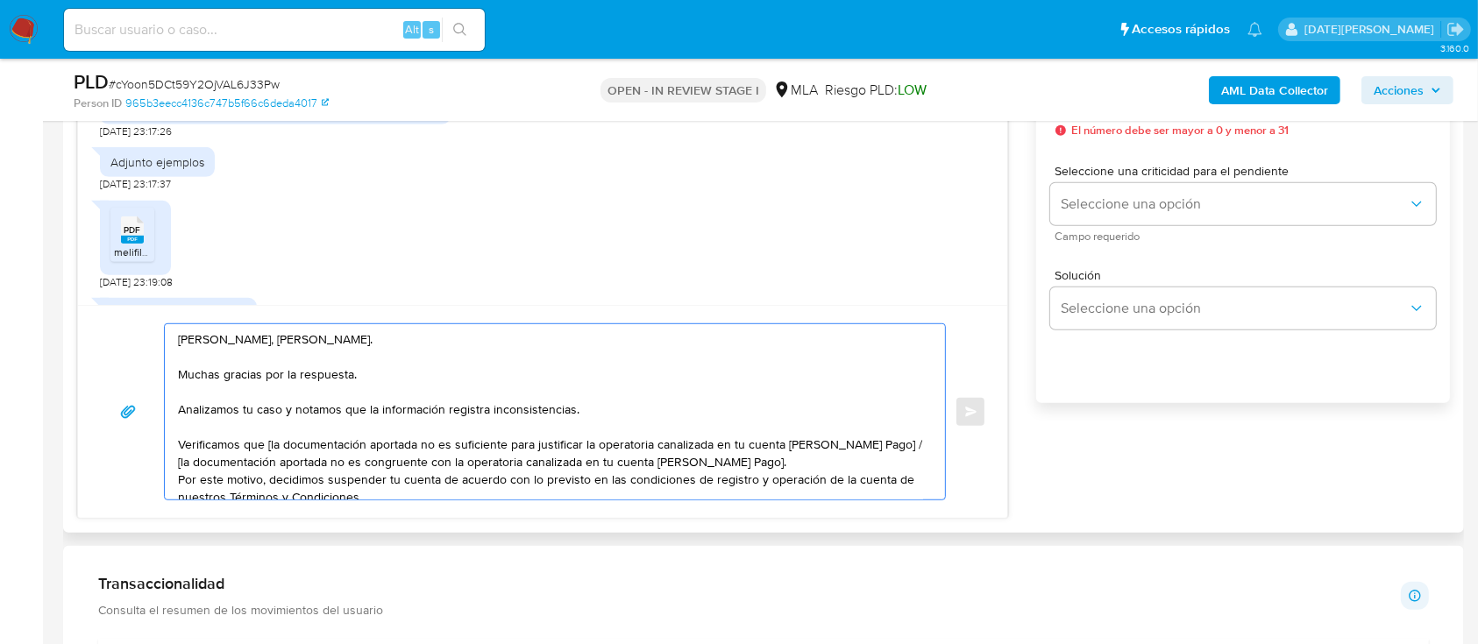
click at [321, 453] on textarea "Hola, Fernando Marcos Halperin. Muchas gracias por la respuesta. Analizamos tu …" at bounding box center [550, 411] width 745 height 175
click at [269, 441] on textarea "Hola, Fernando Marcos Halperin. Muchas gracias por la respuesta. Analizamos tu …" at bounding box center [550, 411] width 745 height 175
drag, startPoint x: 876, startPoint y: 445, endPoint x: 897, endPoint y: 458, distance: 25.6
click at [897, 458] on textarea "Hola, Fernando Marcos Halperin. Muchas gracias por la respuesta. Analizamos tu …" at bounding box center [550, 411] width 745 height 175
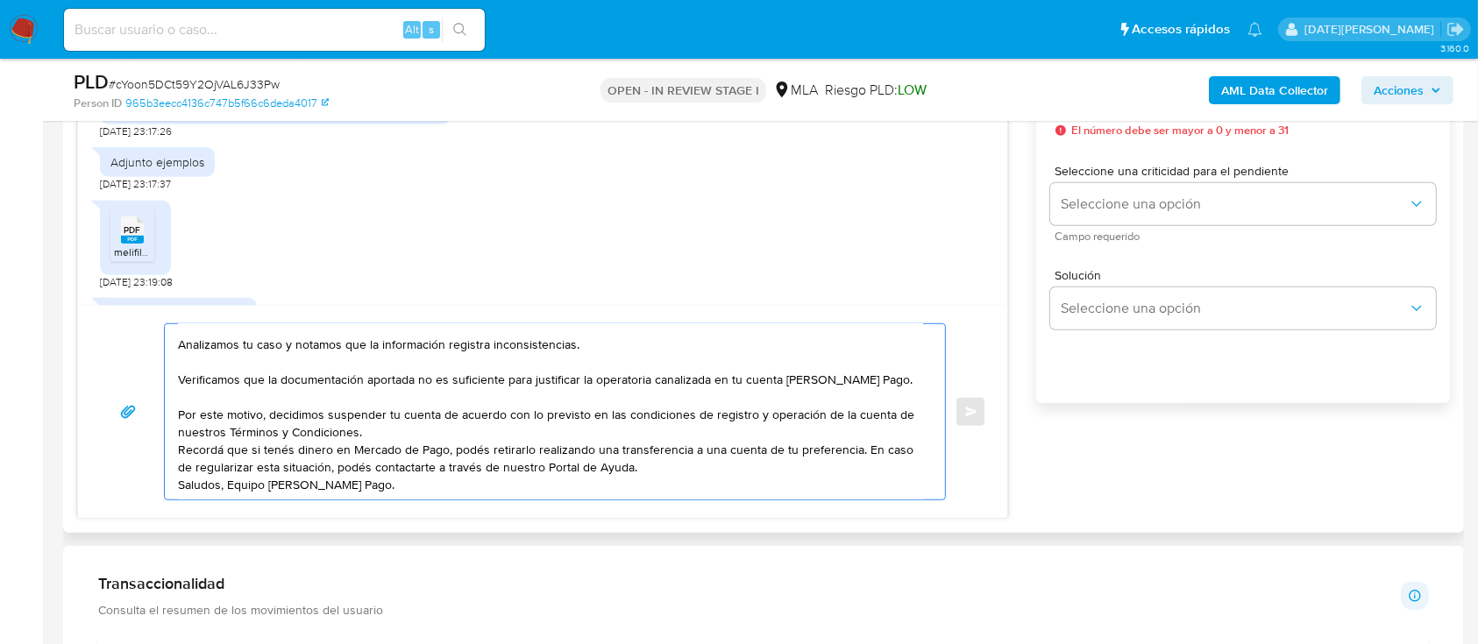
scroll to position [117, 0]
click at [778, 382] on textarea "Hola, Fernando Marcos Halperin. Muchas gracias por la respuesta. Analizamos tu …" at bounding box center [550, 411] width 745 height 175
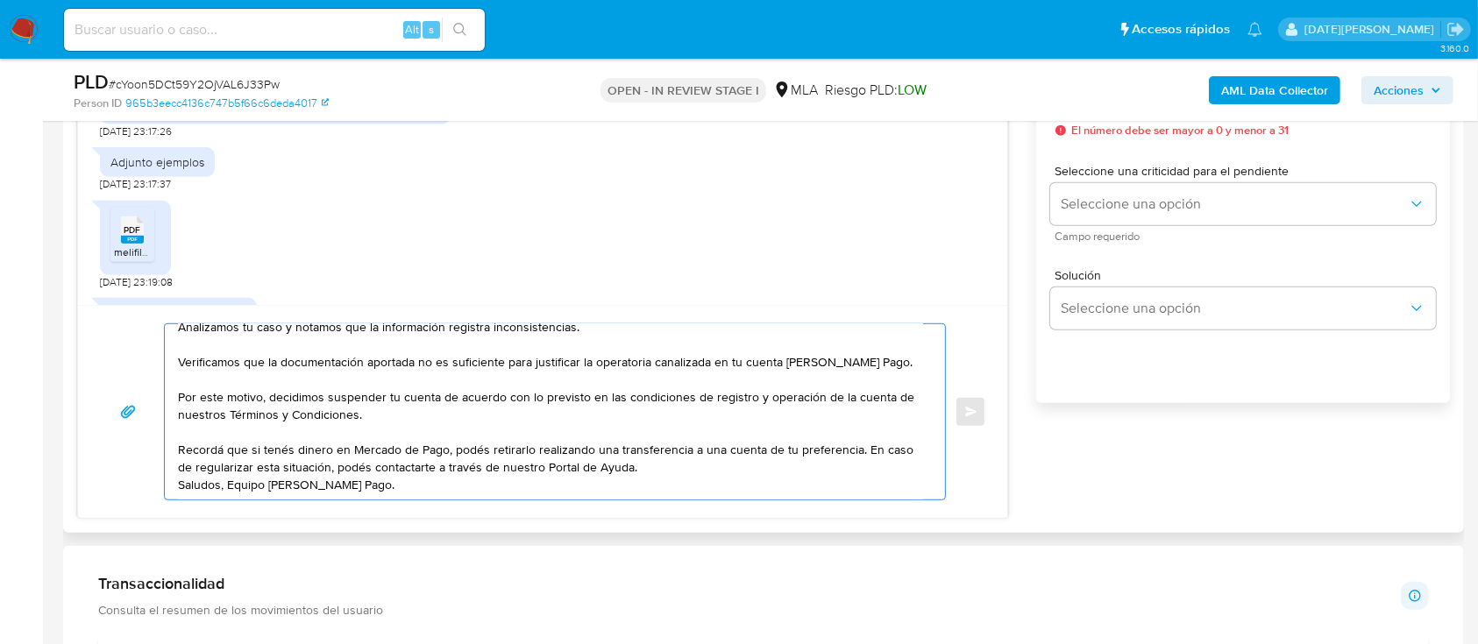
scroll to position [141, 0]
click at [654, 407] on textarea "Hola, Fernando Marcos Halperin. Muchas gracias por la respuesta. Analizamos tu …" at bounding box center [550, 411] width 745 height 175
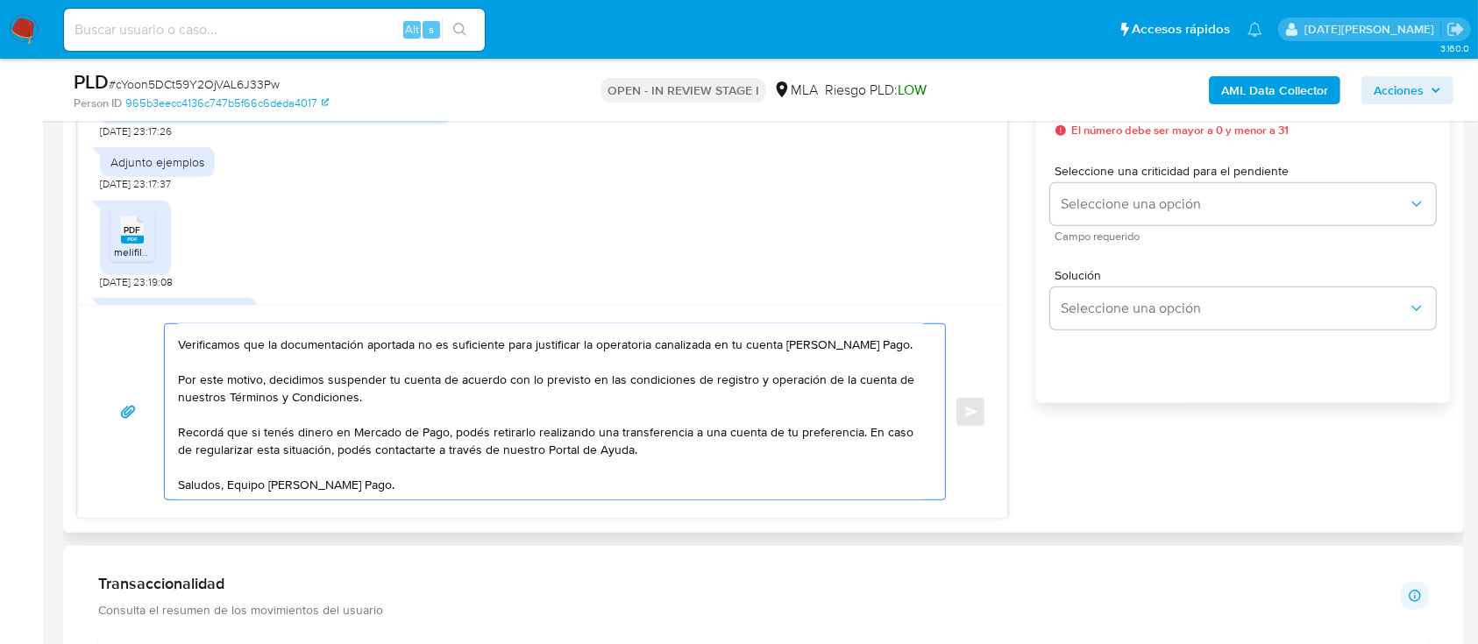
scroll to position [934, 0]
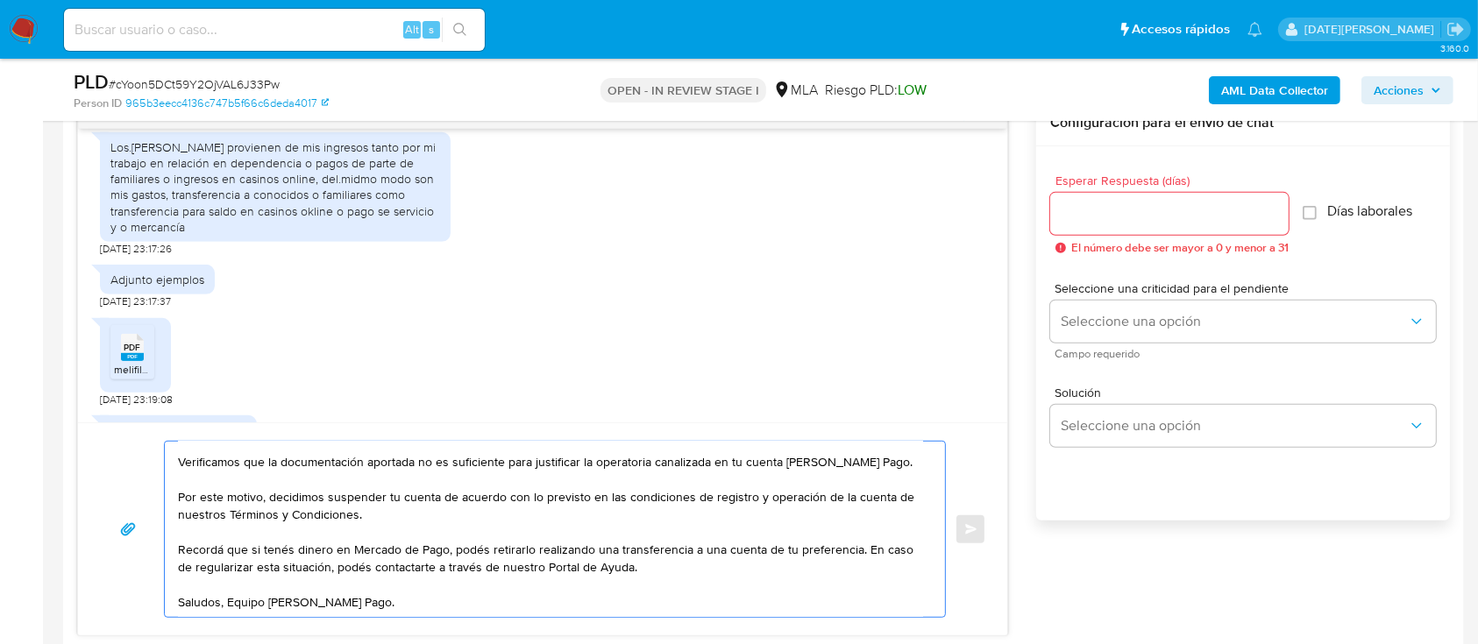
type textarea "[PERSON_NAME], [PERSON_NAME]. Muchas gracias por la respuesta. Analizamos tu ca…"
click at [1109, 206] on input "Esperar Respuesta (días)" at bounding box center [1169, 213] width 238 height 23
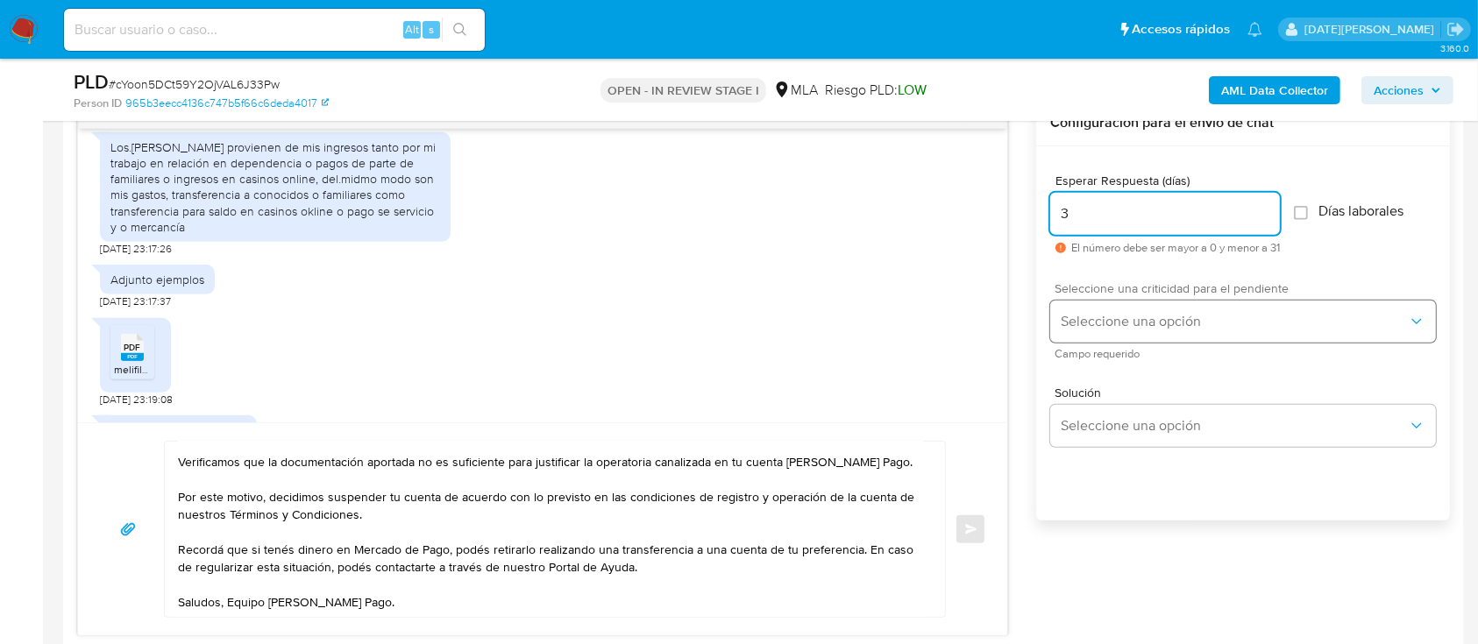
type input "3"
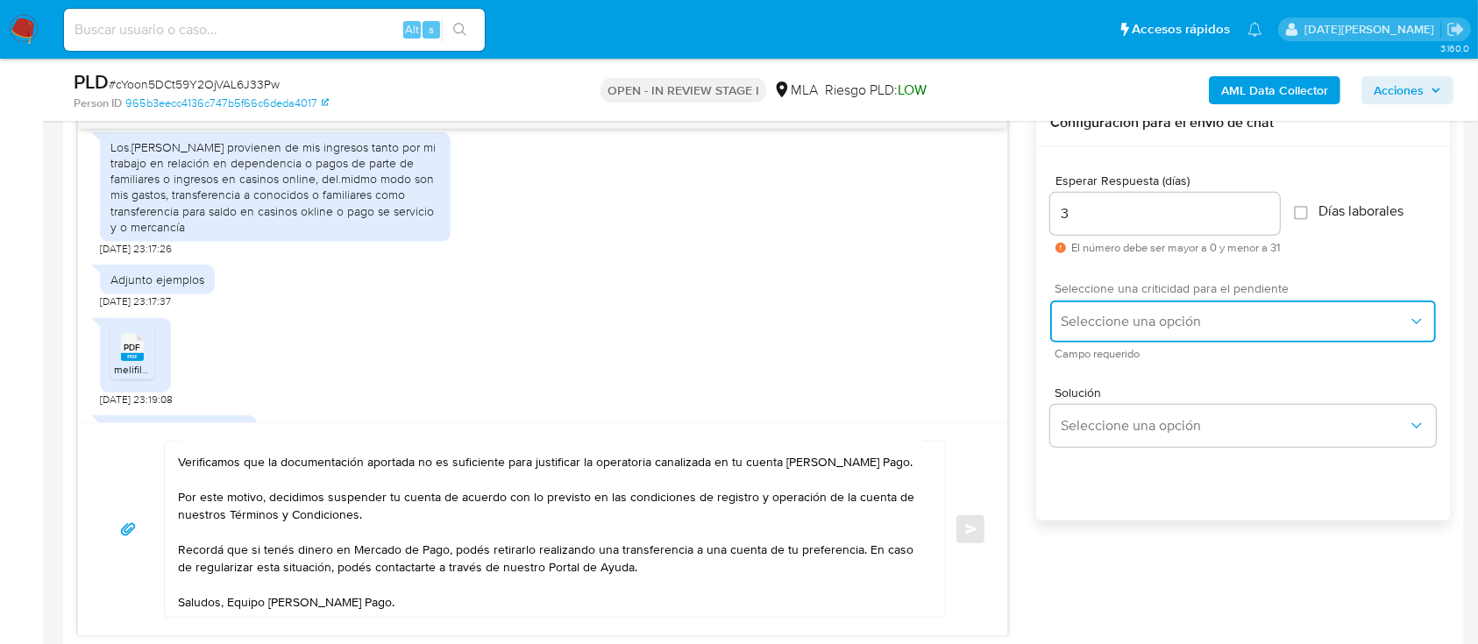
click at [1164, 308] on button "Seleccione una opción" at bounding box center [1243, 322] width 386 height 42
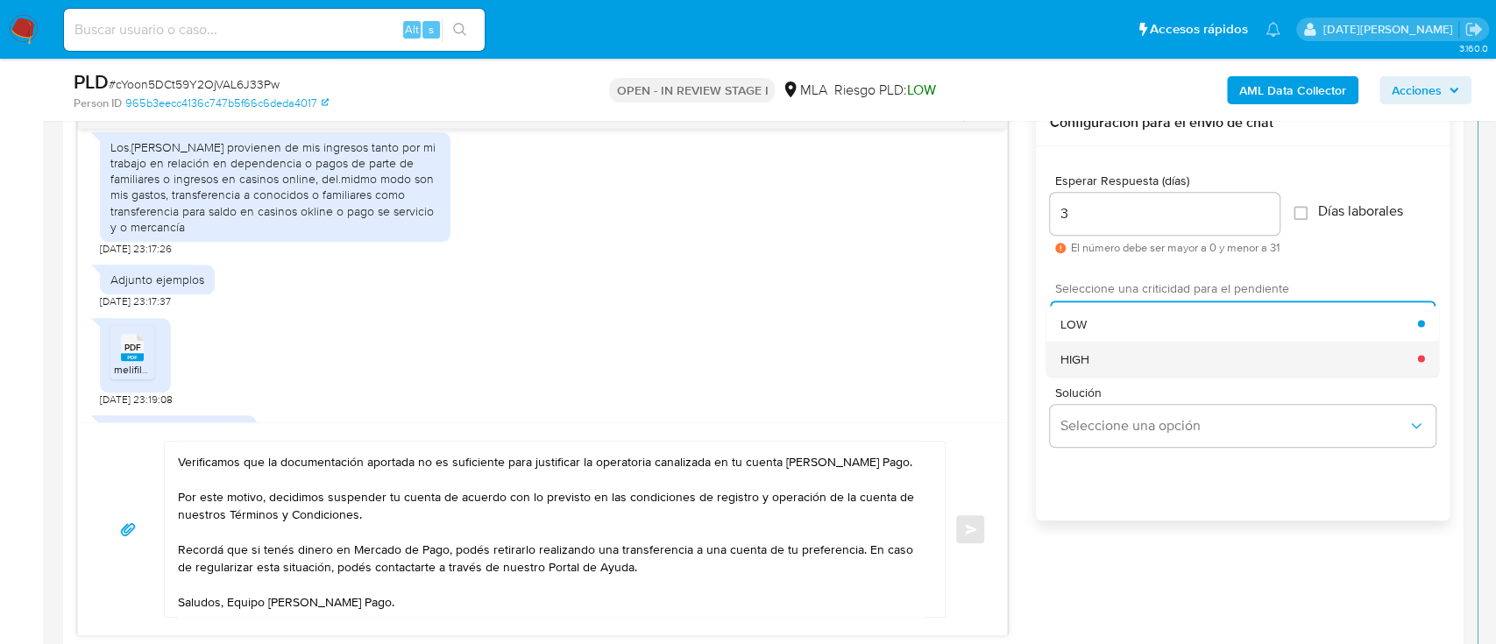
click at [1129, 354] on div "HIGH" at bounding box center [1239, 358] width 358 height 35
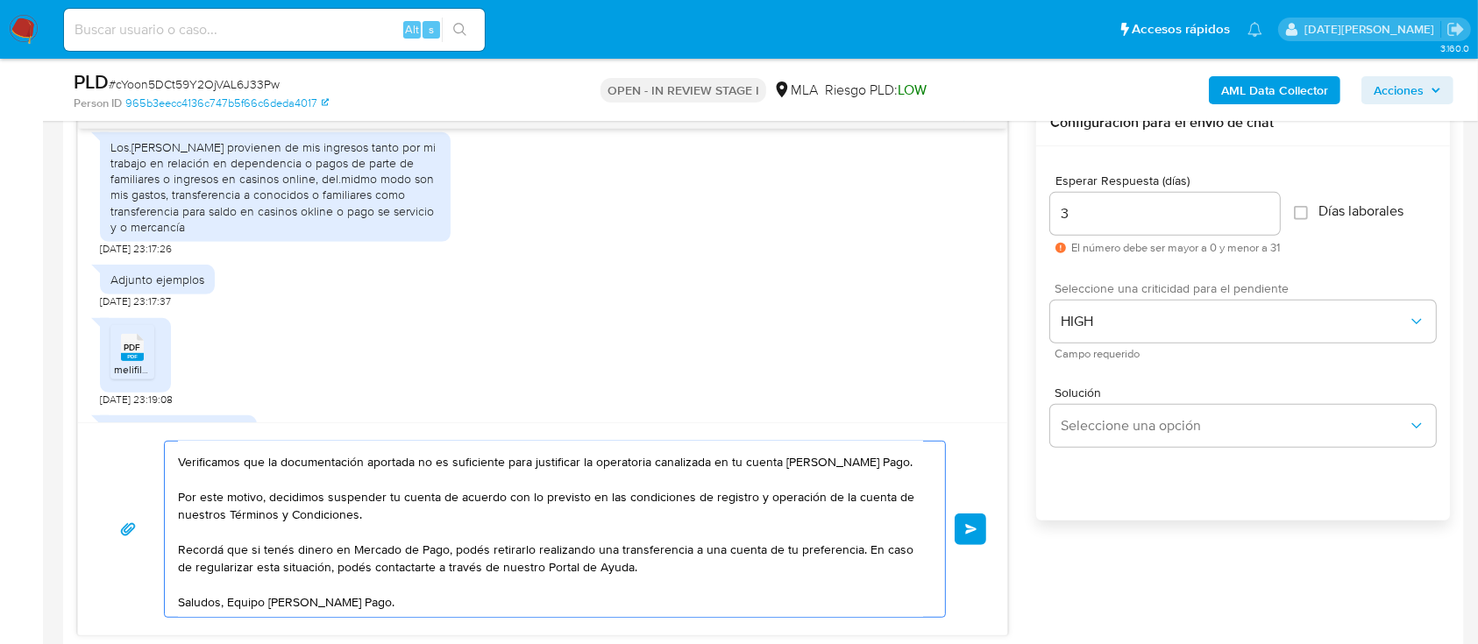
scroll to position [160, 0]
click at [1094, 221] on input "3" at bounding box center [1165, 213] width 230 height 23
type input "0"
click at [967, 529] on span "Enviar" at bounding box center [971, 529] width 12 height 11
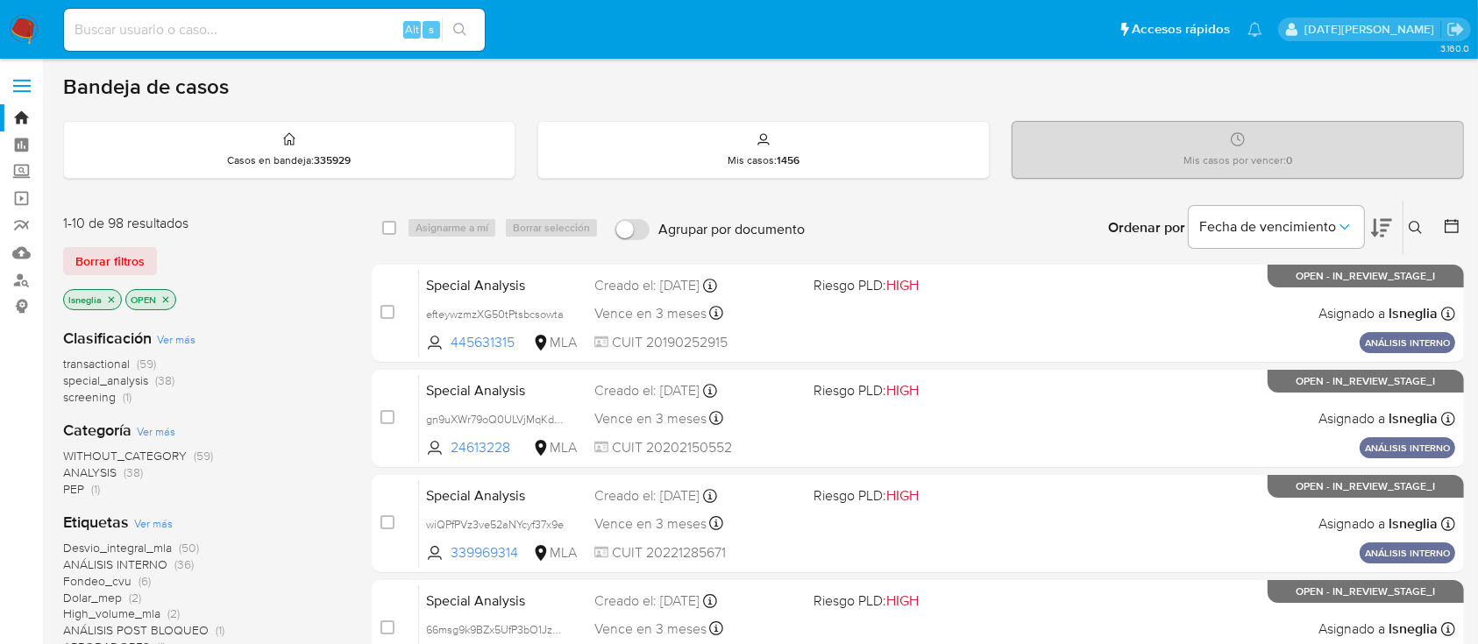
click at [1414, 226] on icon at bounding box center [1415, 228] width 14 height 14
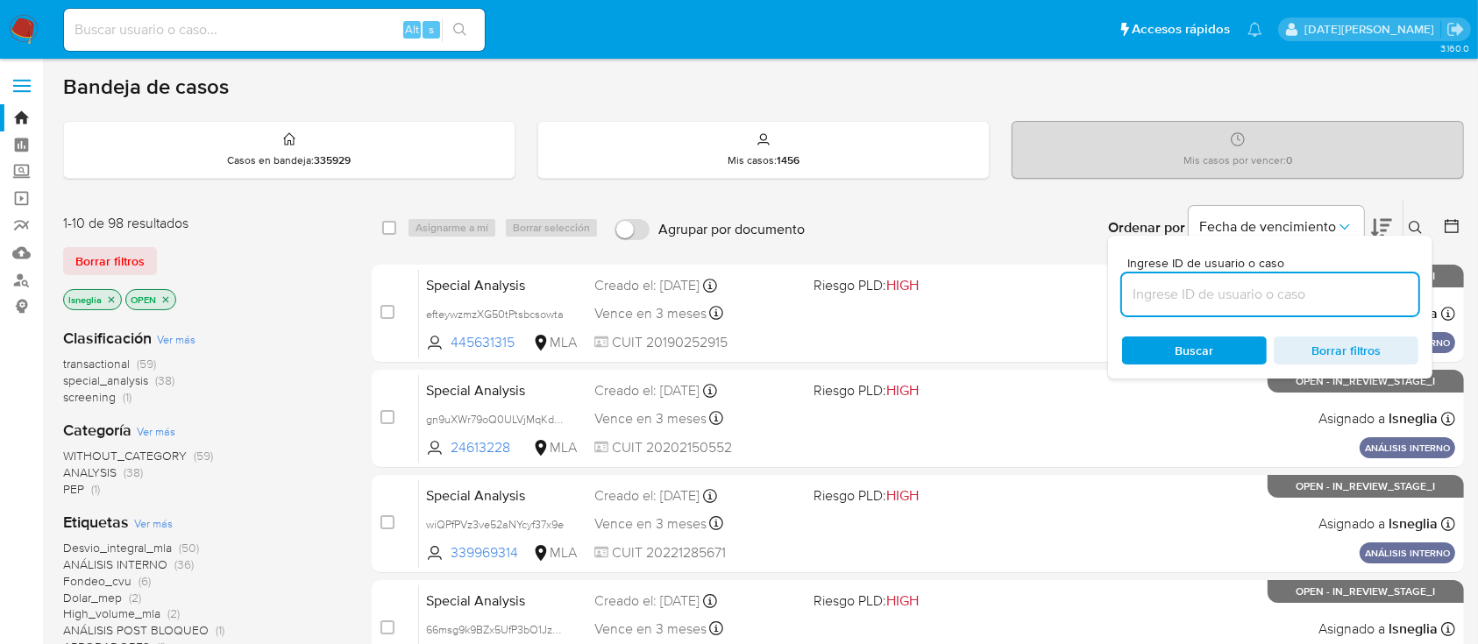
click at [1230, 295] on input at bounding box center [1270, 294] width 296 height 23
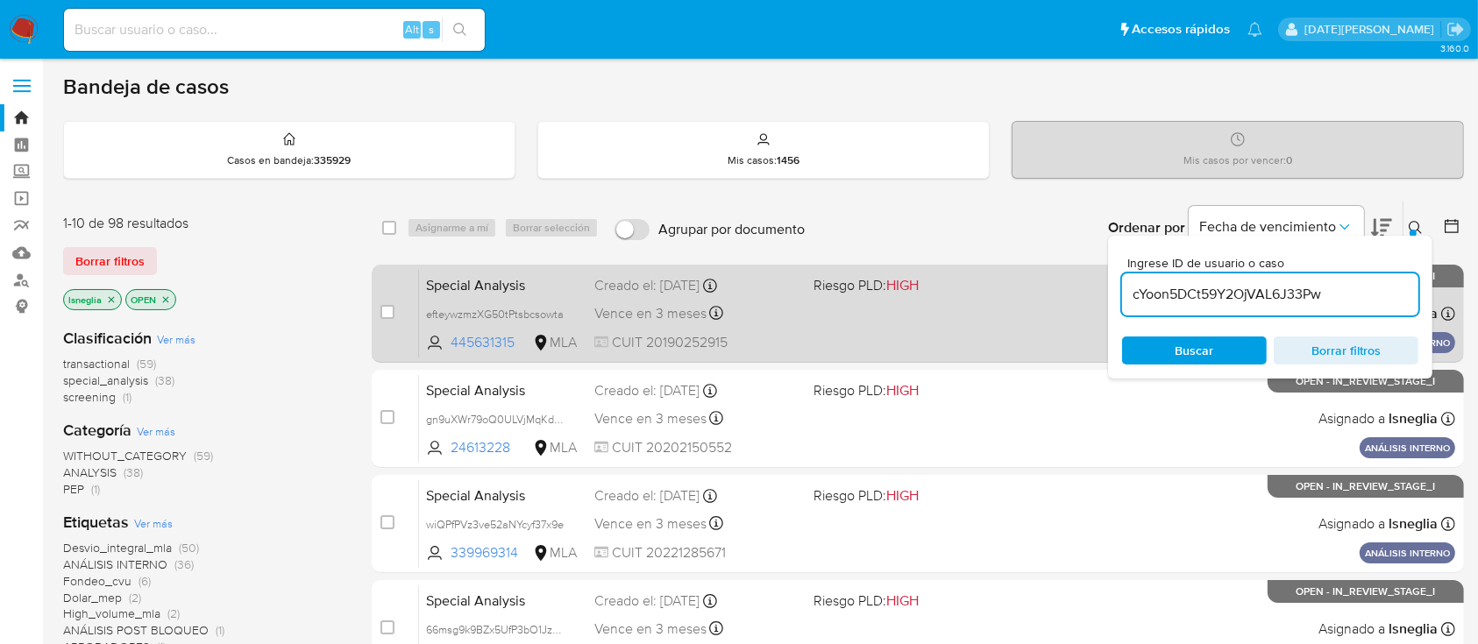
type input "cYoon5DCt59Y2OjVAL6J33Pw"
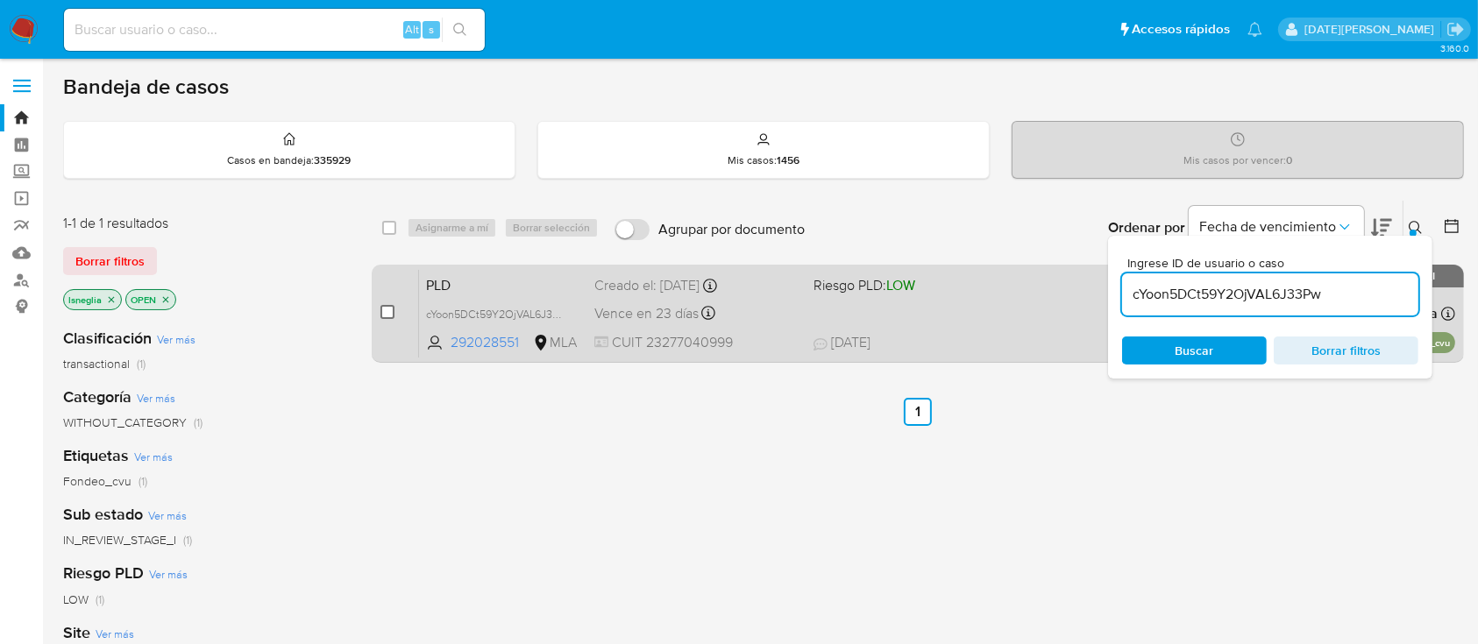
click at [389, 307] on input "checkbox" at bounding box center [387, 312] width 14 height 14
checkbox input "true"
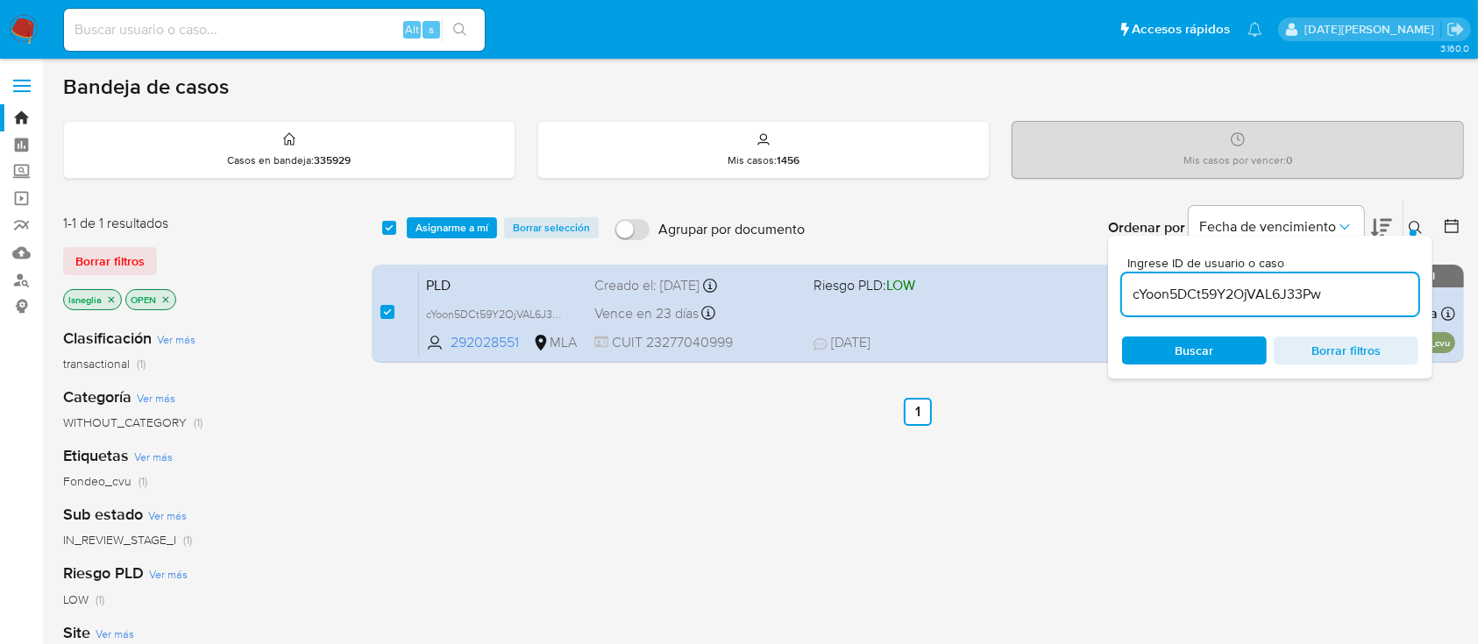
click at [1419, 222] on icon at bounding box center [1415, 228] width 14 height 14
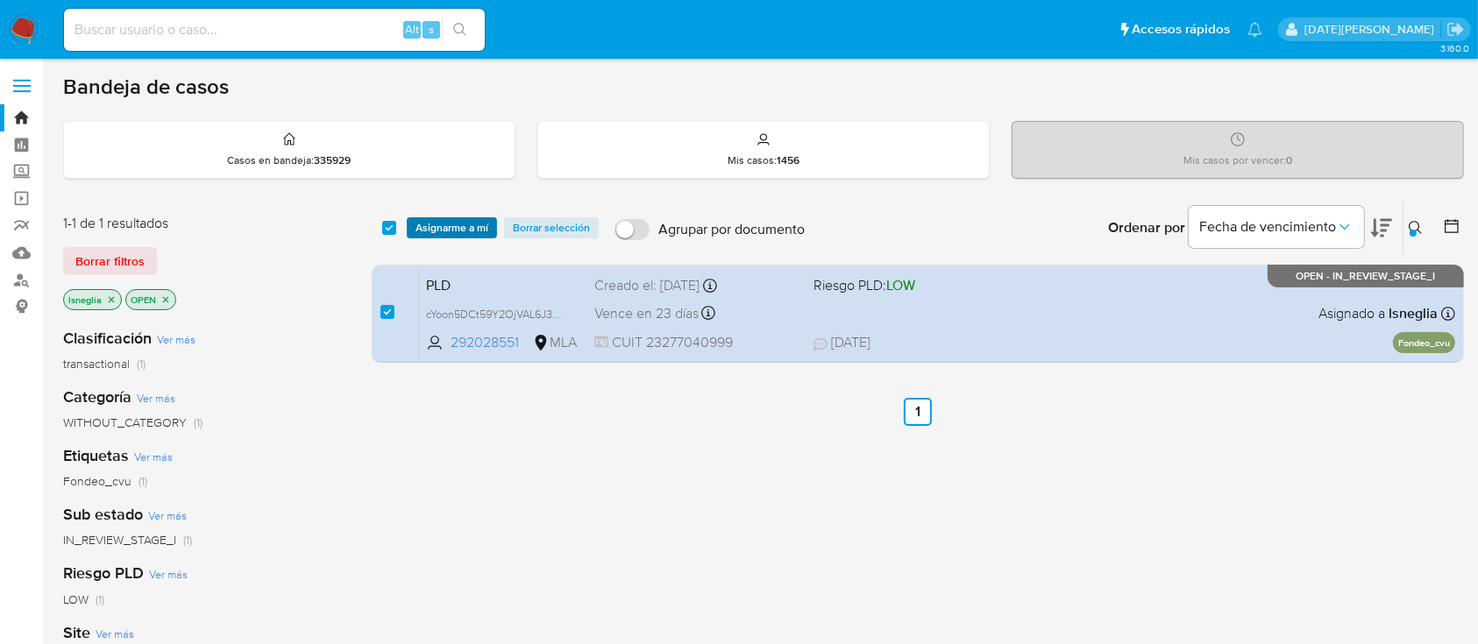
click at [465, 232] on span "Asignarme a mí" at bounding box center [451, 228] width 73 height 18
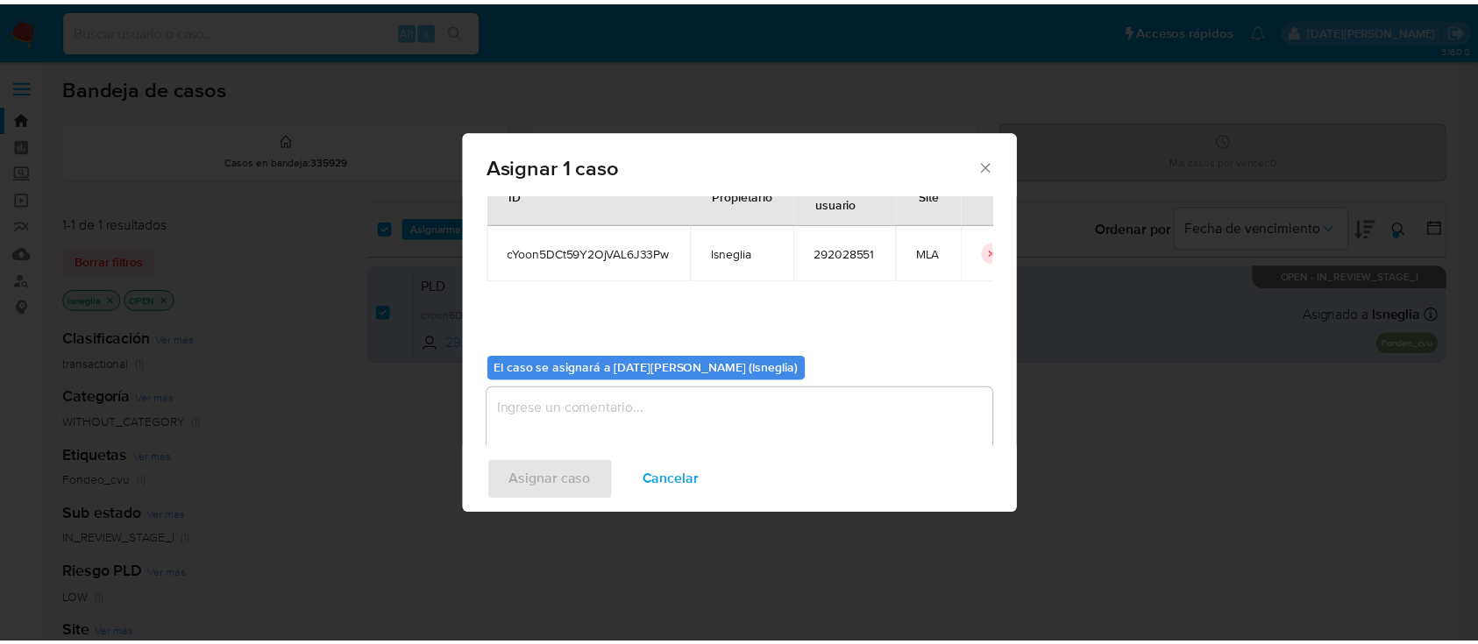
scroll to position [89, 0]
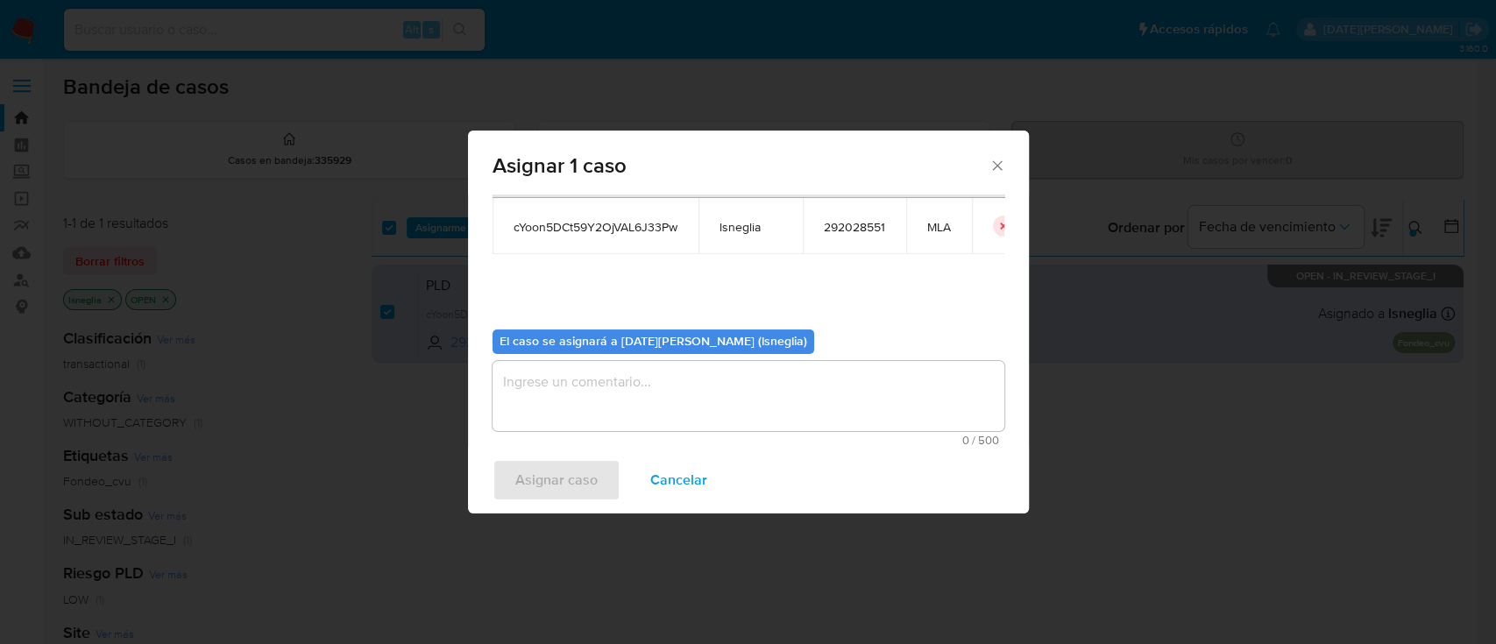
click at [748, 376] on textarea "assign-modal" at bounding box center [749, 396] width 512 height 70
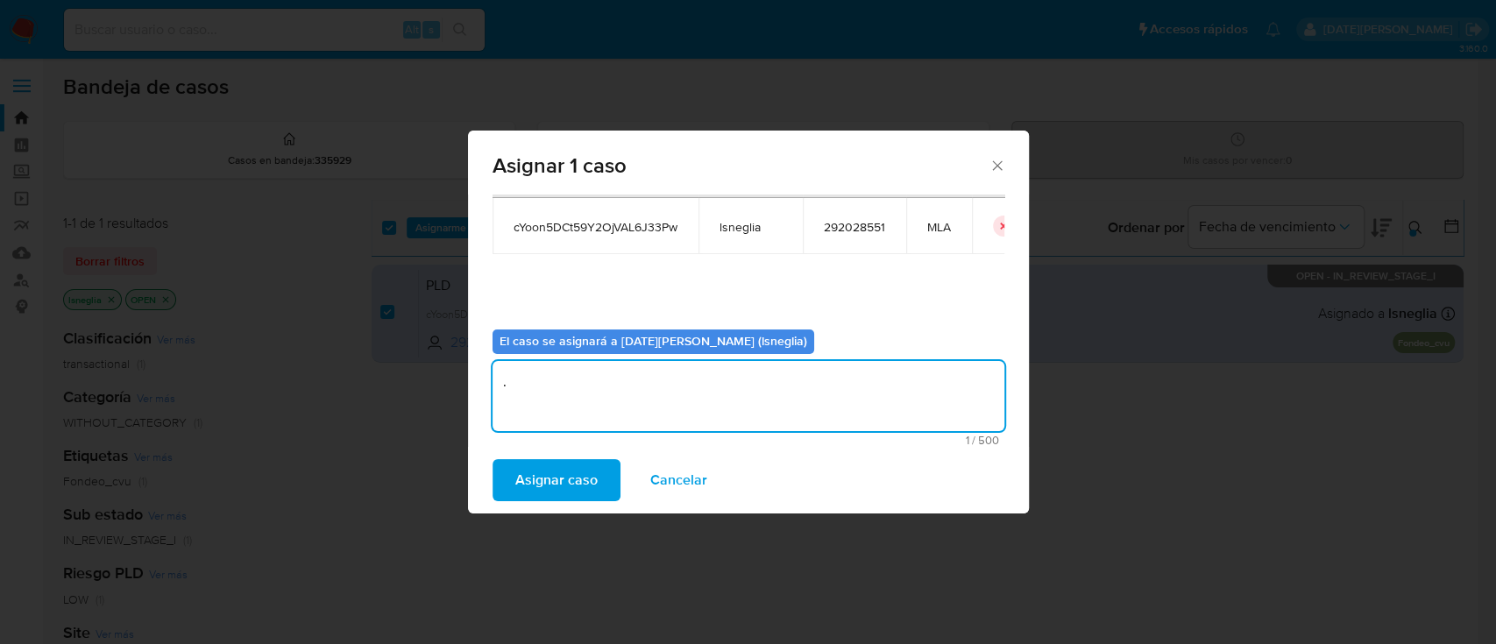
type textarea "."
click at [575, 482] on span "Asignar caso" at bounding box center [556, 480] width 82 height 39
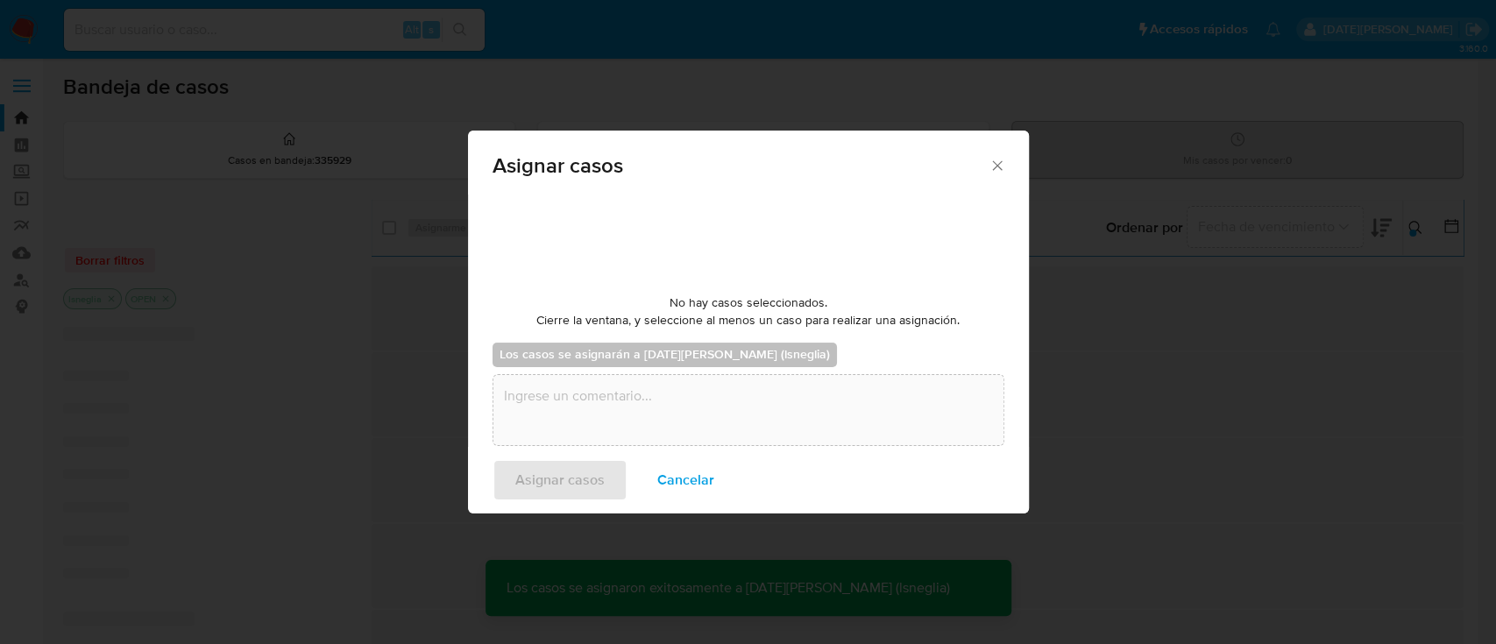
checkbox input "false"
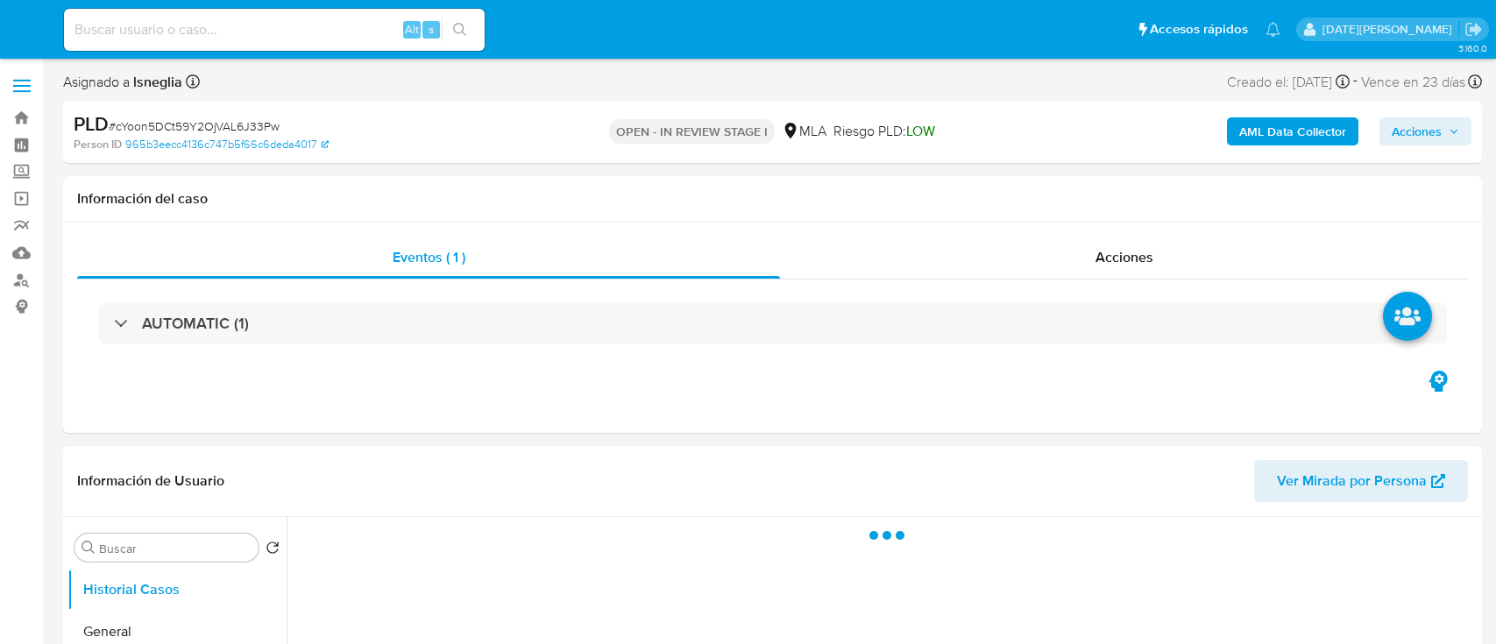
select select "10"
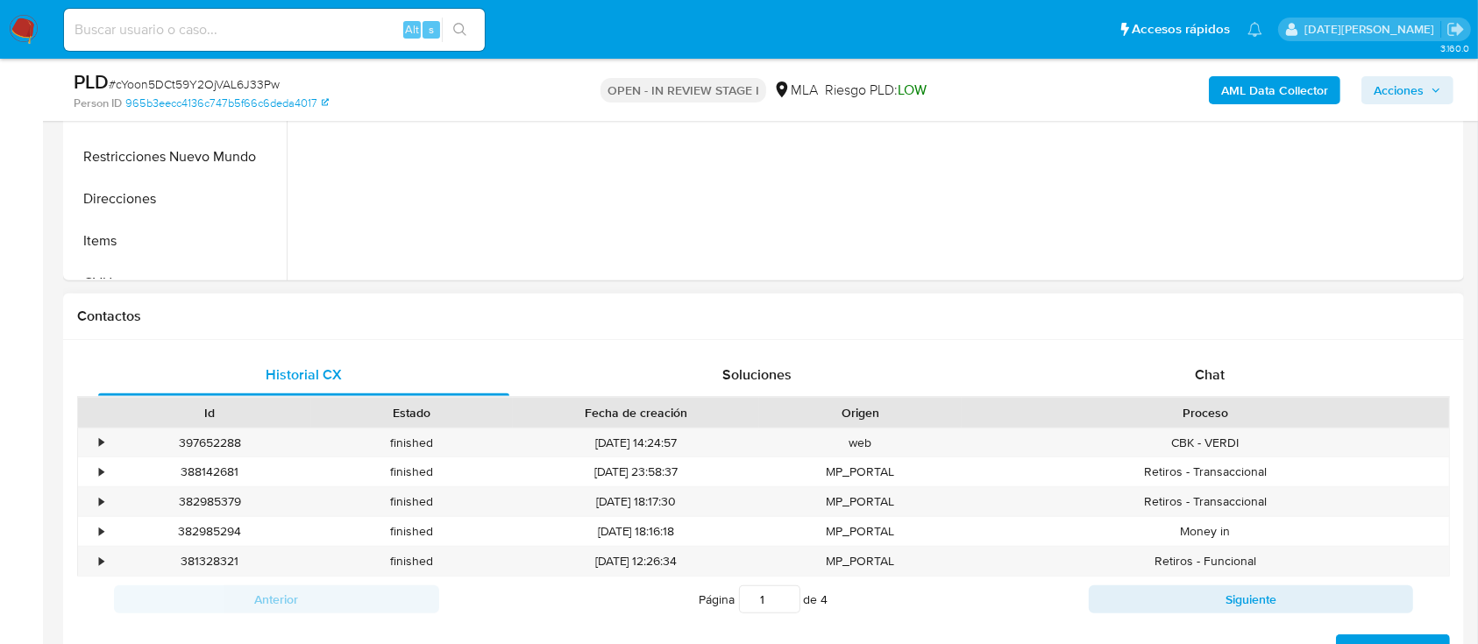
scroll to position [701, 0]
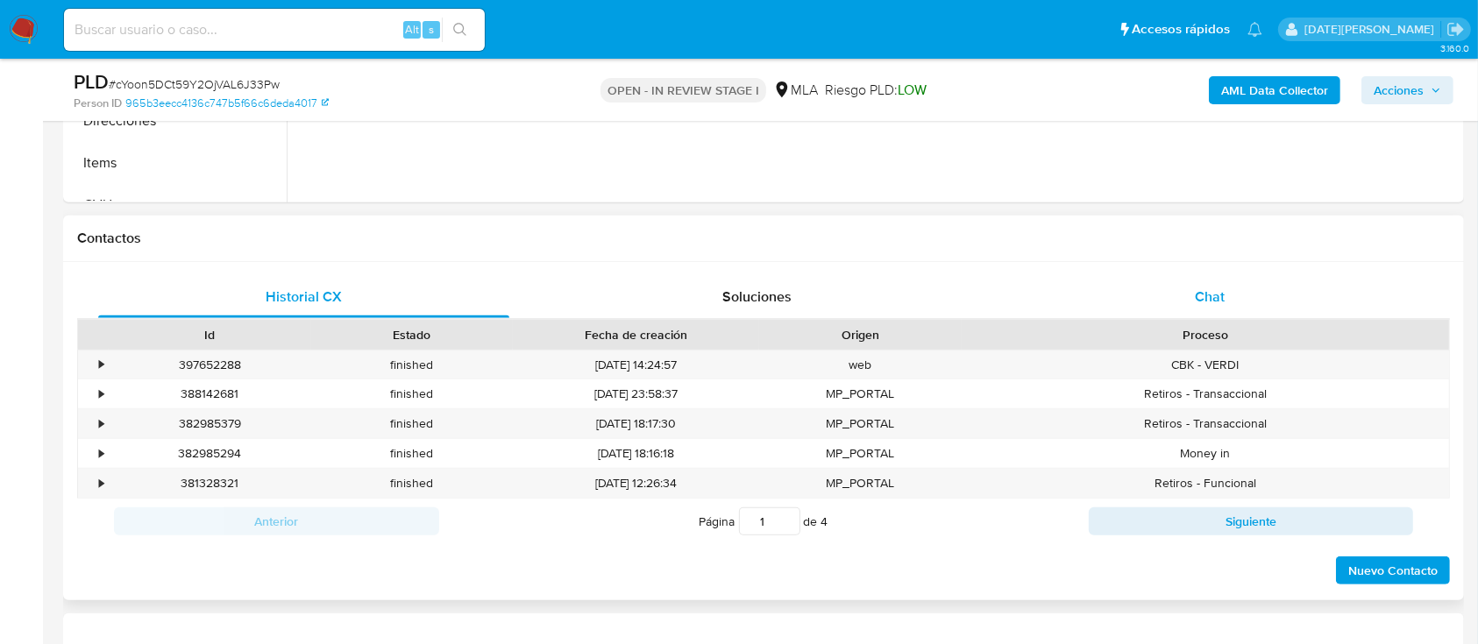
click at [1217, 303] on span "Chat" at bounding box center [1210, 297] width 30 height 20
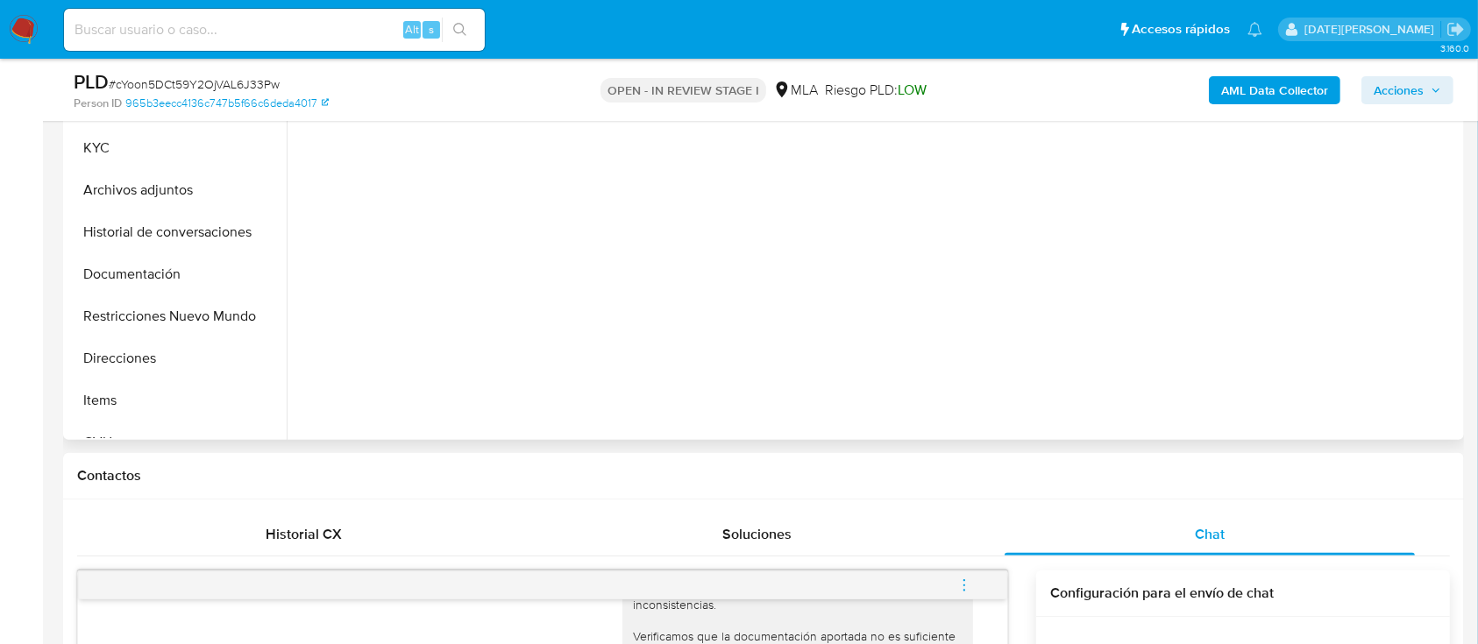
scroll to position [233, 0]
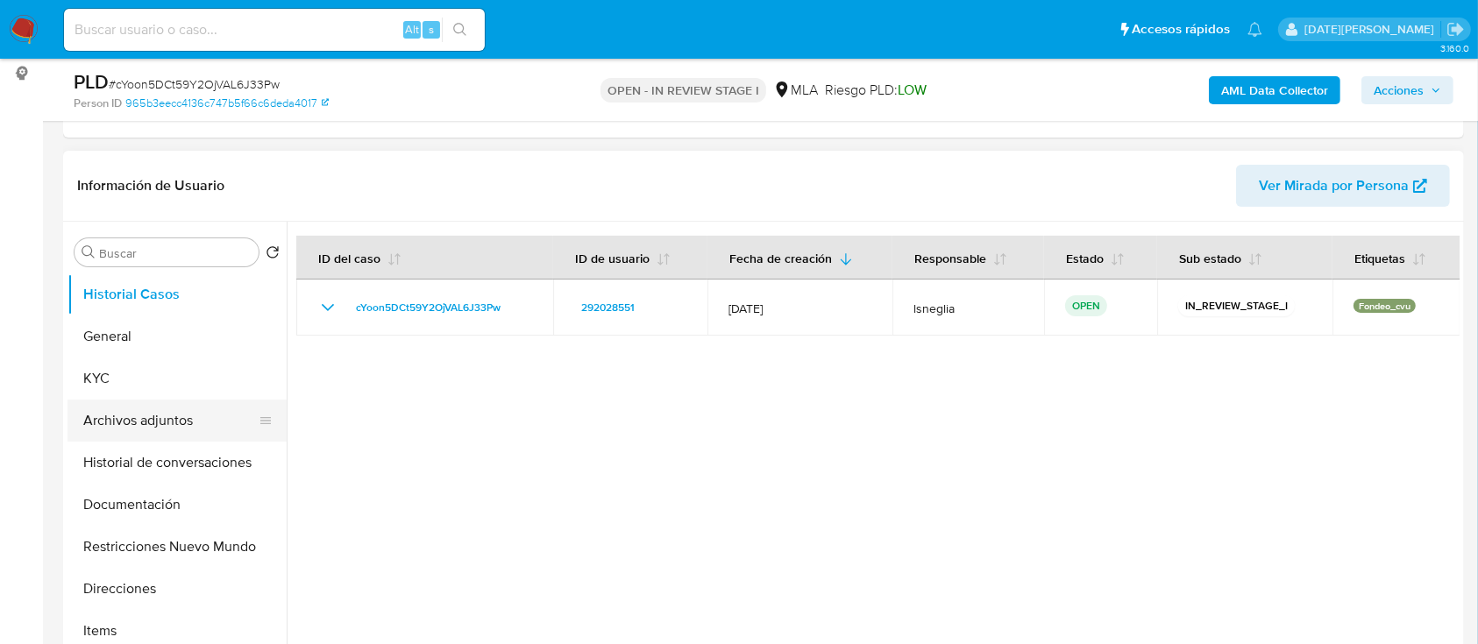
click at [162, 403] on button "Archivos adjuntos" at bounding box center [169, 421] width 205 height 42
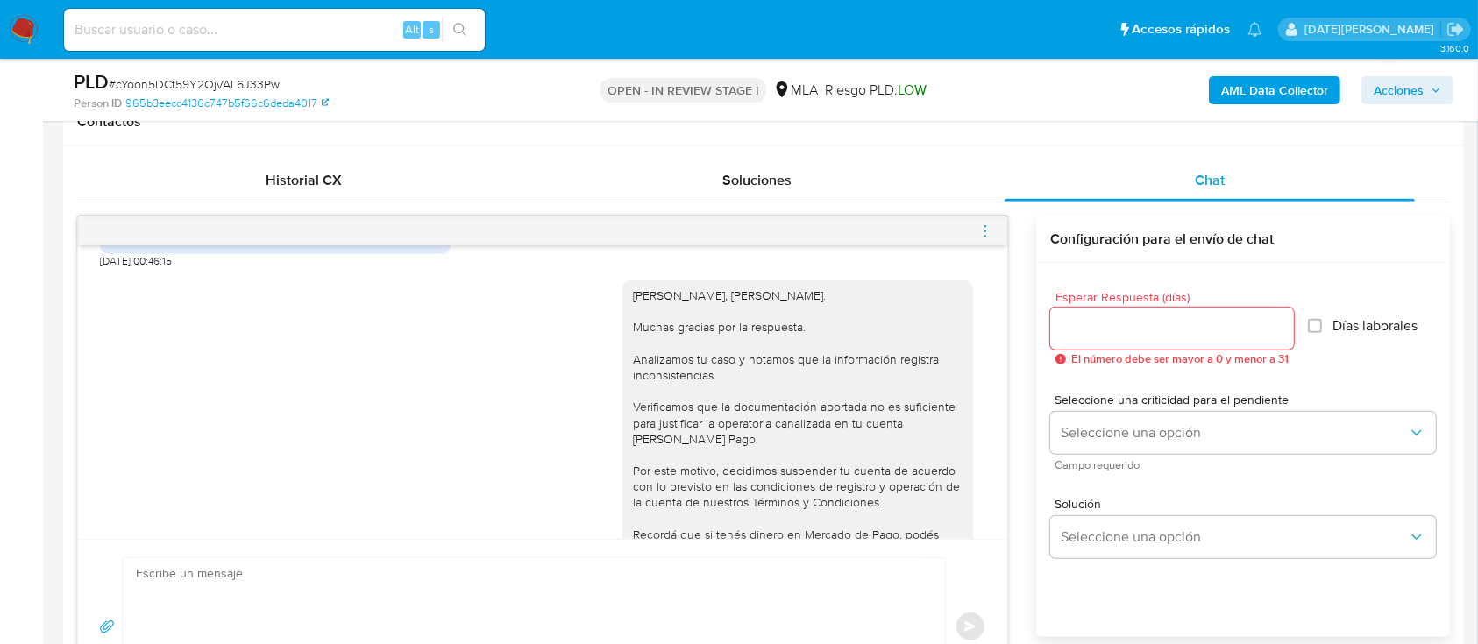
scroll to position [2062, 0]
click at [985, 226] on icon "menu-action" at bounding box center [985, 231] width 16 height 16
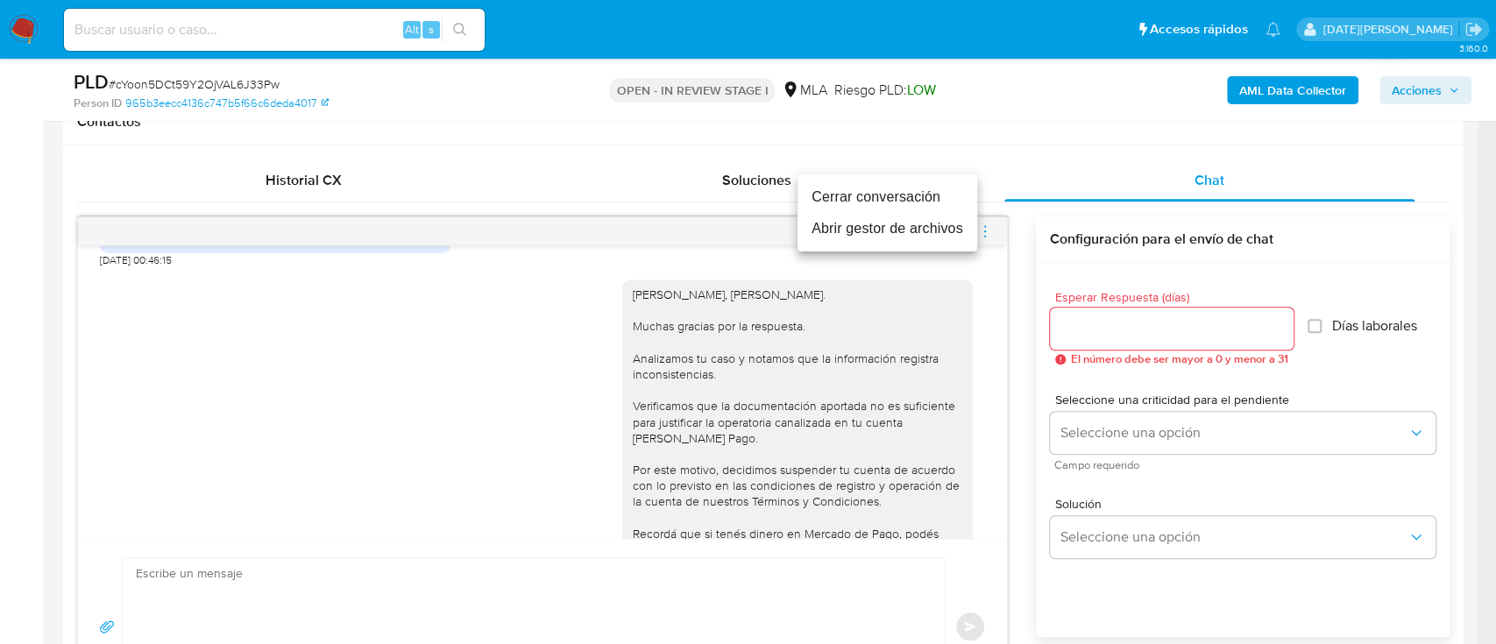
click at [916, 195] on li "Cerrar conversación" at bounding box center [888, 197] width 180 height 32
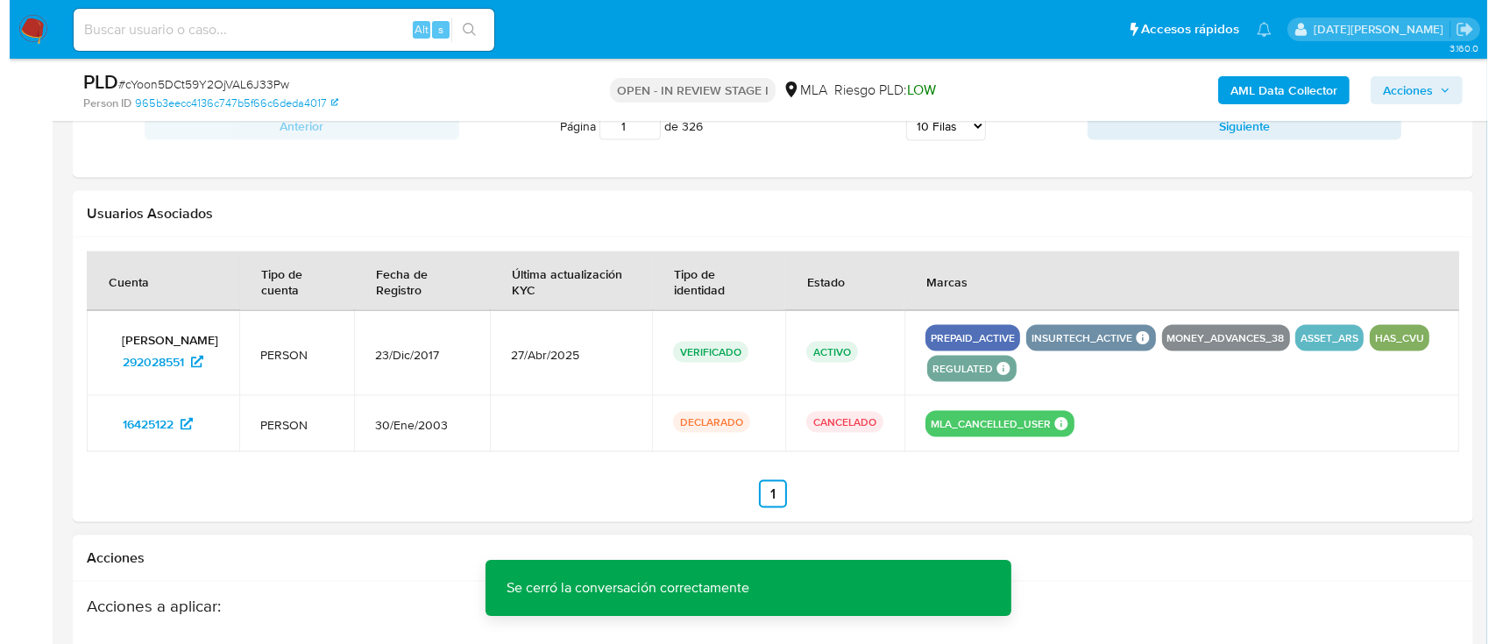
scroll to position [2687, 0]
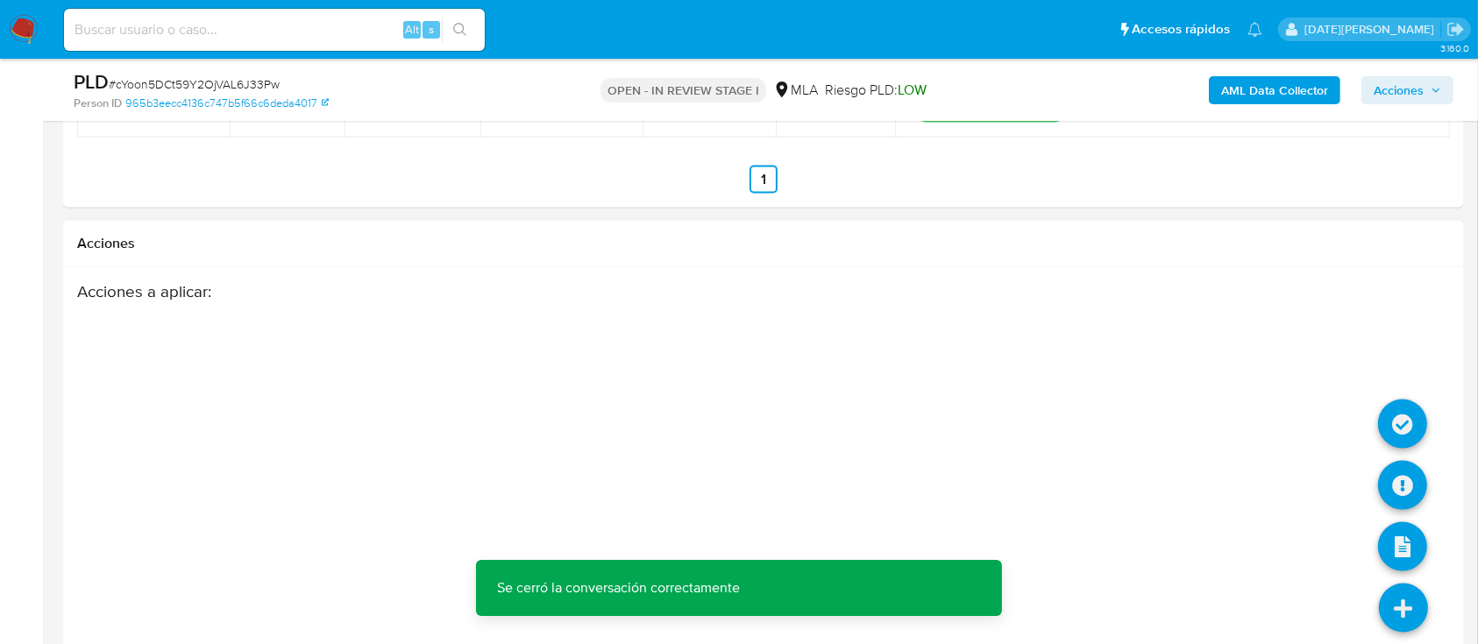
click at [1411, 592] on icon at bounding box center [1403, 608] width 49 height 49
click at [1408, 480] on icon at bounding box center [1402, 485] width 49 height 49
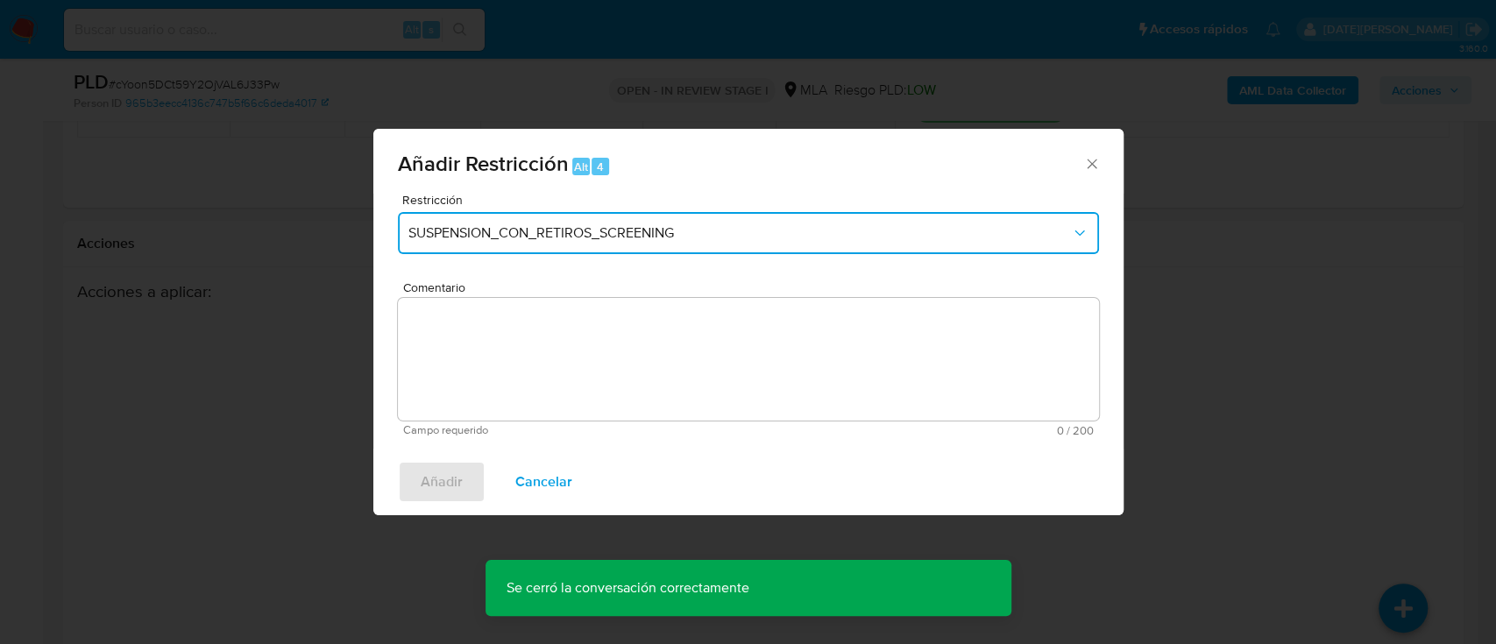
click at [543, 217] on button "SUSPENSION_CON_RETIROS_SCREENING" at bounding box center [748, 233] width 701 height 42
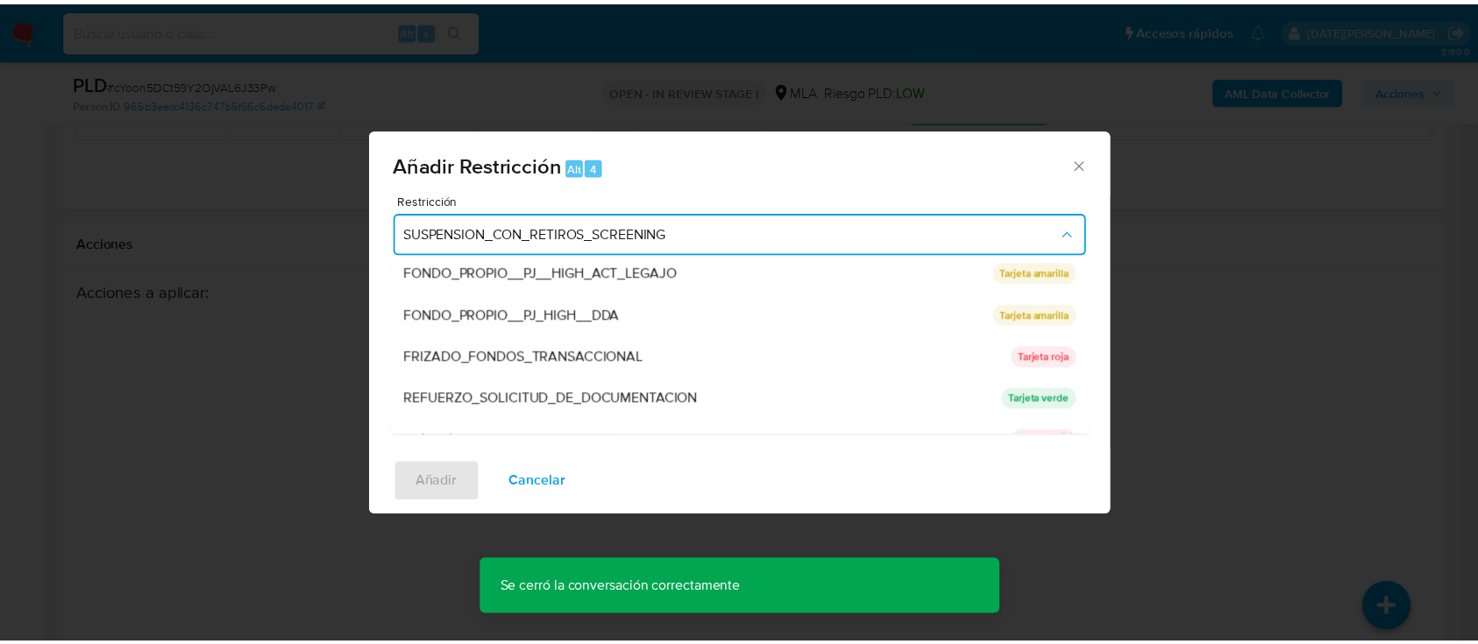
scroll to position [372, 0]
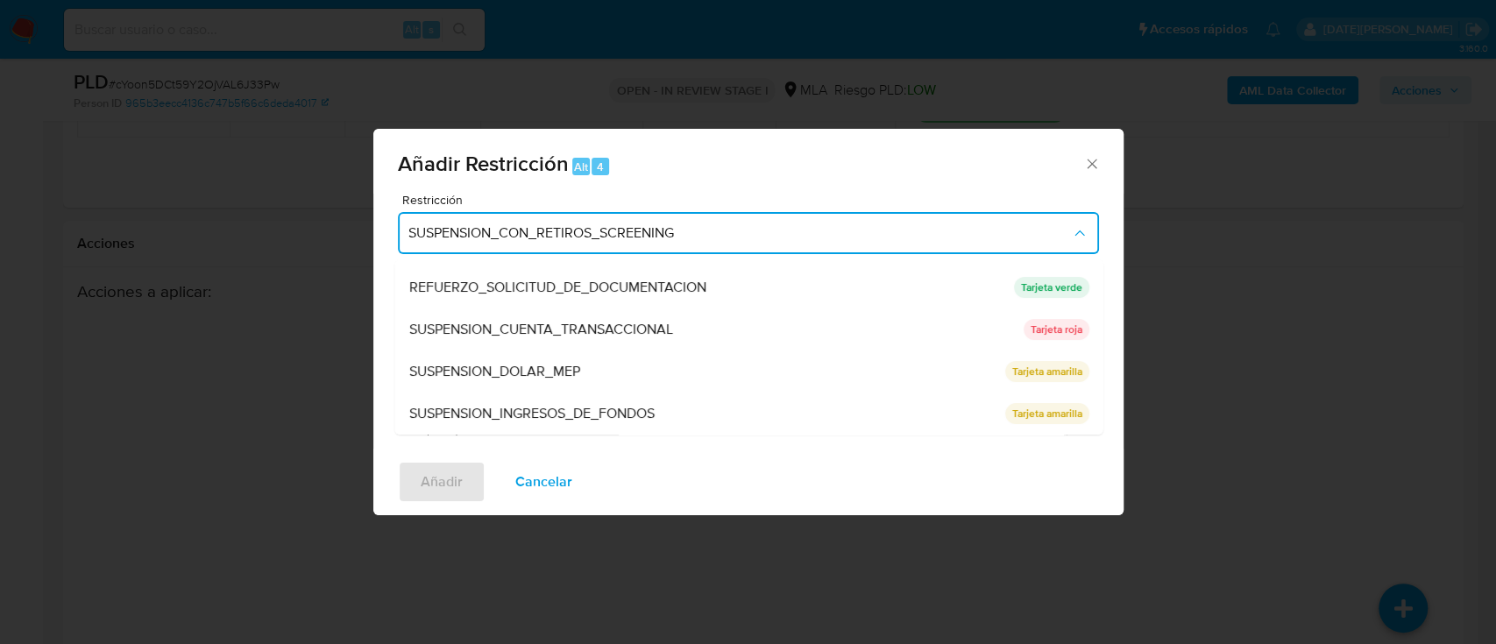
click at [609, 329] on span "SUSPENSION_CUENTA_TRANSACCIONAL" at bounding box center [540, 330] width 264 height 18
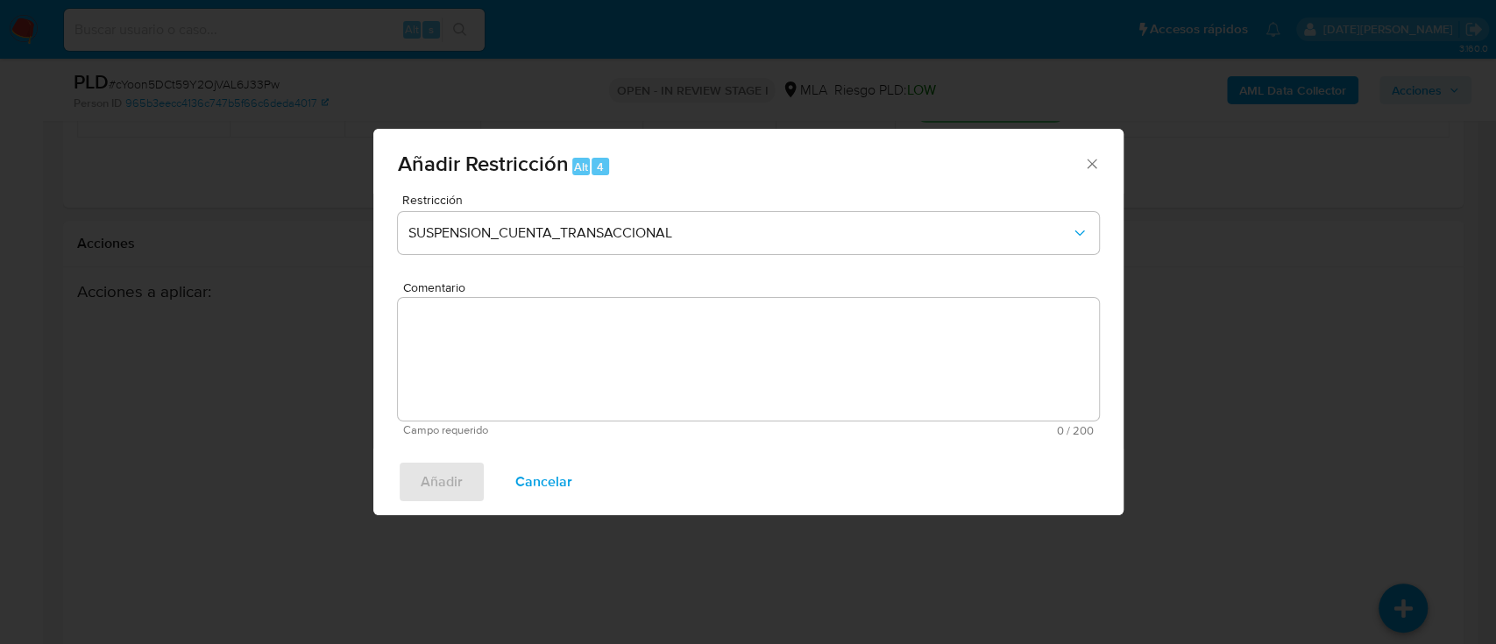
click at [599, 345] on textarea "Comentario" at bounding box center [748, 359] width 701 height 123
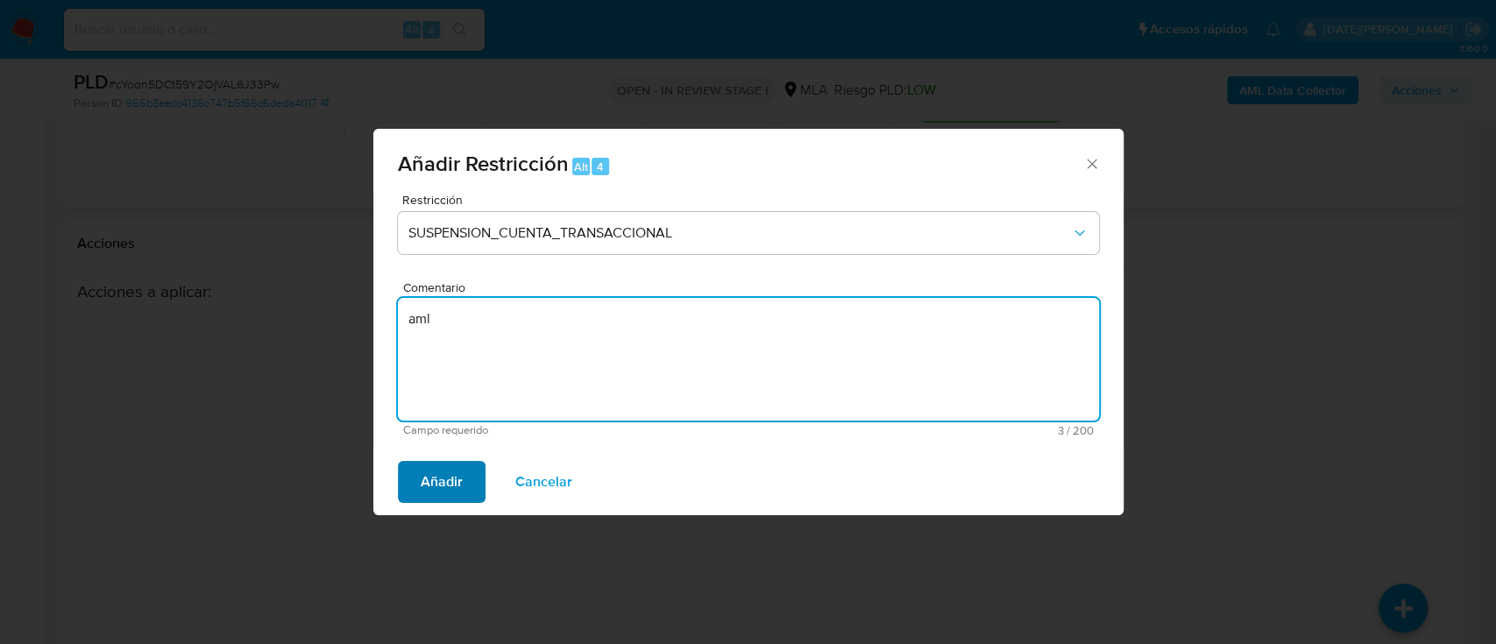
type textarea "aml"
click at [429, 475] on span "Añadir" at bounding box center [442, 482] width 42 height 39
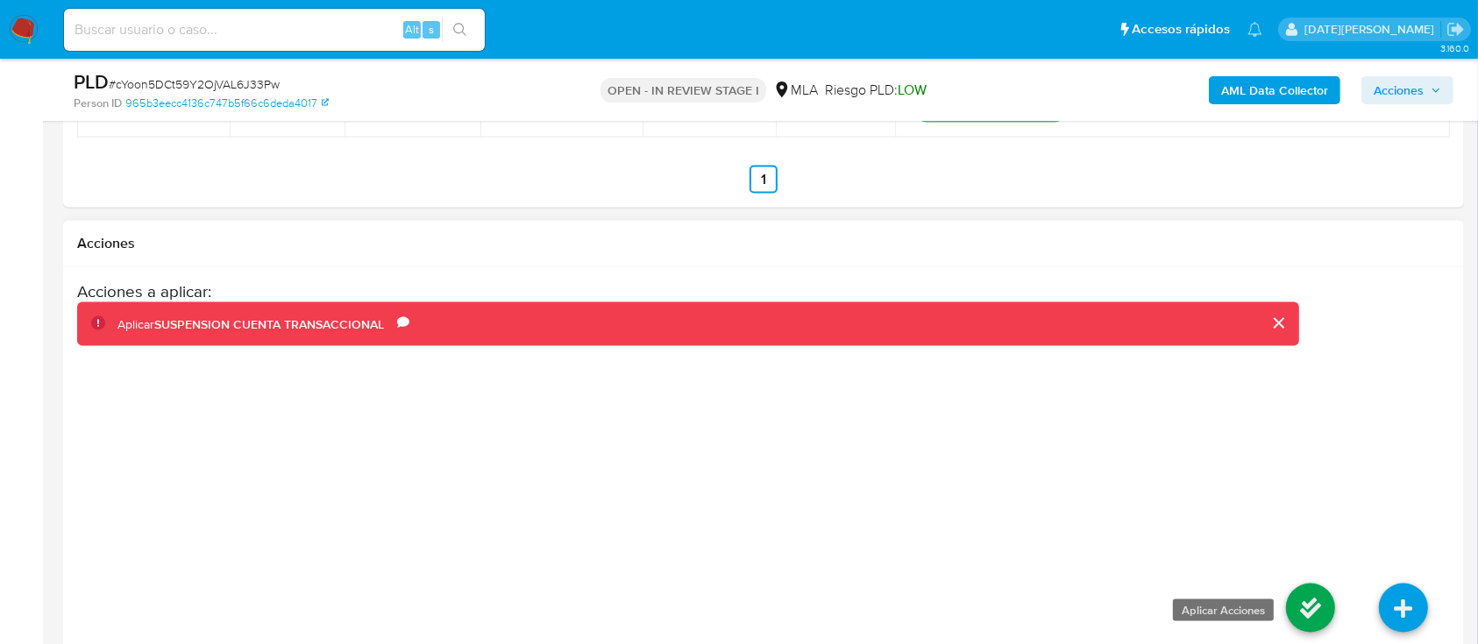
click at [1308, 596] on icon at bounding box center [1310, 608] width 49 height 49
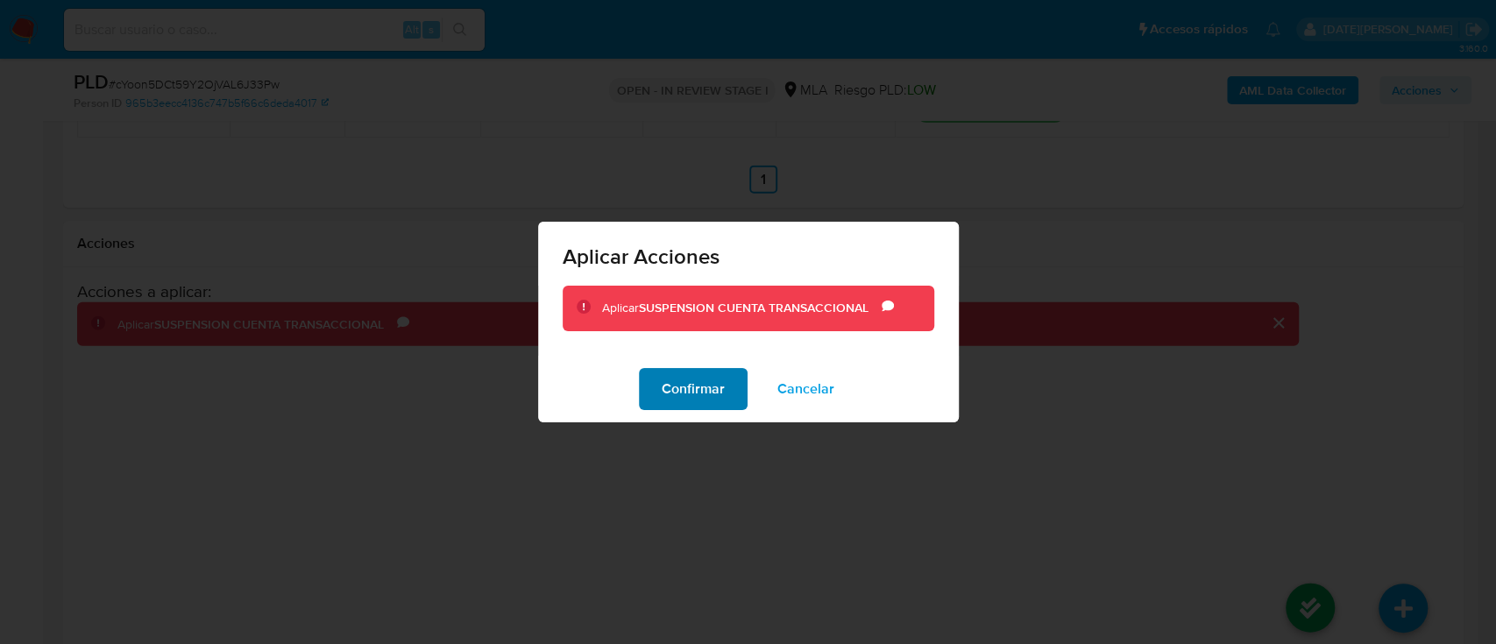
click at [679, 394] on span "Confirmar" at bounding box center [693, 389] width 63 height 39
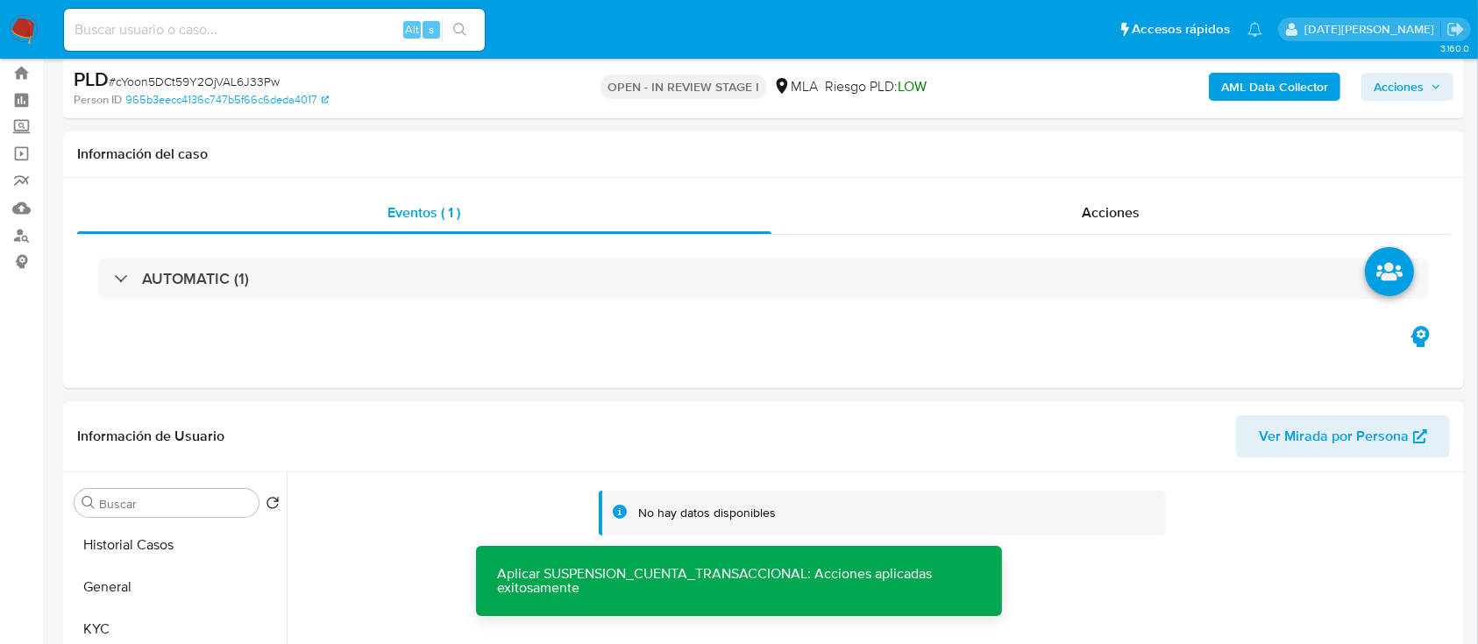
scroll to position [0, 0]
